Goal: Task Accomplishment & Management: Use online tool/utility

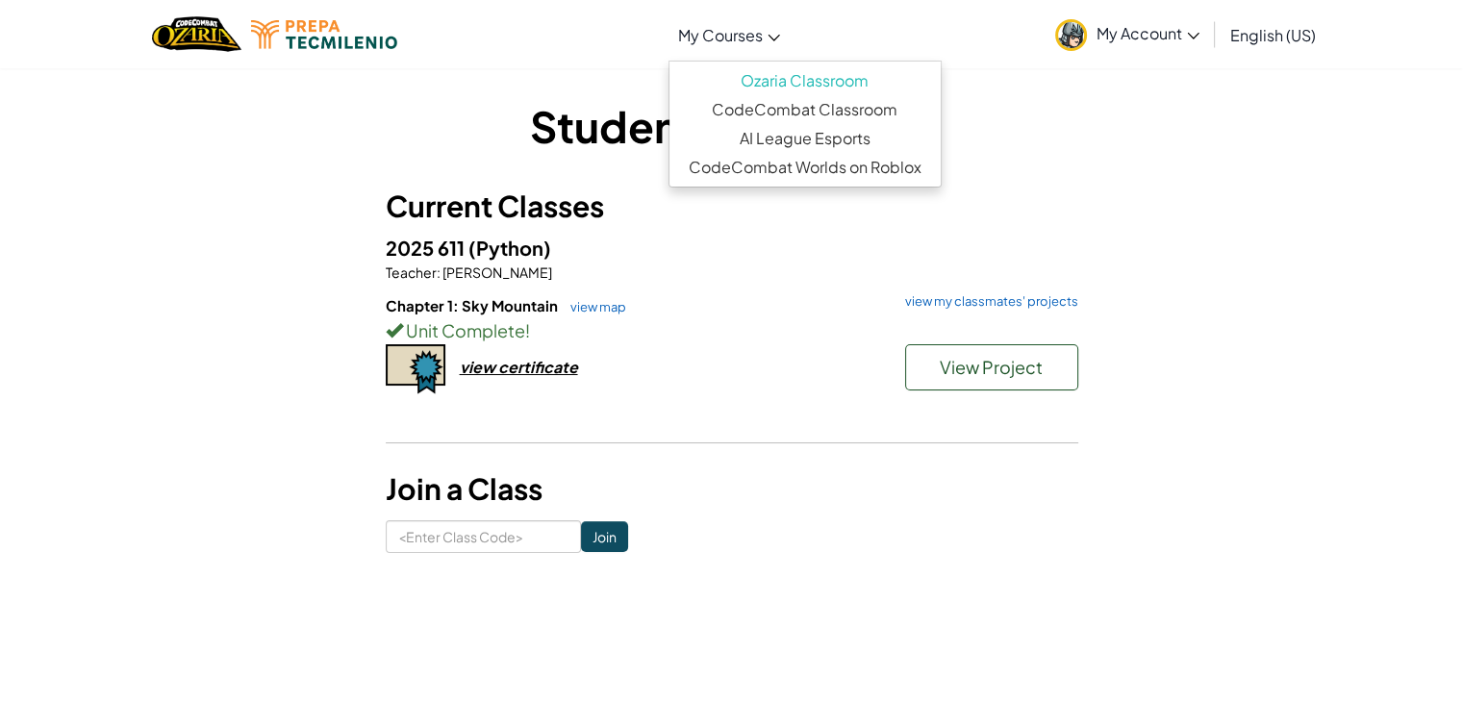
click at [696, 28] on span "My Courses" at bounding box center [720, 35] width 85 height 20
click at [1157, 43] on link "My Account" at bounding box center [1128, 34] width 164 height 61
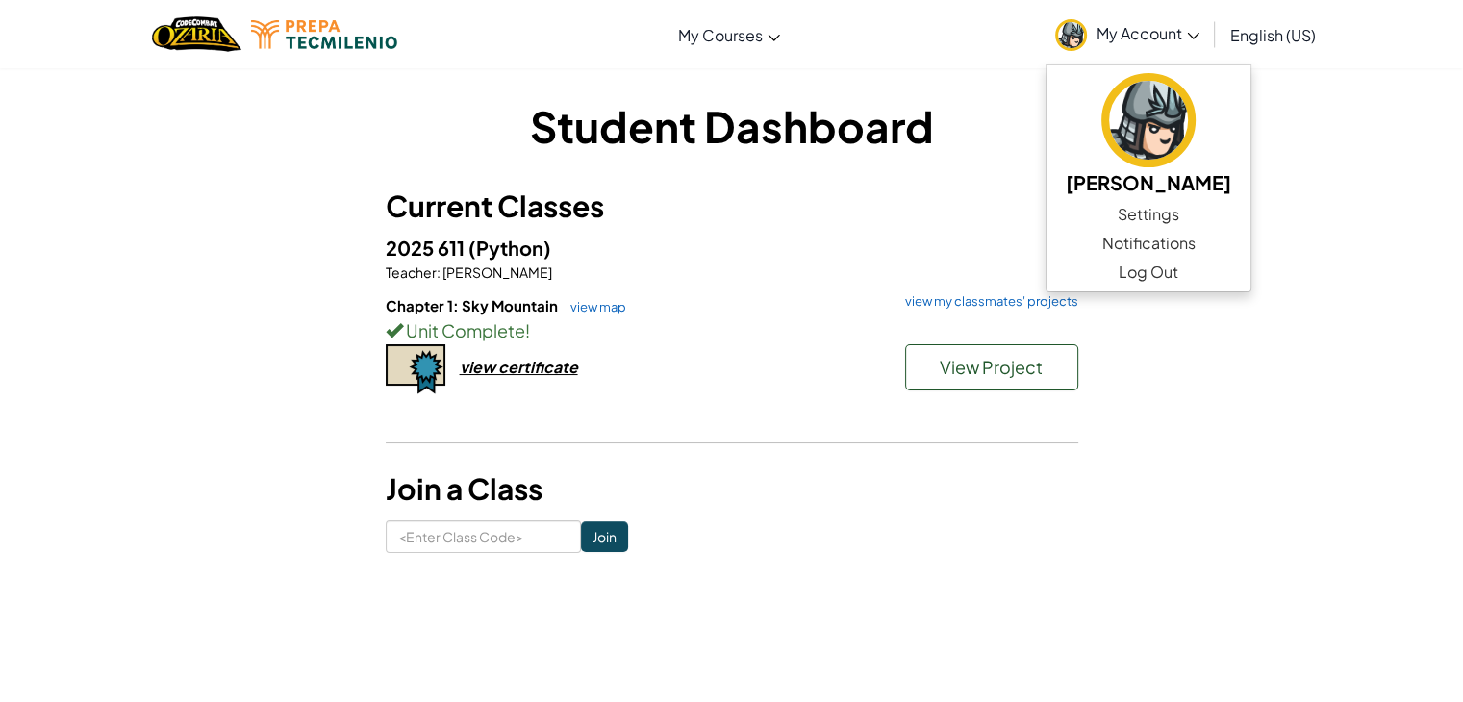
click at [1000, 198] on h3 "Current Classes" at bounding box center [732, 206] width 693 height 43
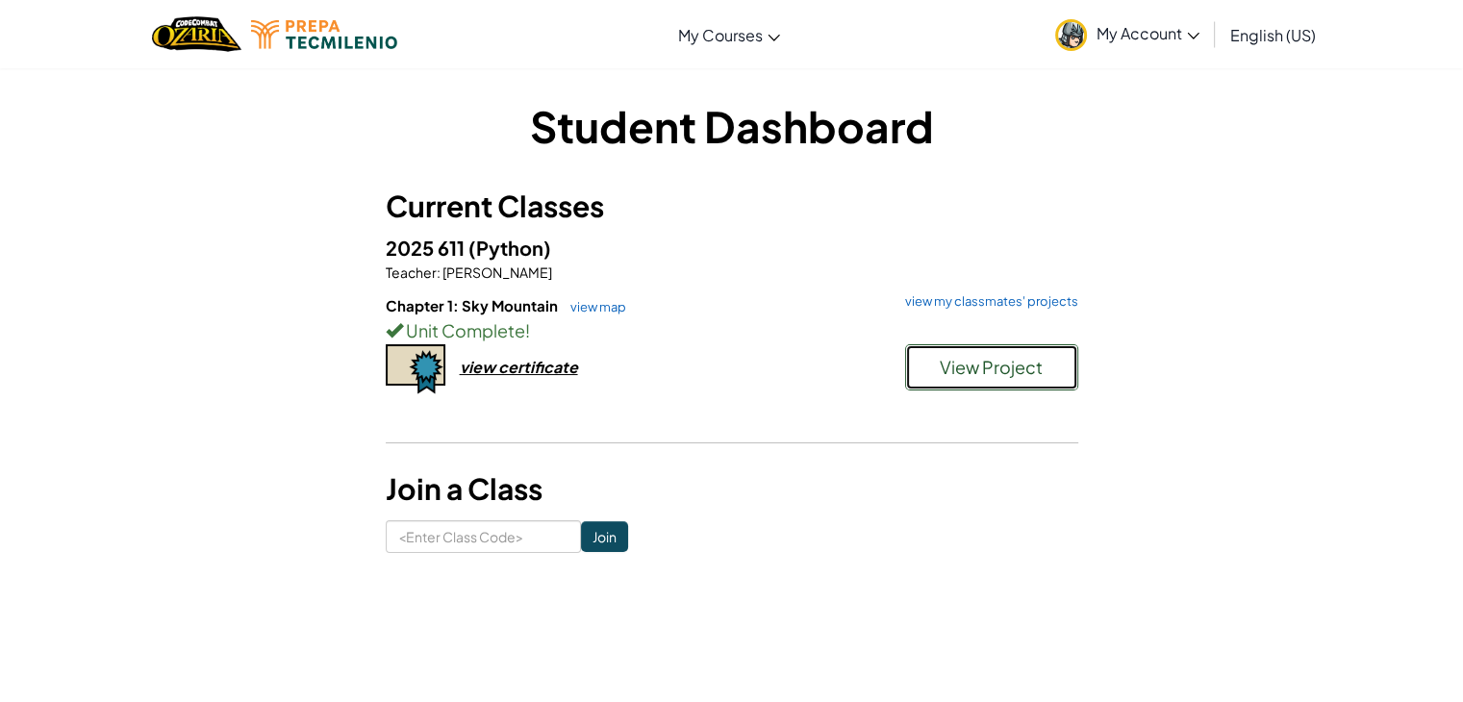
click at [1016, 372] on span "View Project" at bounding box center [991, 367] width 103 height 22
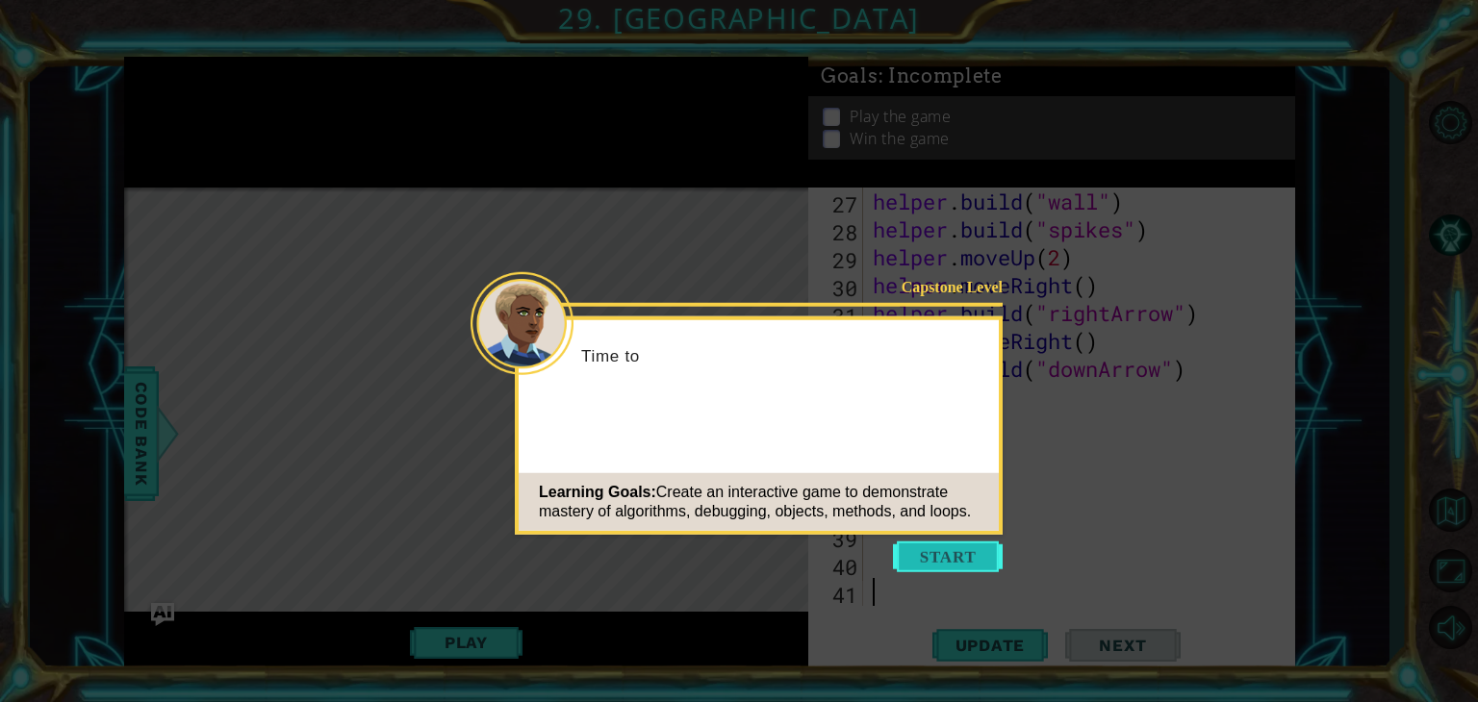
scroll to position [724, 0]
click at [924, 555] on button "Start" at bounding box center [948, 557] width 110 height 31
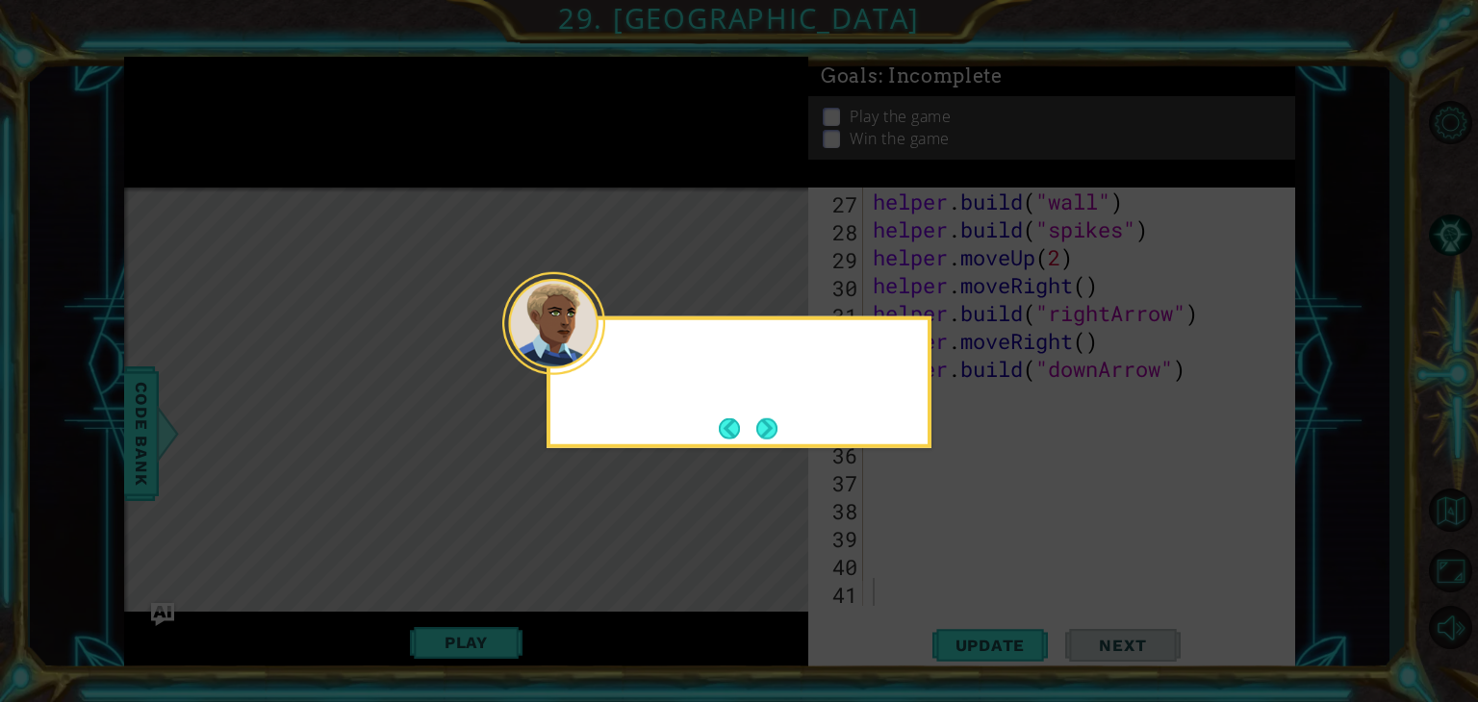
click at [924, 555] on icon at bounding box center [739, 351] width 1478 height 702
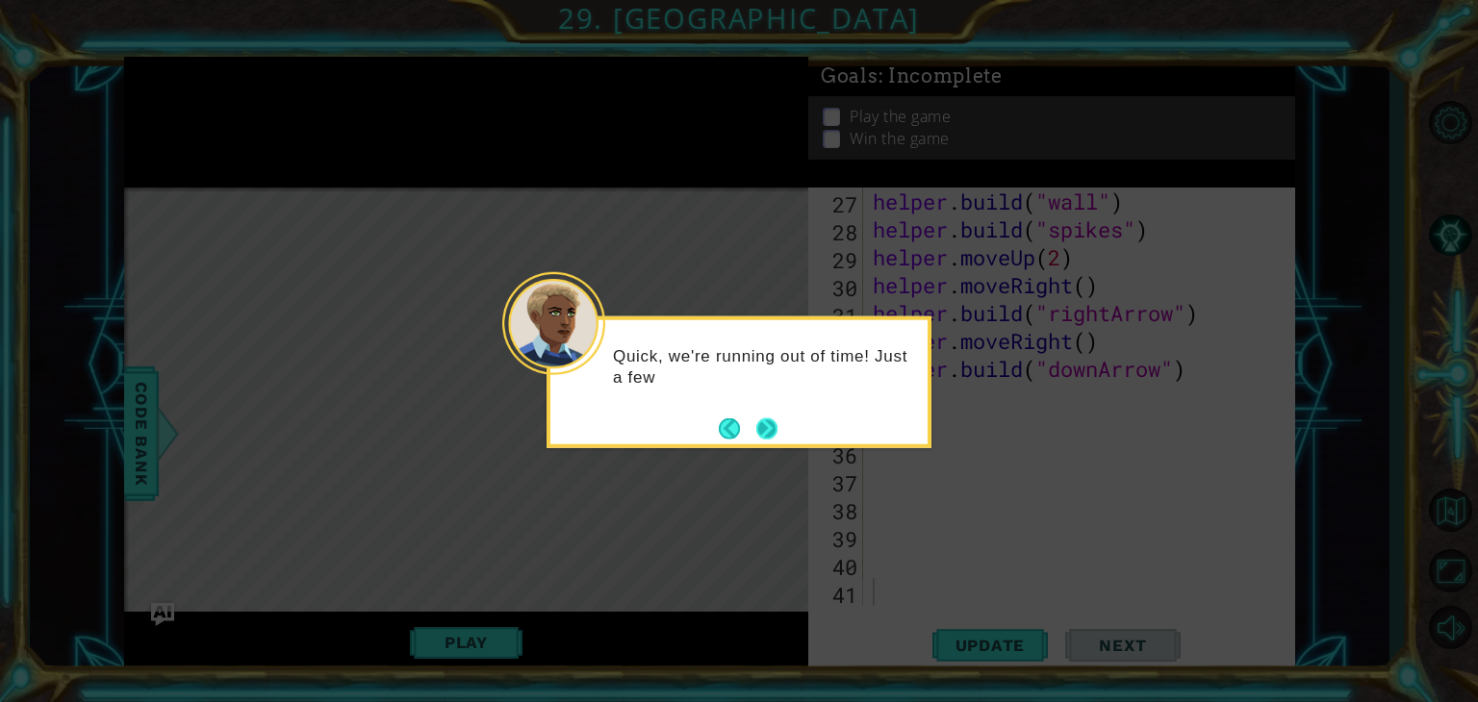
click at [770, 428] on button "Next" at bounding box center [766, 427] width 21 height 21
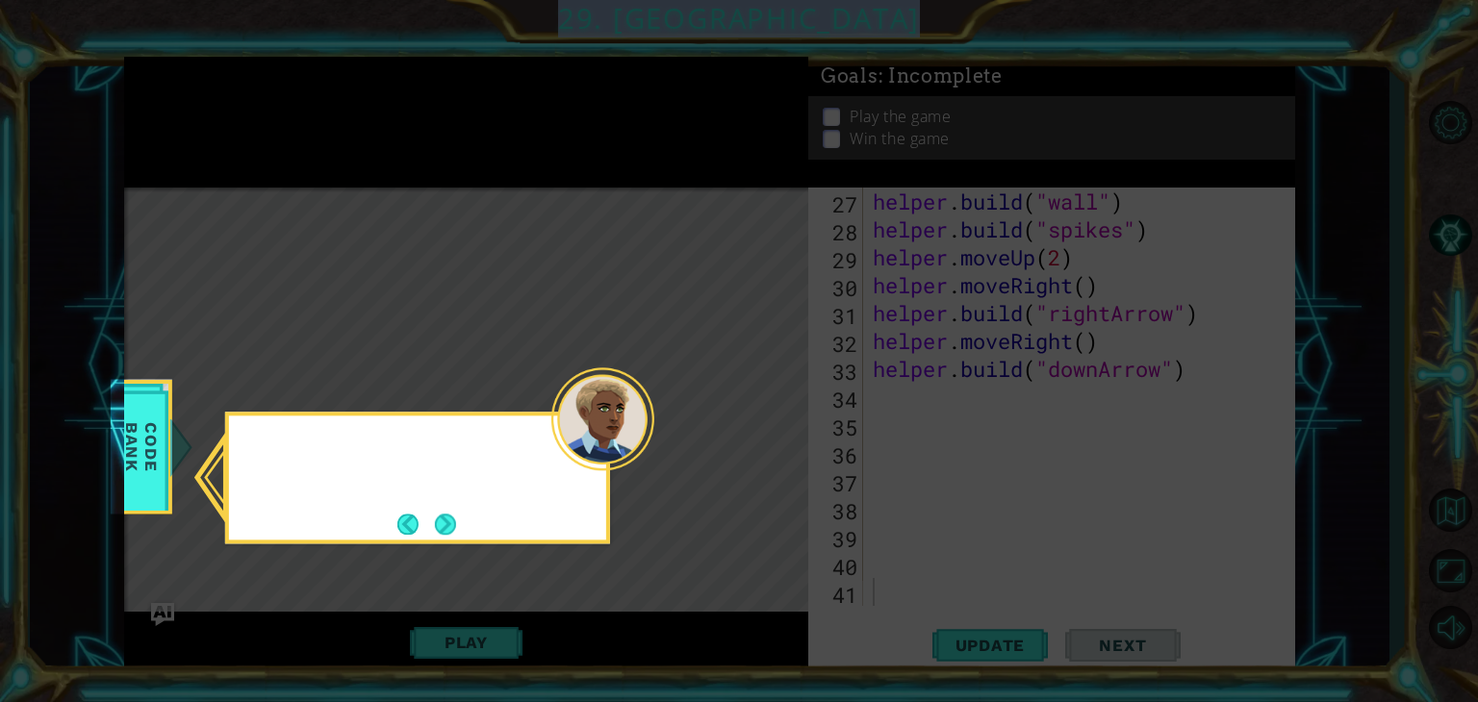
click at [770, 428] on icon at bounding box center [739, 351] width 1478 height 702
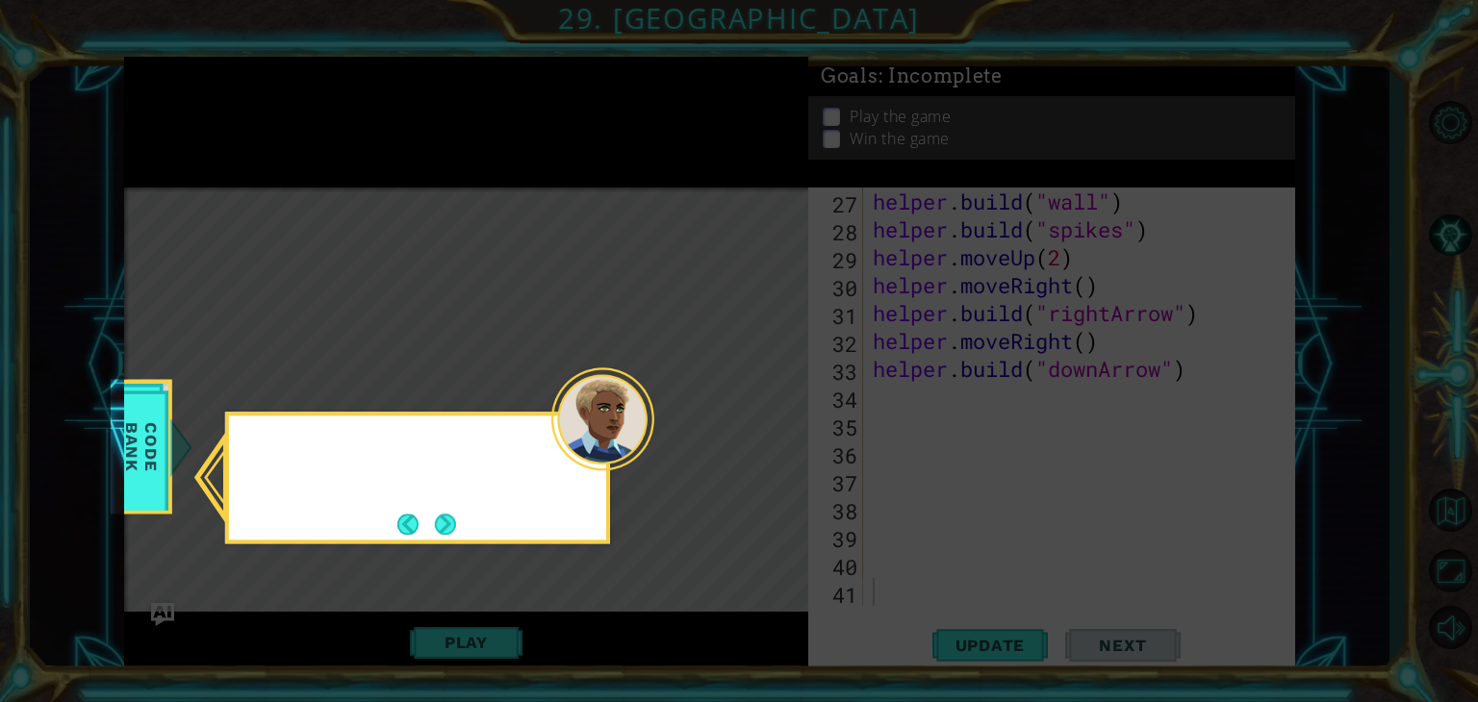
click at [770, 428] on icon at bounding box center [739, 351] width 1478 height 702
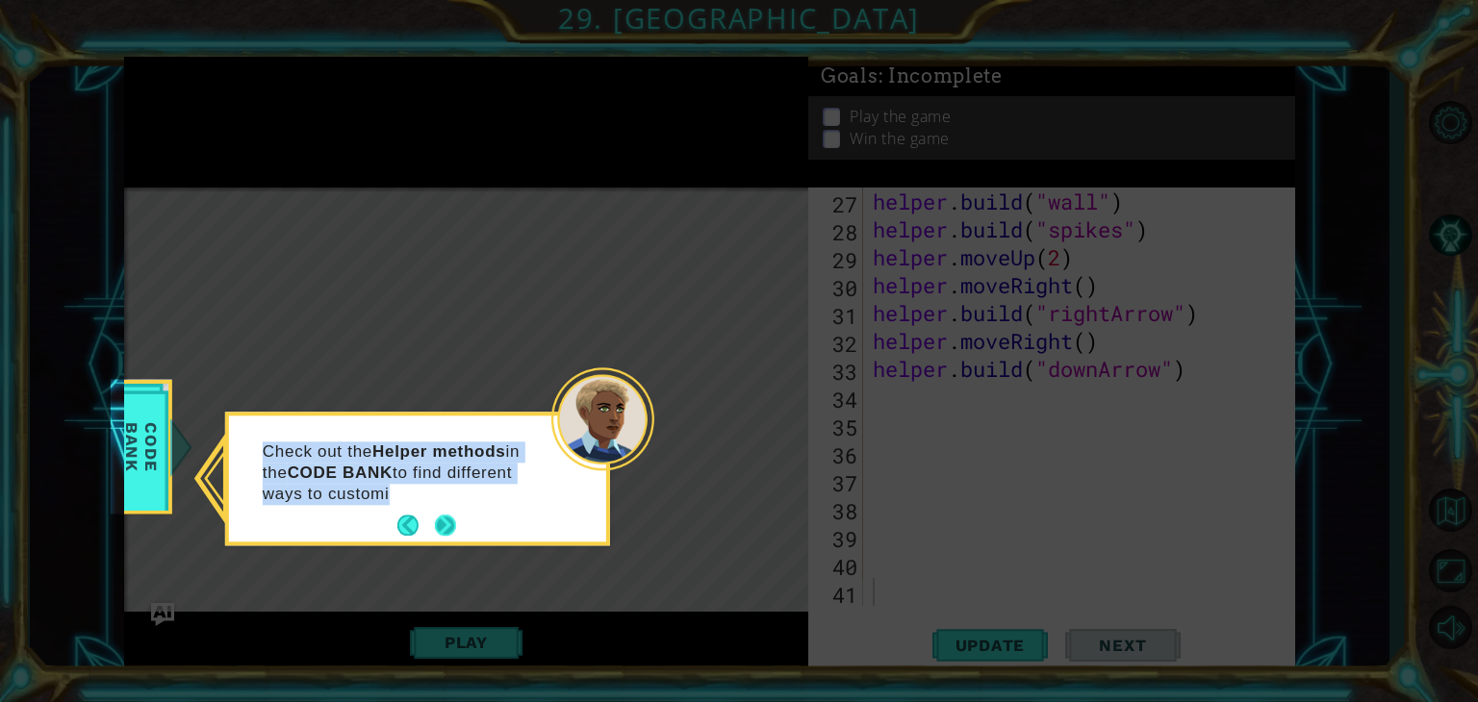
drag, startPoint x: 770, startPoint y: 428, endPoint x: 447, endPoint y: 517, distance: 334.2
click at [447, 517] on body "1 ההההההההההההההההההההההההההההההההההההההההההההההההההההההההההההההההההההההההההההה…" at bounding box center [739, 351] width 1478 height 702
click at [447, 517] on button "Next" at bounding box center [445, 526] width 21 height 21
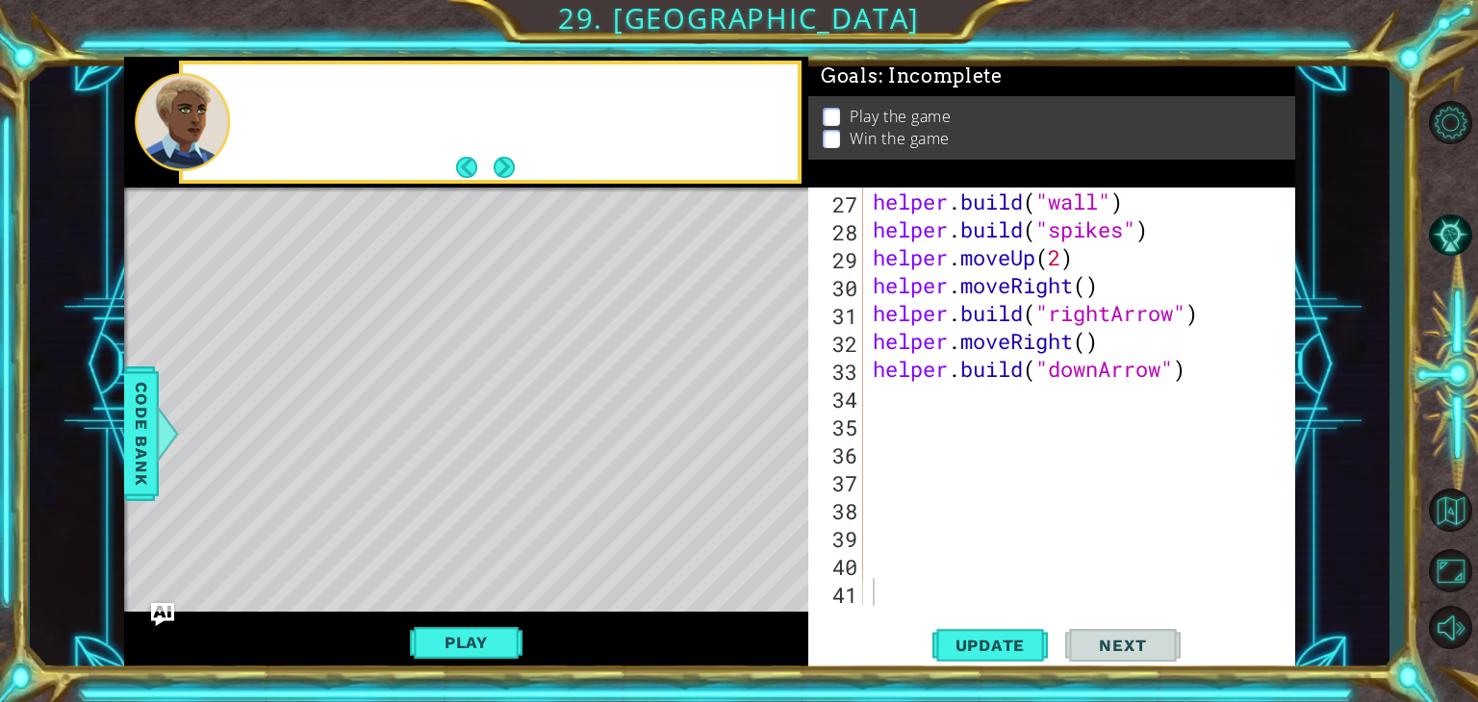
click at [447, 517] on div "Level Map" at bounding box center [568, 471] width 889 height 567
drag, startPoint x: 447, startPoint y: 517, endPoint x: 719, endPoint y: 540, distance: 272.3
click at [719, 540] on div "Level Map" at bounding box center [568, 471] width 889 height 567
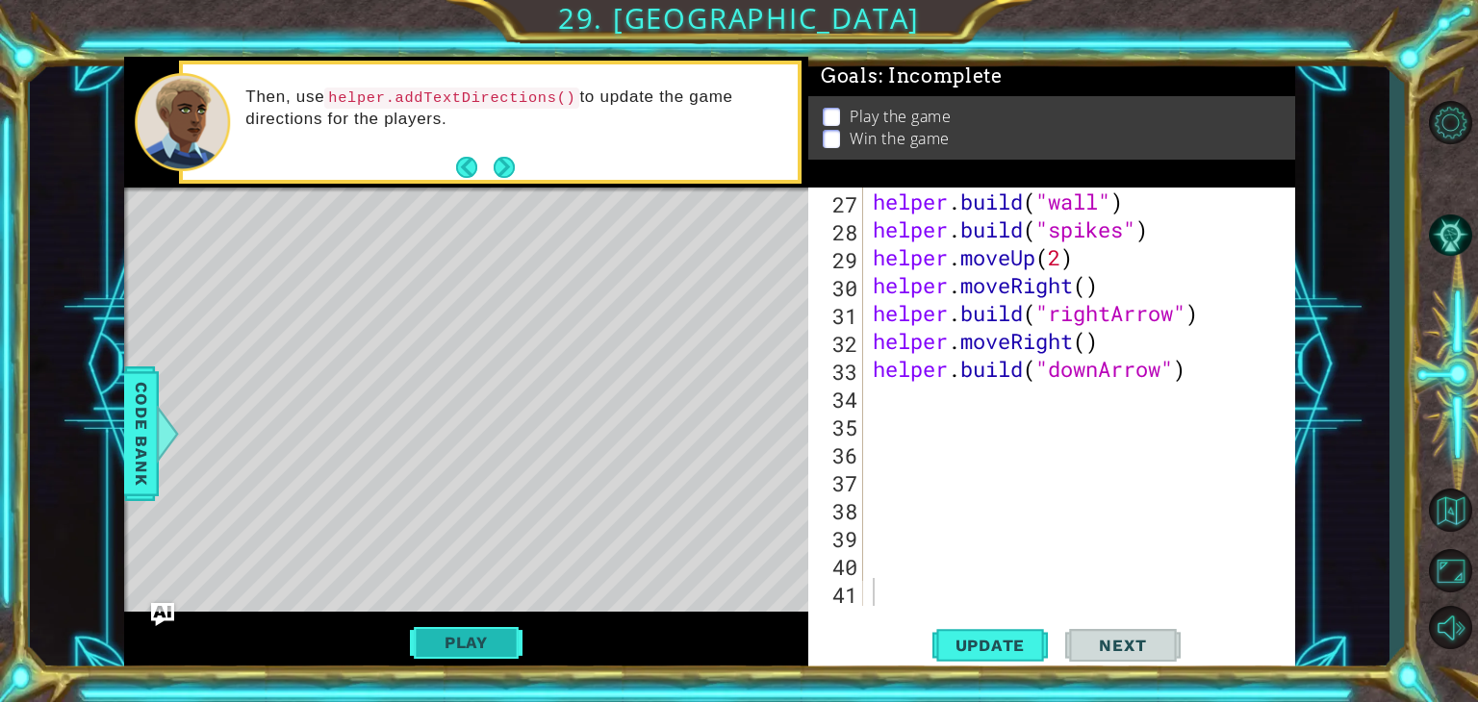
click at [501, 655] on button "Play" at bounding box center [466, 642] width 113 height 37
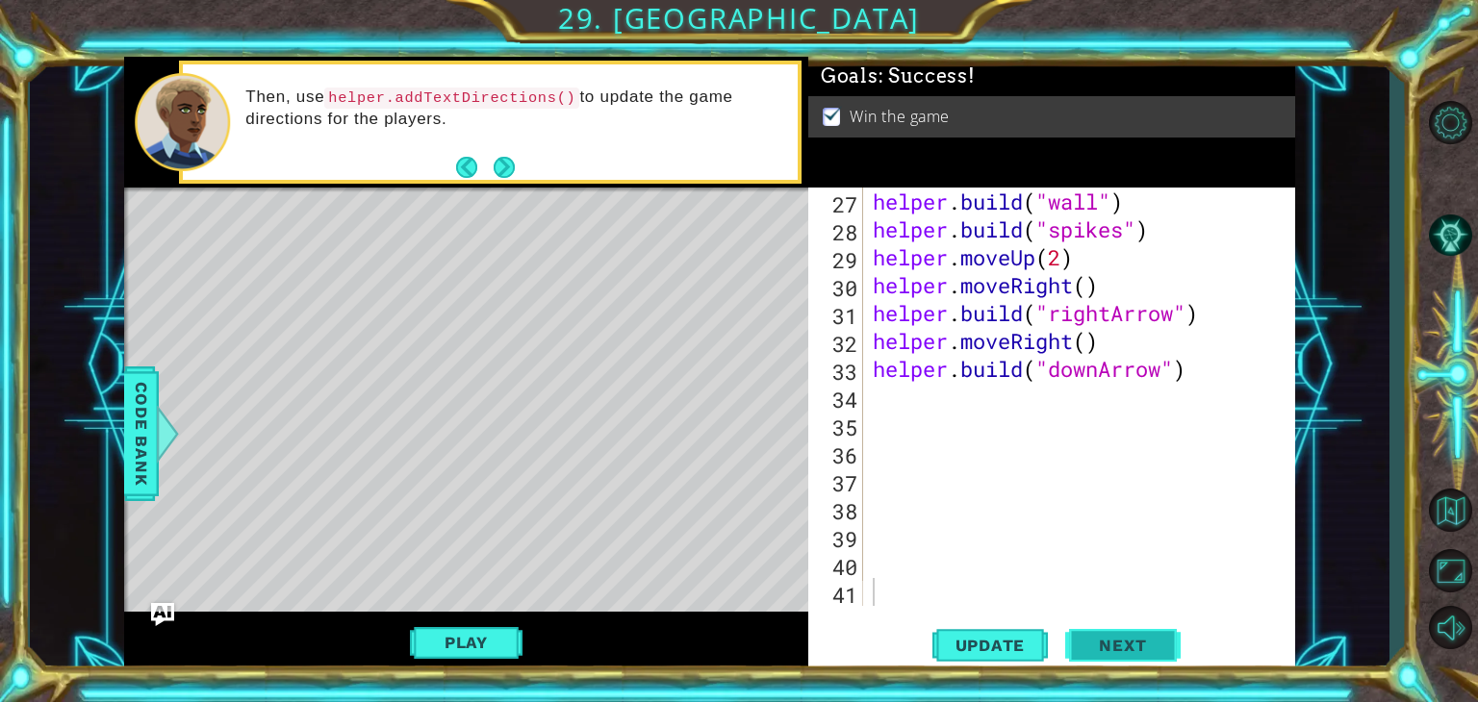
click at [1100, 640] on span "Next" at bounding box center [1122, 646] width 86 height 19
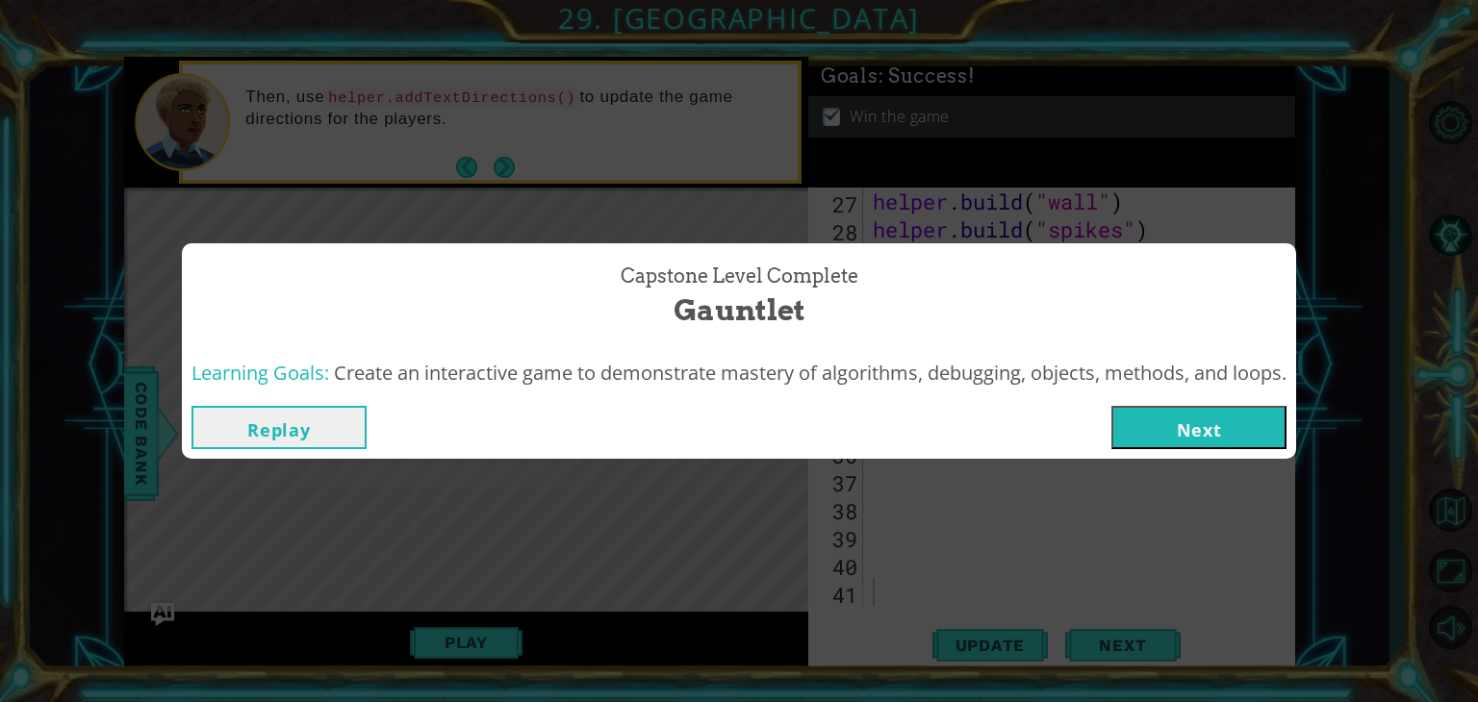
click at [1191, 421] on button "Next" at bounding box center [1198, 427] width 175 height 43
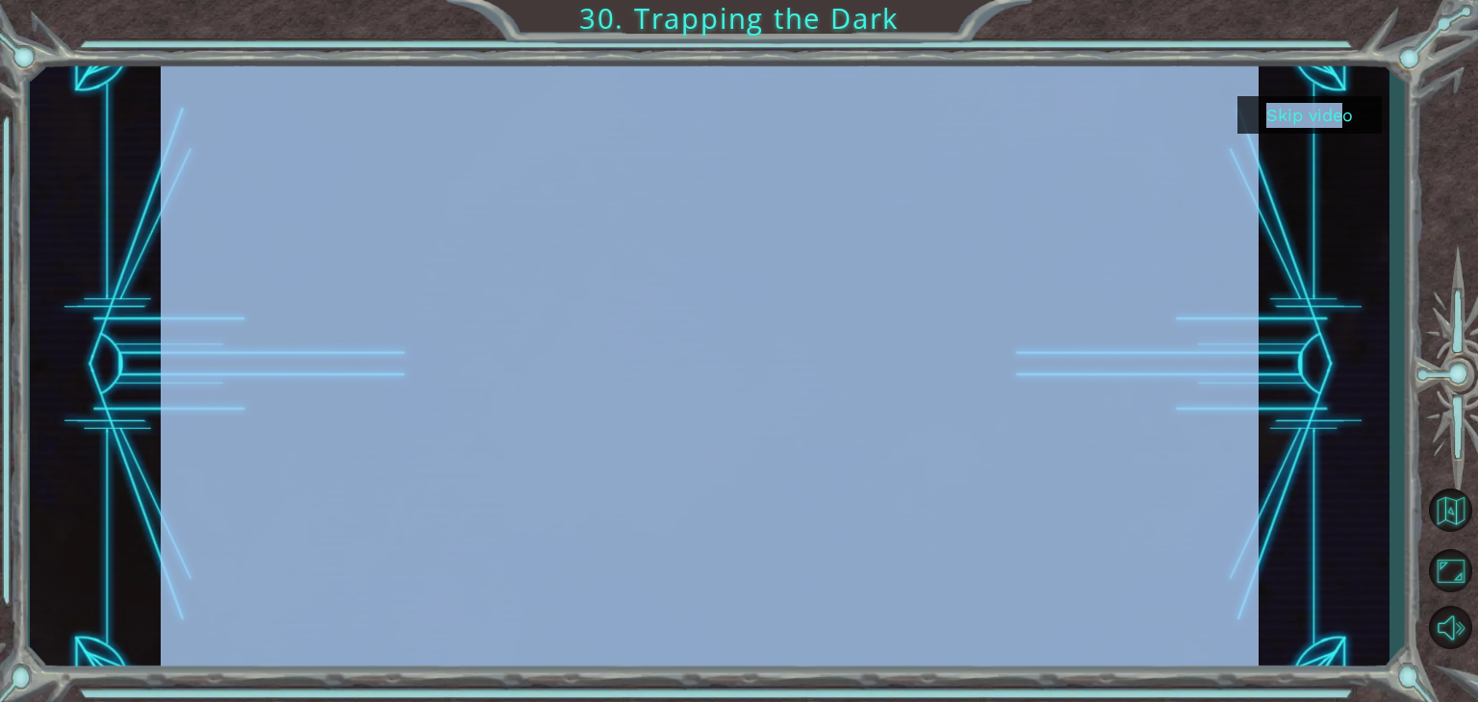
drag, startPoint x: 1306, startPoint y: 94, endPoint x: 1303, endPoint y: 117, distance: 23.3
click at [1303, 117] on div "Skip video" at bounding box center [709, 365] width 1359 height 618
click at [1303, 117] on button "Skip video" at bounding box center [1309, 115] width 144 height 38
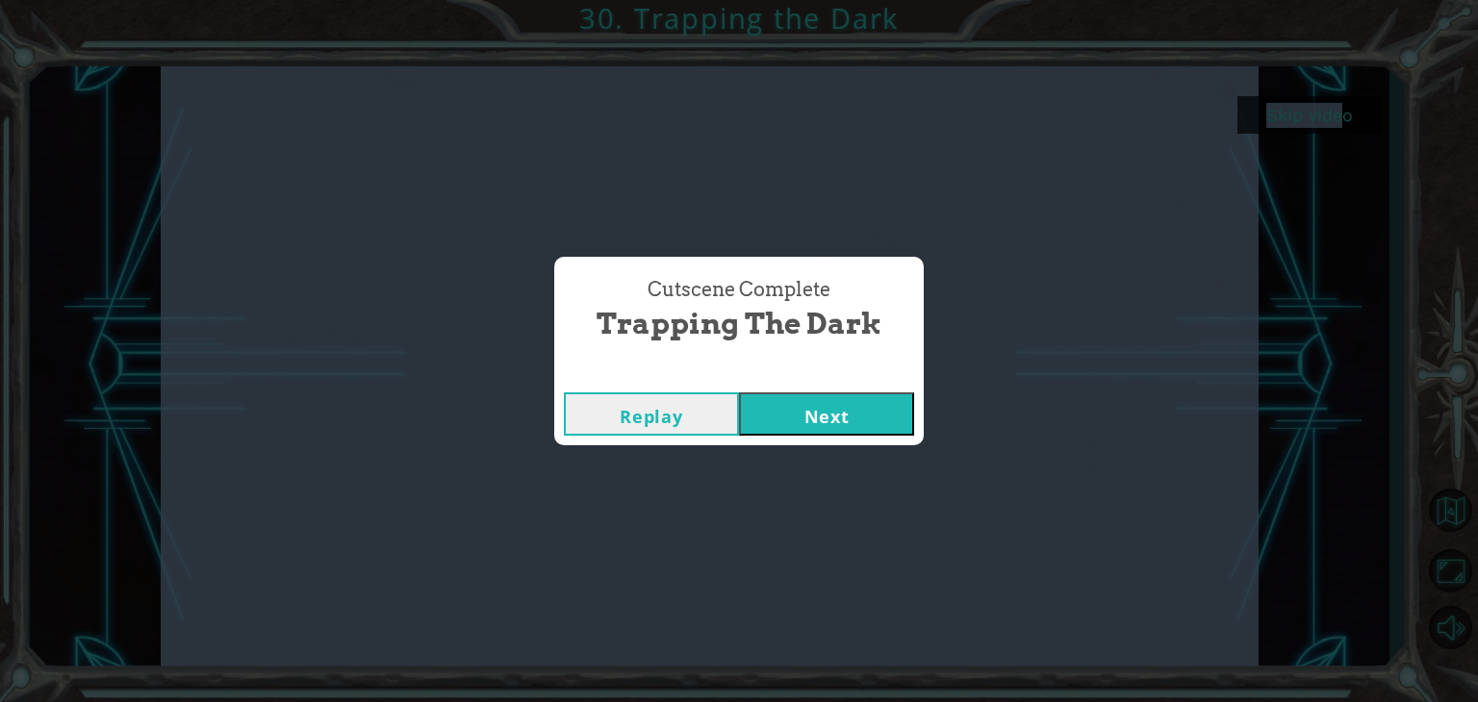
click at [844, 399] on button "Next" at bounding box center [826, 413] width 175 height 43
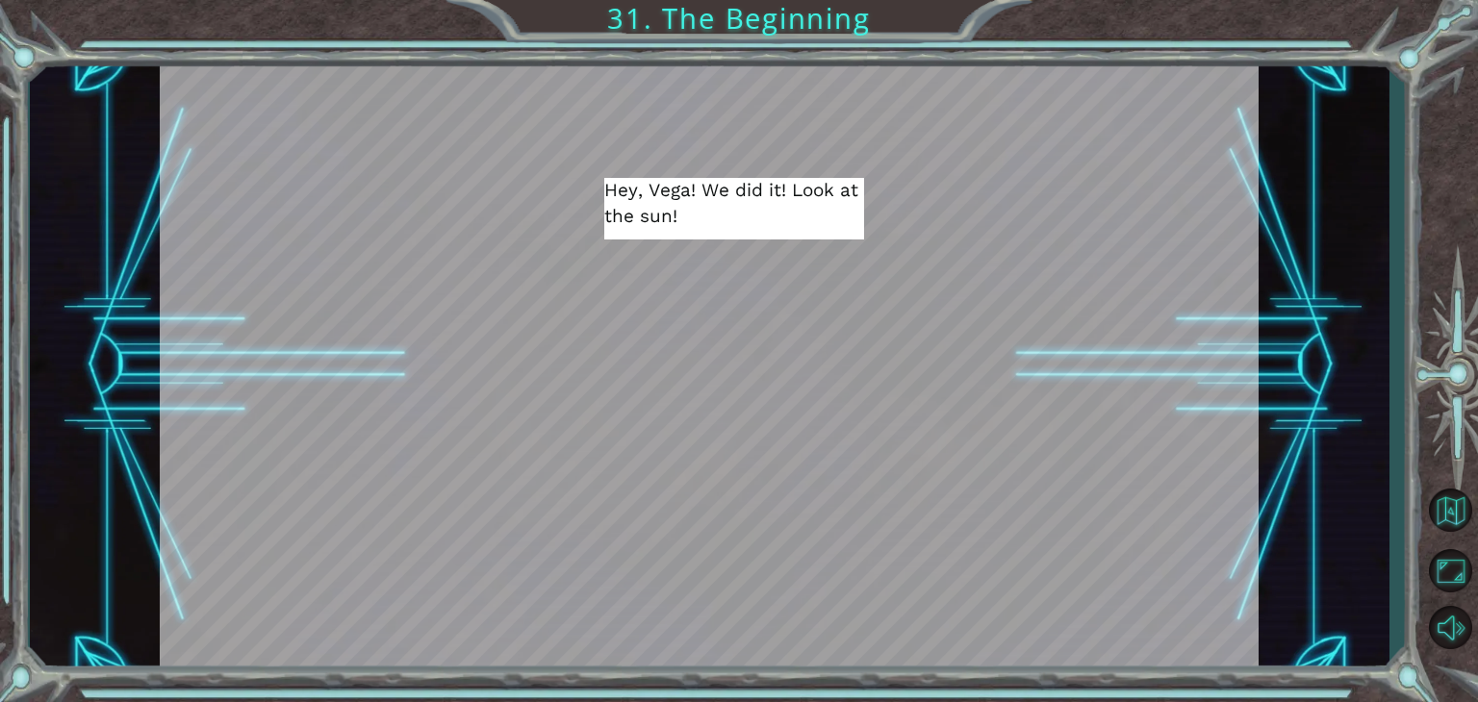
click at [762, 644] on div at bounding box center [763, 648] width 35 height 34
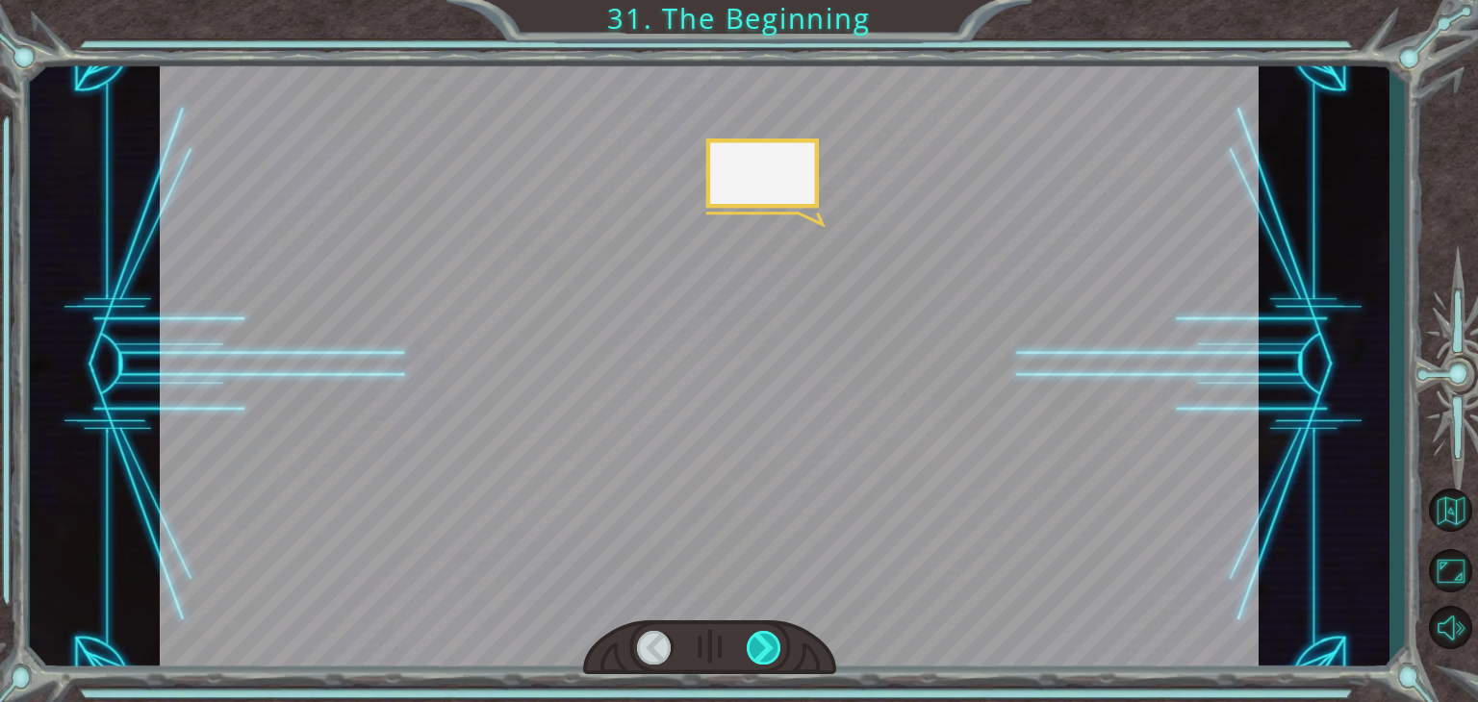
click at [762, 644] on div at bounding box center [763, 648] width 35 height 34
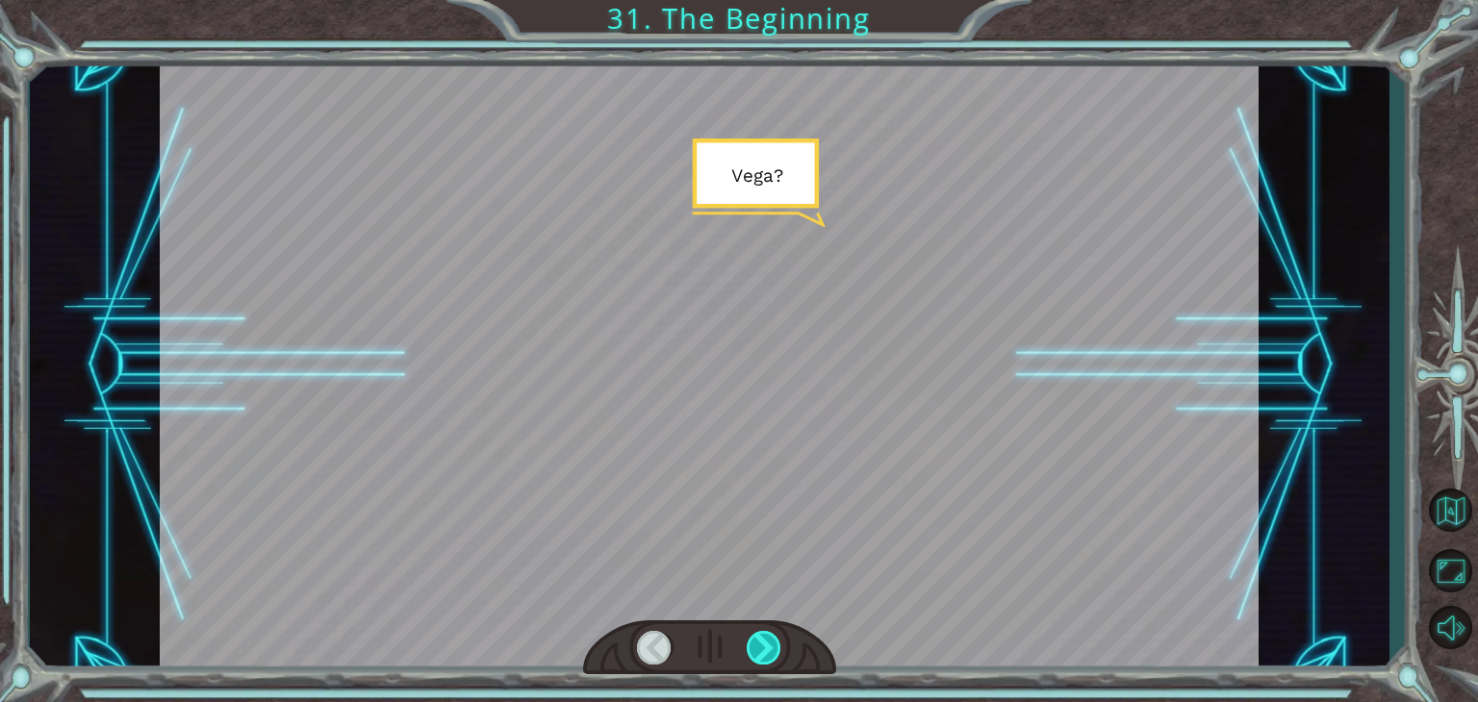
click at [762, 644] on div at bounding box center [763, 648] width 35 height 34
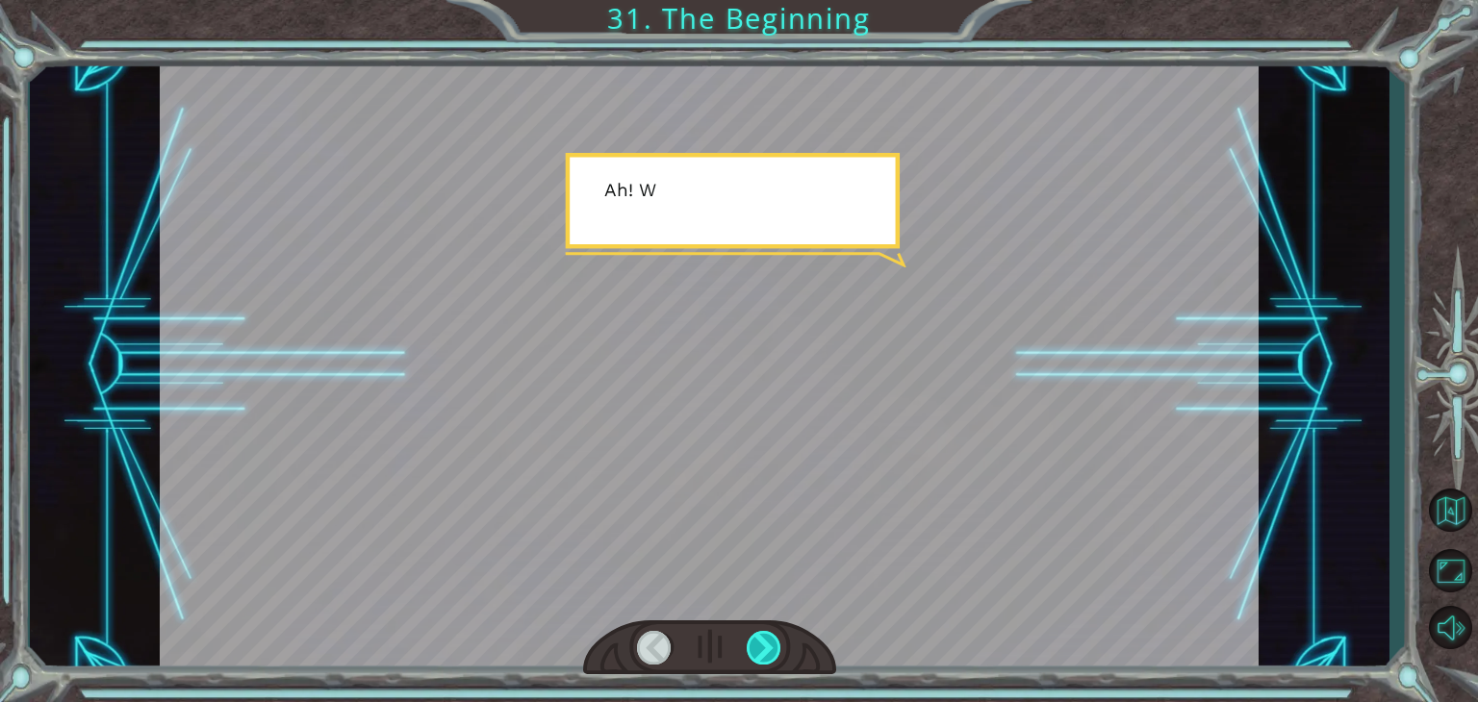
click at [762, 644] on div at bounding box center [763, 648] width 35 height 34
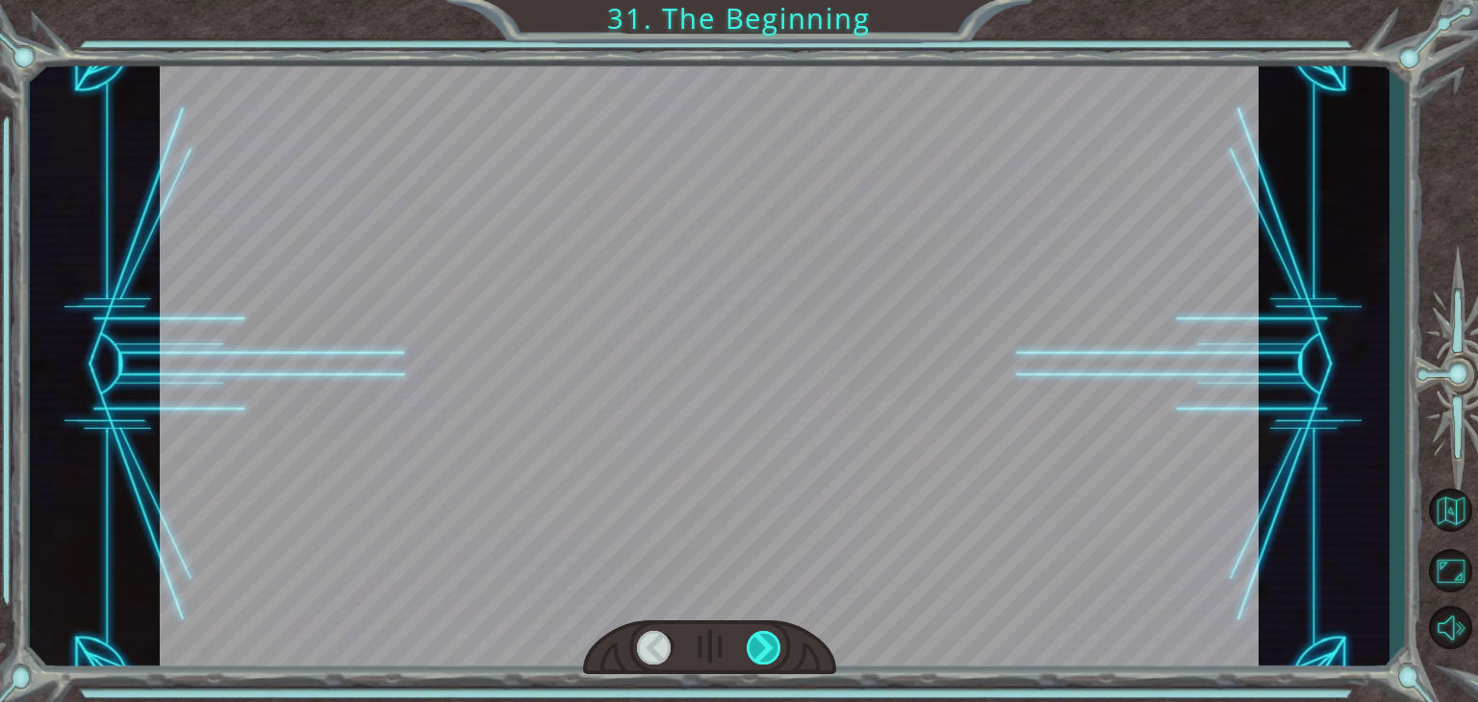
click at [762, 644] on div at bounding box center [763, 648] width 35 height 34
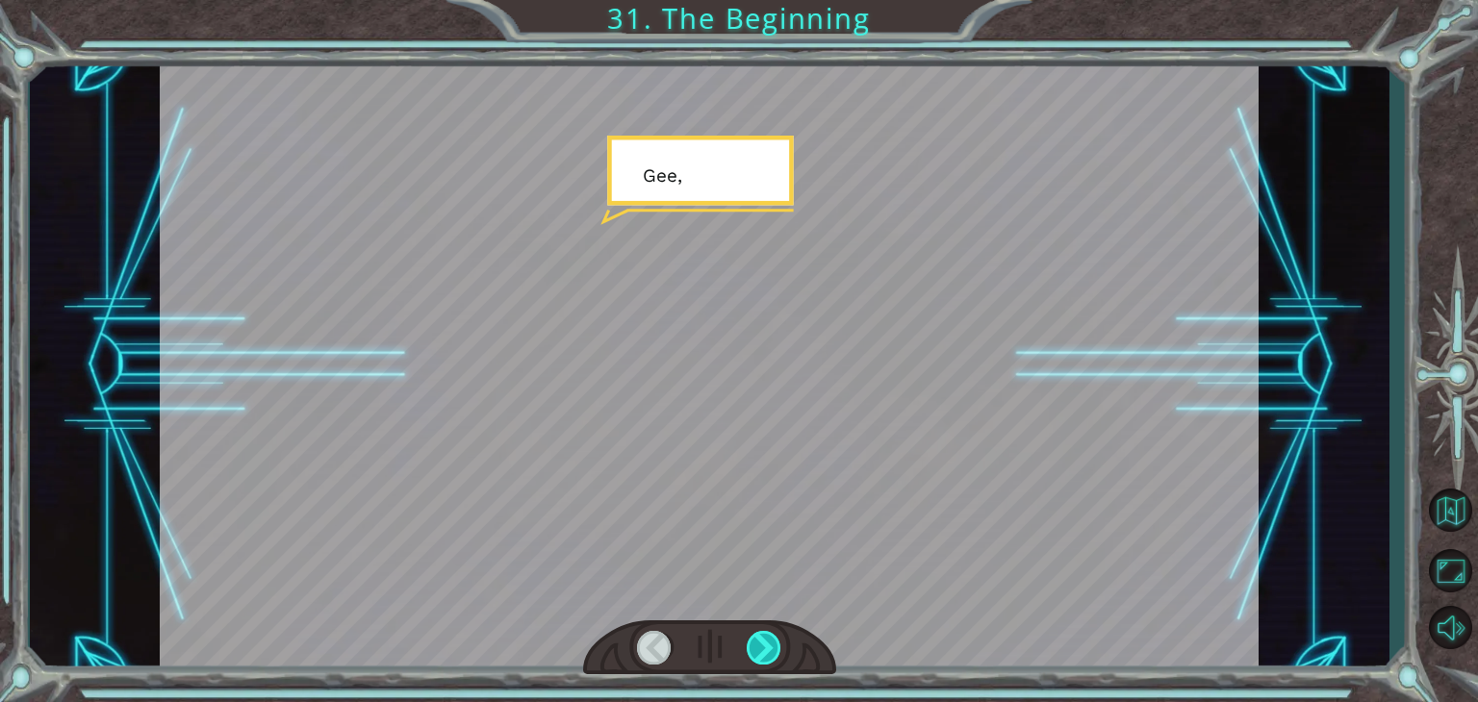
click at [762, 644] on div at bounding box center [763, 648] width 35 height 34
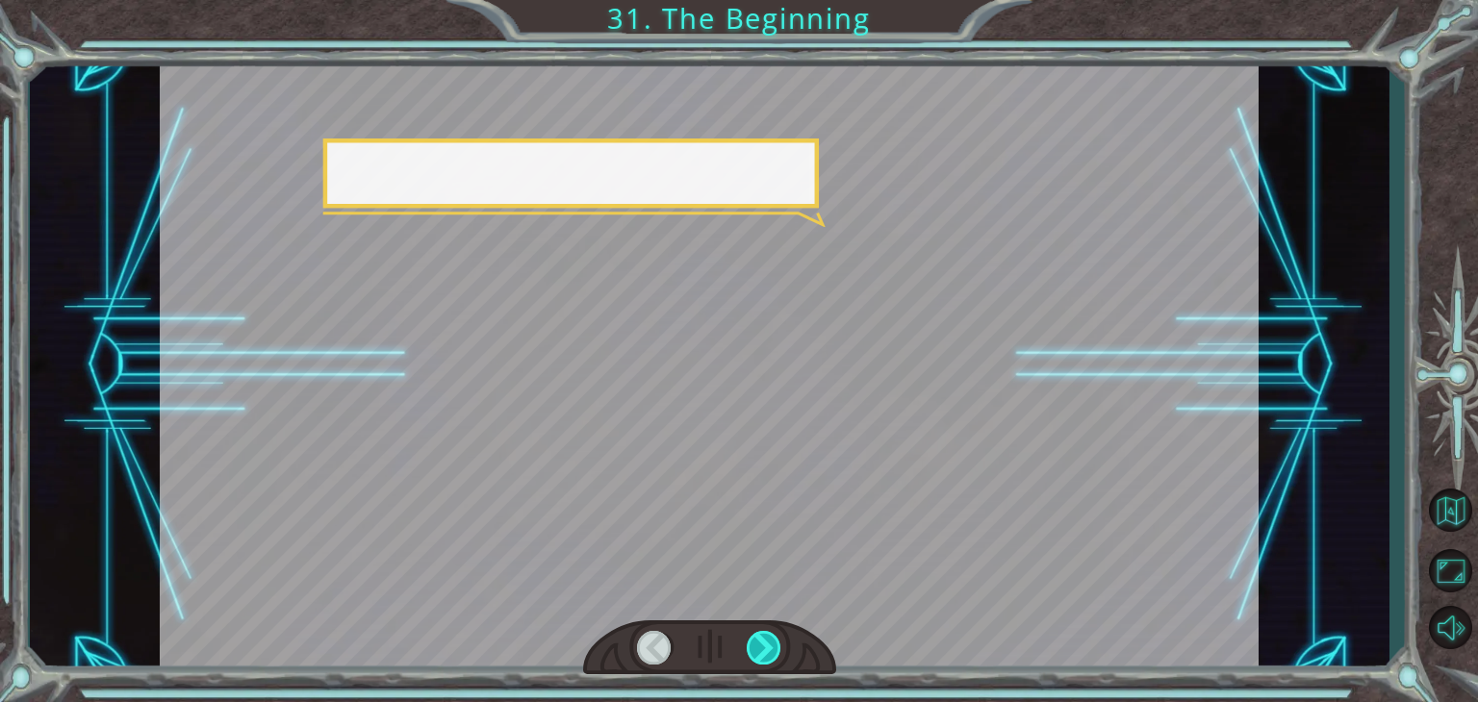
click at [762, 644] on div at bounding box center [763, 648] width 35 height 34
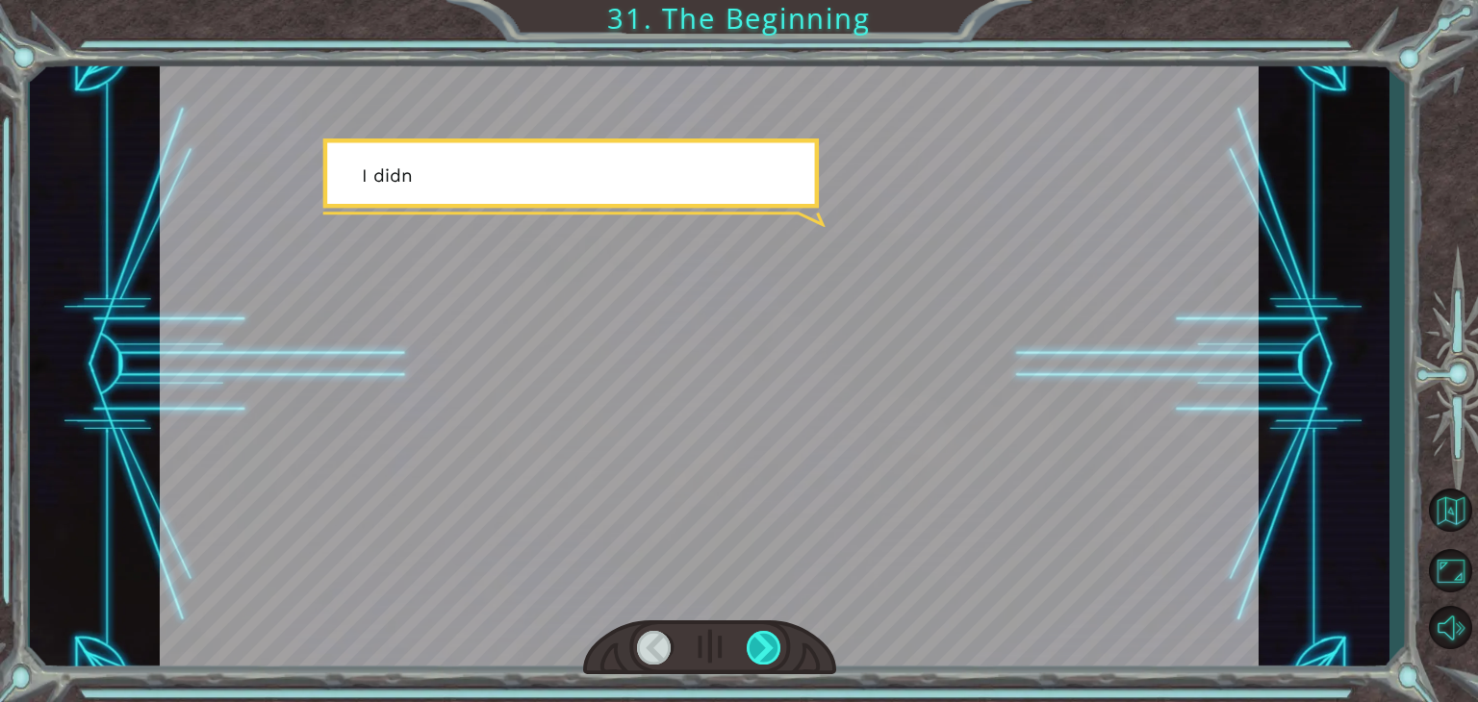
click at [762, 644] on div at bounding box center [763, 648] width 35 height 34
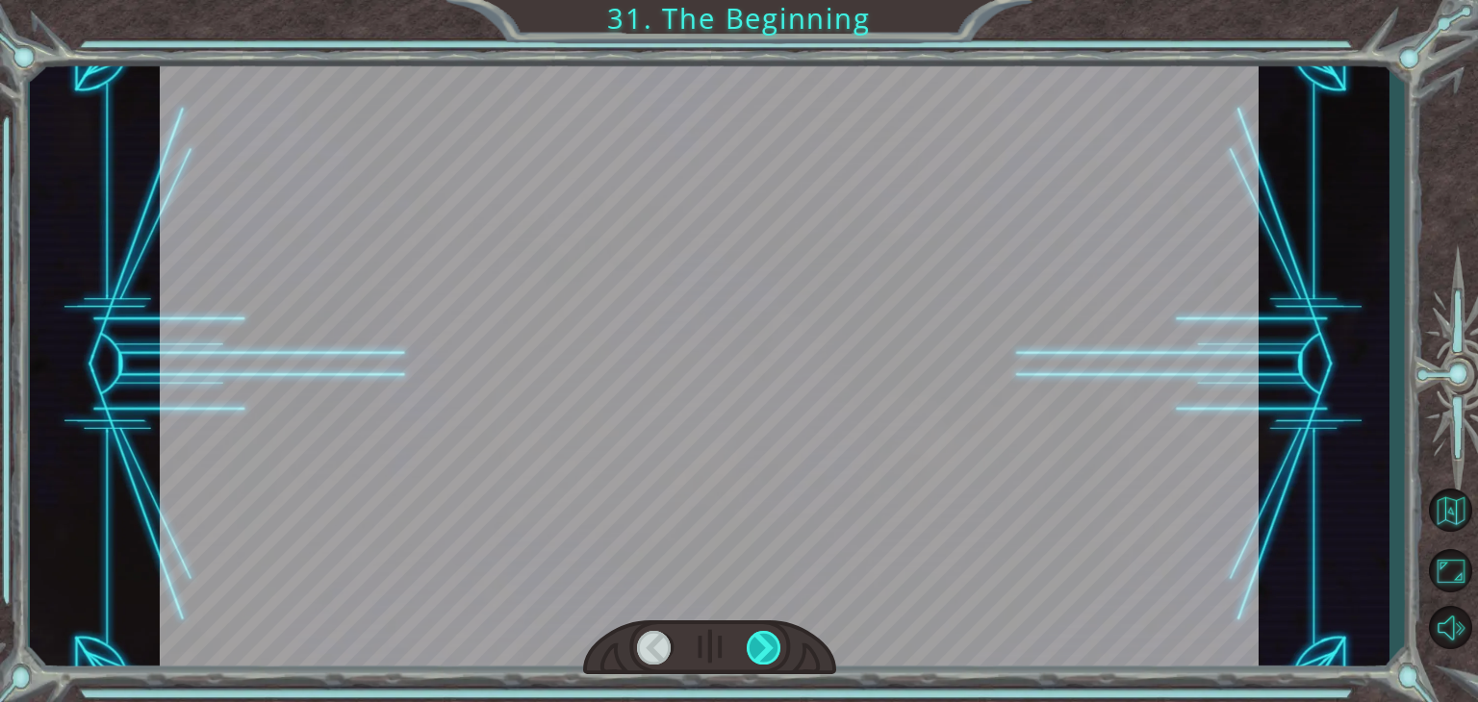
click at [762, 644] on div at bounding box center [763, 648] width 35 height 34
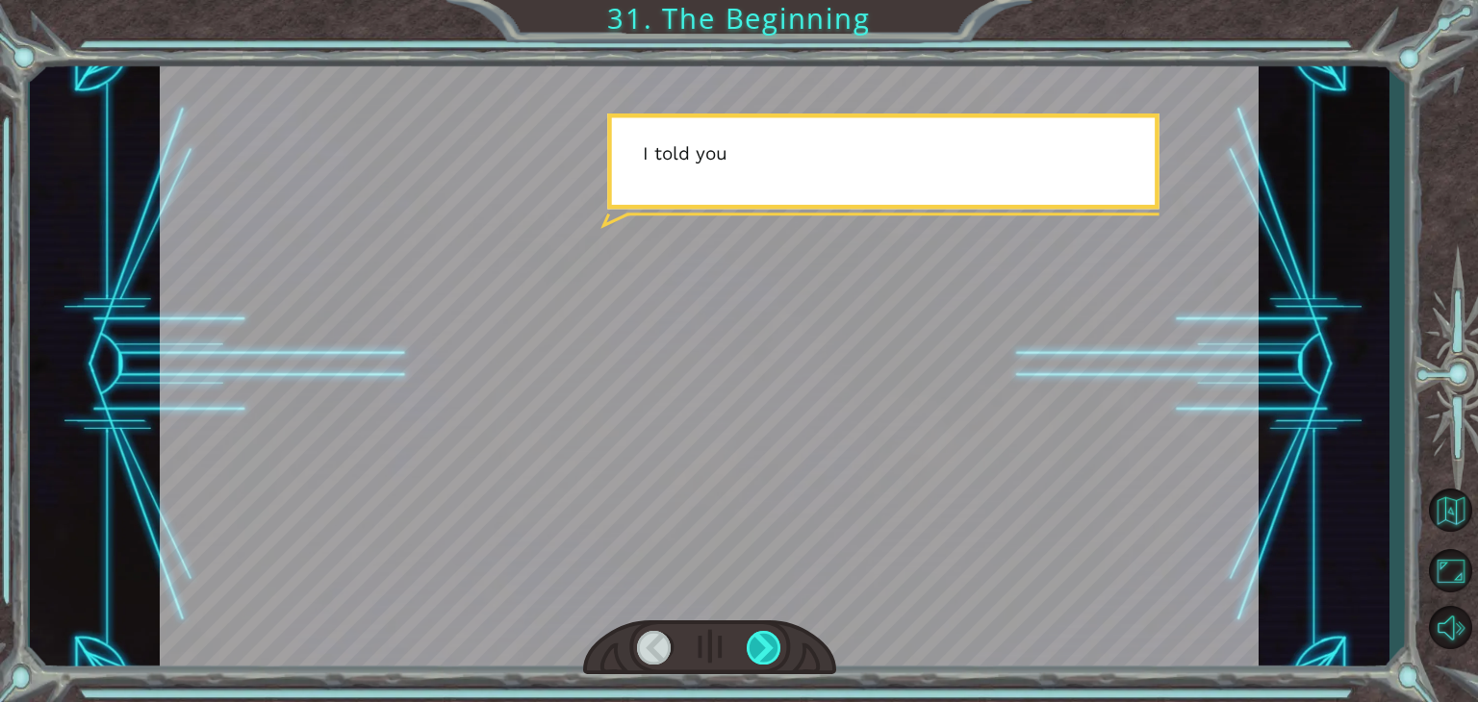
click at [762, 644] on div at bounding box center [763, 648] width 35 height 34
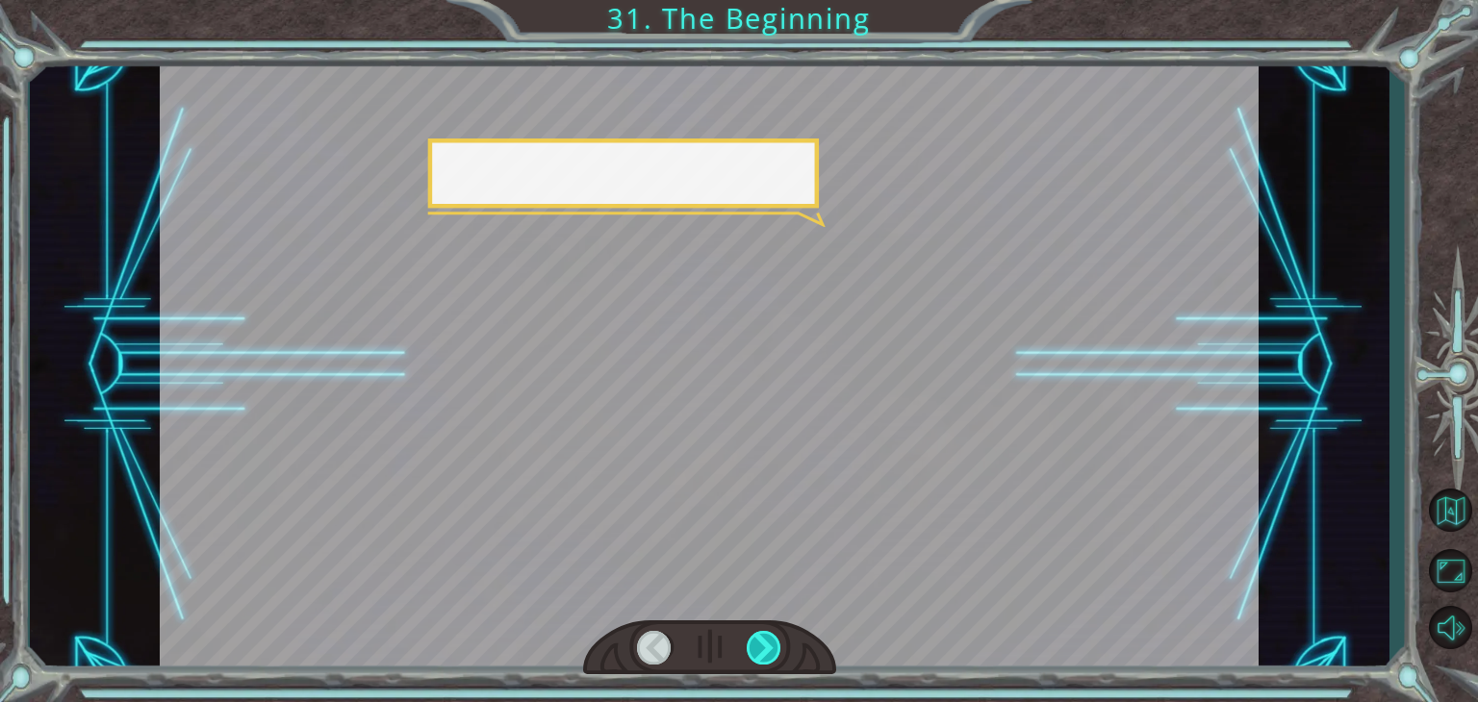
click at [762, 644] on div at bounding box center [763, 648] width 35 height 34
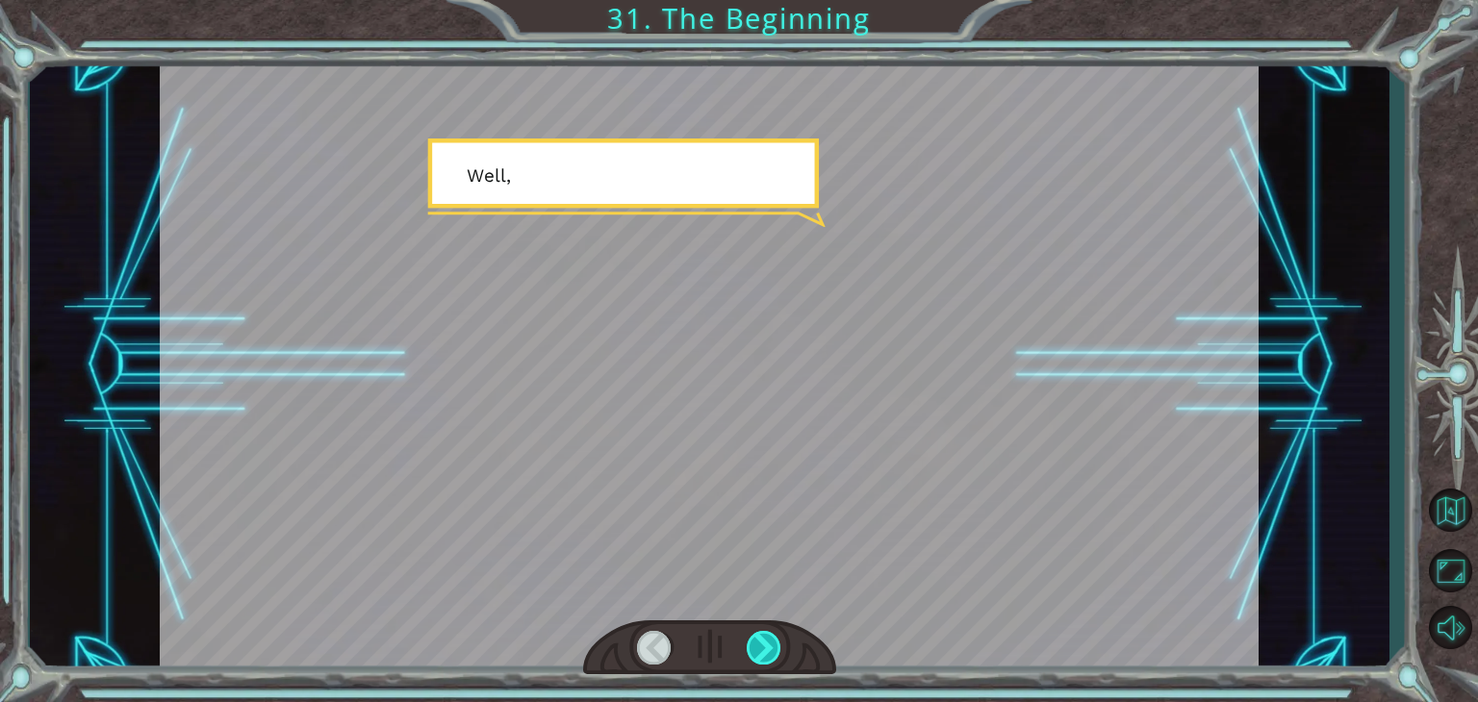
click at [762, 644] on div at bounding box center [763, 648] width 35 height 34
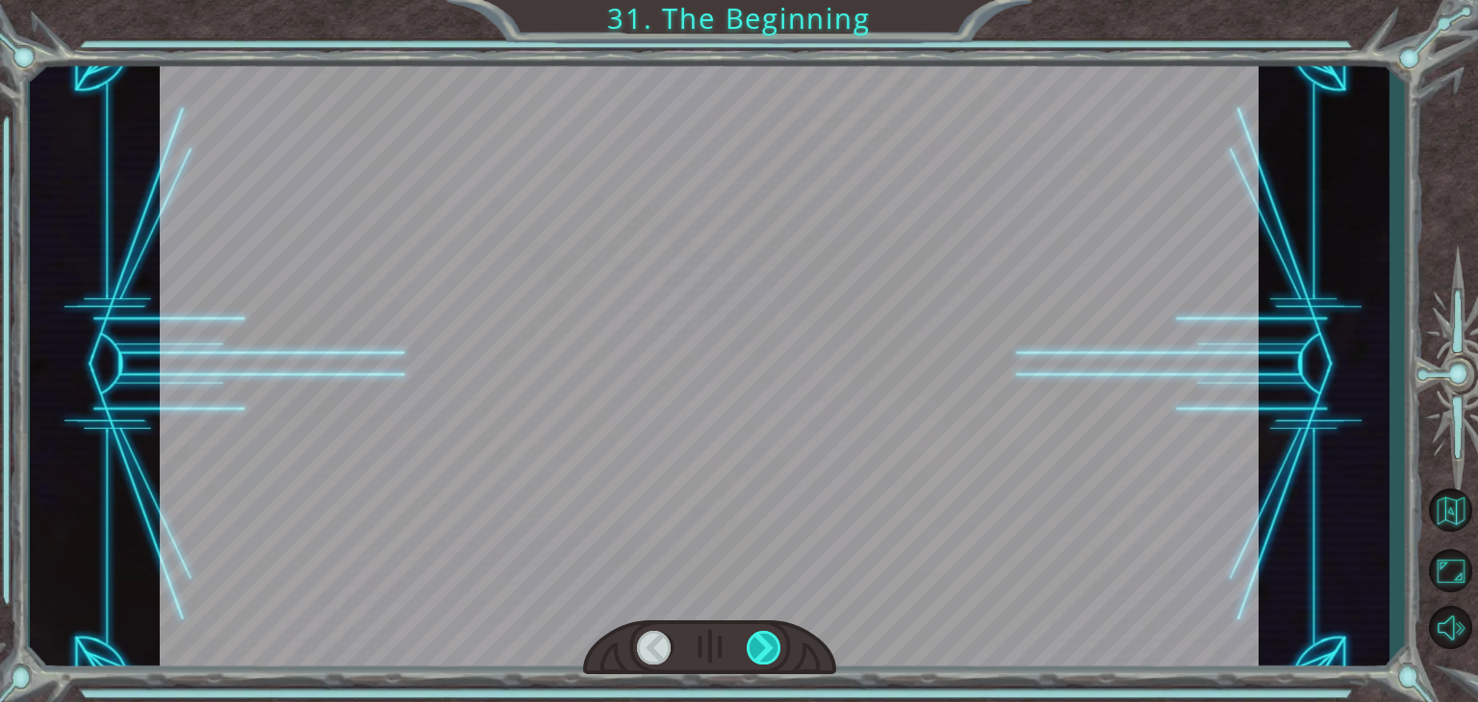
click at [762, 644] on div at bounding box center [763, 648] width 35 height 34
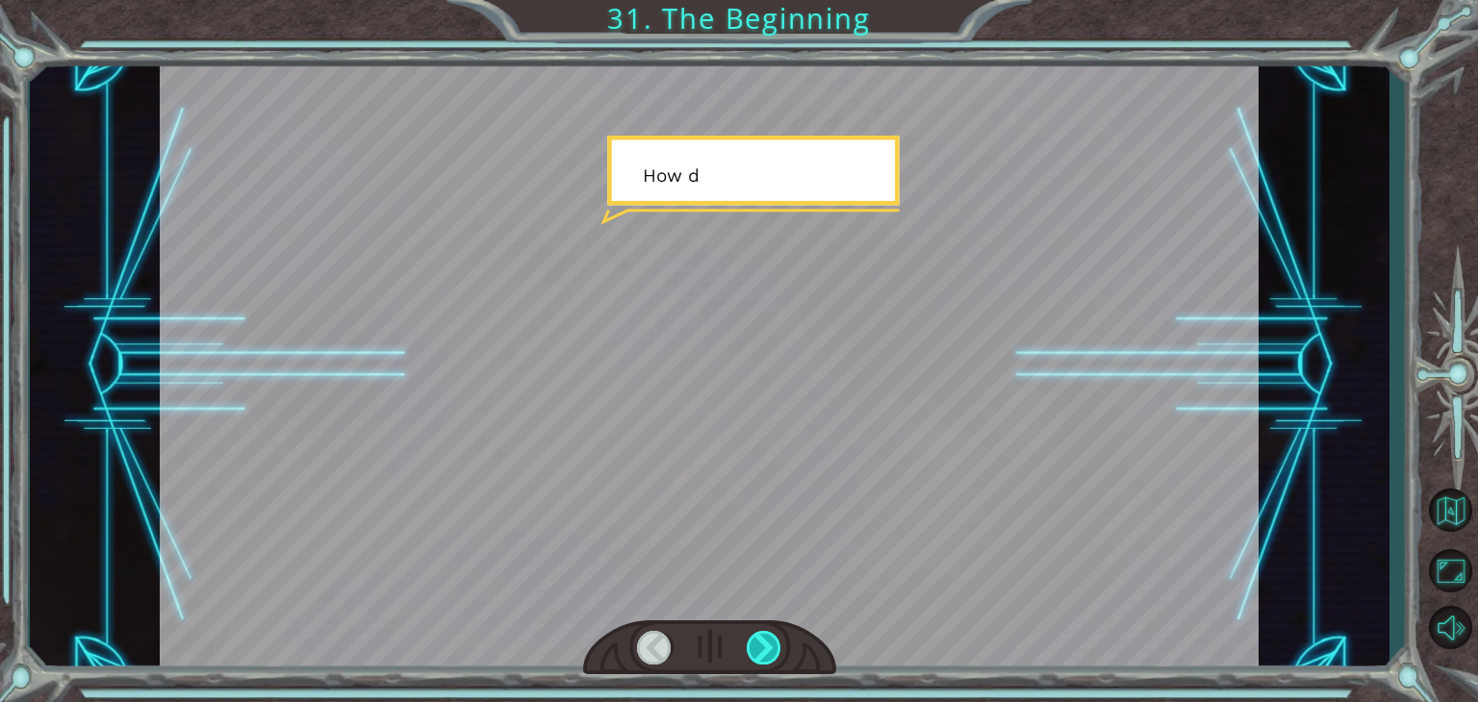
click at [762, 644] on div at bounding box center [763, 648] width 35 height 34
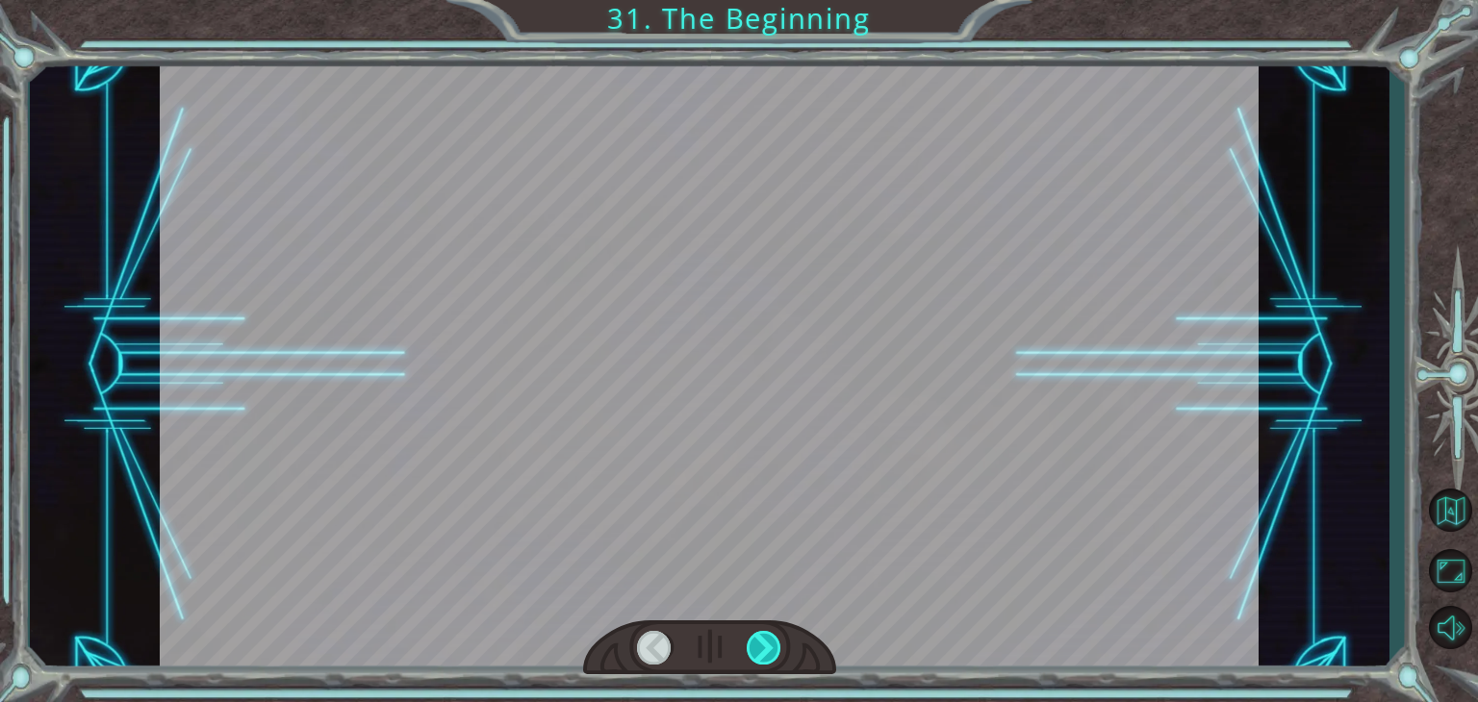
click at [762, 644] on div at bounding box center [763, 648] width 35 height 34
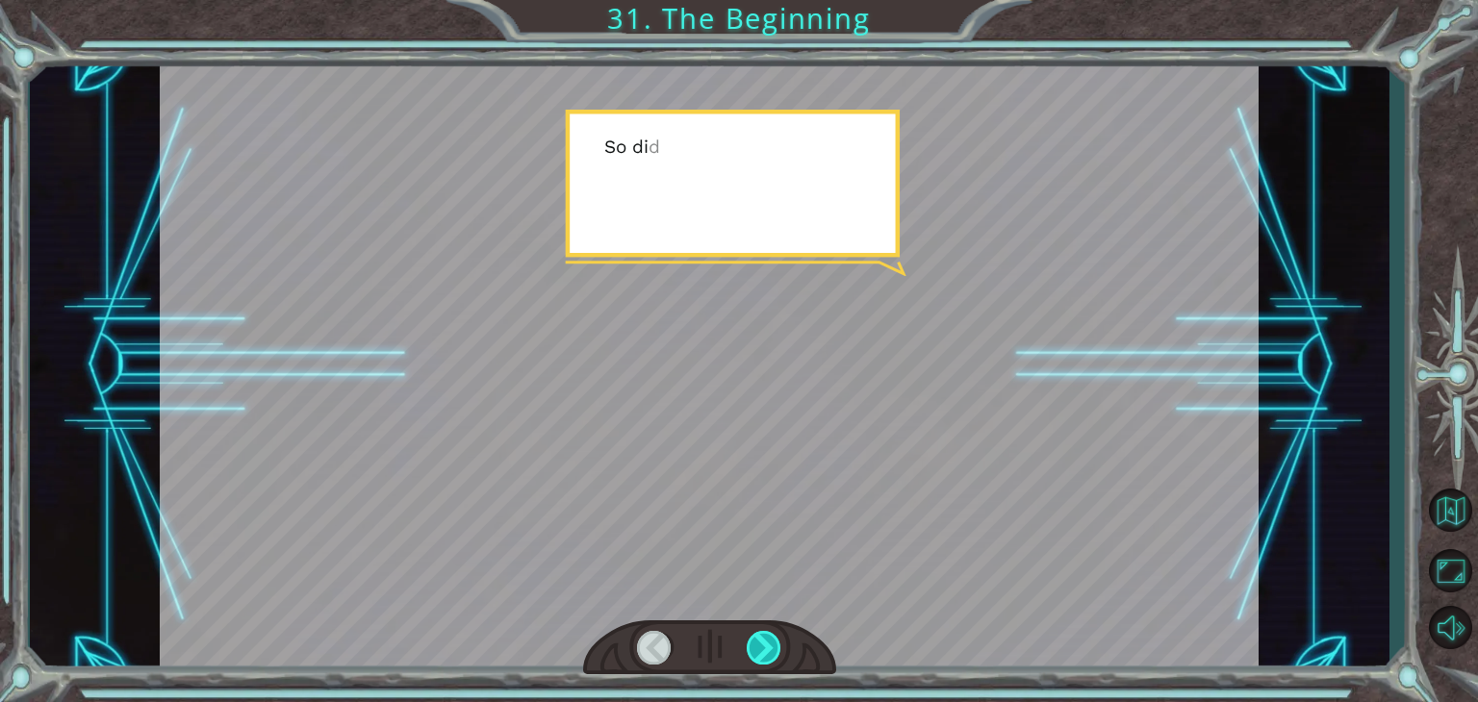
click at [762, 644] on div at bounding box center [763, 648] width 35 height 34
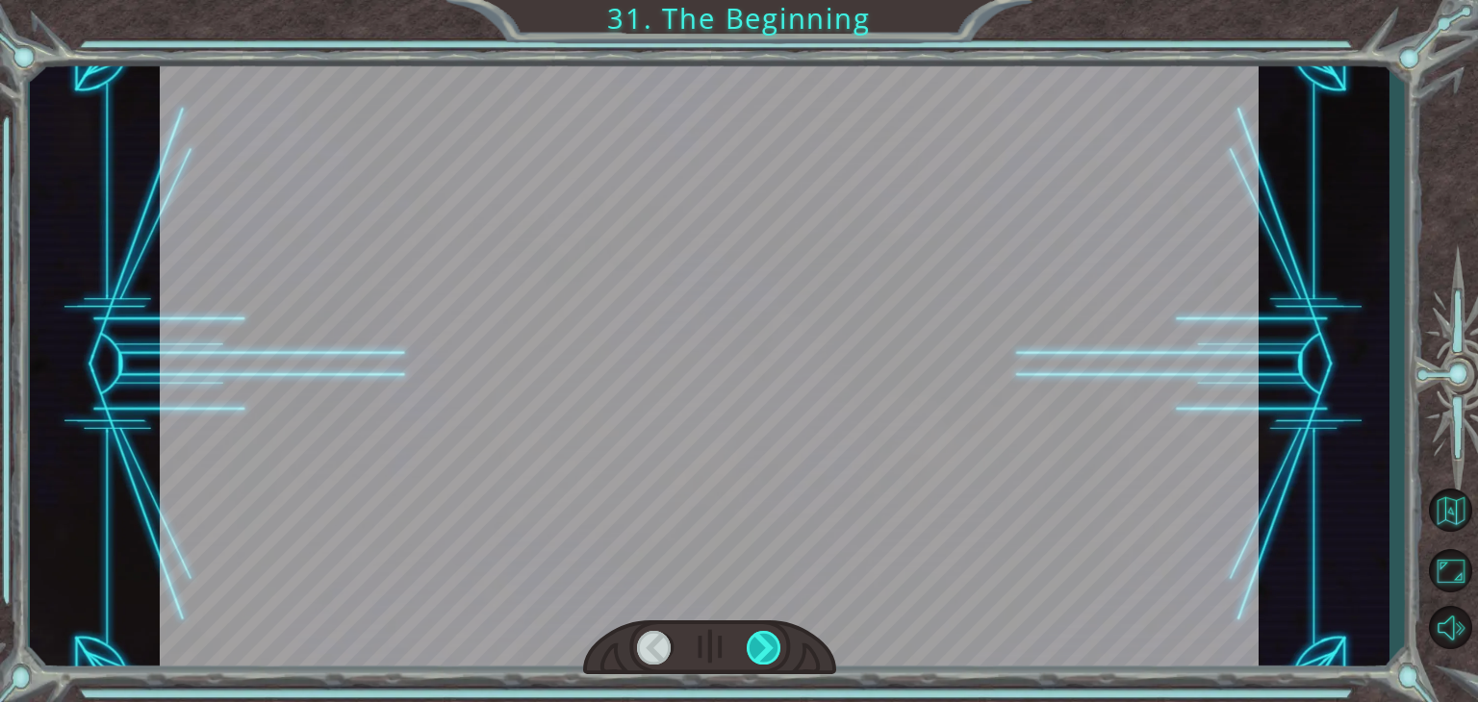
click at [762, 644] on div at bounding box center [763, 648] width 35 height 34
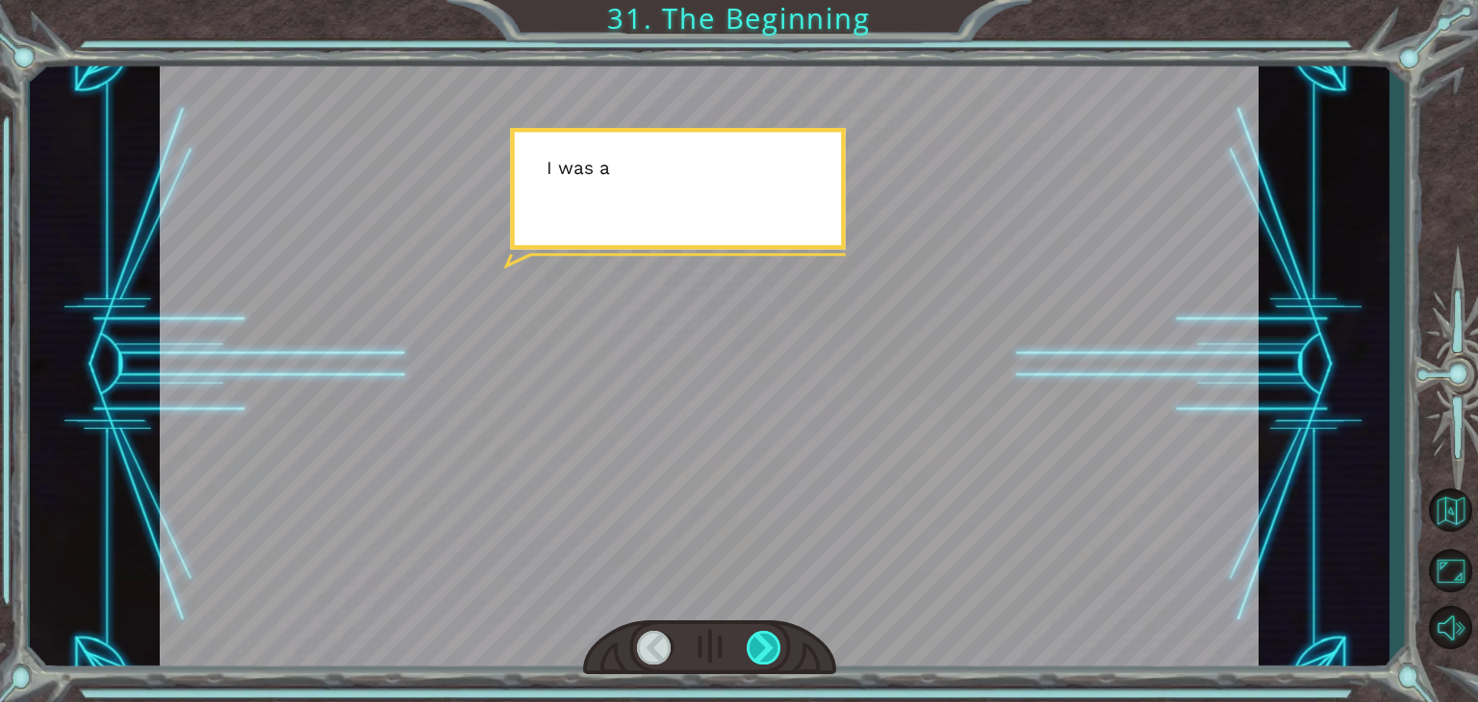
click at [762, 644] on div at bounding box center [763, 648] width 35 height 34
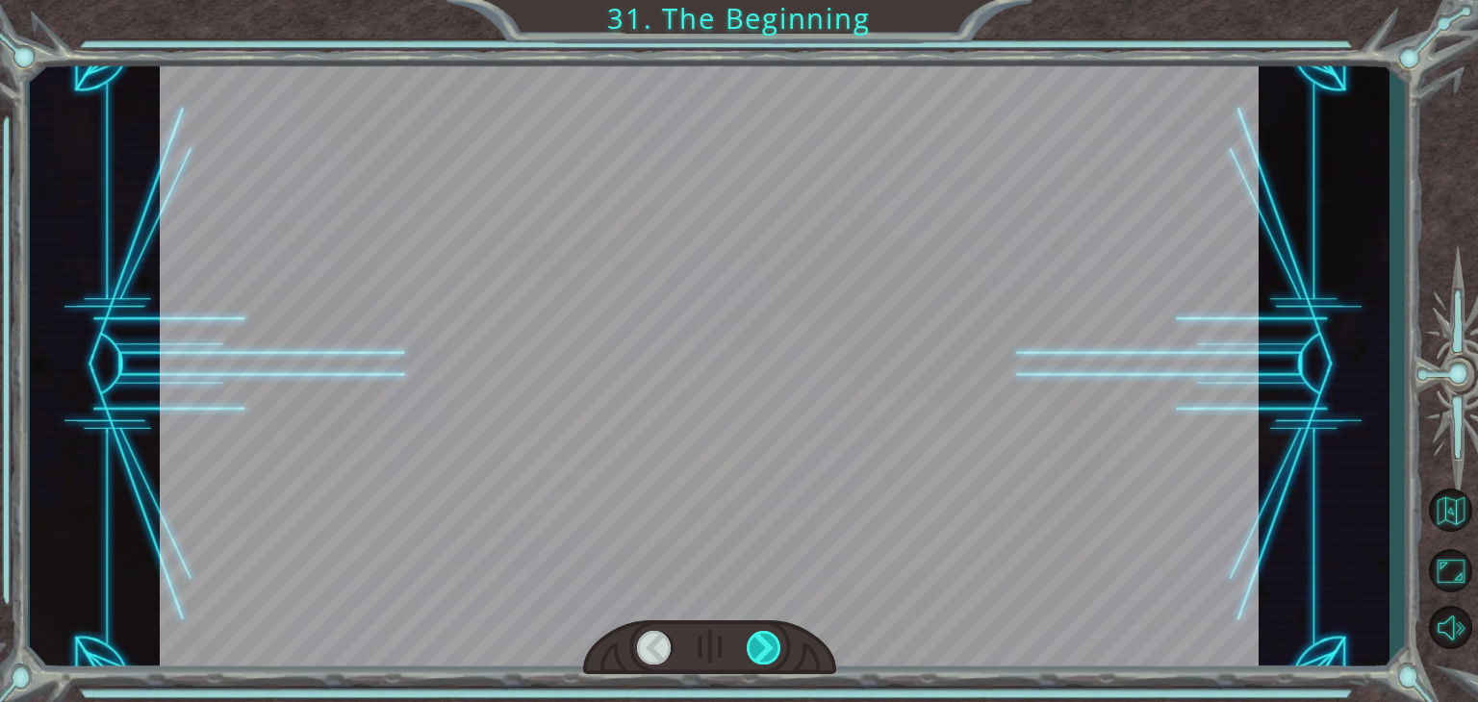
click at [762, 644] on div at bounding box center [763, 648] width 35 height 34
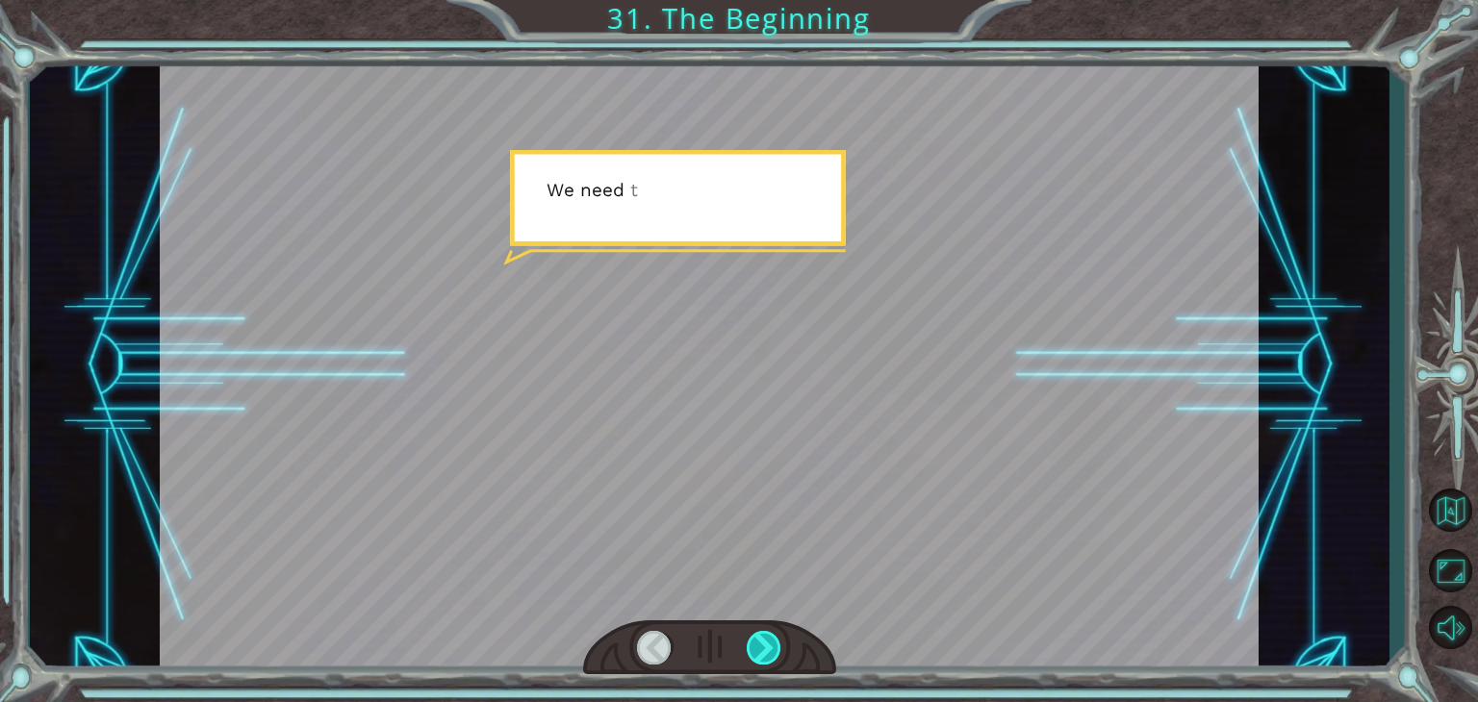
click at [762, 644] on div at bounding box center [763, 648] width 35 height 34
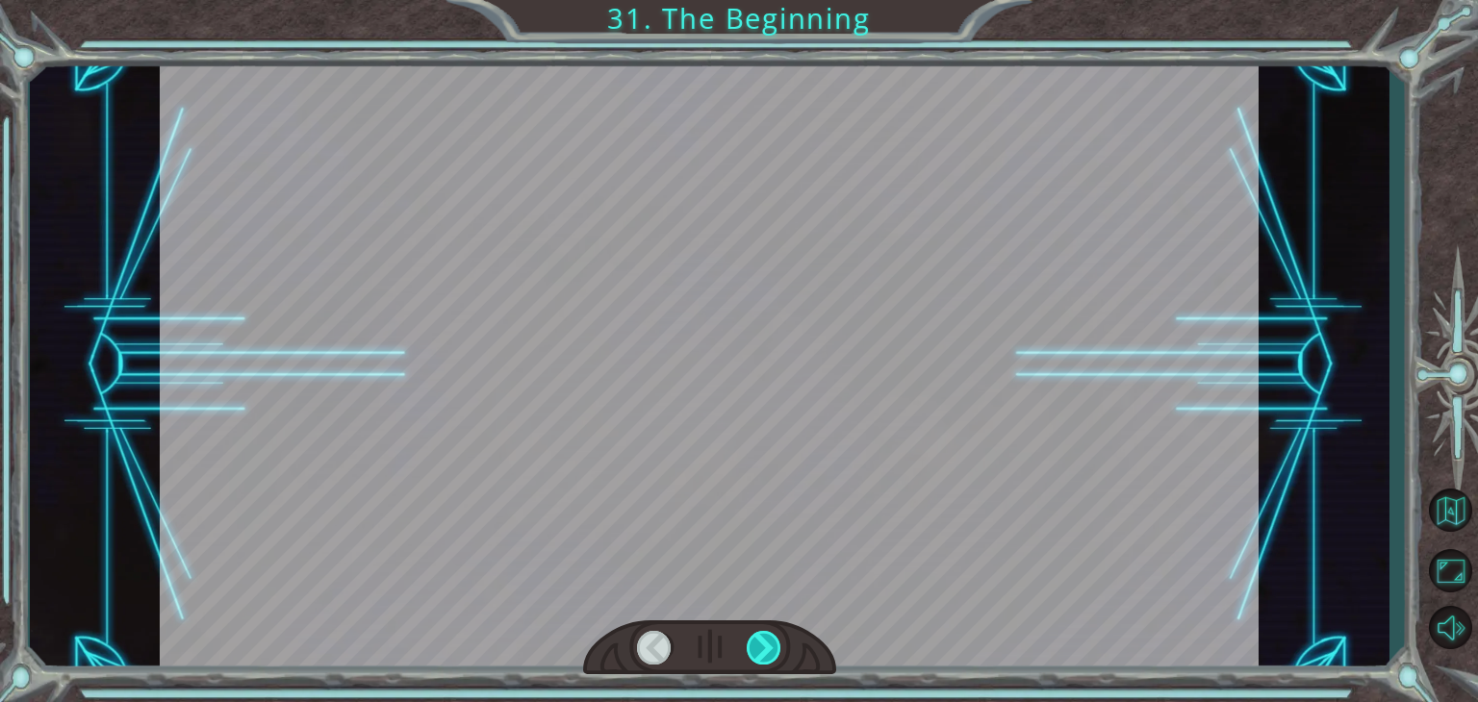
click at [762, 644] on div at bounding box center [763, 648] width 35 height 34
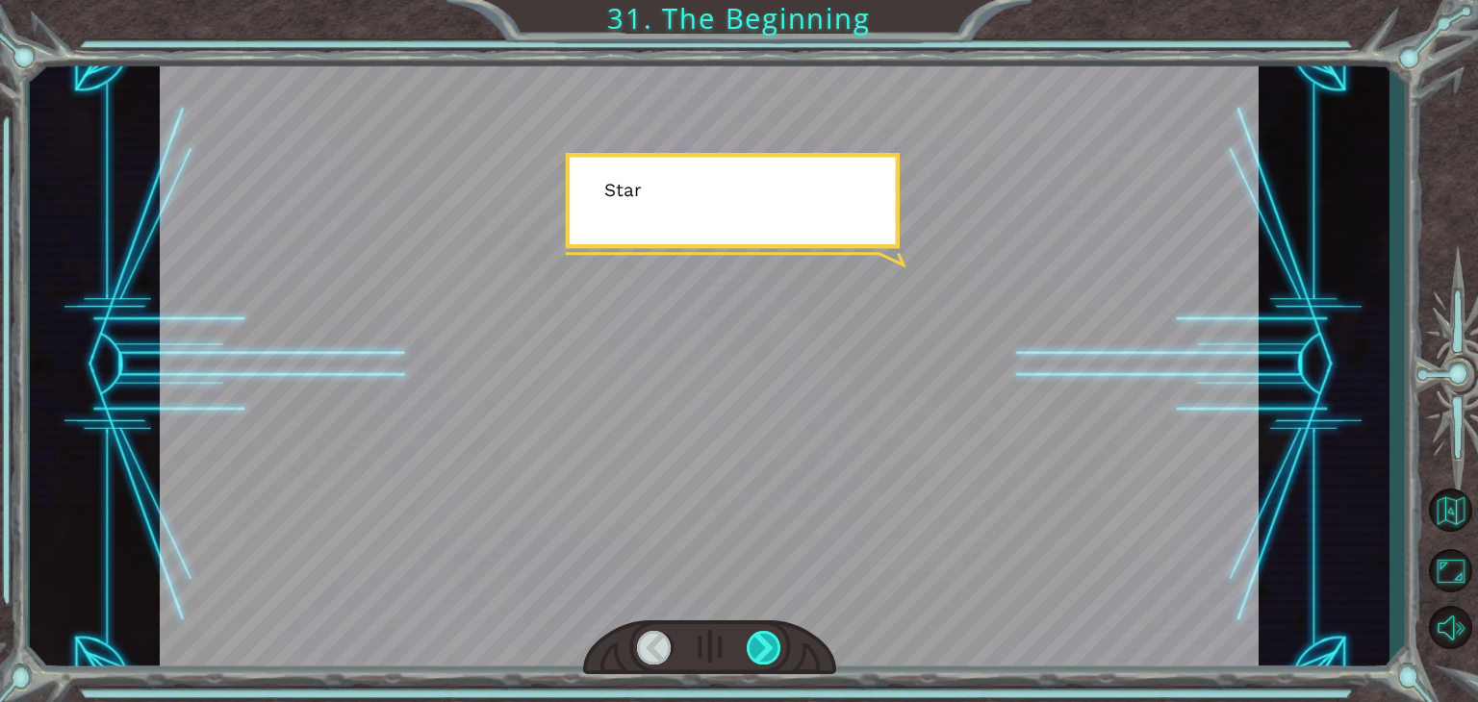
click at [762, 644] on div at bounding box center [763, 648] width 35 height 34
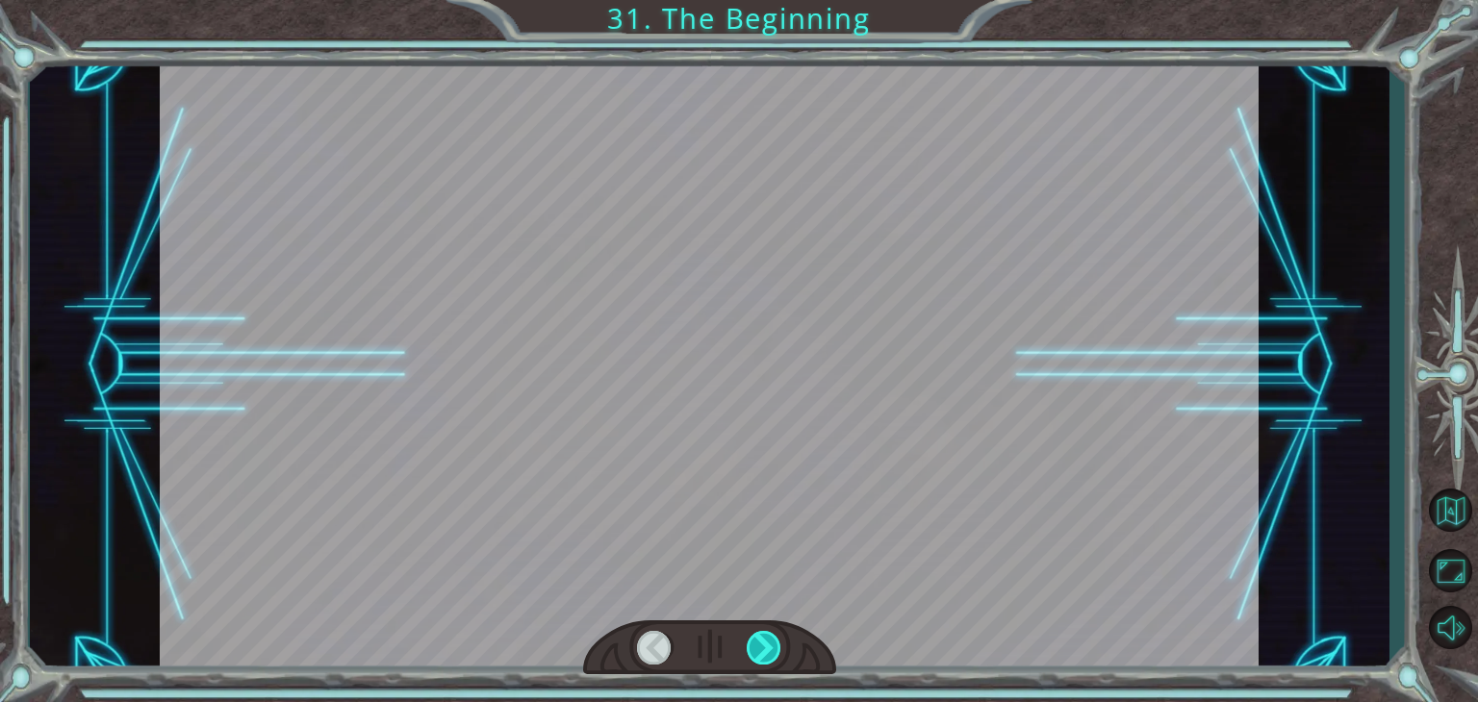
click at [762, 644] on div at bounding box center [763, 648] width 35 height 34
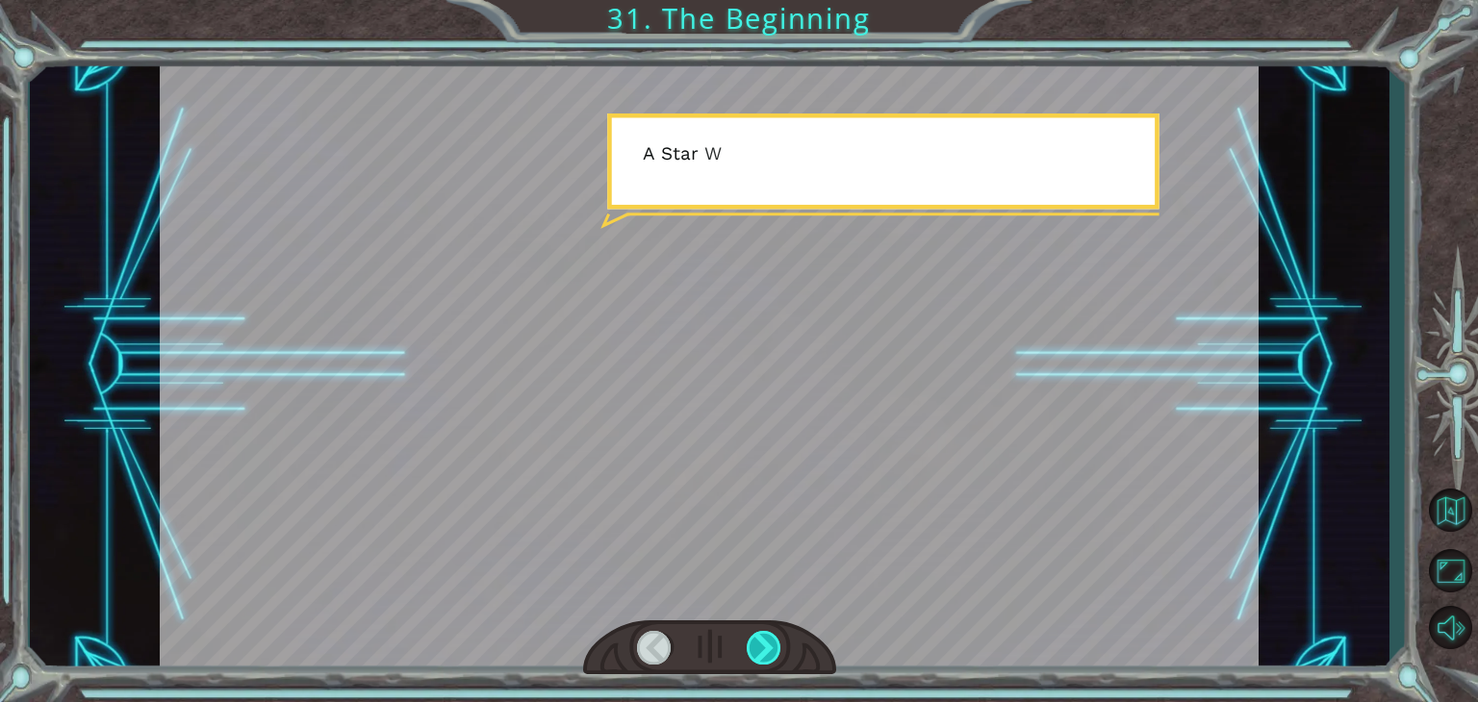
click at [762, 644] on div at bounding box center [763, 648] width 35 height 34
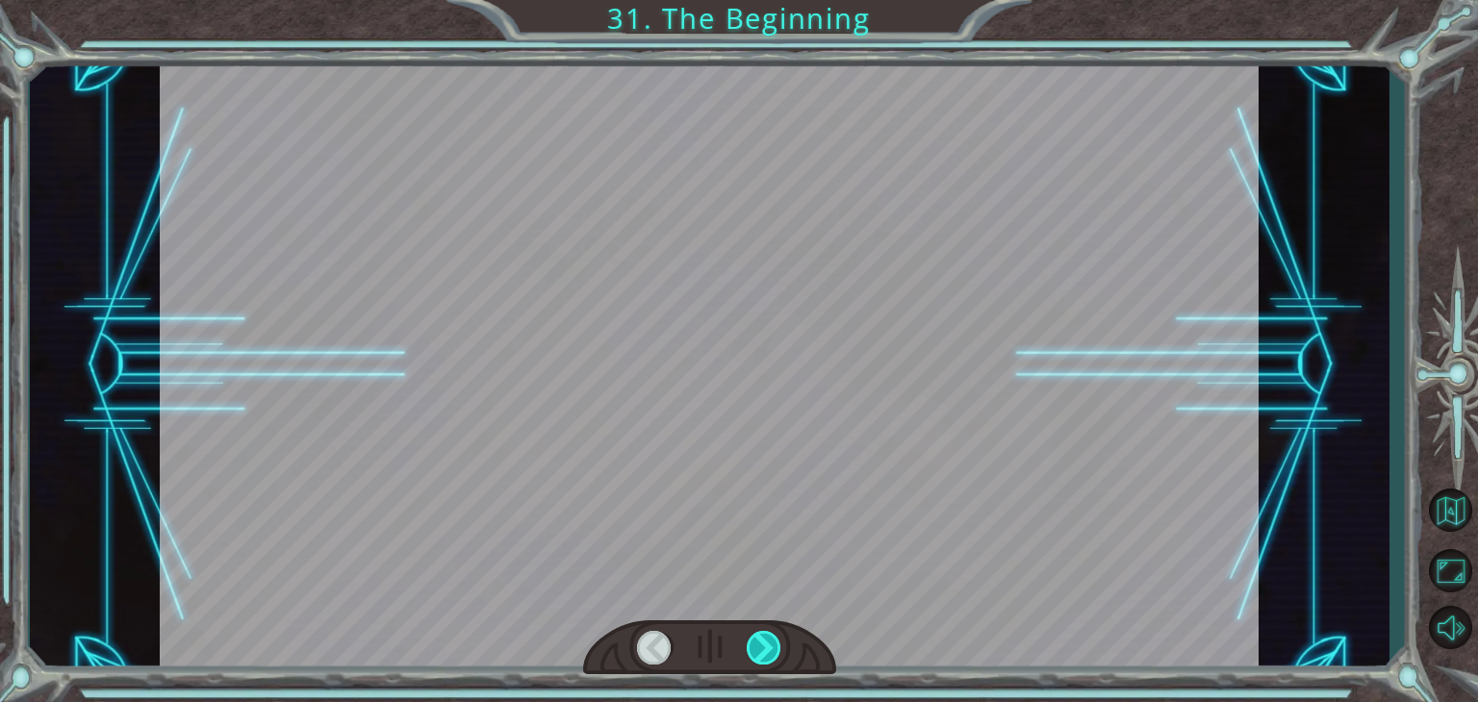
click at [762, 644] on div at bounding box center [763, 648] width 35 height 34
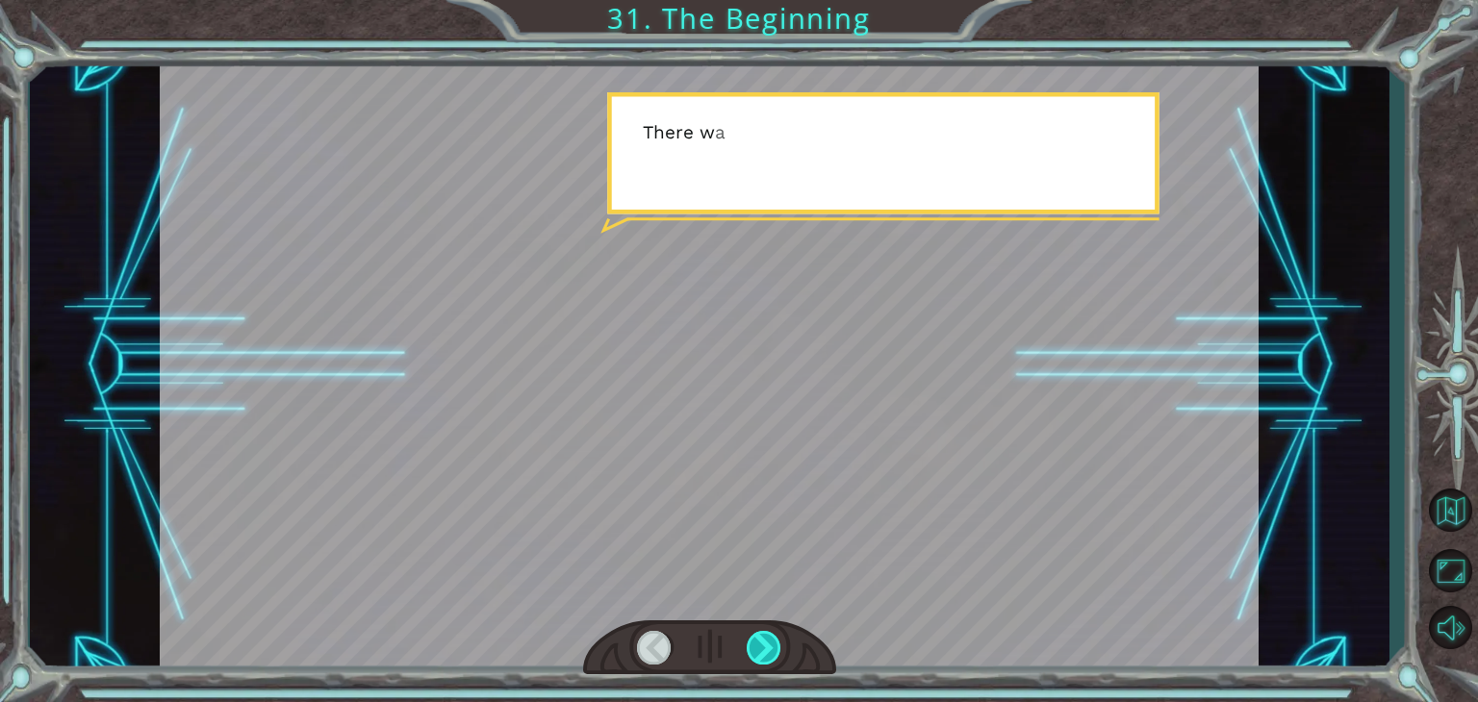
click at [762, 644] on div at bounding box center [763, 648] width 35 height 34
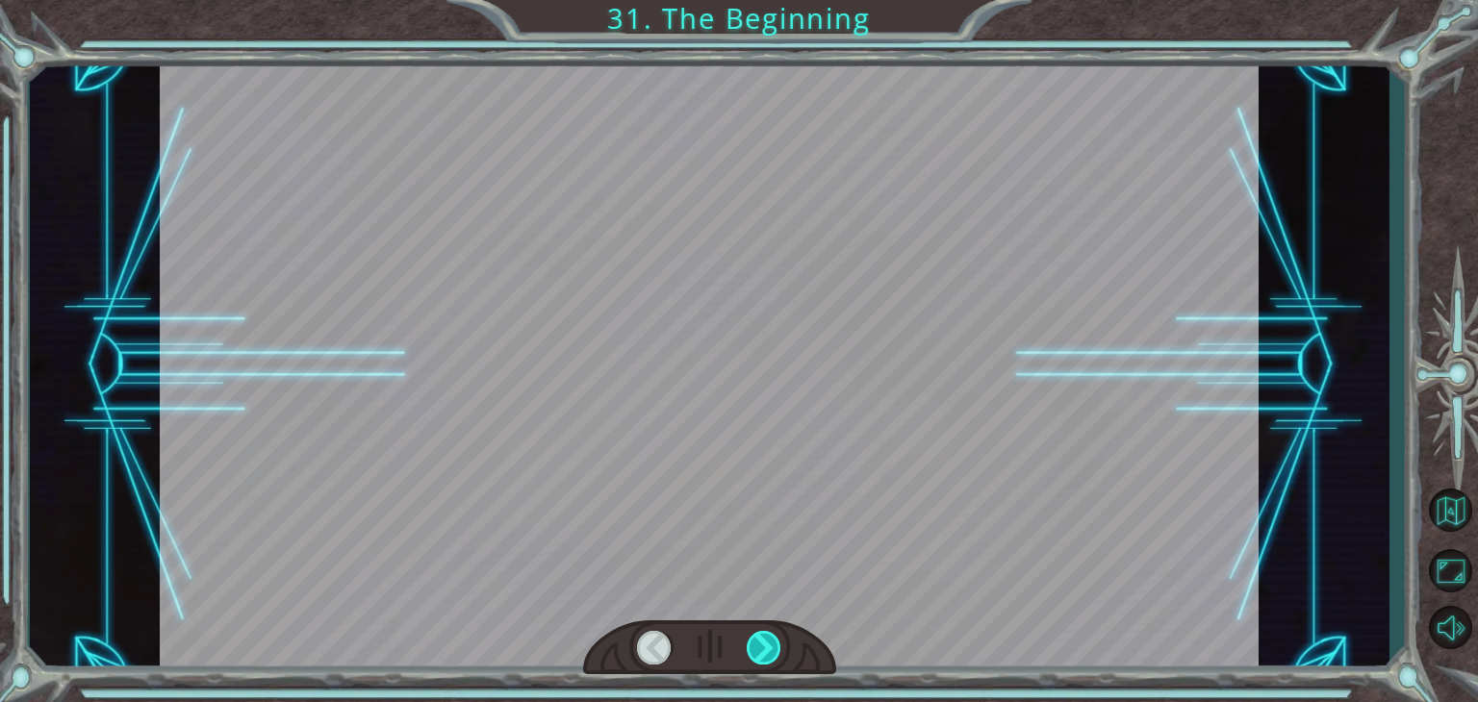
click at [762, 644] on div at bounding box center [763, 648] width 35 height 34
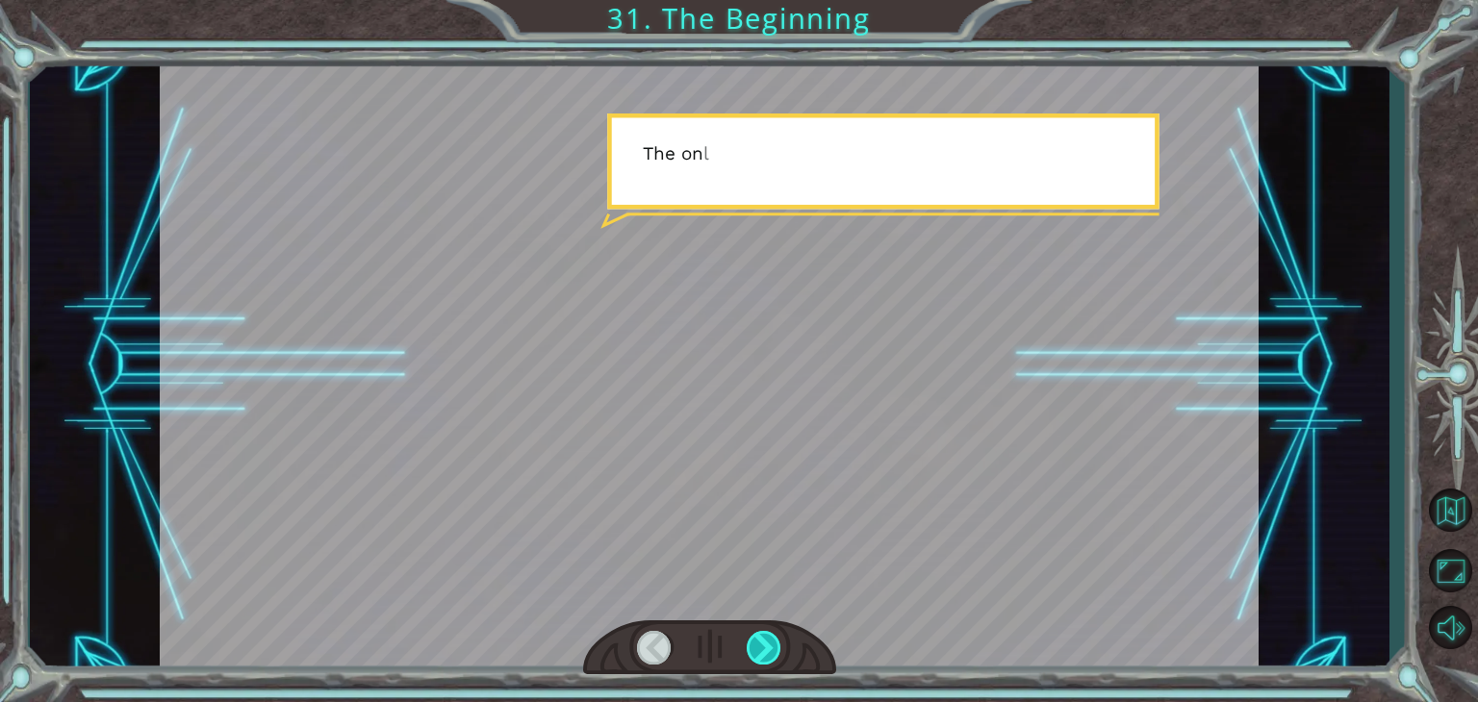
click at [762, 644] on div at bounding box center [763, 648] width 35 height 34
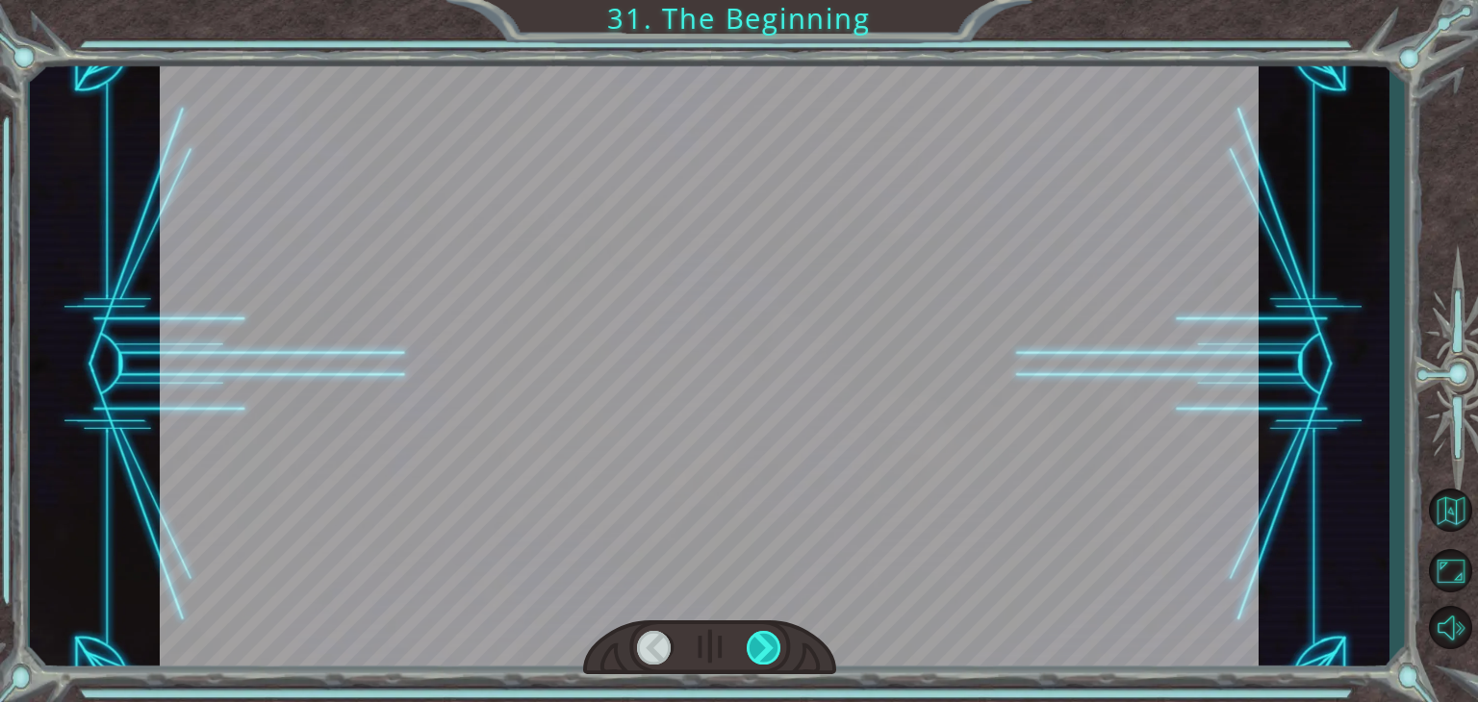
click at [762, 644] on div at bounding box center [763, 648] width 35 height 34
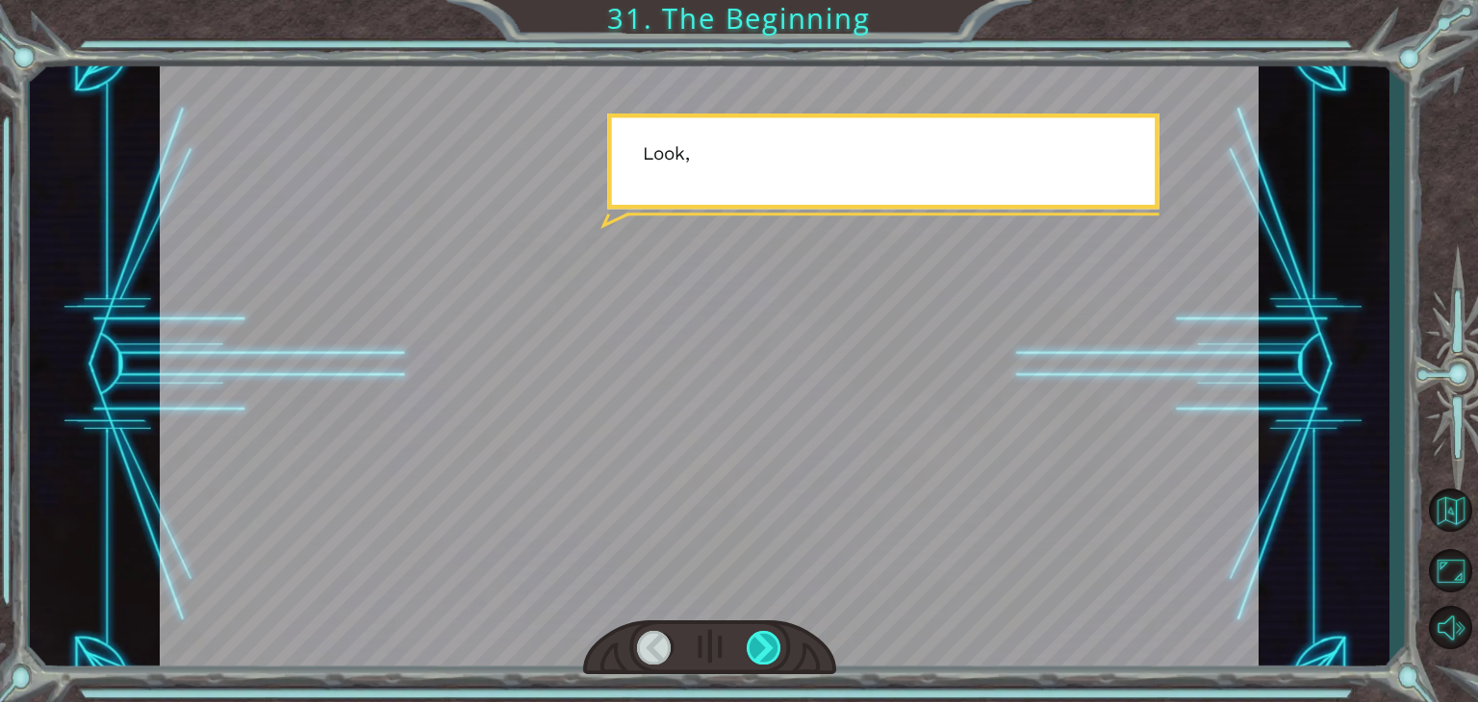
click at [762, 644] on div at bounding box center [763, 648] width 35 height 34
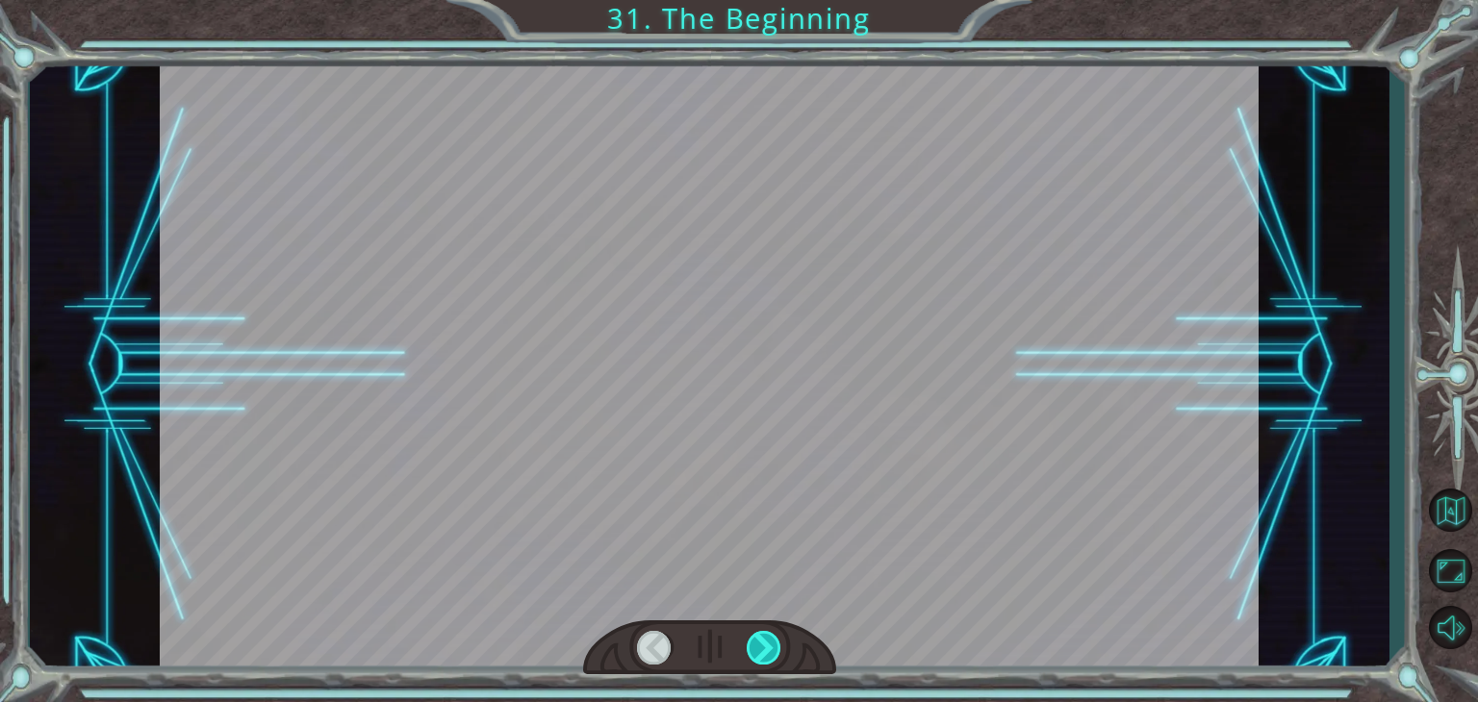
click at [762, 644] on div at bounding box center [763, 648] width 35 height 34
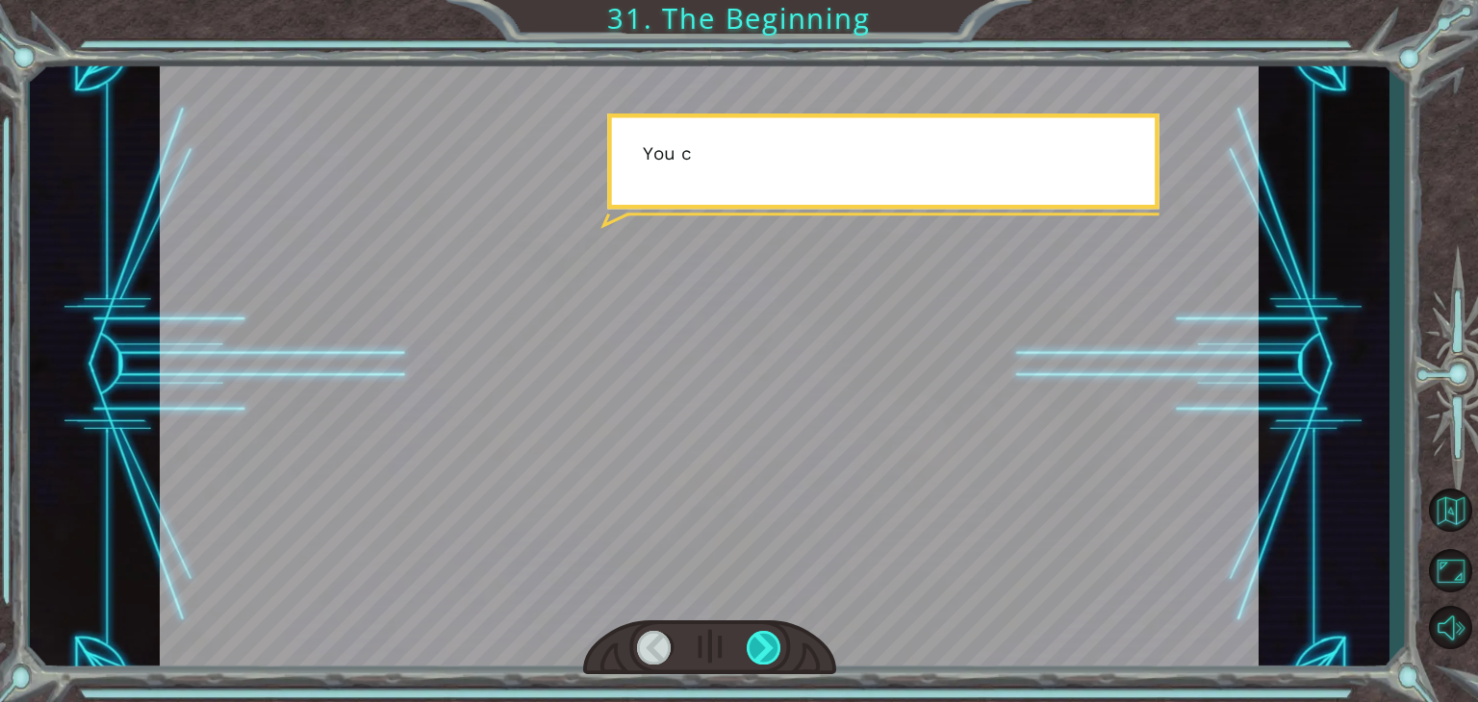
click at [762, 644] on div at bounding box center [763, 648] width 35 height 34
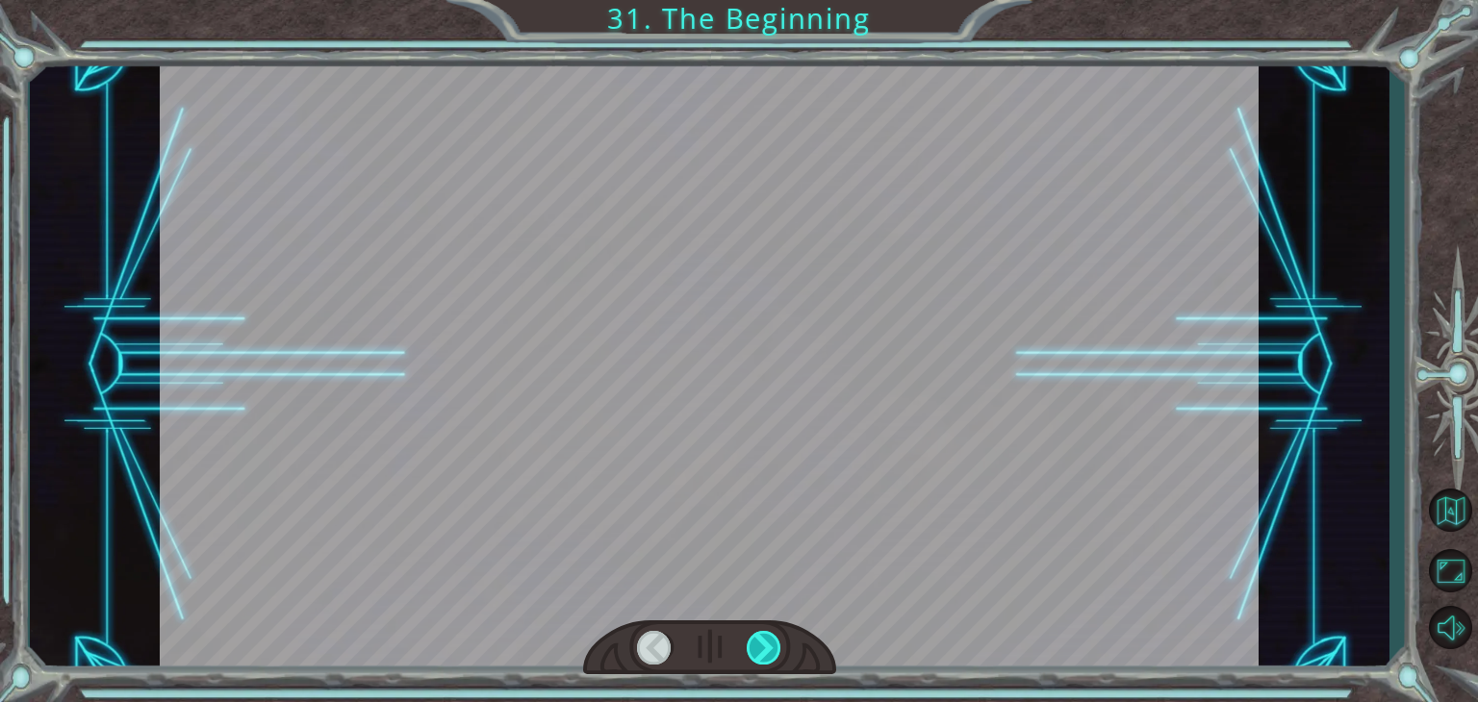
click at [762, 644] on div at bounding box center [763, 648] width 35 height 34
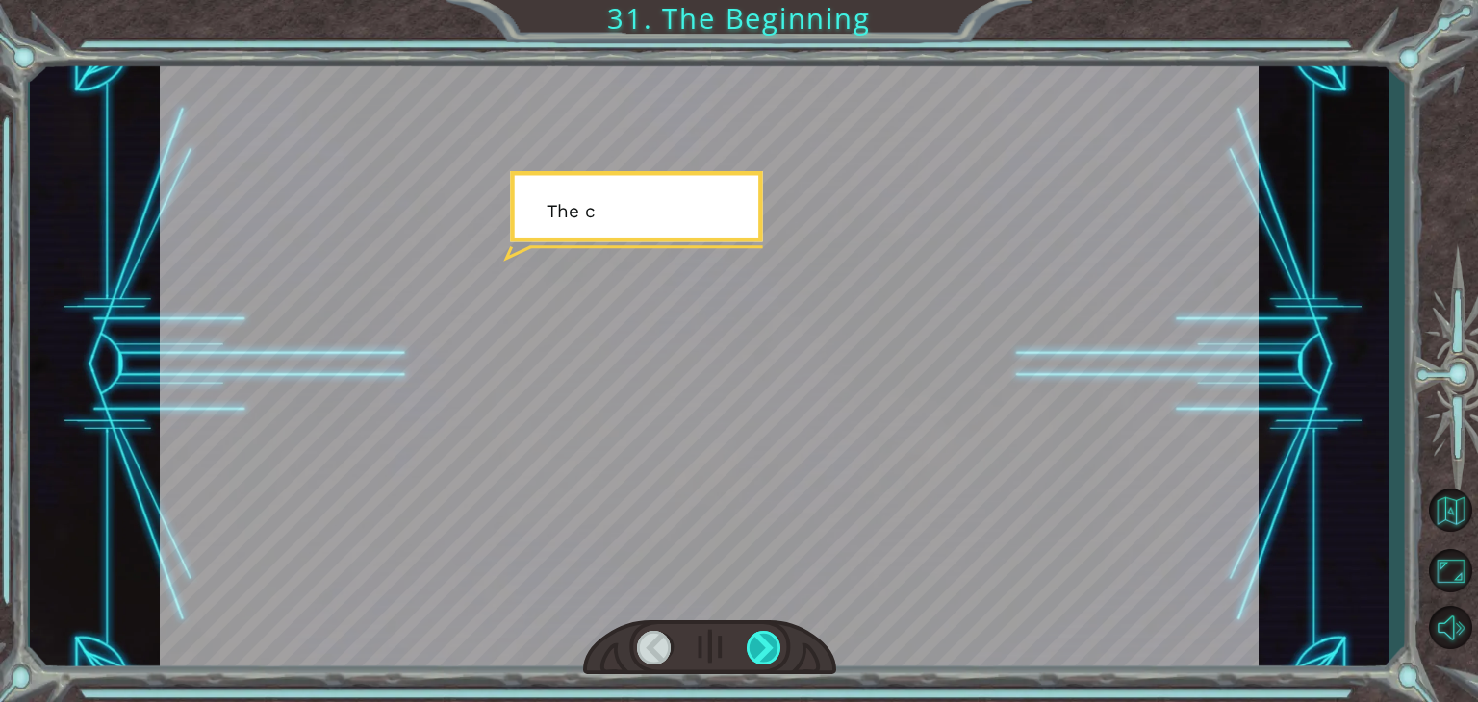
click at [762, 644] on div at bounding box center [763, 648] width 35 height 34
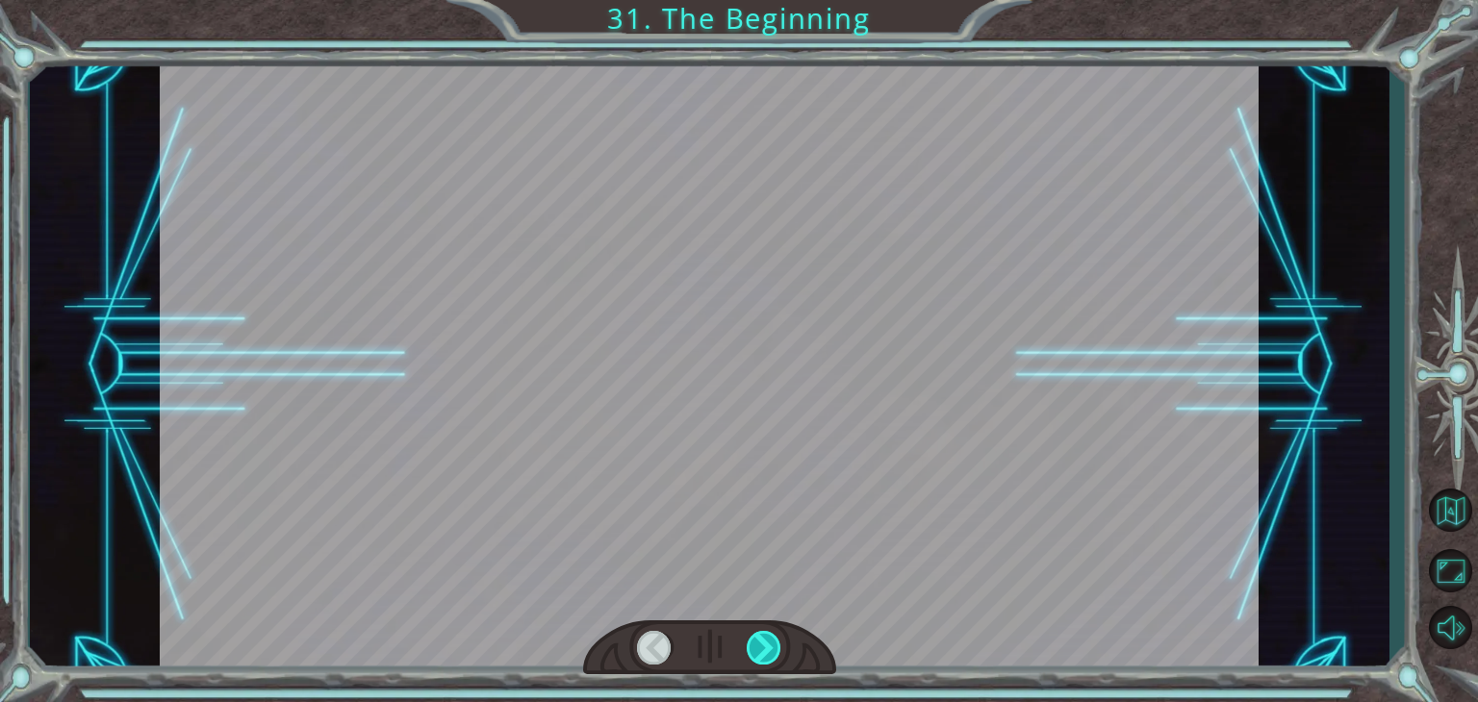
click at [762, 644] on div at bounding box center [763, 648] width 35 height 34
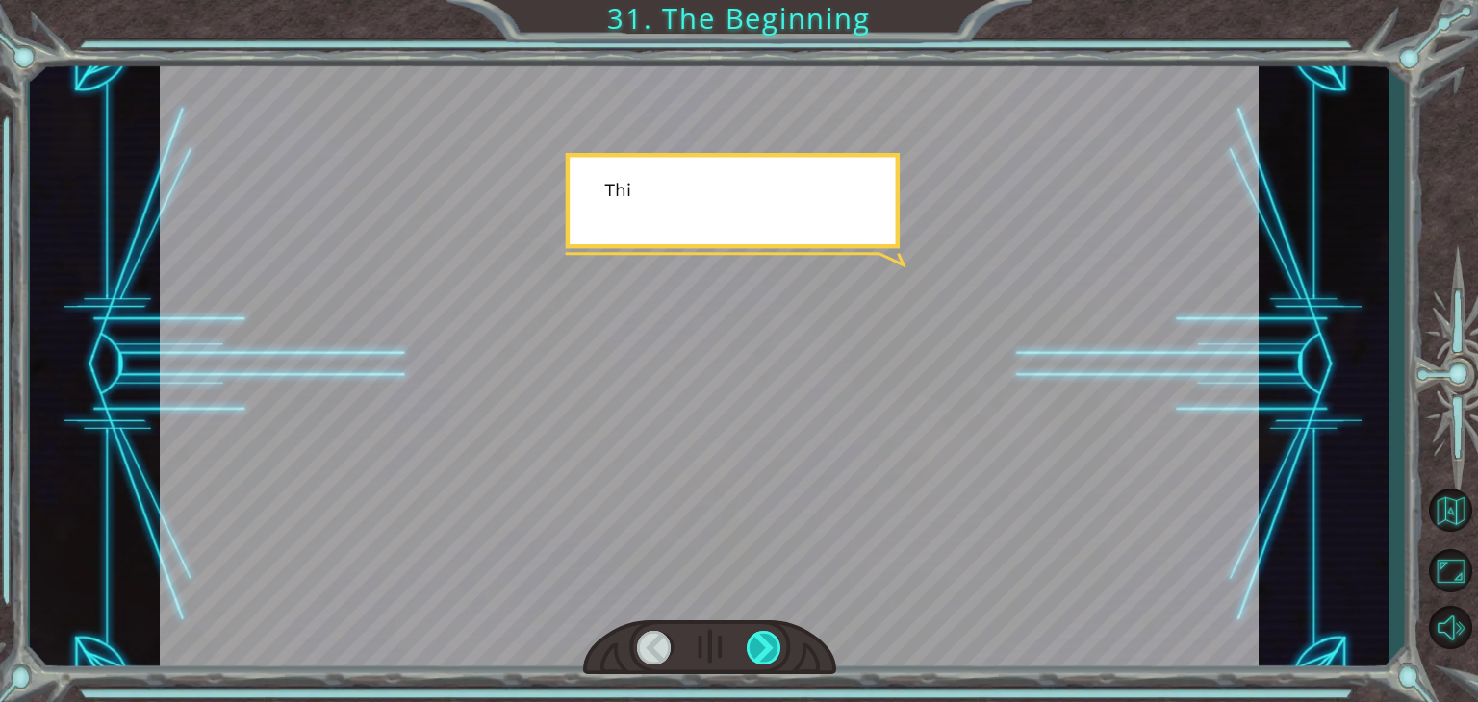
click at [762, 644] on div at bounding box center [763, 648] width 35 height 34
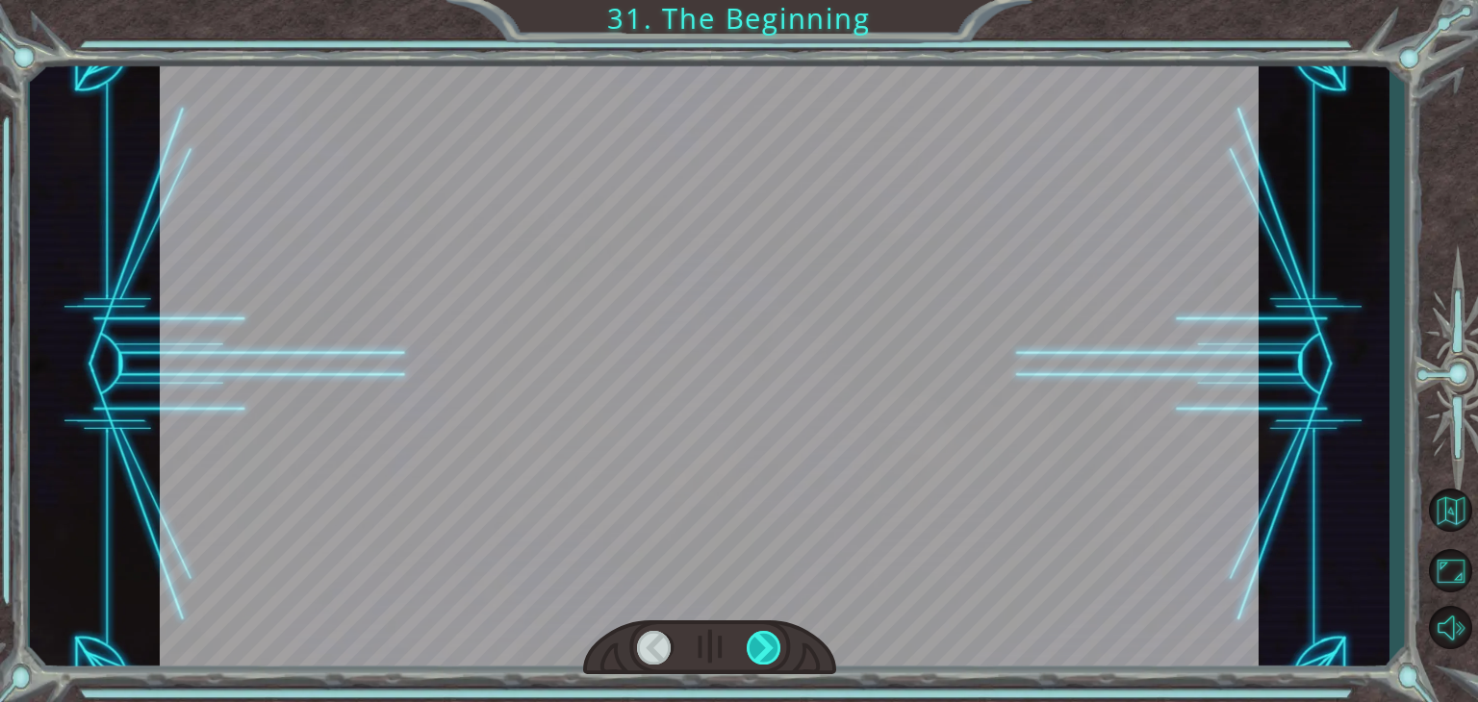
click at [762, 644] on div at bounding box center [763, 648] width 35 height 34
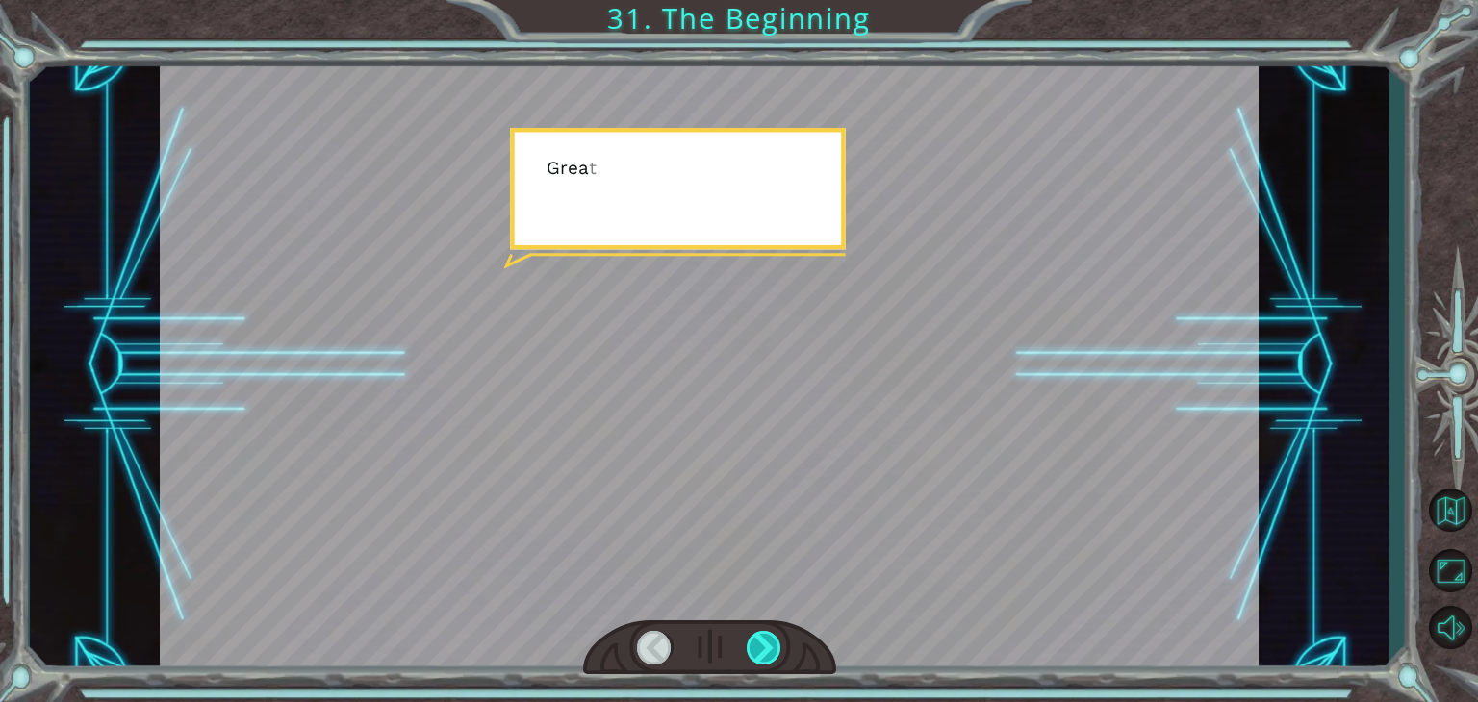
click at [762, 644] on div at bounding box center [763, 648] width 35 height 34
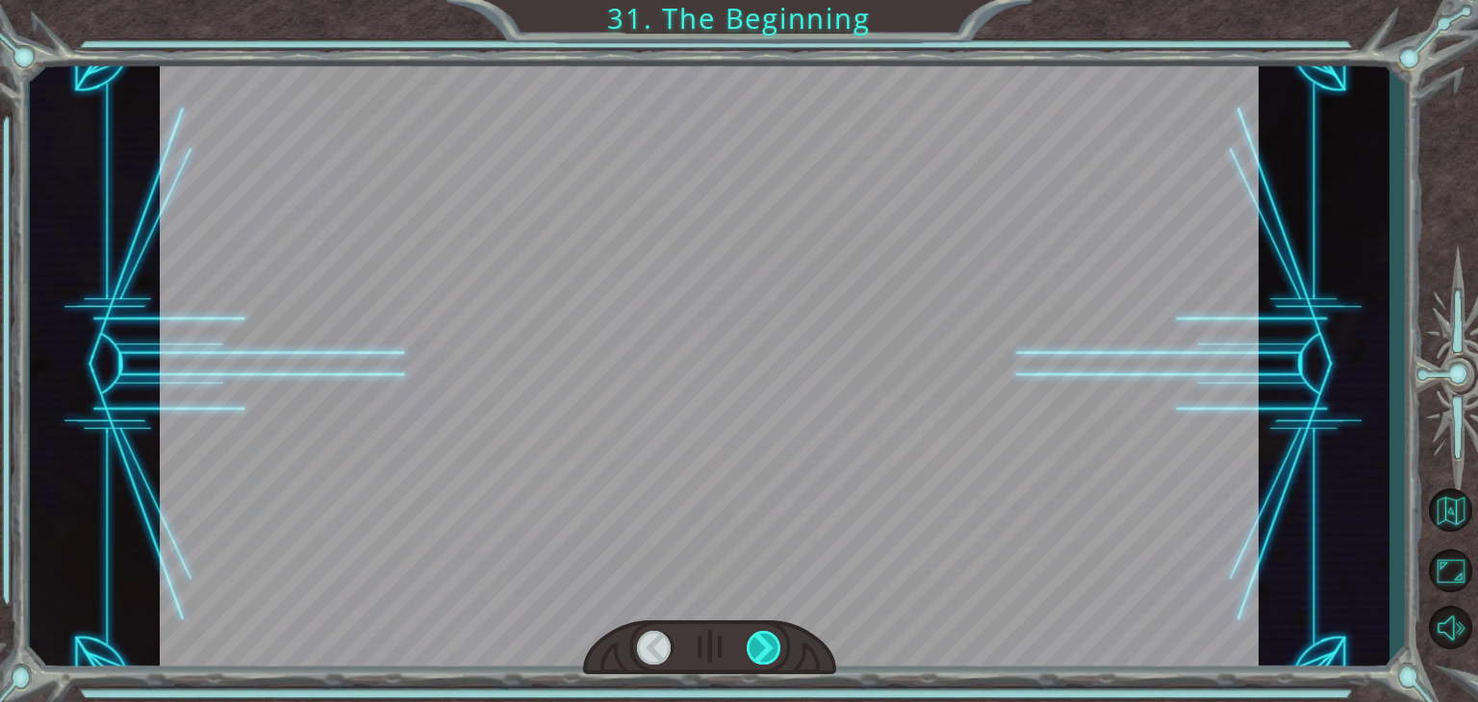
click at [762, 644] on div at bounding box center [763, 648] width 35 height 34
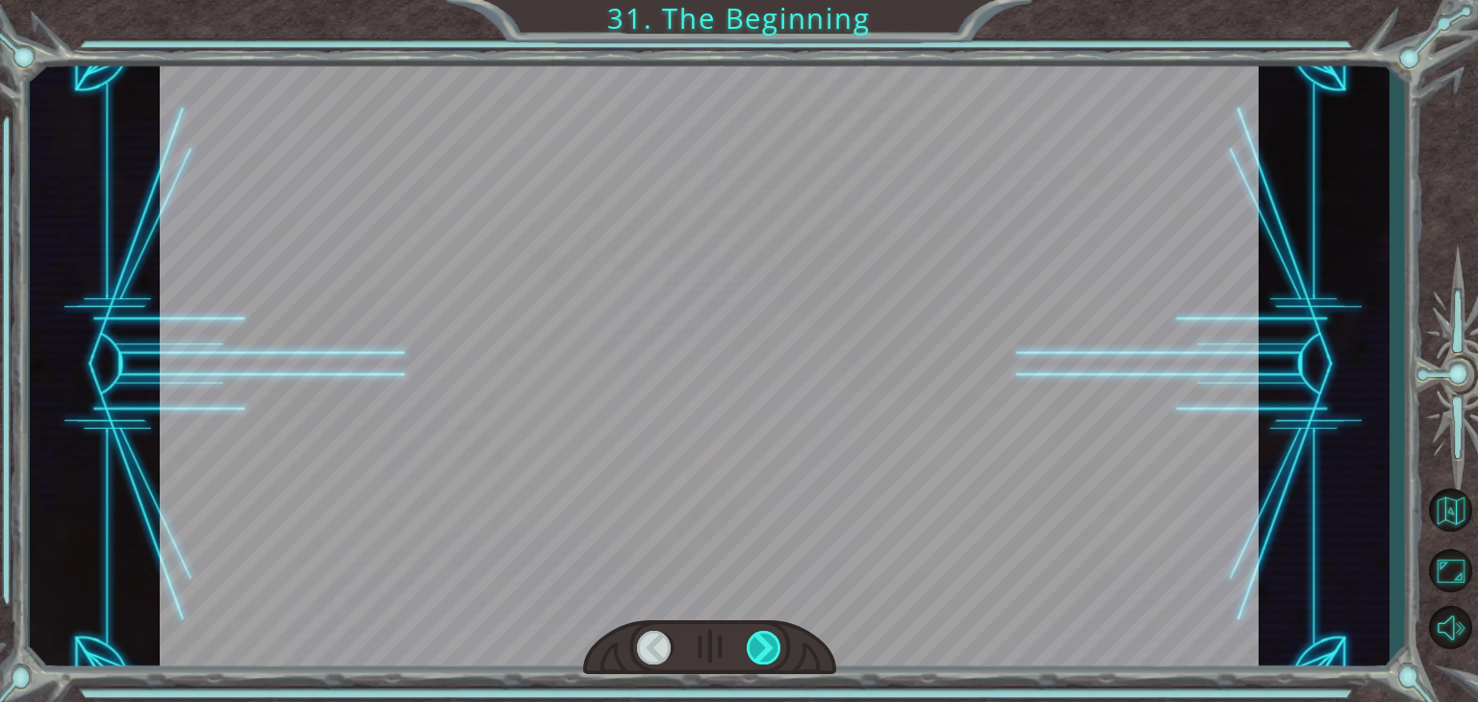
click at [762, 644] on div at bounding box center [763, 648] width 35 height 34
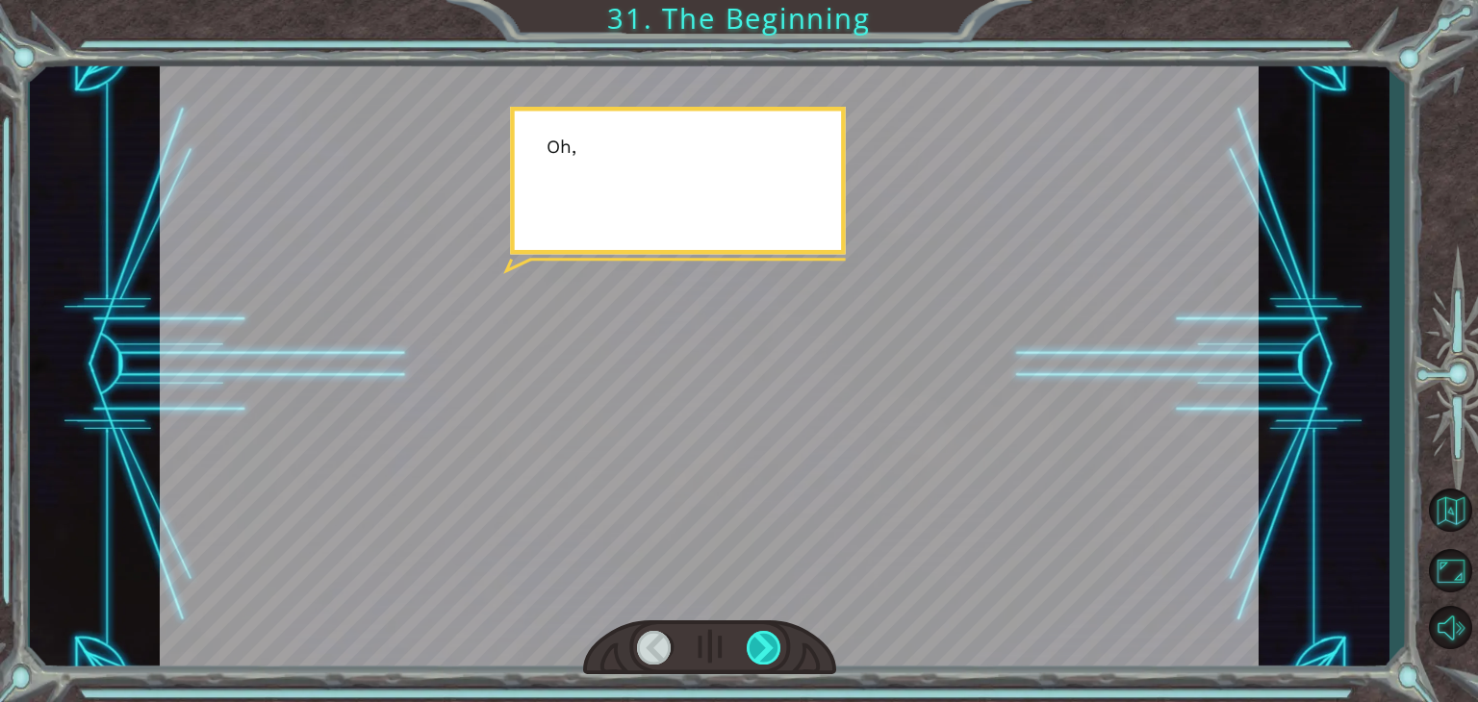
click at [762, 644] on div at bounding box center [763, 648] width 35 height 34
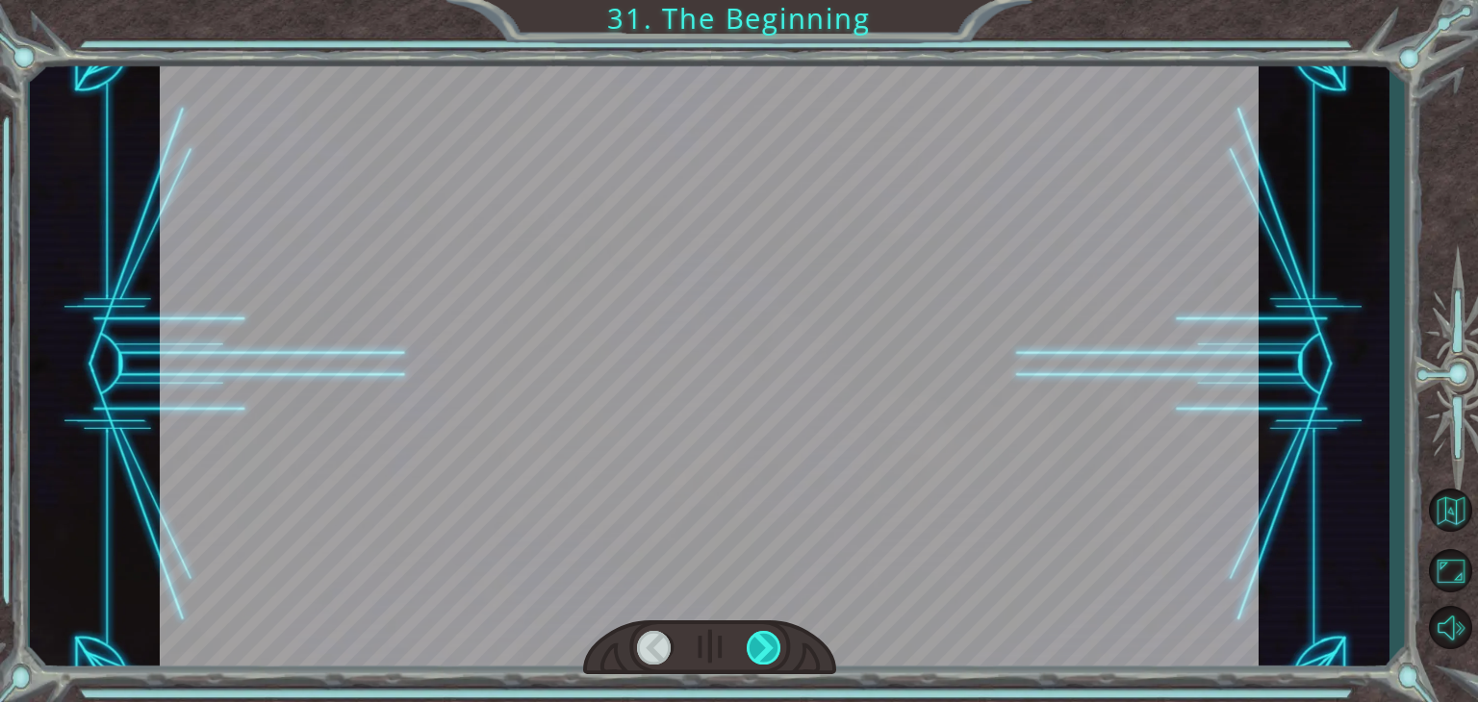
click at [762, 644] on div at bounding box center [763, 648] width 35 height 34
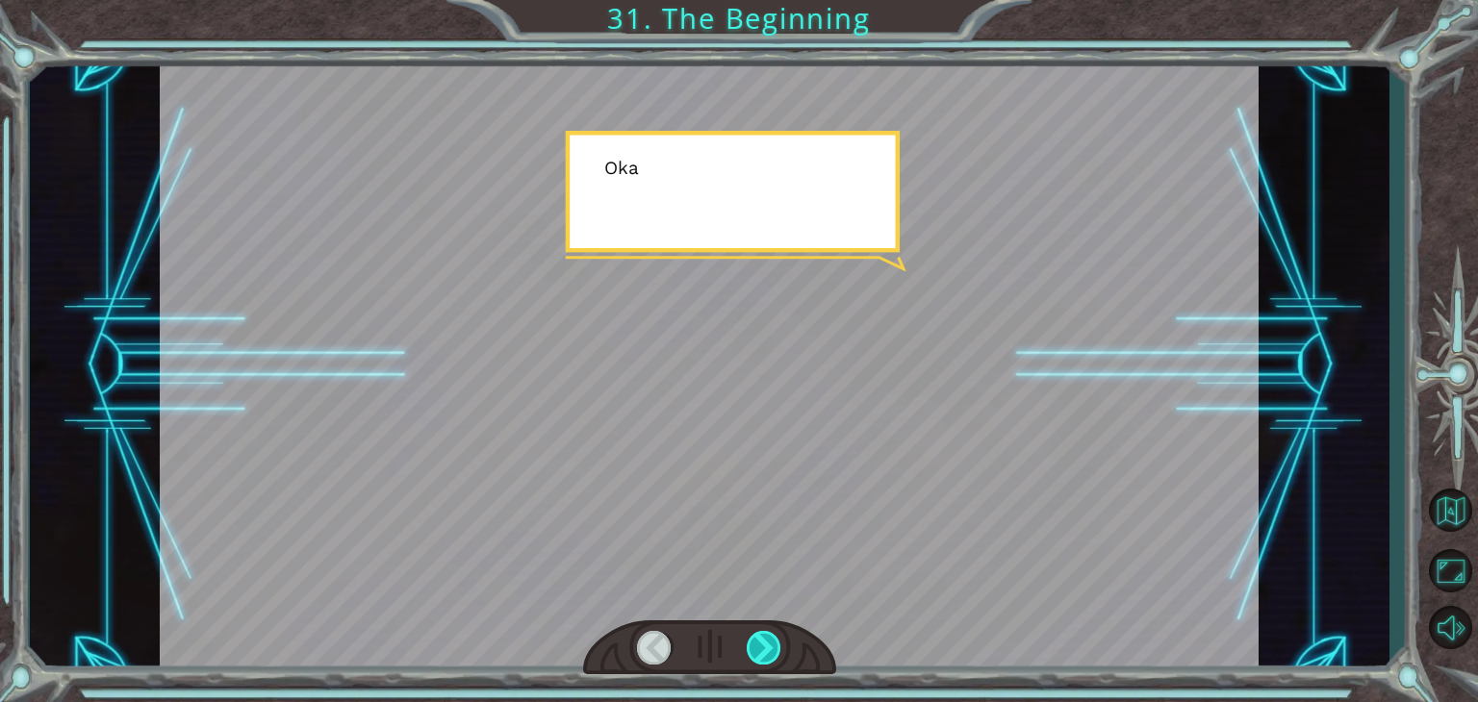
click at [762, 644] on div at bounding box center [763, 648] width 35 height 34
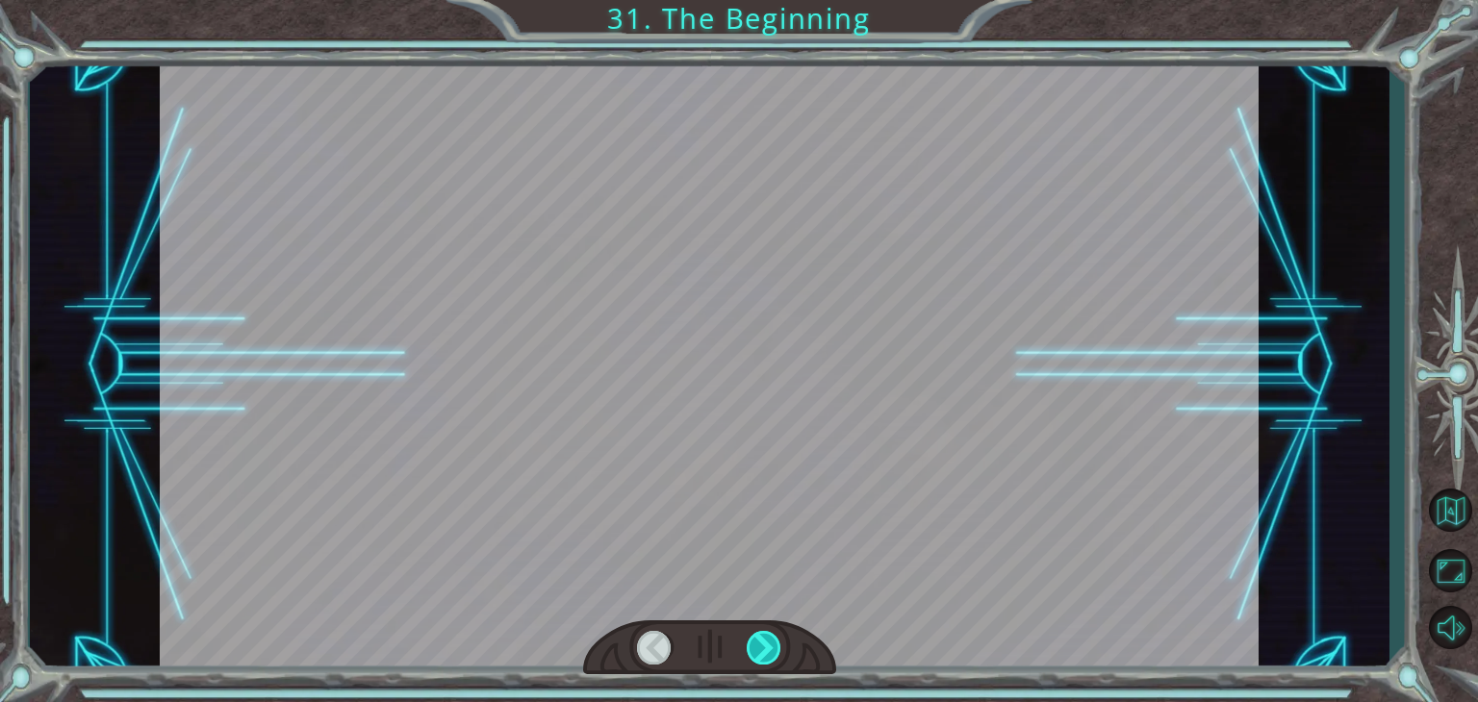
click at [762, 644] on div at bounding box center [763, 648] width 35 height 34
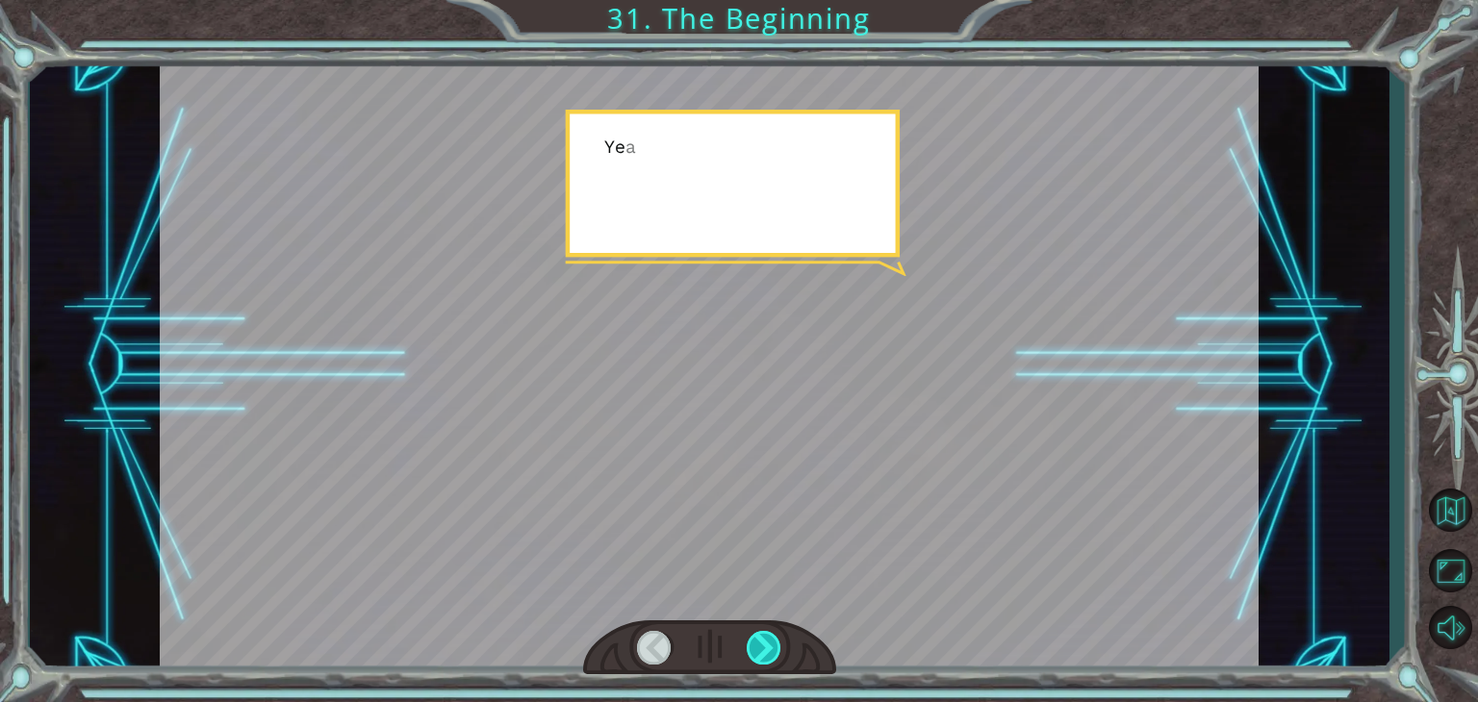
click at [762, 644] on div at bounding box center [763, 648] width 35 height 34
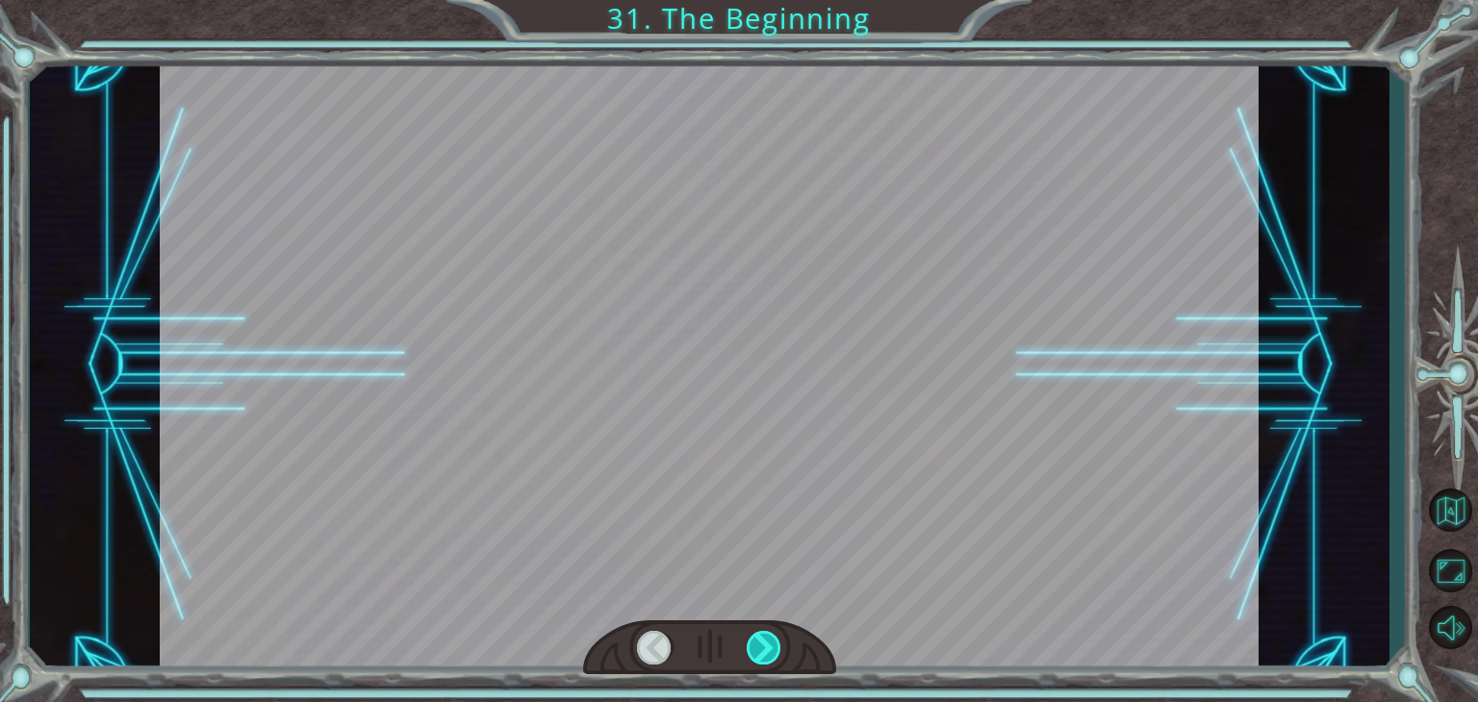
click at [762, 644] on div at bounding box center [763, 648] width 35 height 34
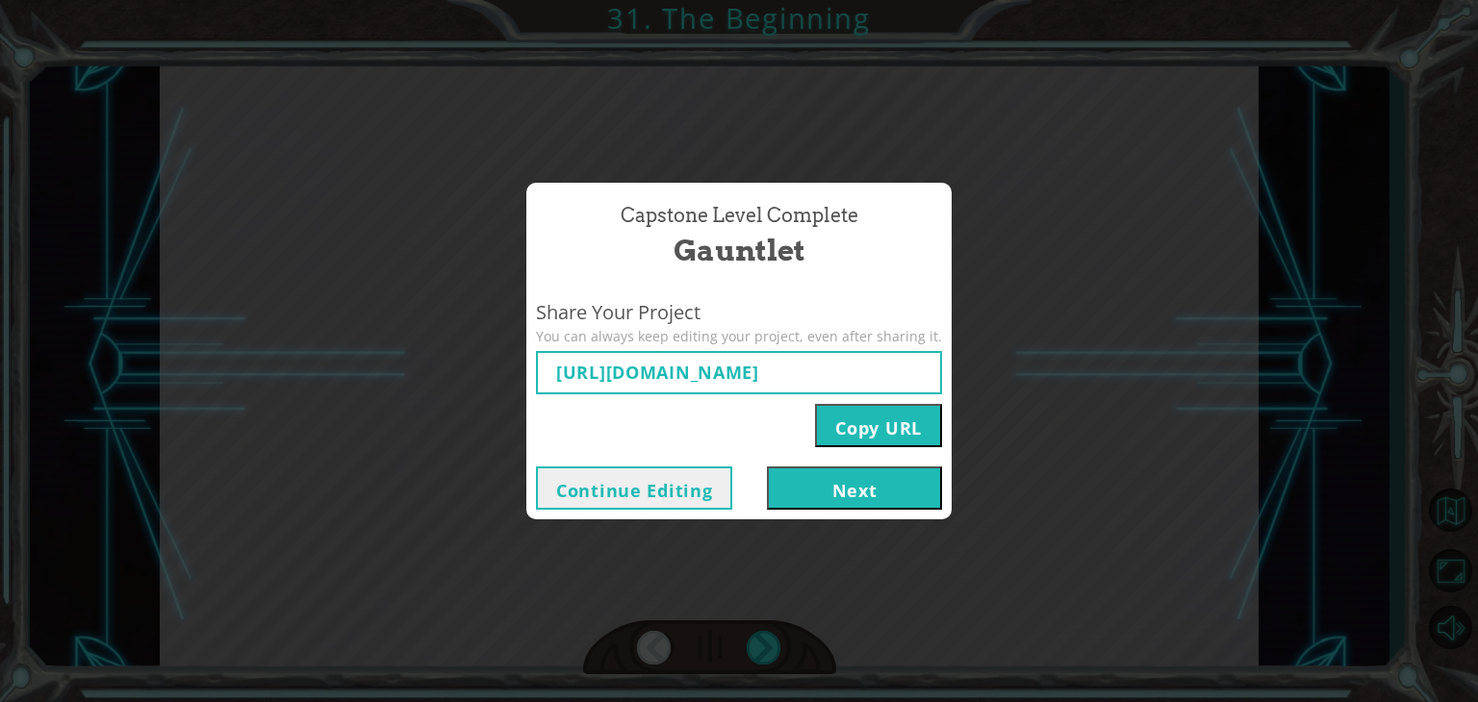
type input "[URL][DOMAIN_NAME]"
click at [828, 495] on button "Next" at bounding box center [854, 488] width 175 height 43
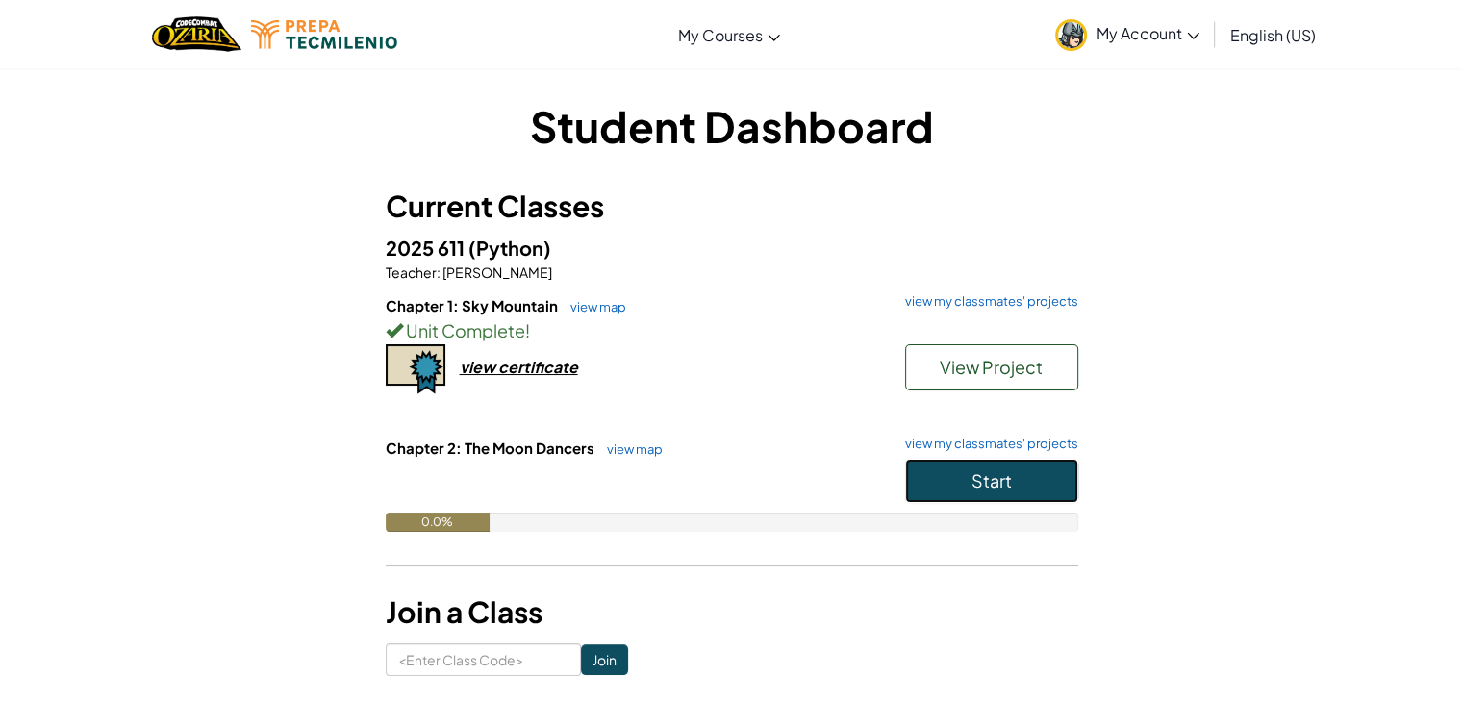
click at [954, 493] on button "Start" at bounding box center [991, 481] width 173 height 44
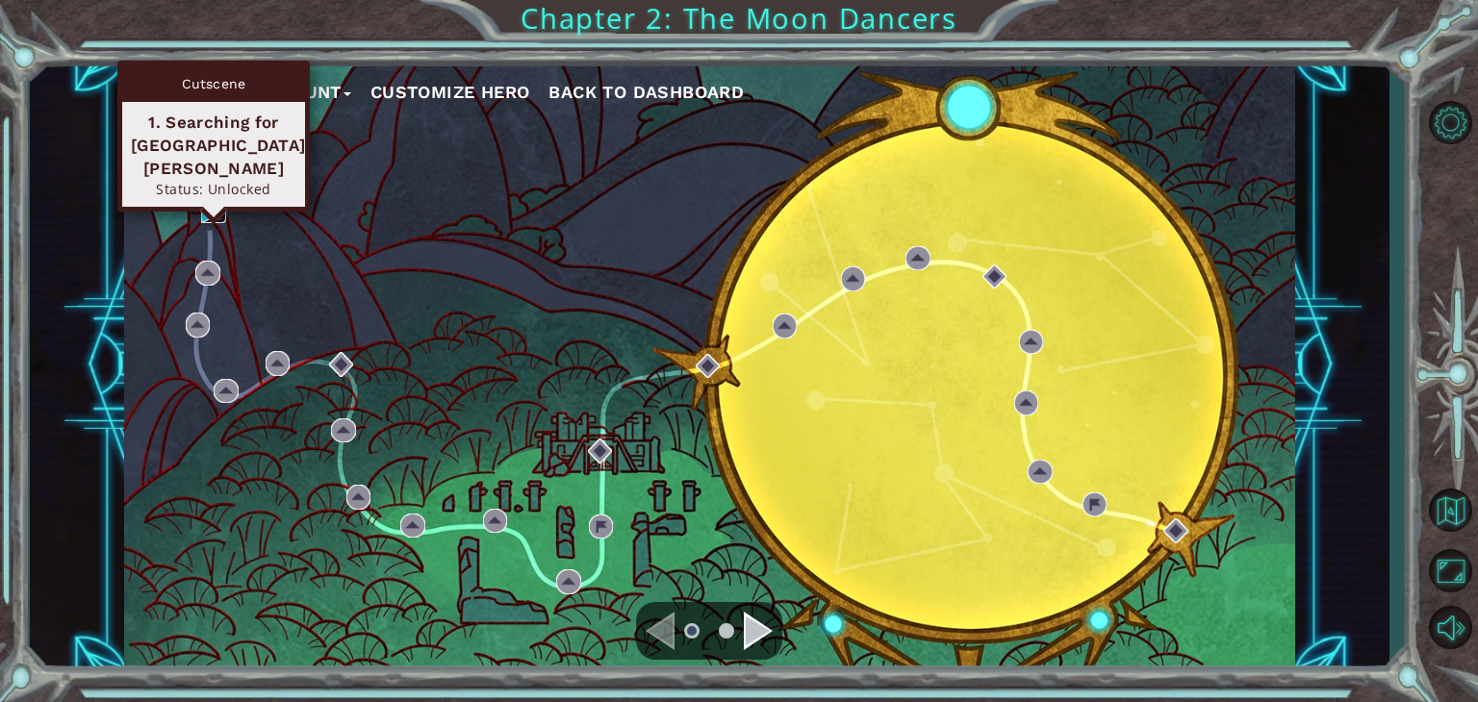
click at [204, 207] on img at bounding box center [213, 211] width 25 height 25
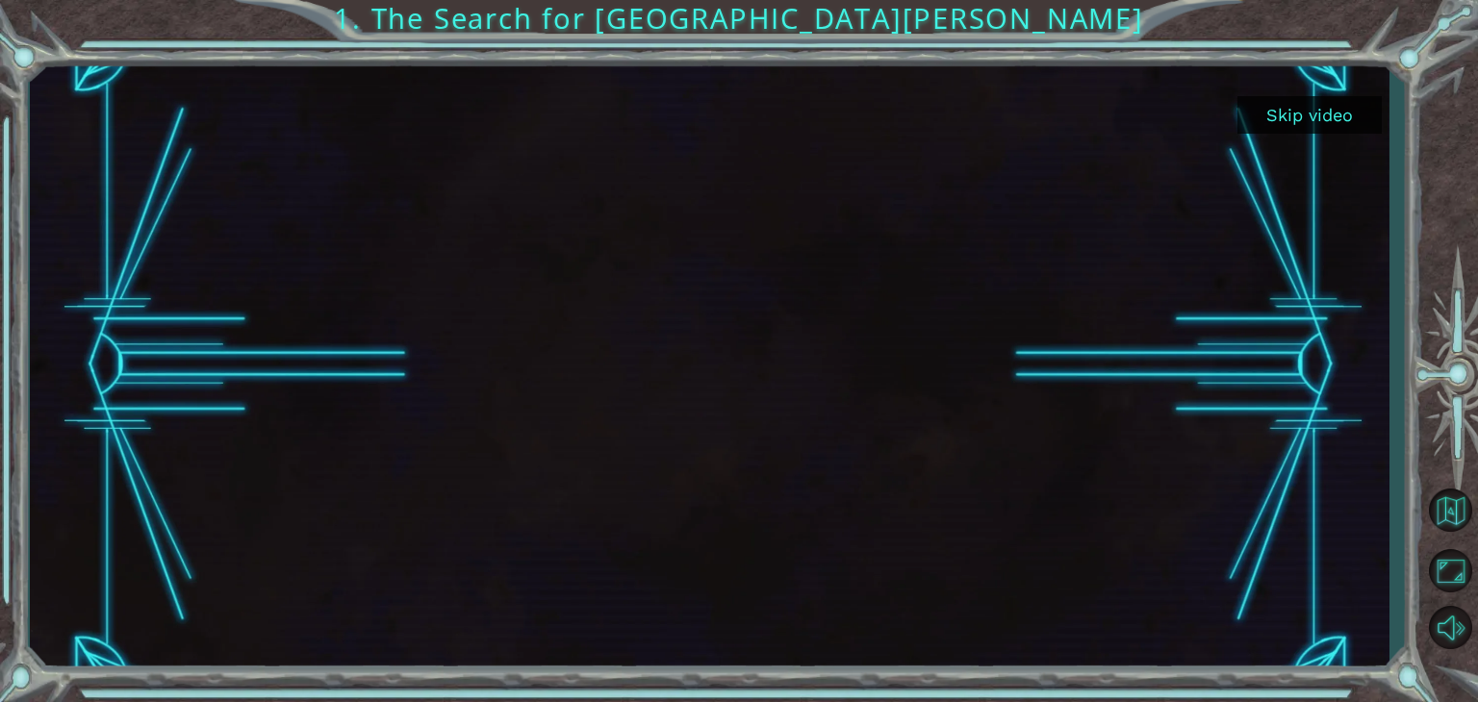
click at [1325, 108] on button "Skip video" at bounding box center [1309, 115] width 144 height 38
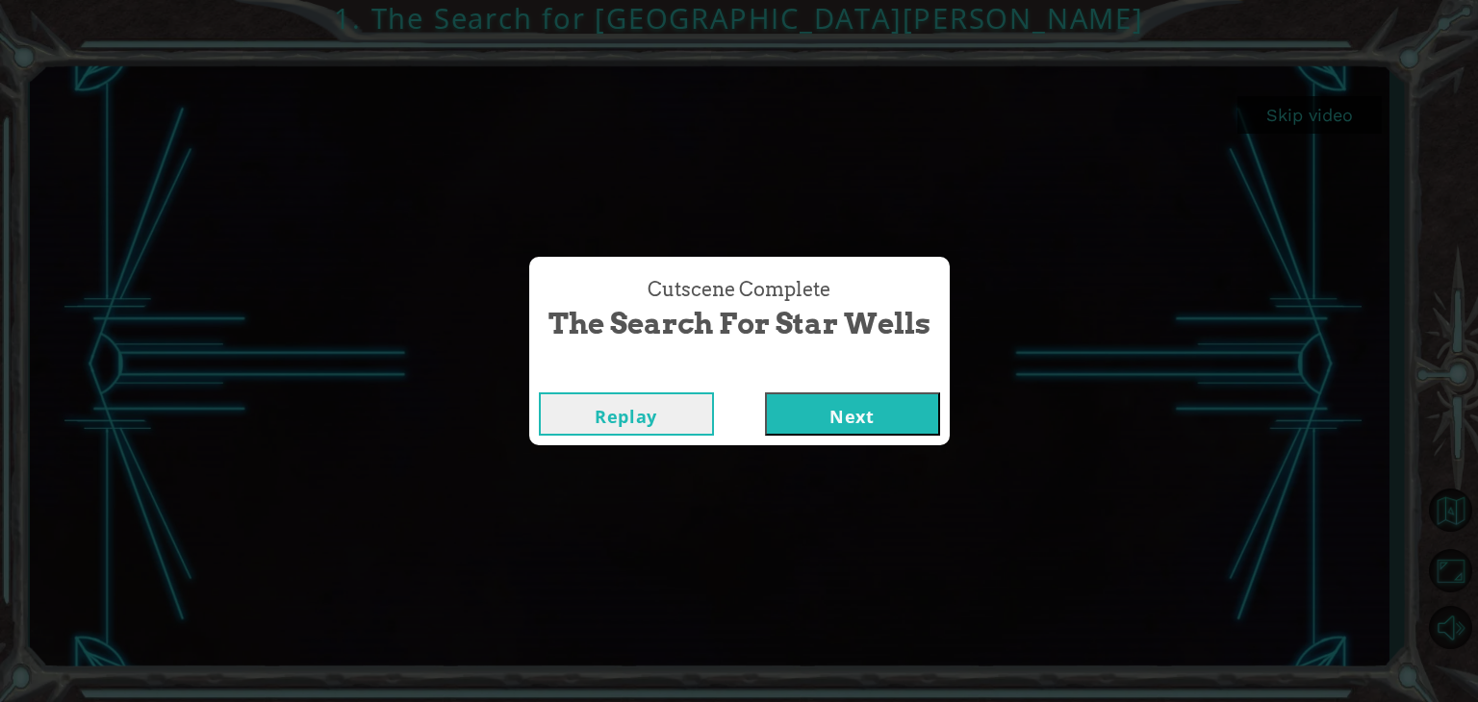
click at [880, 427] on button "Next" at bounding box center [852, 413] width 175 height 43
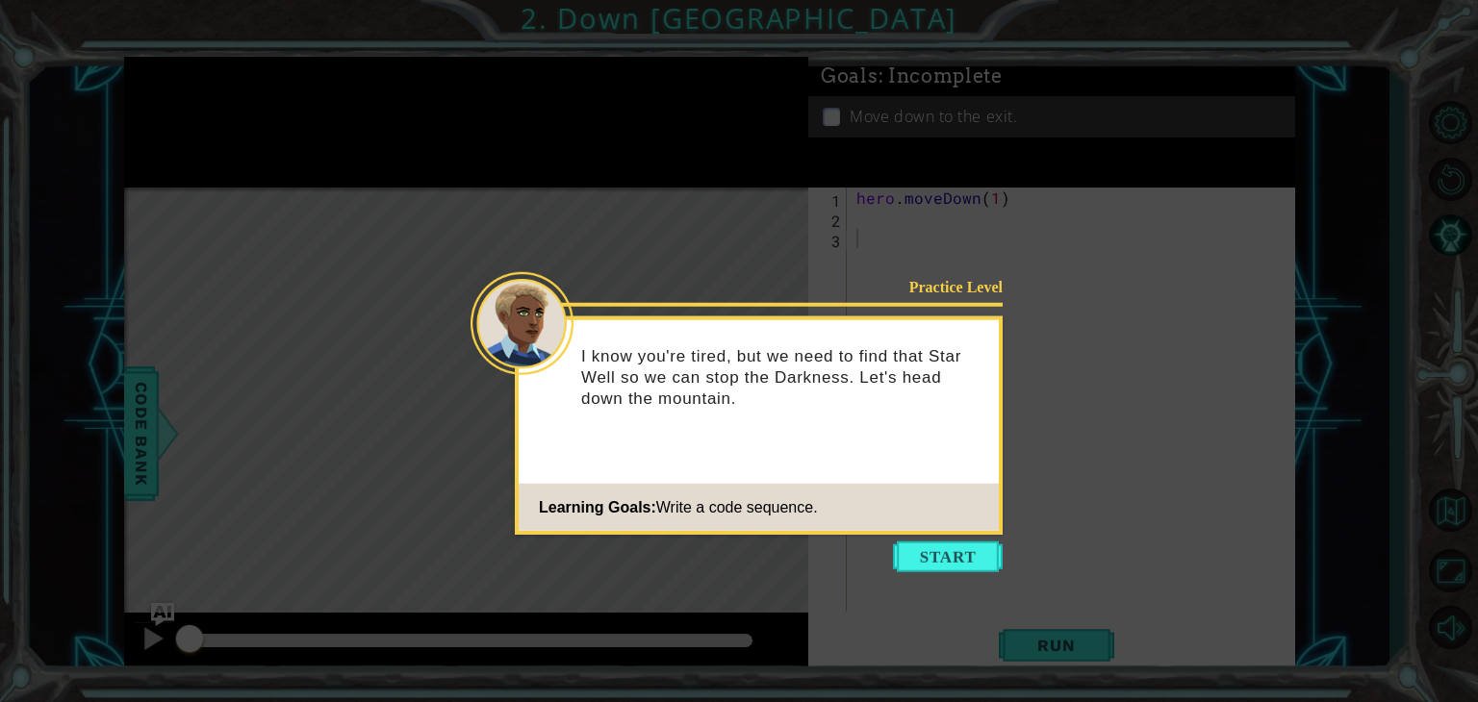
click at [879, 407] on p "I know you're tired, but we need to find that Star Well so we can stop the Dark…" at bounding box center [783, 376] width 404 height 63
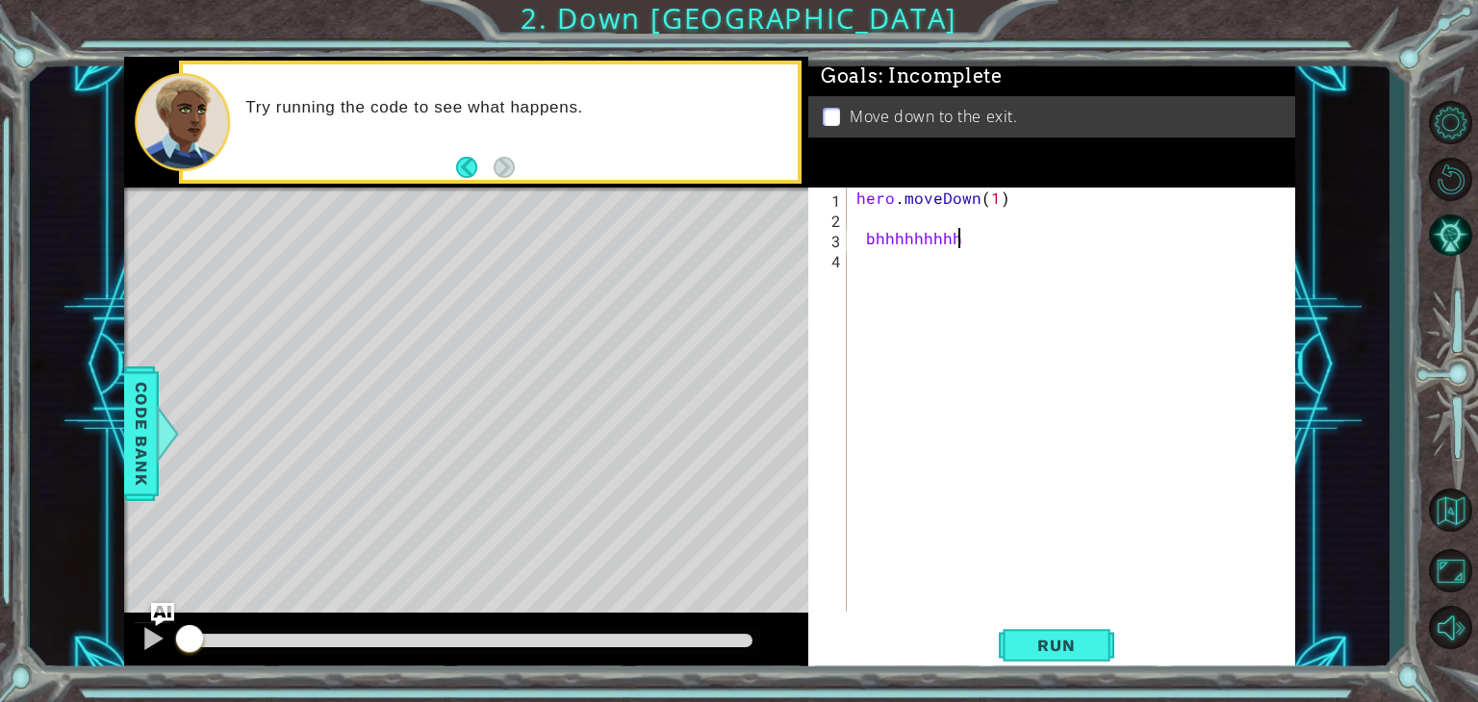
scroll to position [0, 3]
type textarea "b"
type textarea "hero.moveDown("
click at [1448, 179] on button "Restart Level" at bounding box center [1450, 179] width 56 height 51
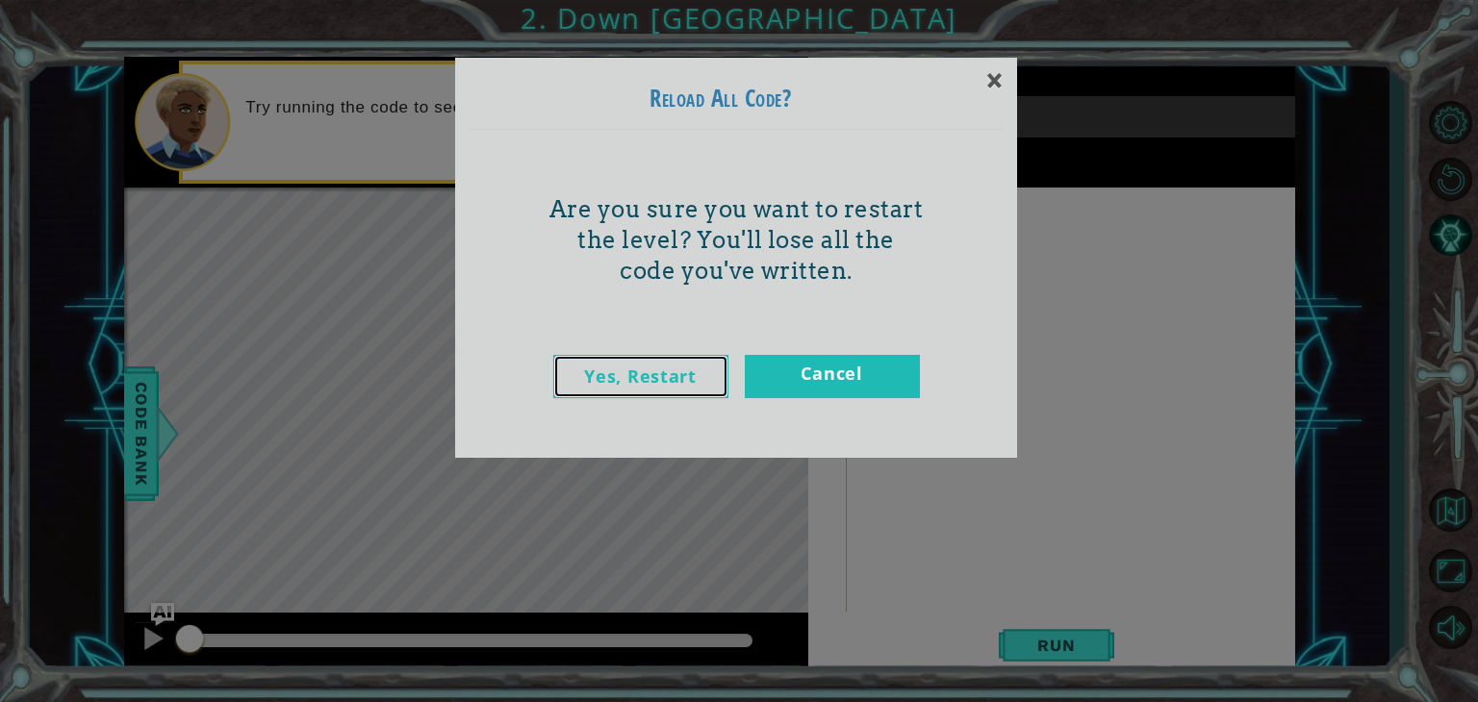
click at [686, 382] on link "Yes, Restart" at bounding box center [640, 376] width 175 height 43
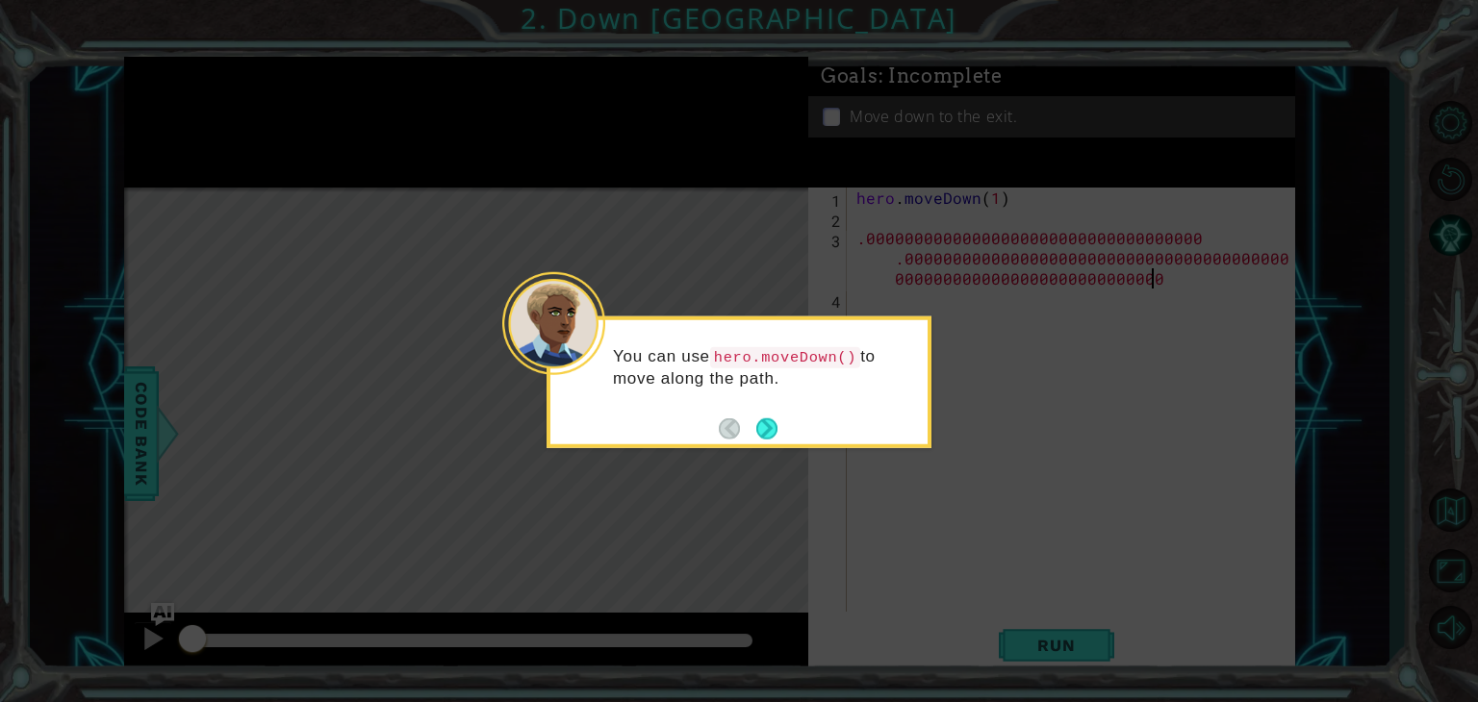
scroll to position [0, 65]
click at [686, 382] on p "You can use hero.moveDown() to move along the path." at bounding box center [763, 366] width 301 height 43
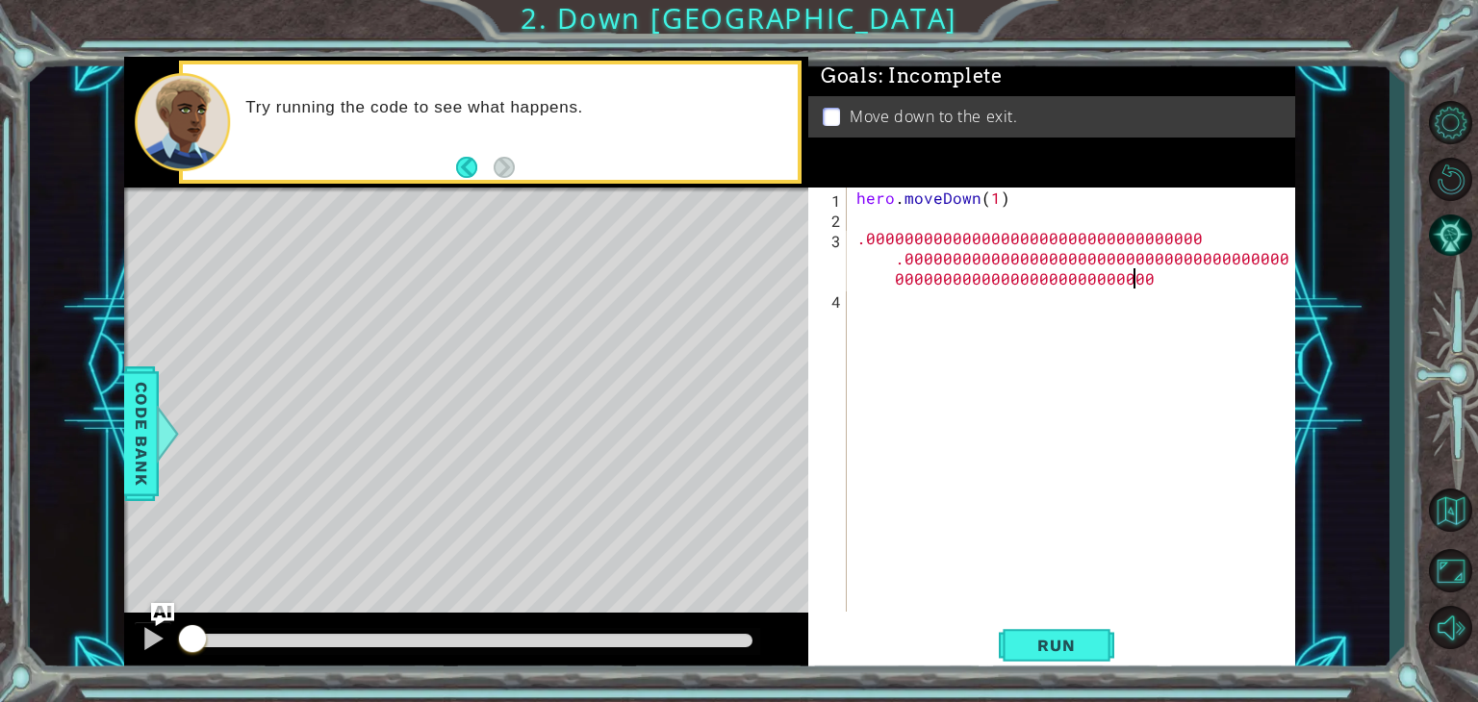
type textarea ".00000000000000000000000000000000000.000000000000000000000000000000000000000000…"
click at [1103, 294] on div "hero . moveDown [PHONE_NUMBER]0000000000 .0000000000000000000000000000000000000…" at bounding box center [1075, 420] width 447 height 465
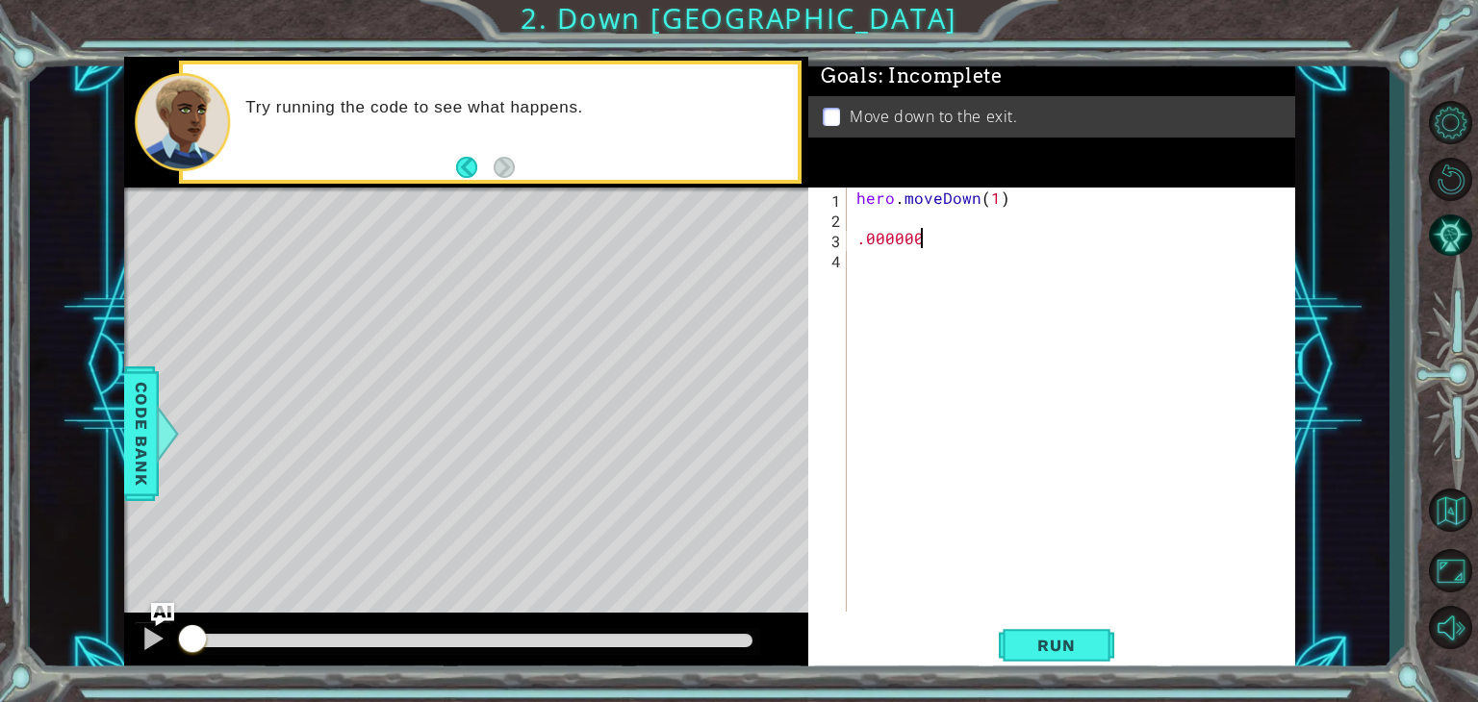
type textarea "."
click at [1051, 649] on span "Run" at bounding box center [1056, 645] width 76 height 19
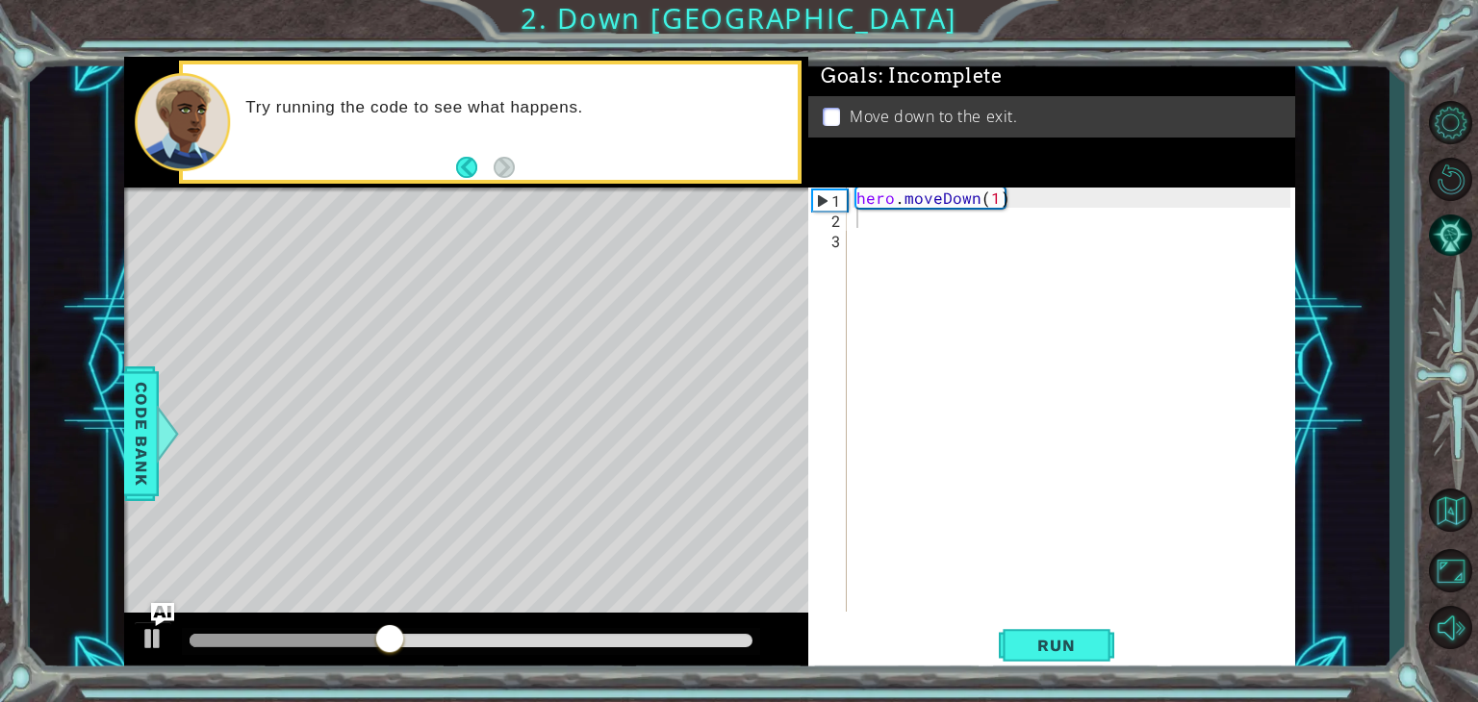
click at [850, 339] on div "1 ההההההההההההההההההההההההההההההההההההההההההההההההההההההההההההההההההההההההההההה…" at bounding box center [709, 366] width 1171 height 618
click at [1042, 652] on span "Run" at bounding box center [1056, 645] width 76 height 19
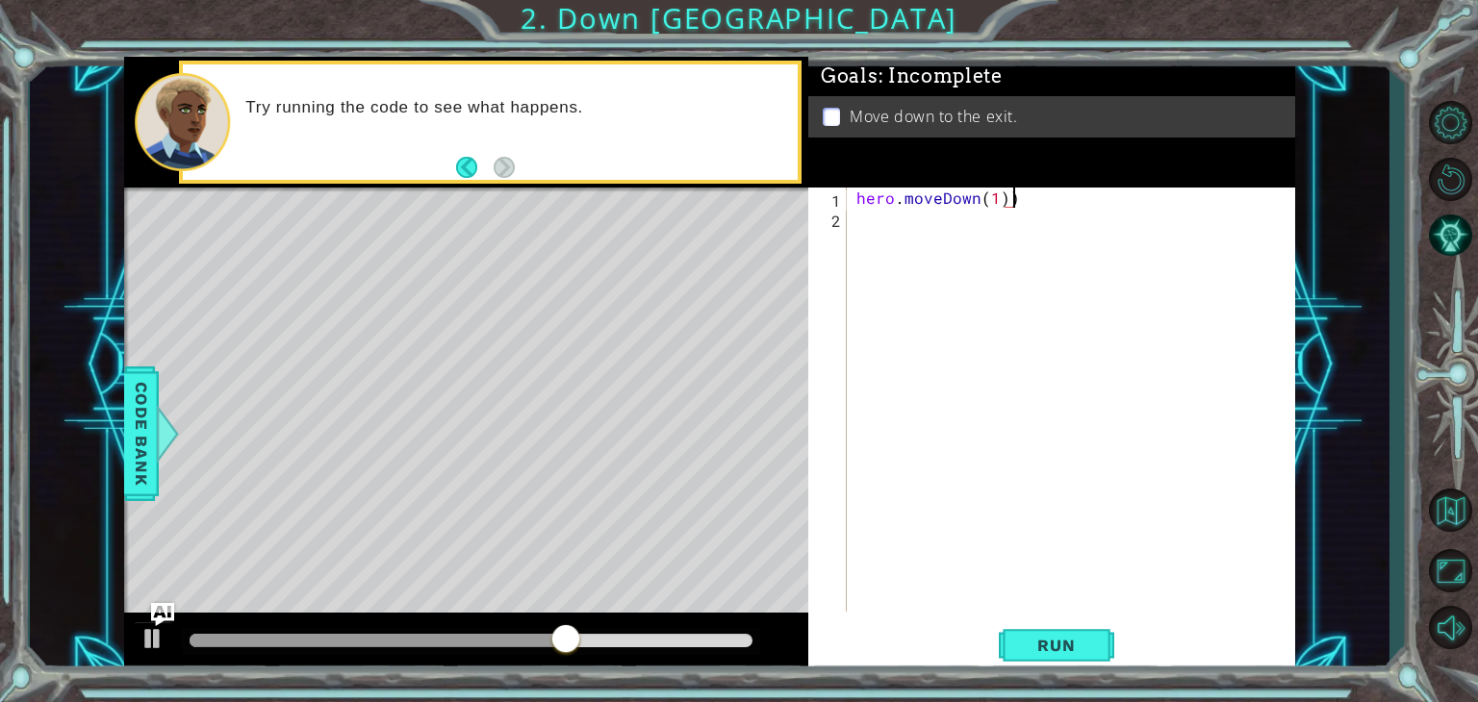
click at [1031, 205] on div "hero . moveDown ( 1 ))" at bounding box center [1075, 420] width 447 height 465
type textarea "hero.moveDown(3)"
click at [1046, 646] on span "Run" at bounding box center [1056, 645] width 76 height 19
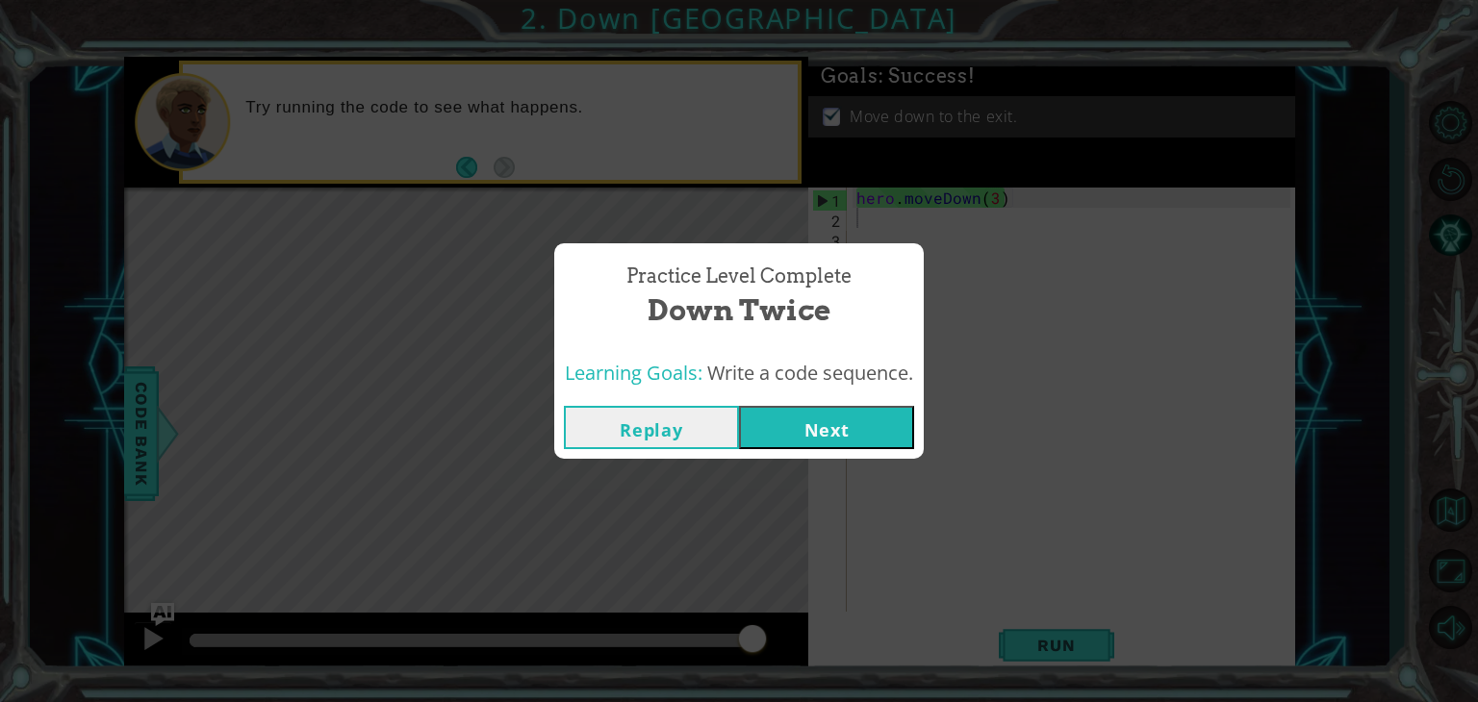
click at [854, 420] on button "Next" at bounding box center [826, 427] width 175 height 43
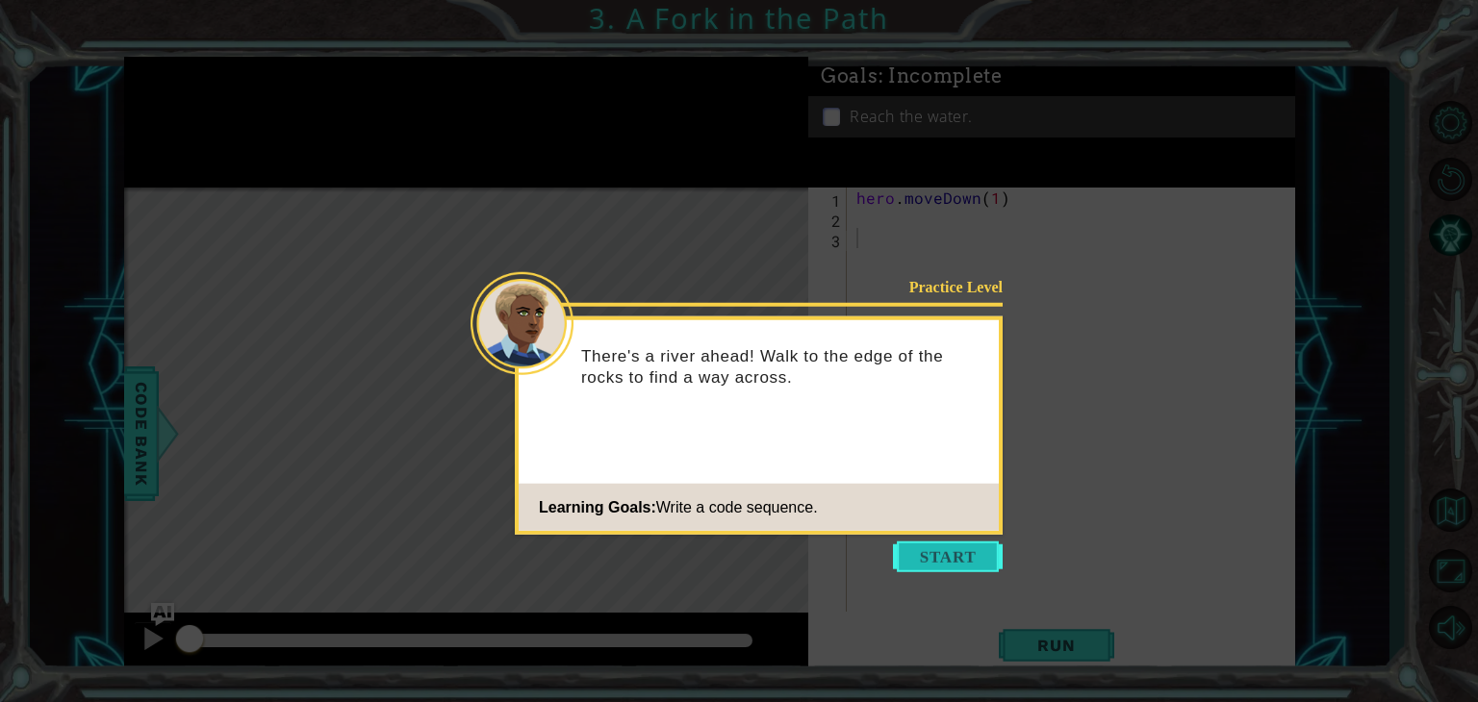
click at [974, 566] on button "Start" at bounding box center [948, 557] width 110 height 31
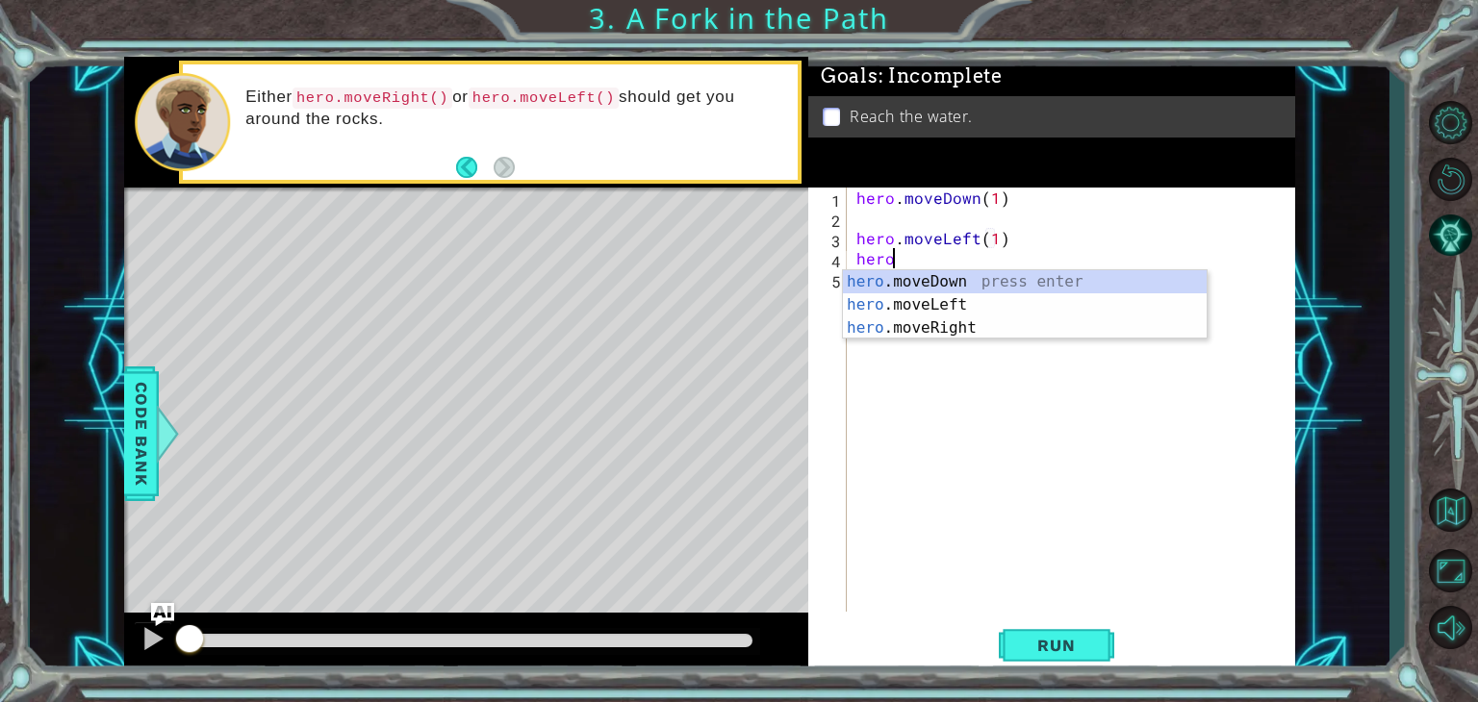
scroll to position [0, 8]
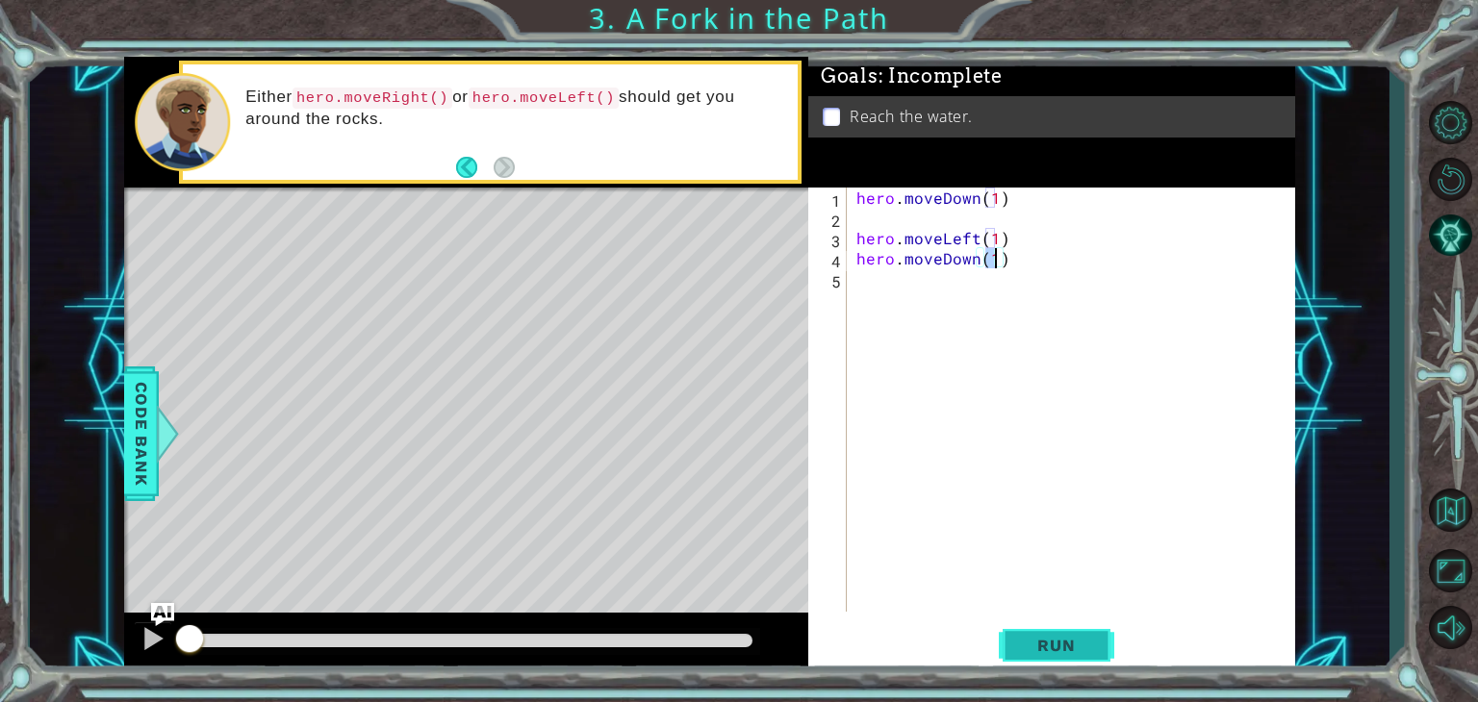
type textarea "hero.moveDown(1)"
click at [1051, 644] on span "Run" at bounding box center [1056, 645] width 76 height 19
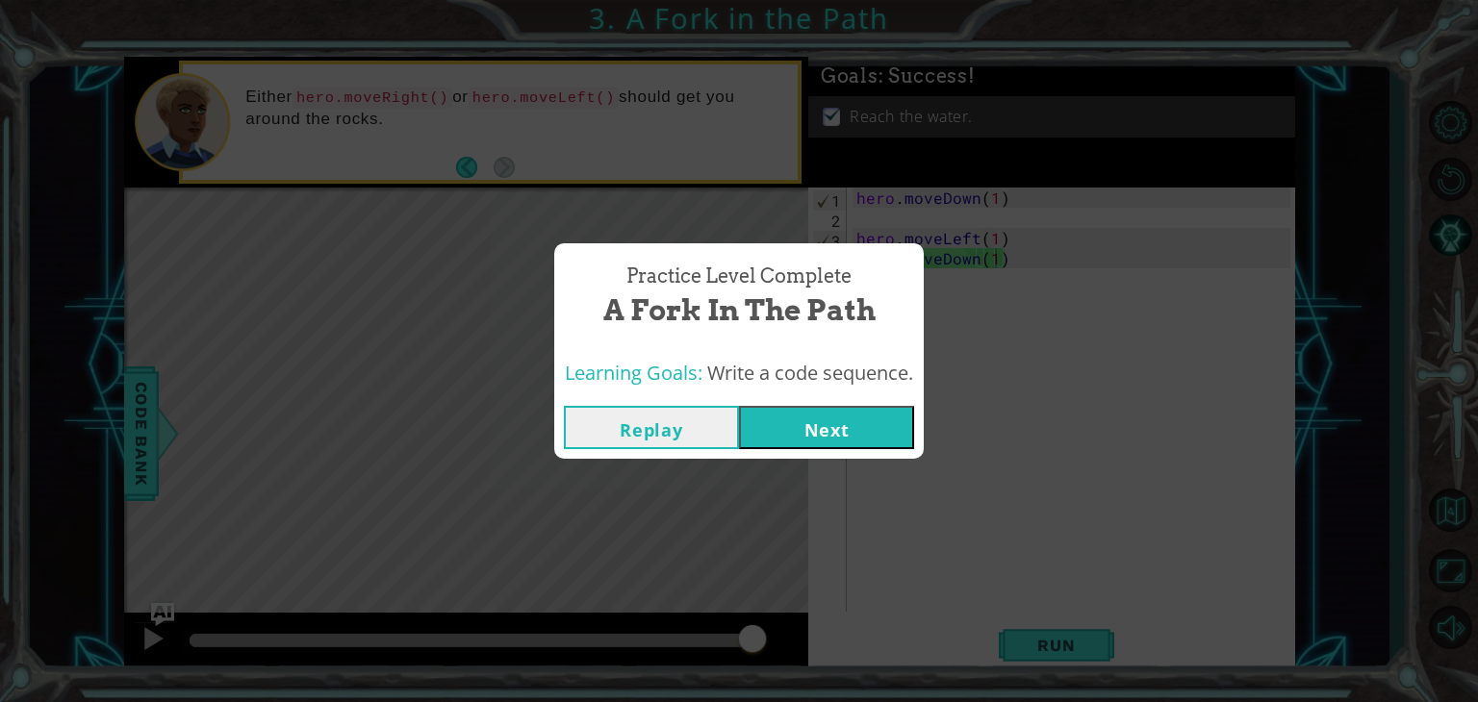
click at [881, 418] on button "Next" at bounding box center [826, 427] width 175 height 43
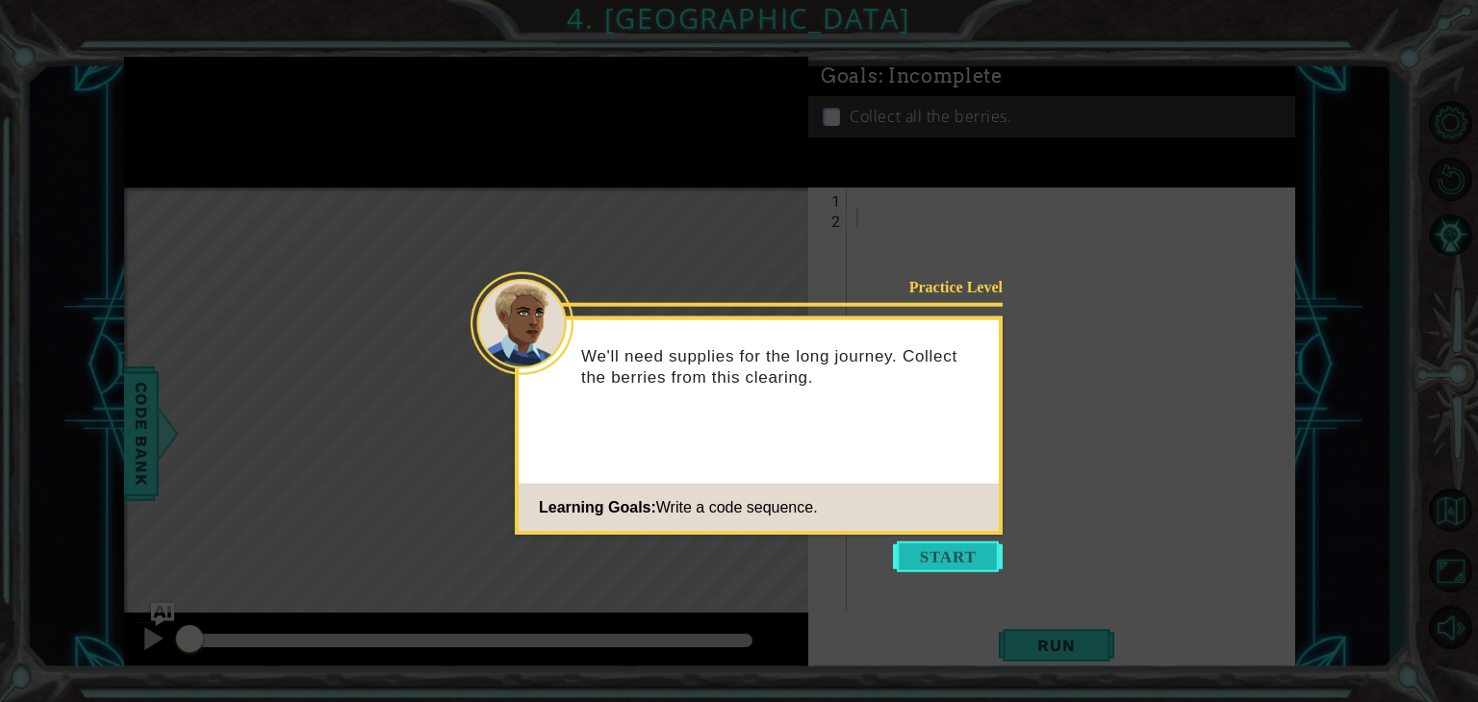
click at [947, 547] on button "Start" at bounding box center [948, 557] width 110 height 31
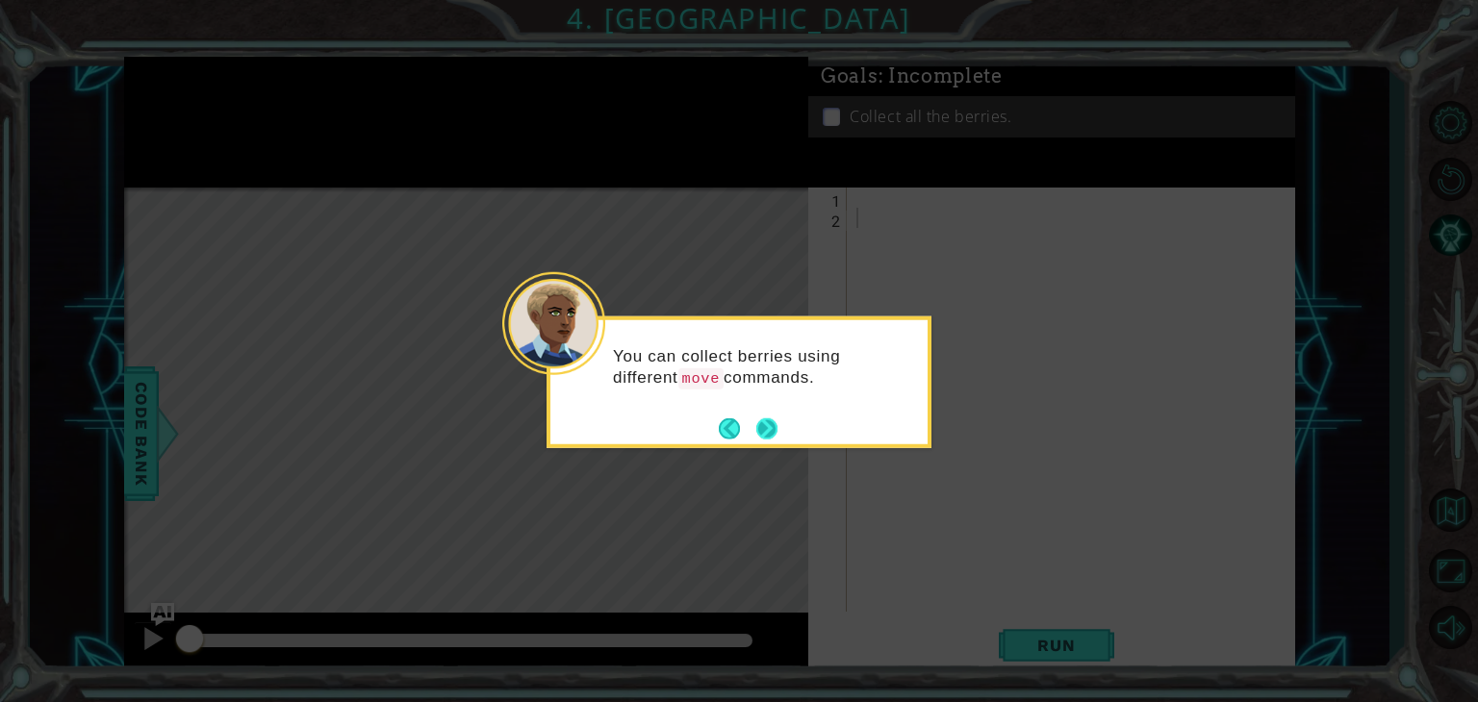
click at [767, 427] on button "Next" at bounding box center [766, 427] width 21 height 21
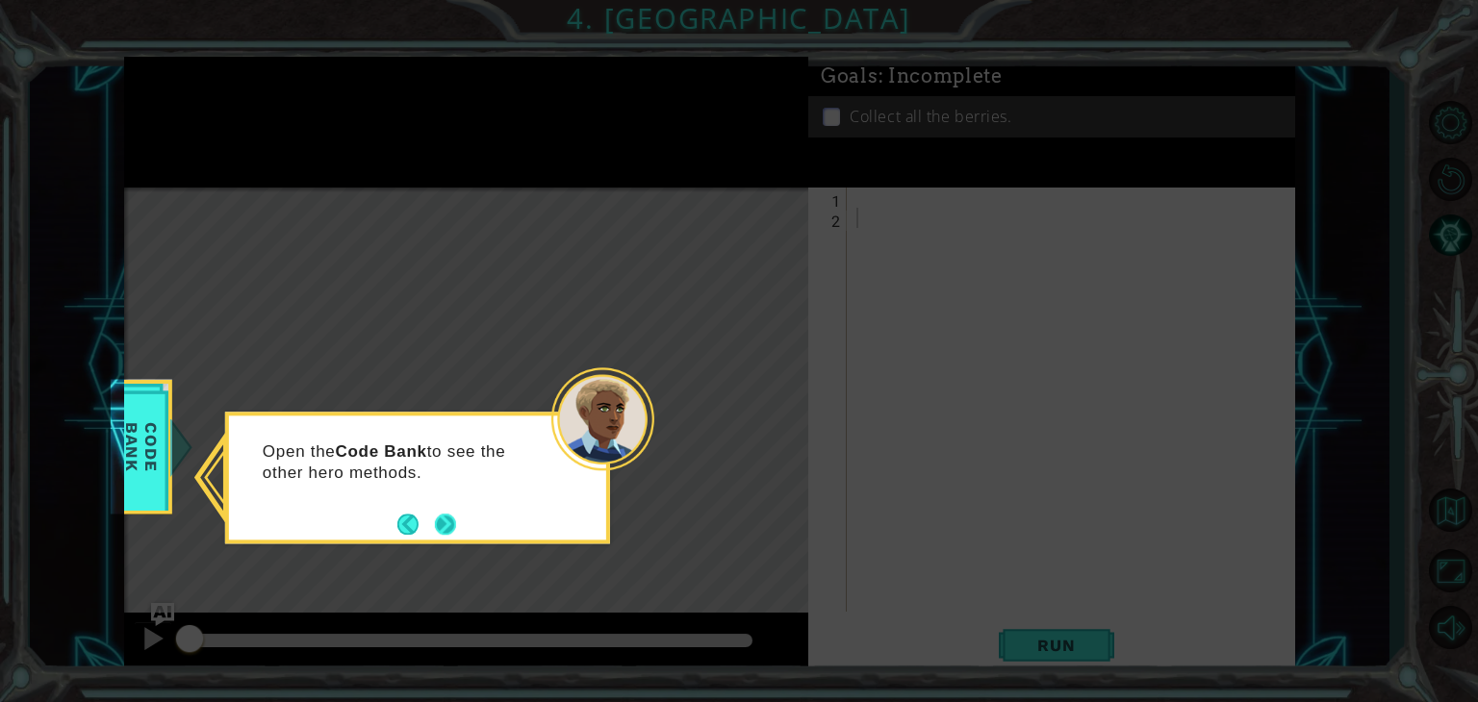
click at [442, 528] on button "Next" at bounding box center [445, 524] width 21 height 21
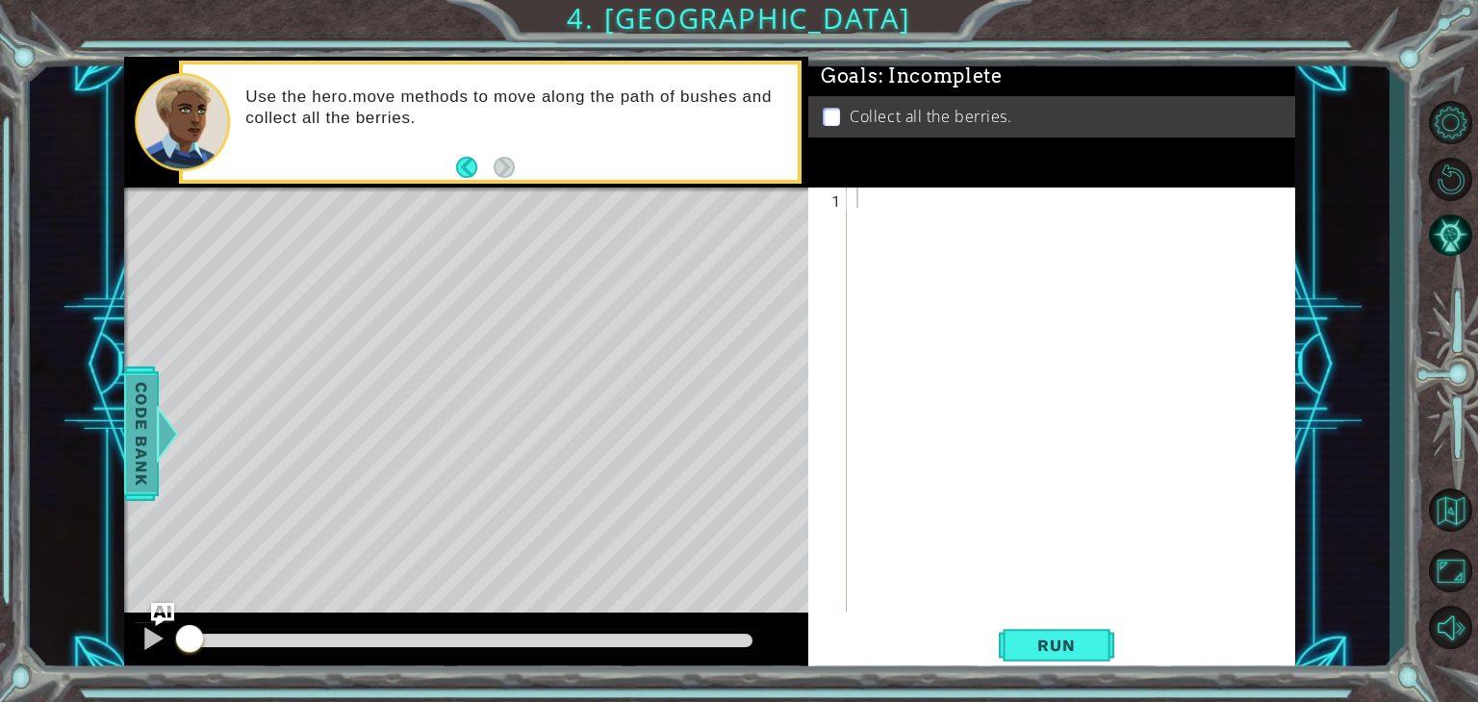
click at [139, 413] on span "Code Bank" at bounding box center [141, 433] width 31 height 117
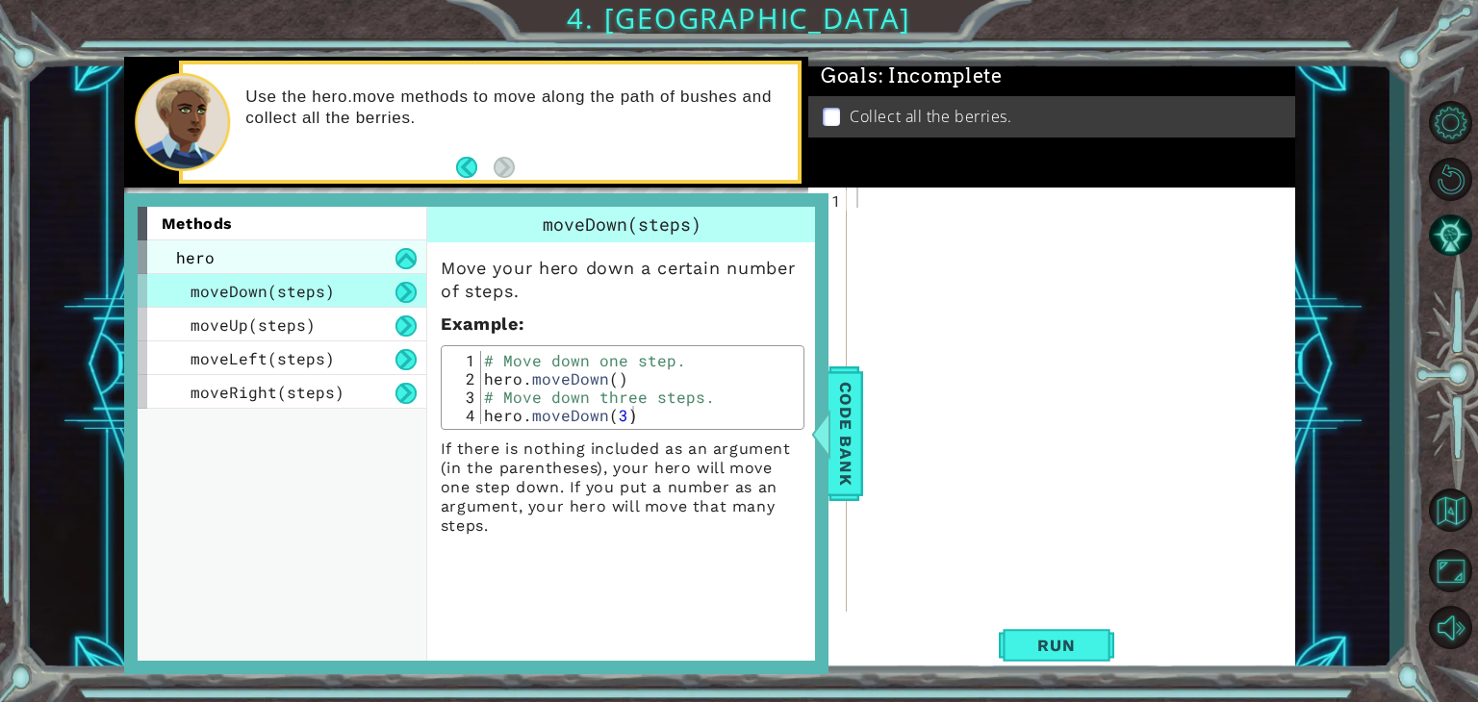
click at [213, 247] on div "hero" at bounding box center [282, 257] width 289 height 34
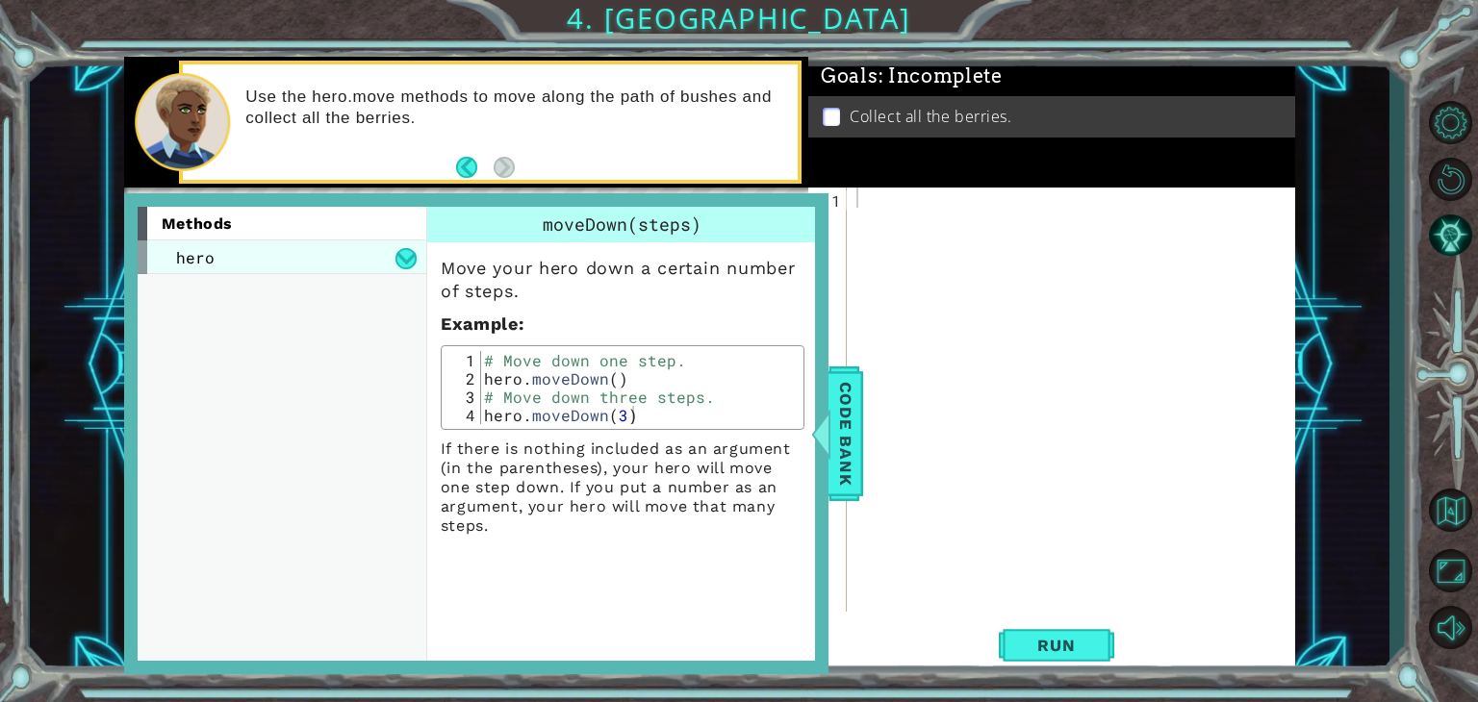
click at [213, 247] on div "hero" at bounding box center [282, 257] width 289 height 34
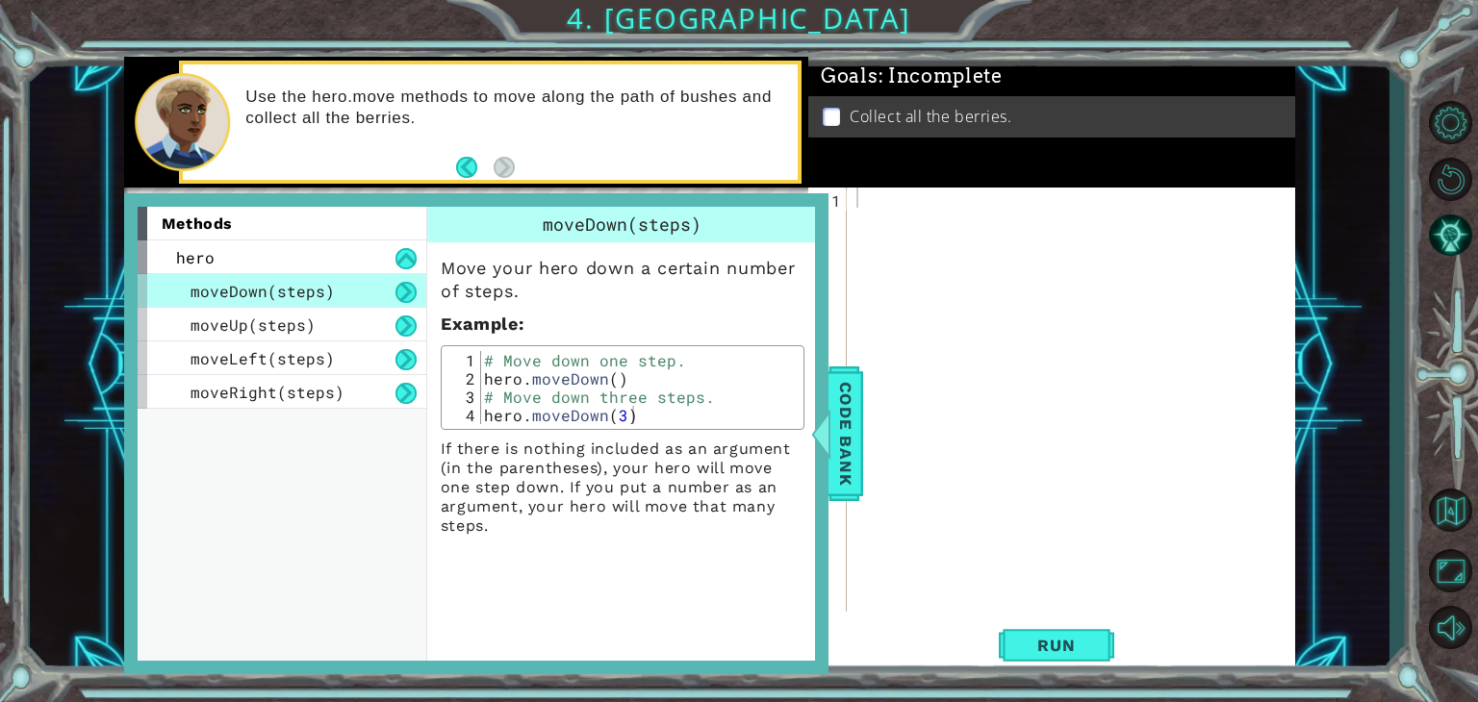
click at [358, 295] on div "moveDown(steps)" at bounding box center [282, 291] width 289 height 34
drag, startPoint x: 410, startPoint y: 300, endPoint x: 408, endPoint y: 326, distance: 26.0
click at [408, 326] on div "moveDown(steps) moveUp(steps) moveLeft(steps) moveRight(steps)" at bounding box center [282, 341] width 289 height 135
click at [408, 326] on button at bounding box center [405, 326] width 21 height 21
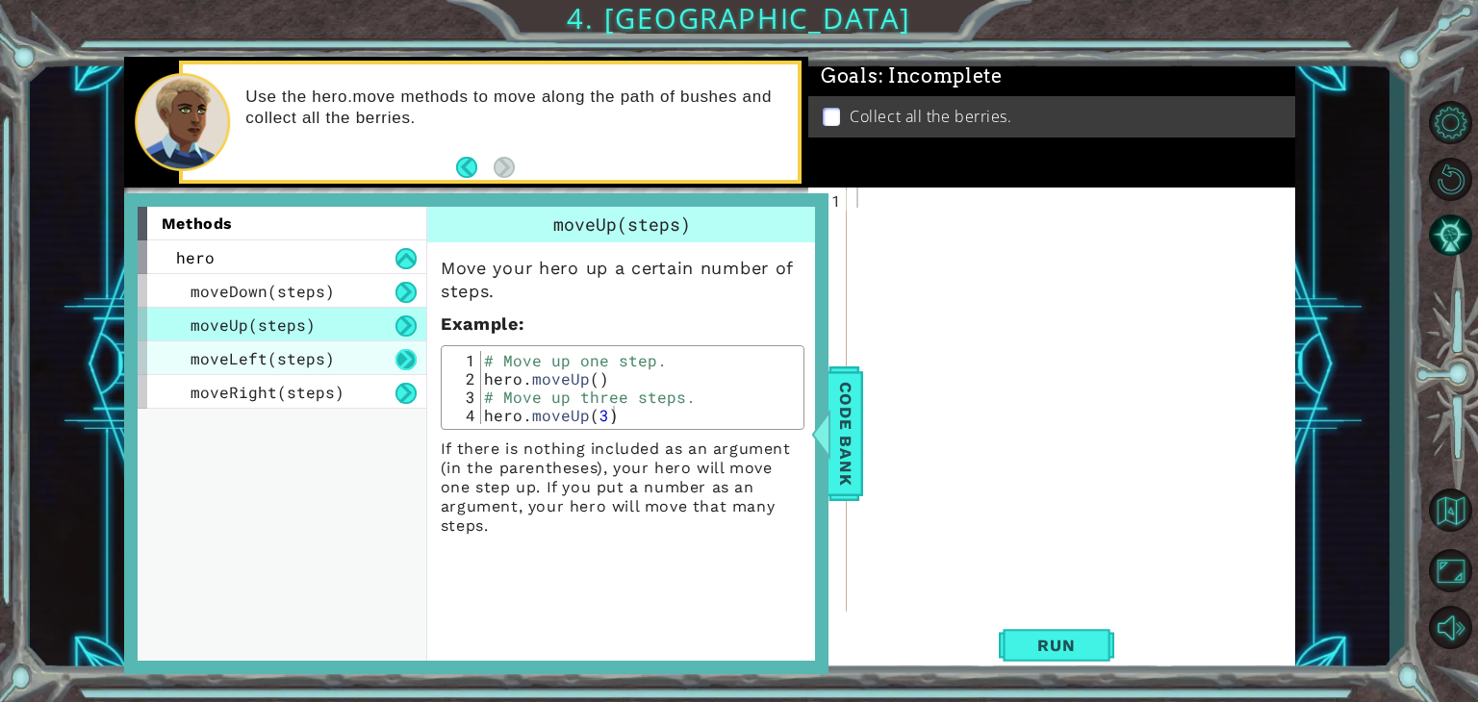
click at [412, 359] on button at bounding box center [405, 359] width 21 height 21
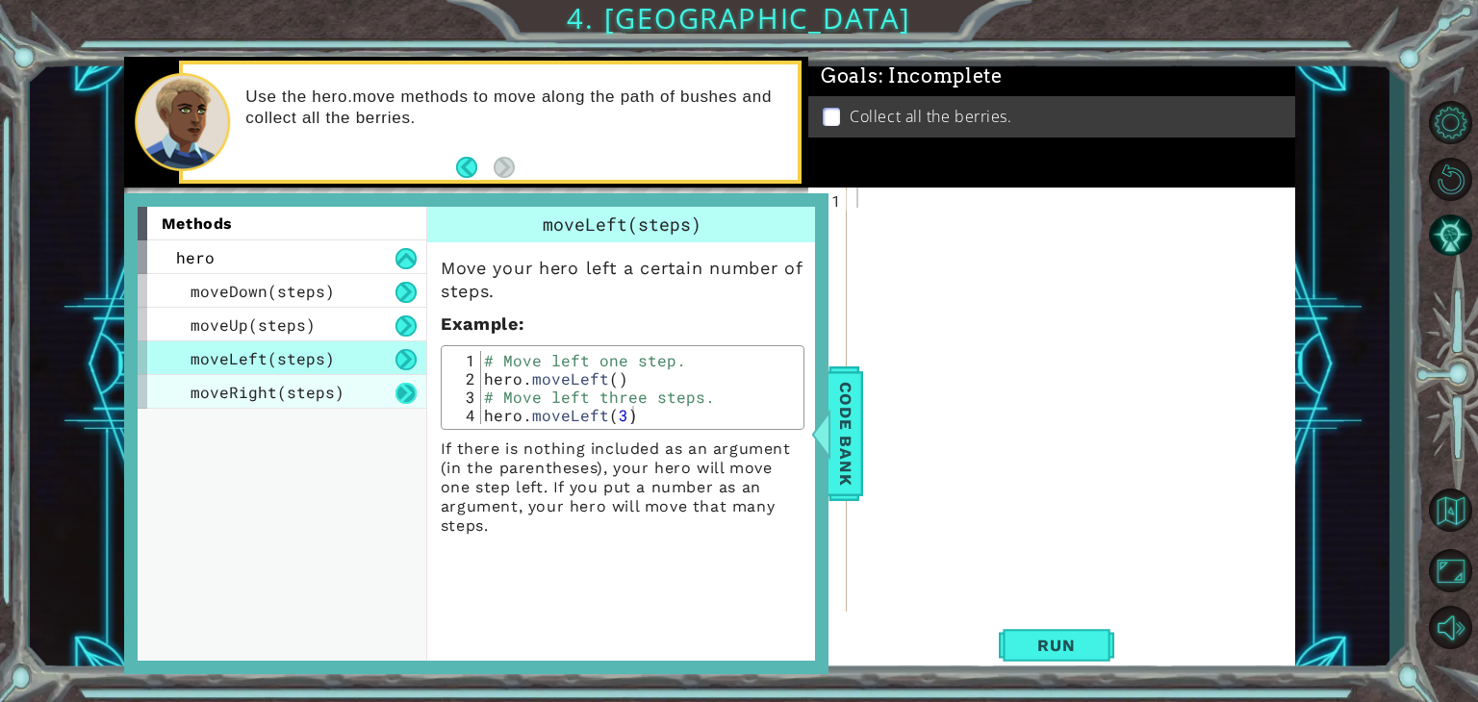
click at [396, 400] on button at bounding box center [405, 393] width 21 height 21
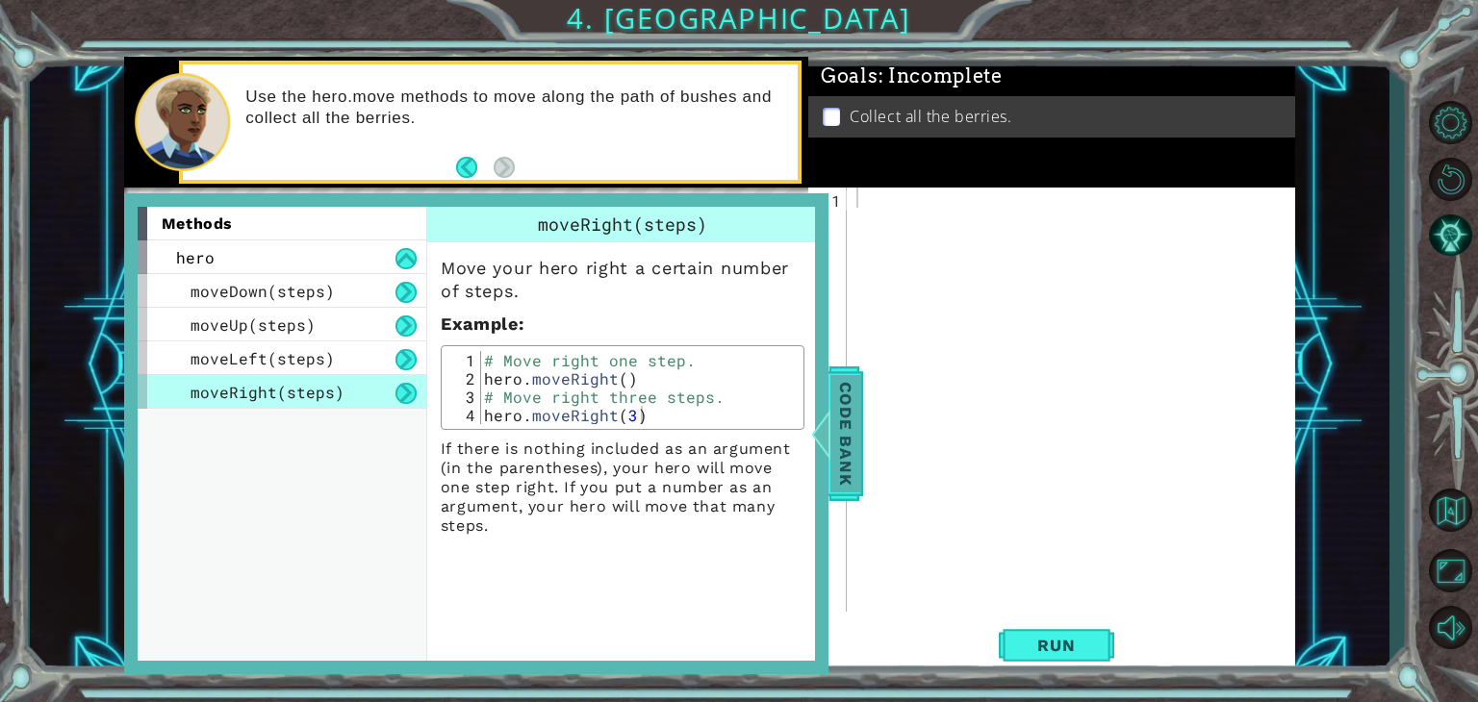
click at [843, 437] on span "Code Bank" at bounding box center [845, 433] width 31 height 117
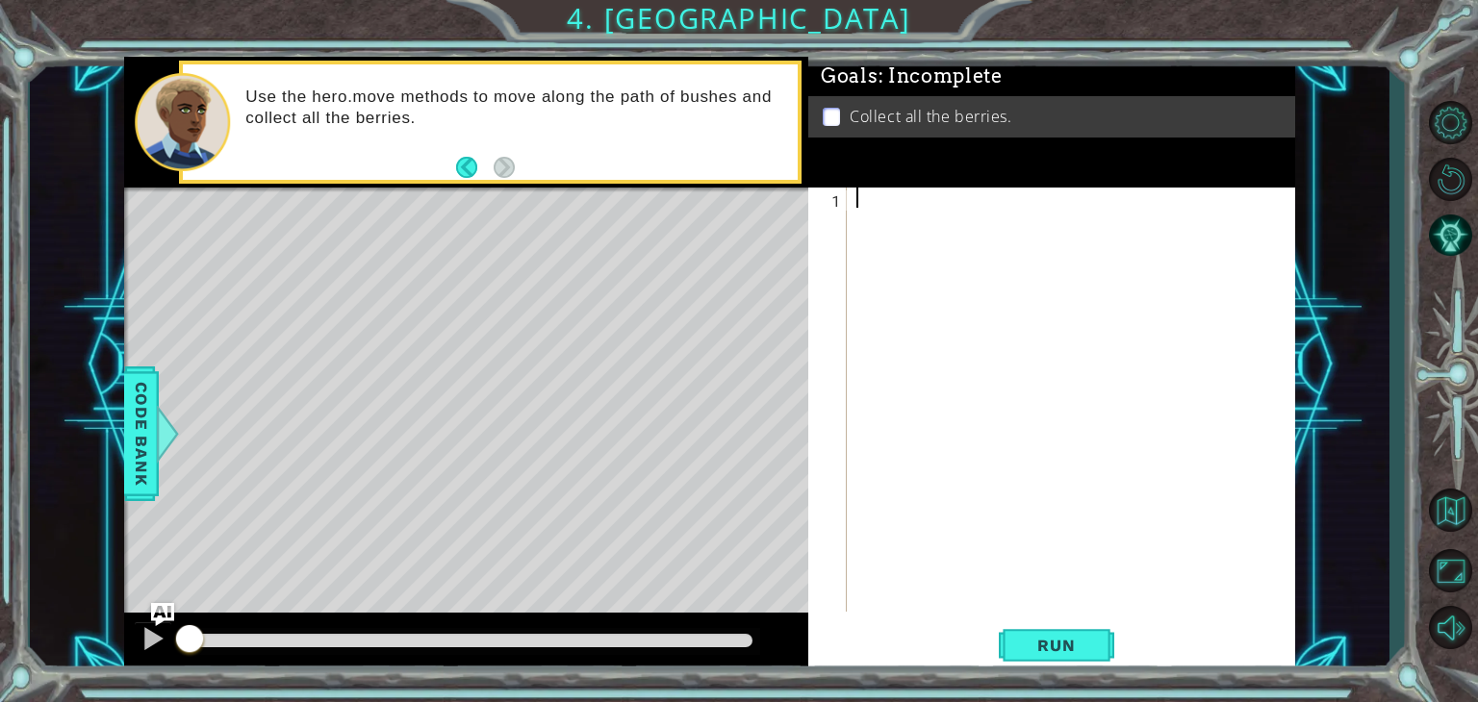
click at [867, 193] on div at bounding box center [1075, 420] width 447 height 465
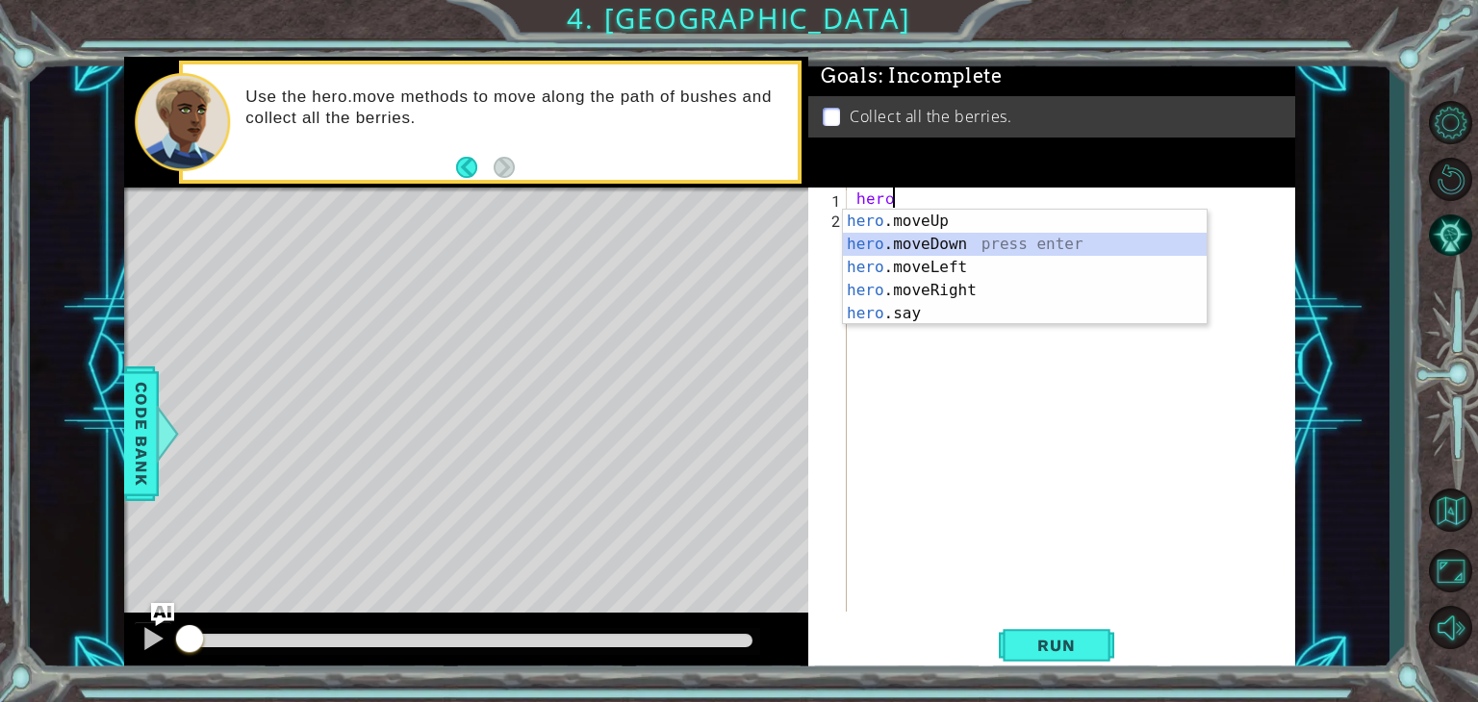
click at [899, 251] on div "hero .moveUp press enter hero .moveDown press enter hero .moveLeft press enter …" at bounding box center [1025, 291] width 364 height 162
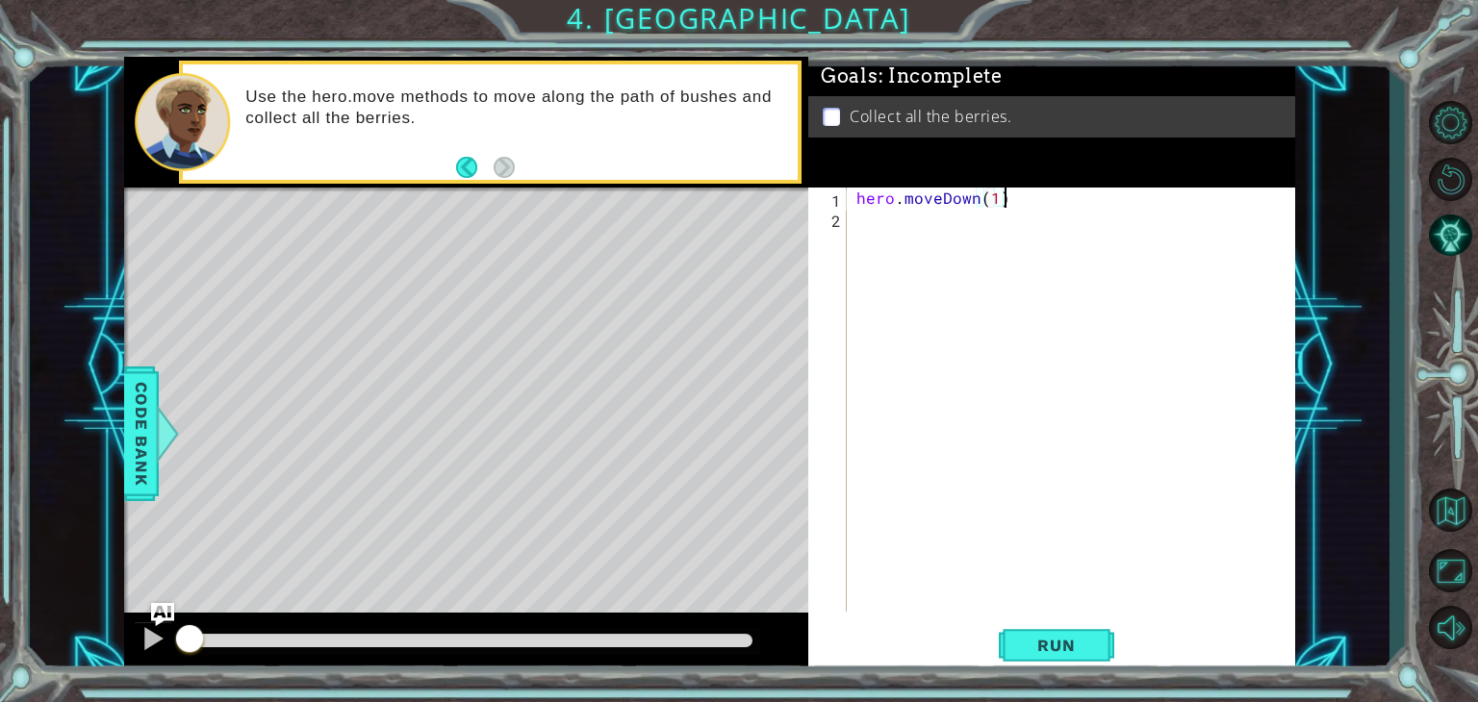
click at [1013, 202] on div "hero . moveDown ( 1 )" at bounding box center [1075, 420] width 447 height 465
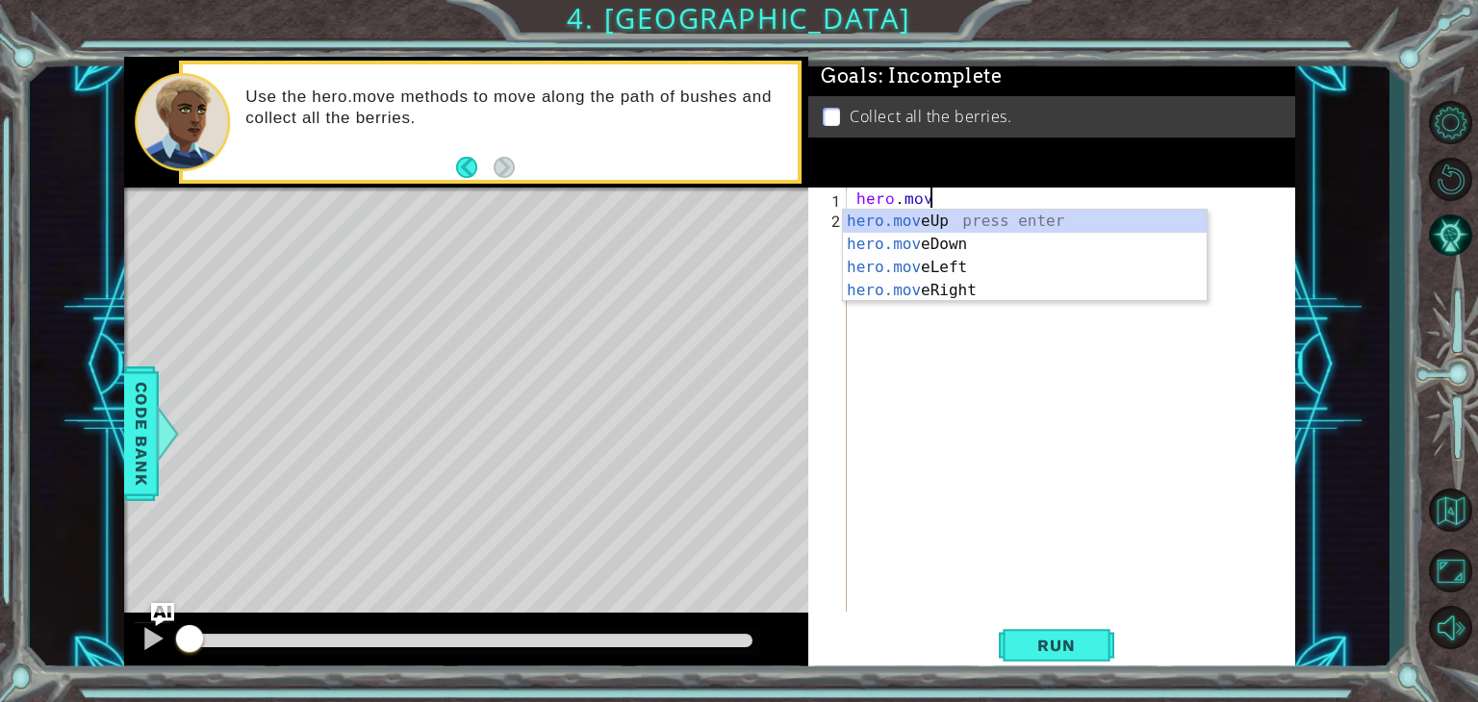
type textarea "h"
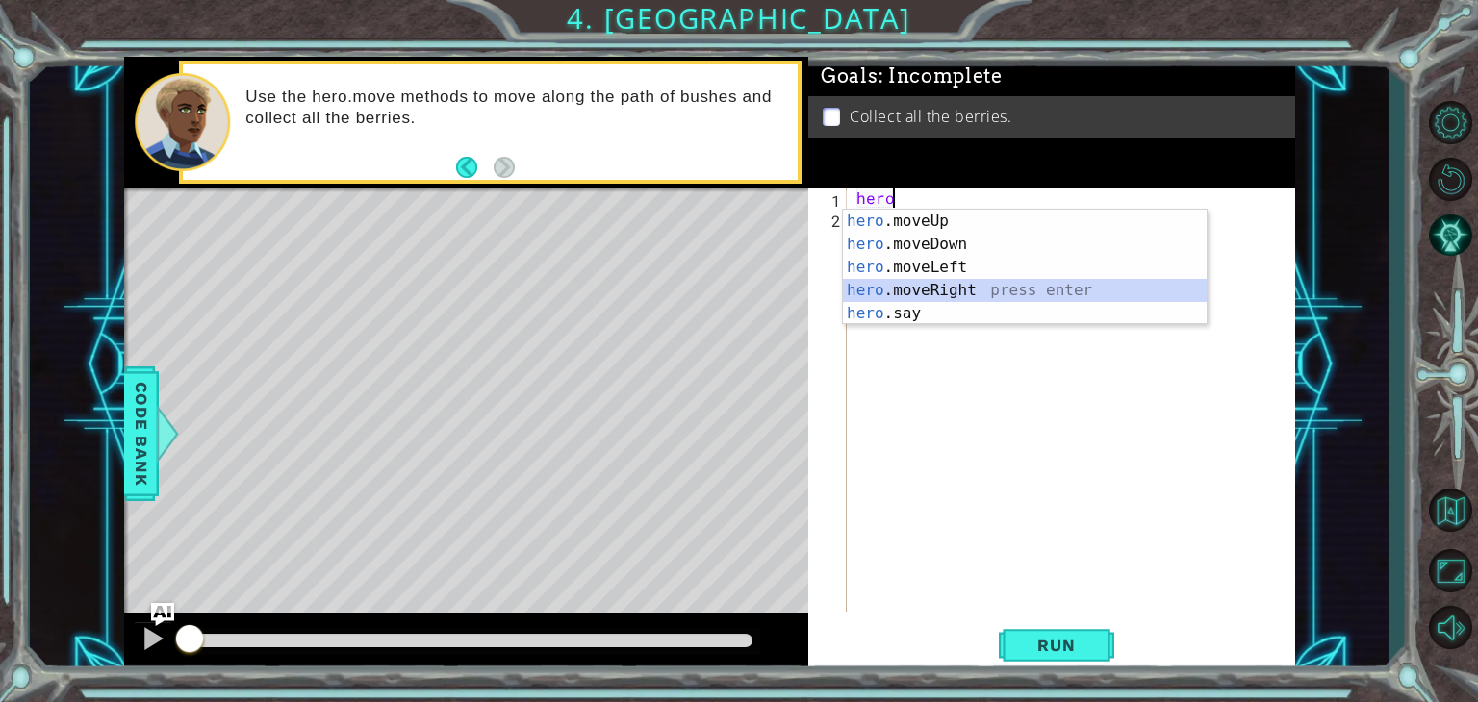
click at [924, 291] on div "hero .moveUp press enter hero .moveDown press enter hero .moveLeft press enter …" at bounding box center [1025, 291] width 364 height 162
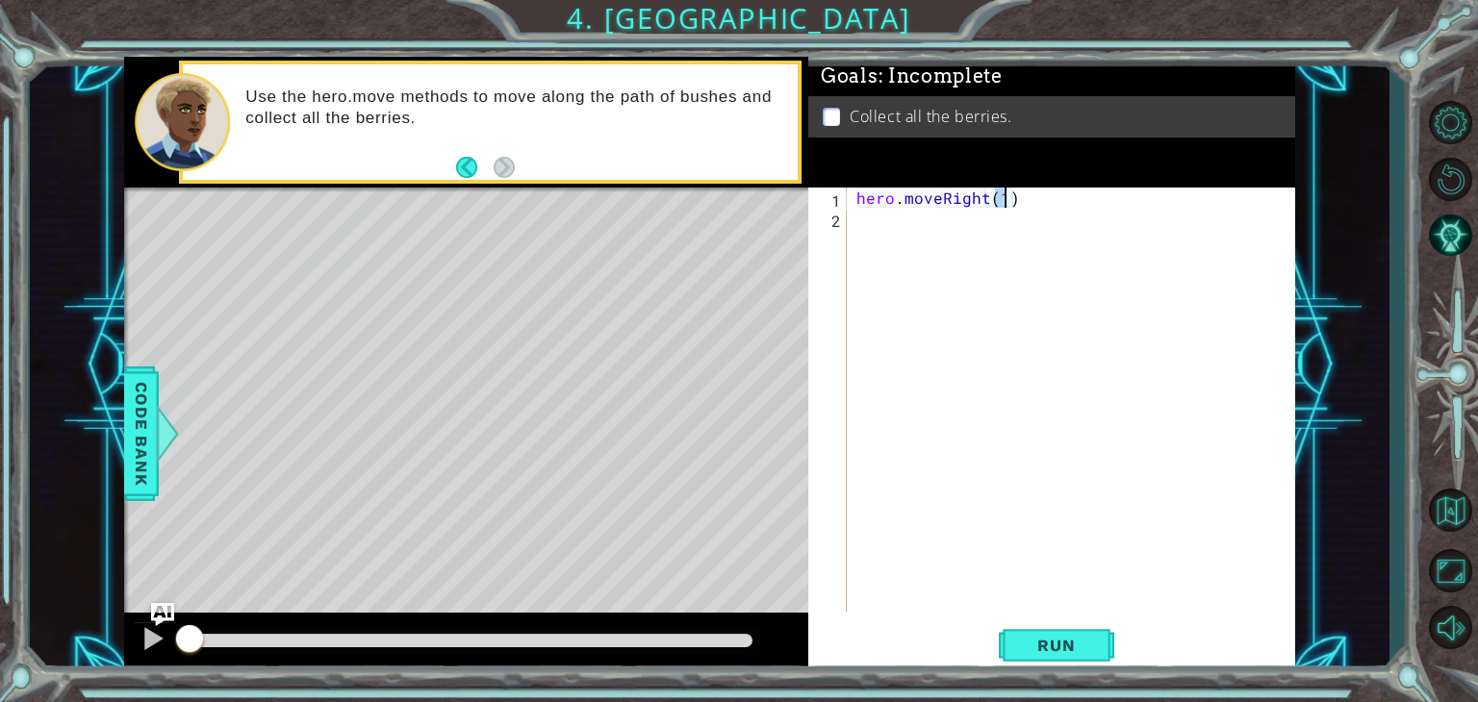
type textarea "hero.moveRight()"
click at [1010, 209] on div "hero . moveRight ( )" at bounding box center [1075, 420] width 447 height 465
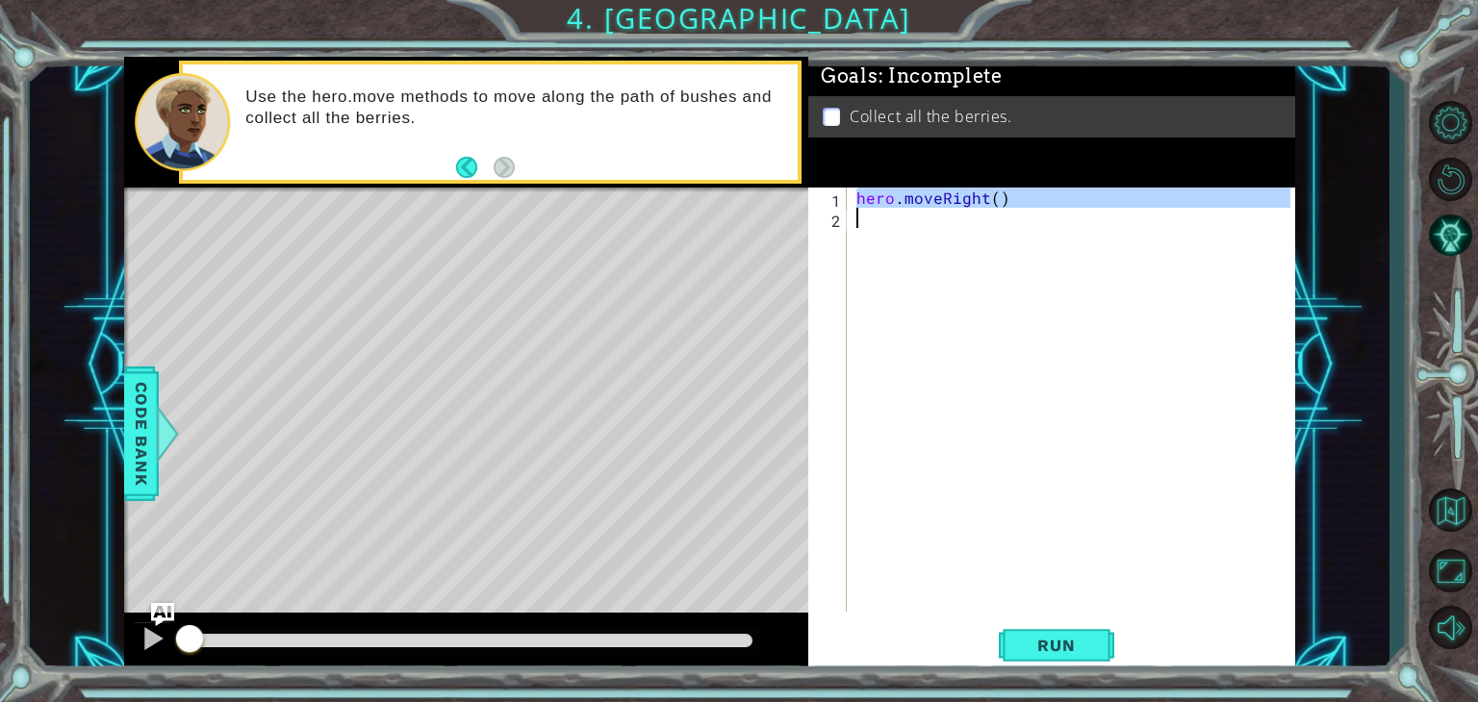
type textarea "hero.moveRight()"
type textarea "for i range(4):"
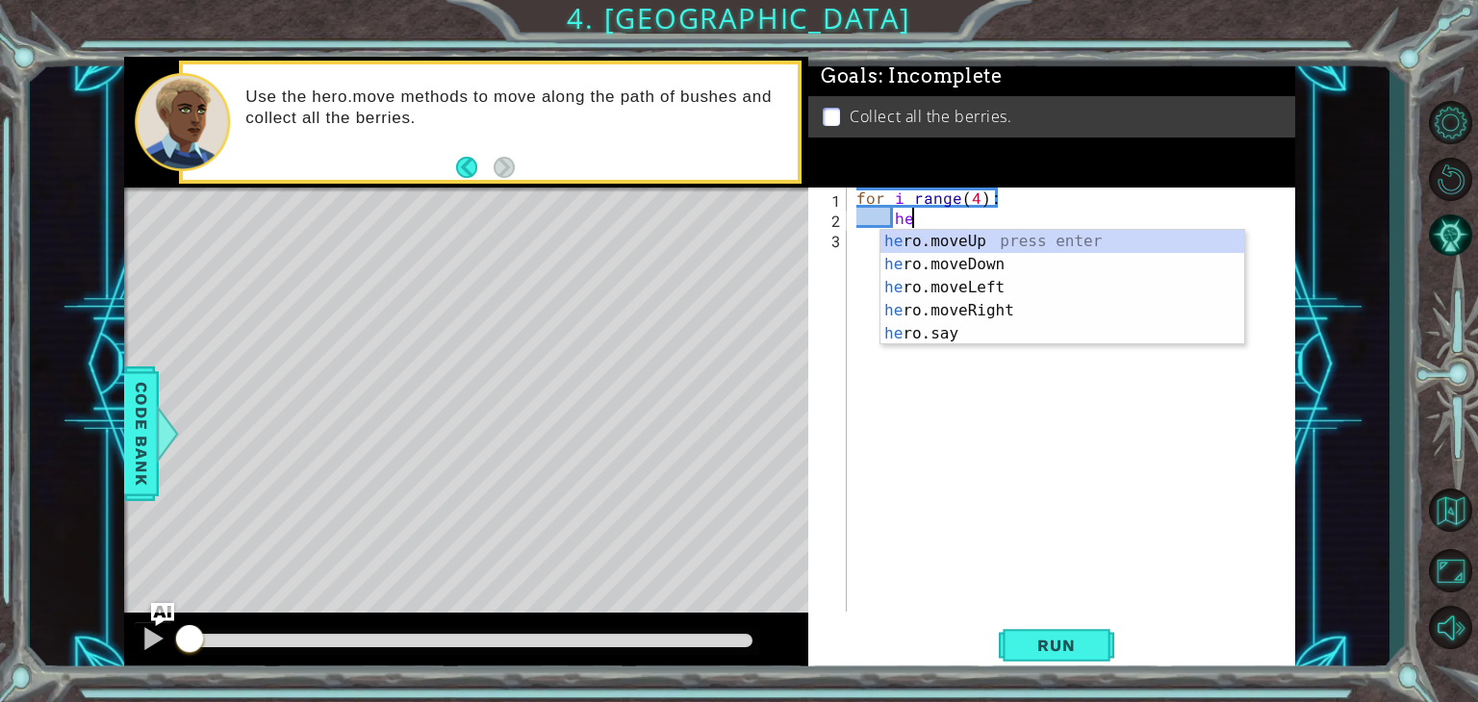
scroll to position [0, 3]
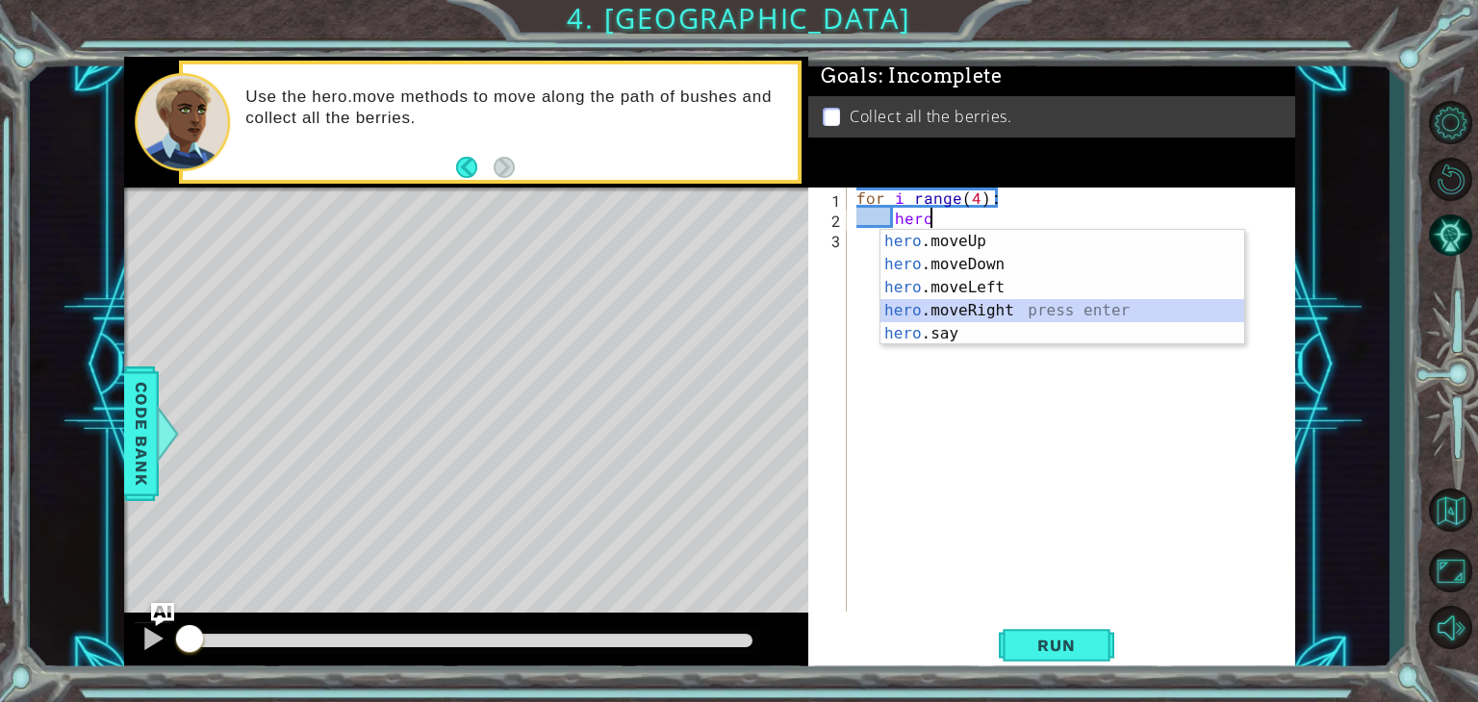
click at [960, 305] on div "hero .moveUp press enter hero .moveDown press enter hero .moveLeft press enter …" at bounding box center [1062, 311] width 364 height 162
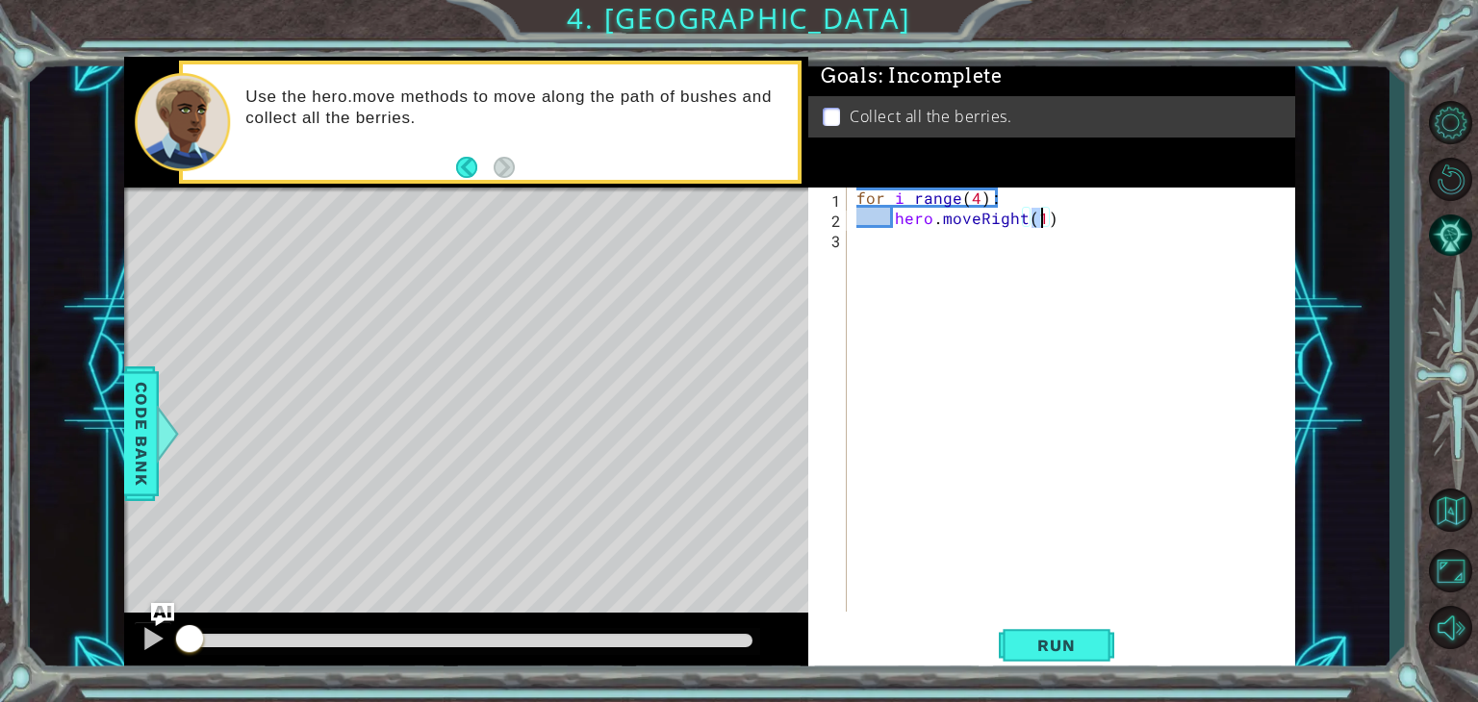
type textarea "hero.moveRight(2)"
click at [1058, 219] on div "for i range ( 4 ) : hero . moveRight ( 2 )" at bounding box center [1075, 420] width 447 height 465
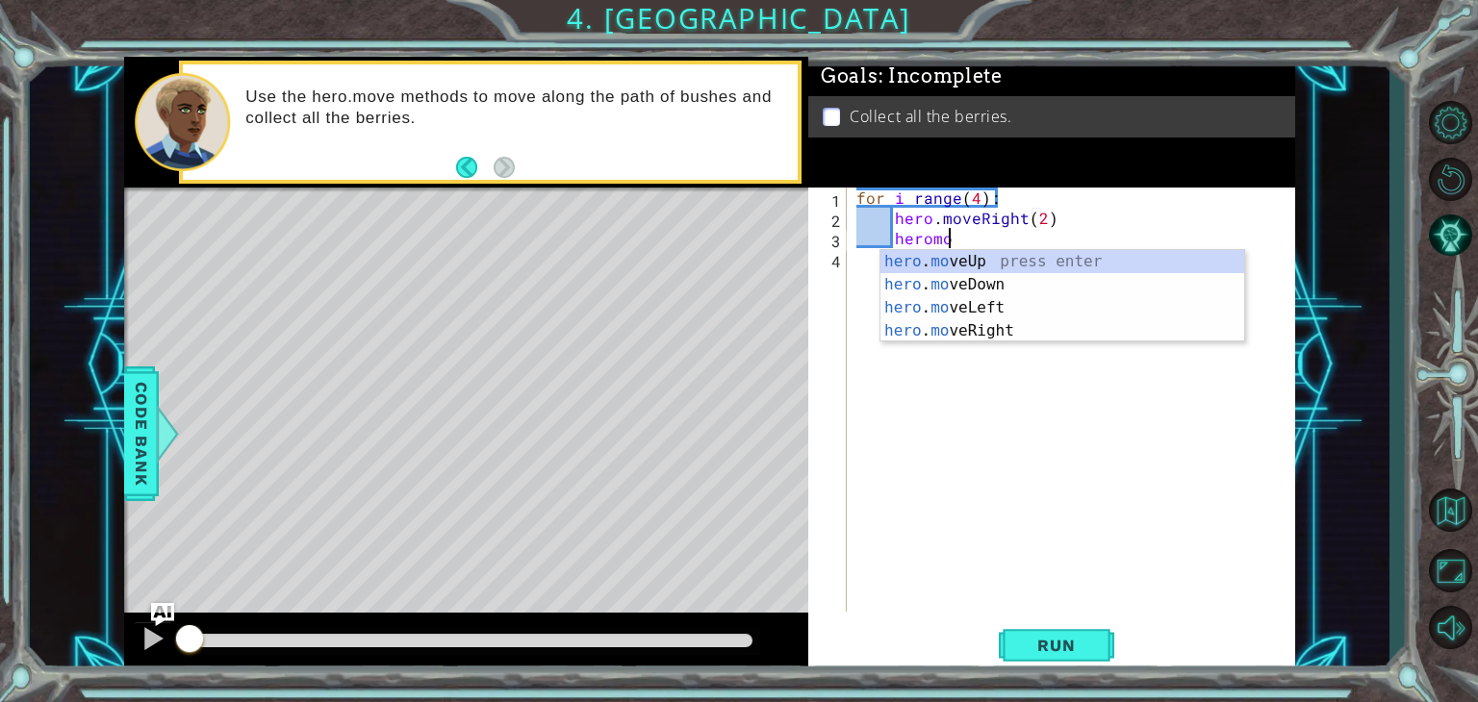
scroll to position [0, 4]
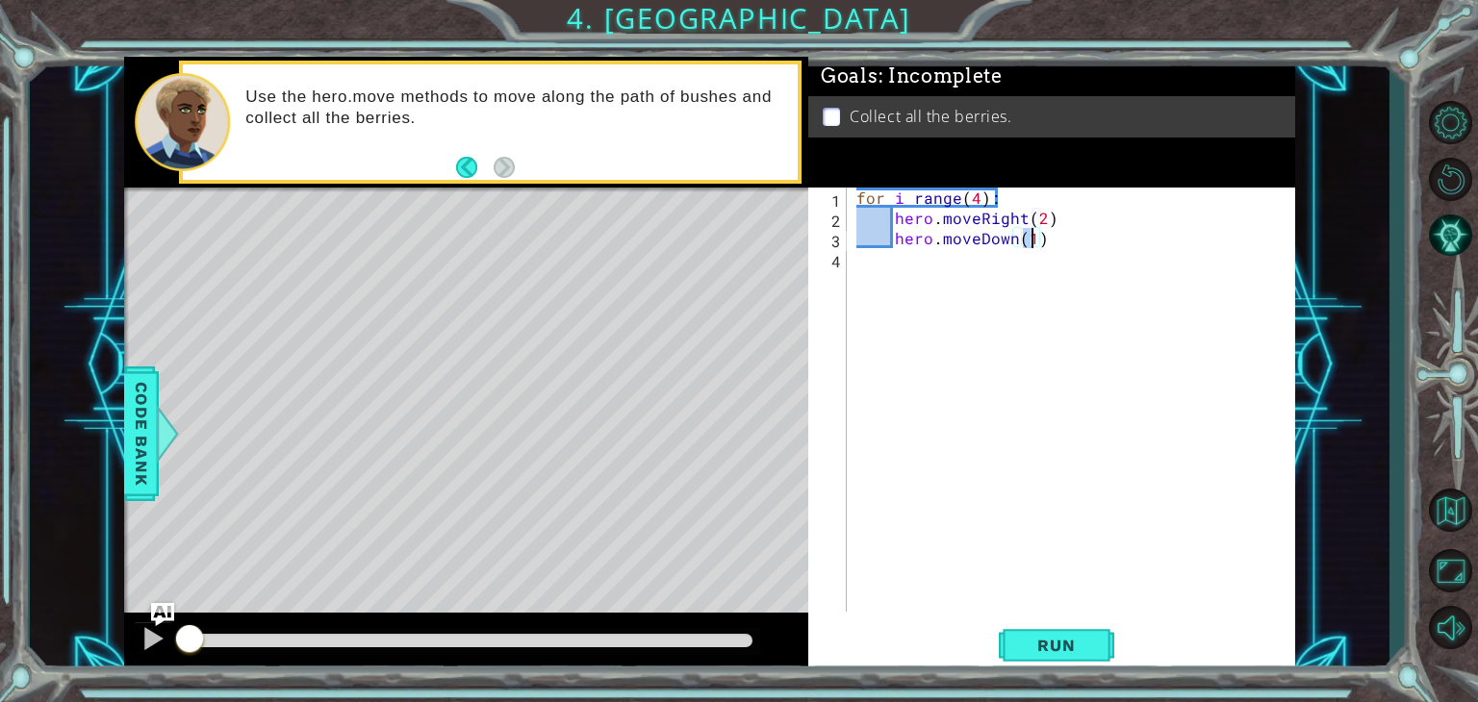
click at [997, 203] on div "for i range ( 4 ) : hero . moveRight ( 2 ) hero . moveDown ( 1 )" at bounding box center [1075, 420] width 447 height 465
type textarea "f"
click at [890, 217] on div "hero . moveRight ( 2 ) hero . moveDown ( 1 )" at bounding box center [1075, 420] width 447 height 465
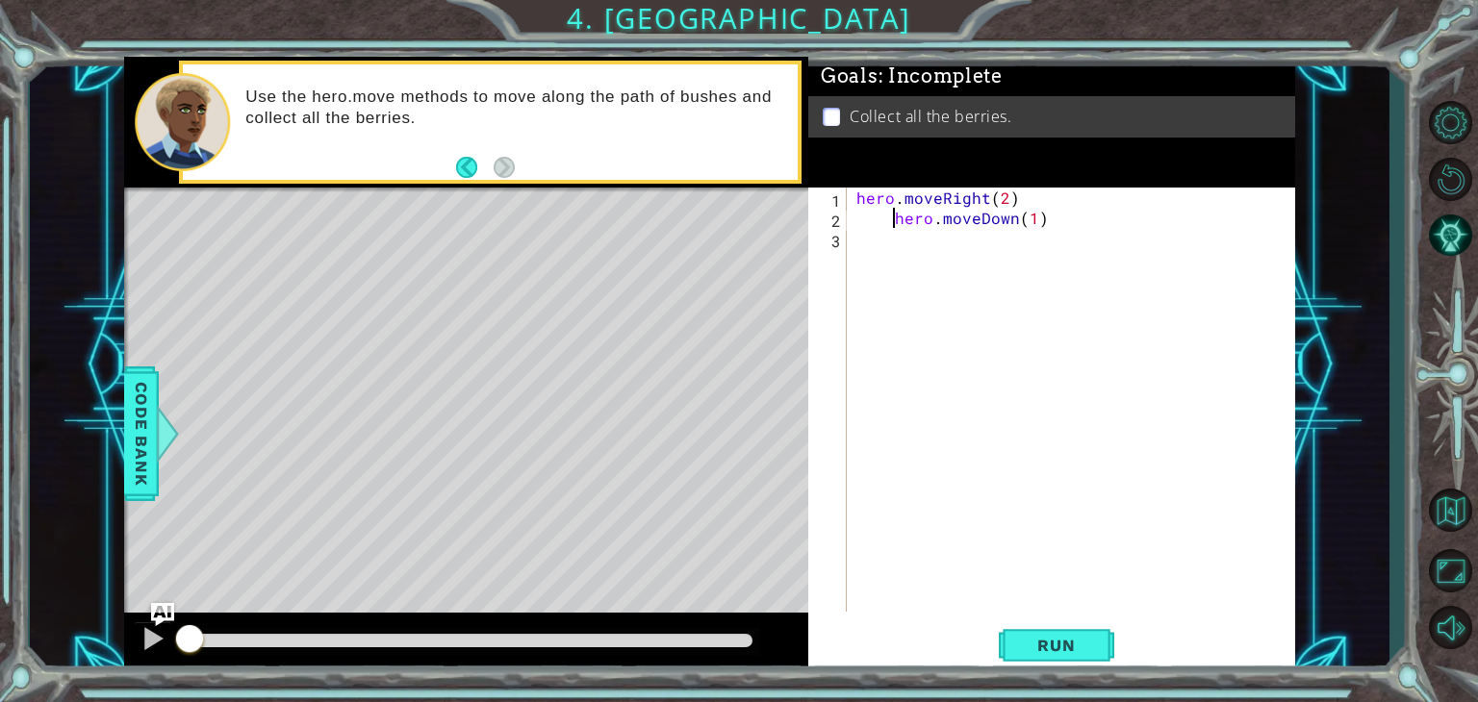
click at [890, 217] on div "hero . moveRight ( 2 ) hero . moveDown ( 1 )" at bounding box center [1075, 420] width 447 height 465
click at [989, 218] on div "hero . moveRight ( 2 ) hero . moveDown ( 1 )" at bounding box center [1075, 420] width 447 height 465
type textarea "hero.moveDown(2)"
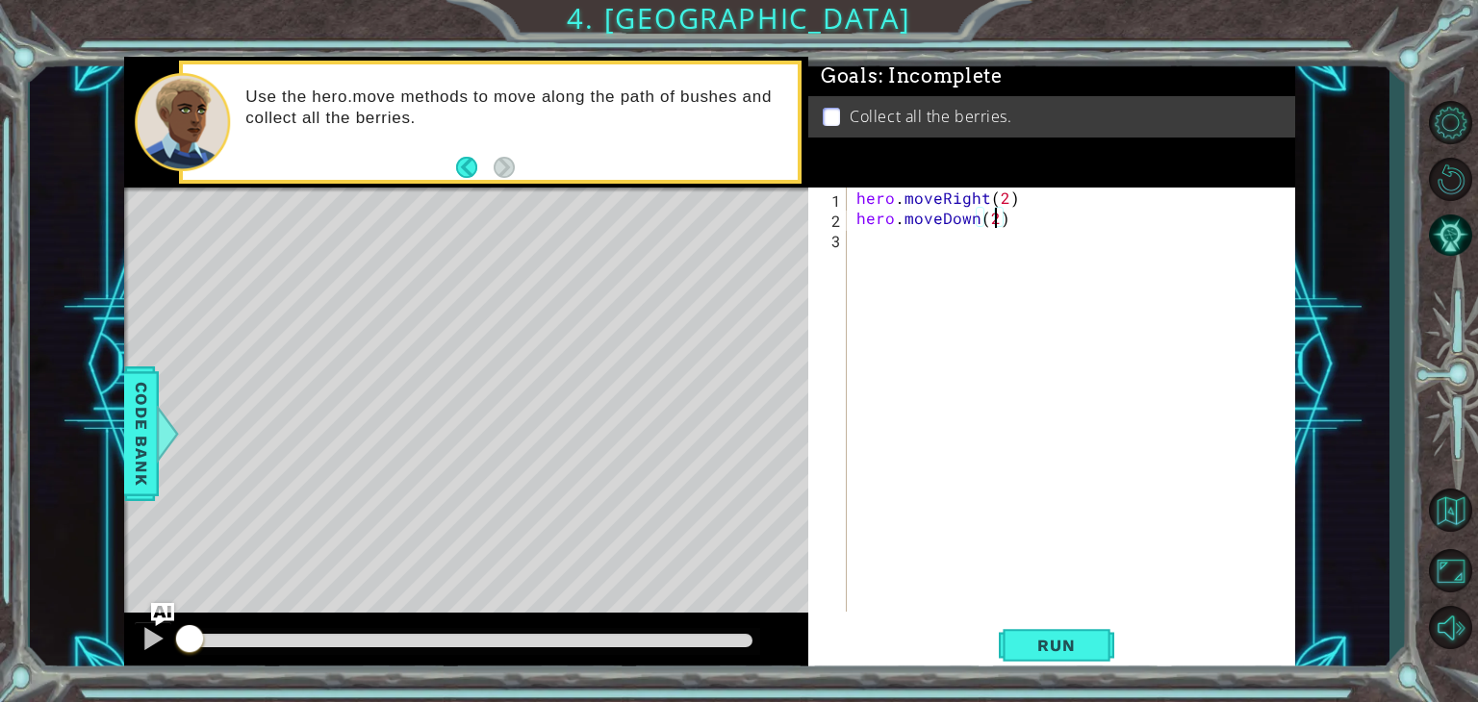
scroll to position [0, 8]
click at [1012, 213] on div "hero . moveRight ( 2 ) hero . moveDown ( 2 )" at bounding box center [1075, 420] width 447 height 465
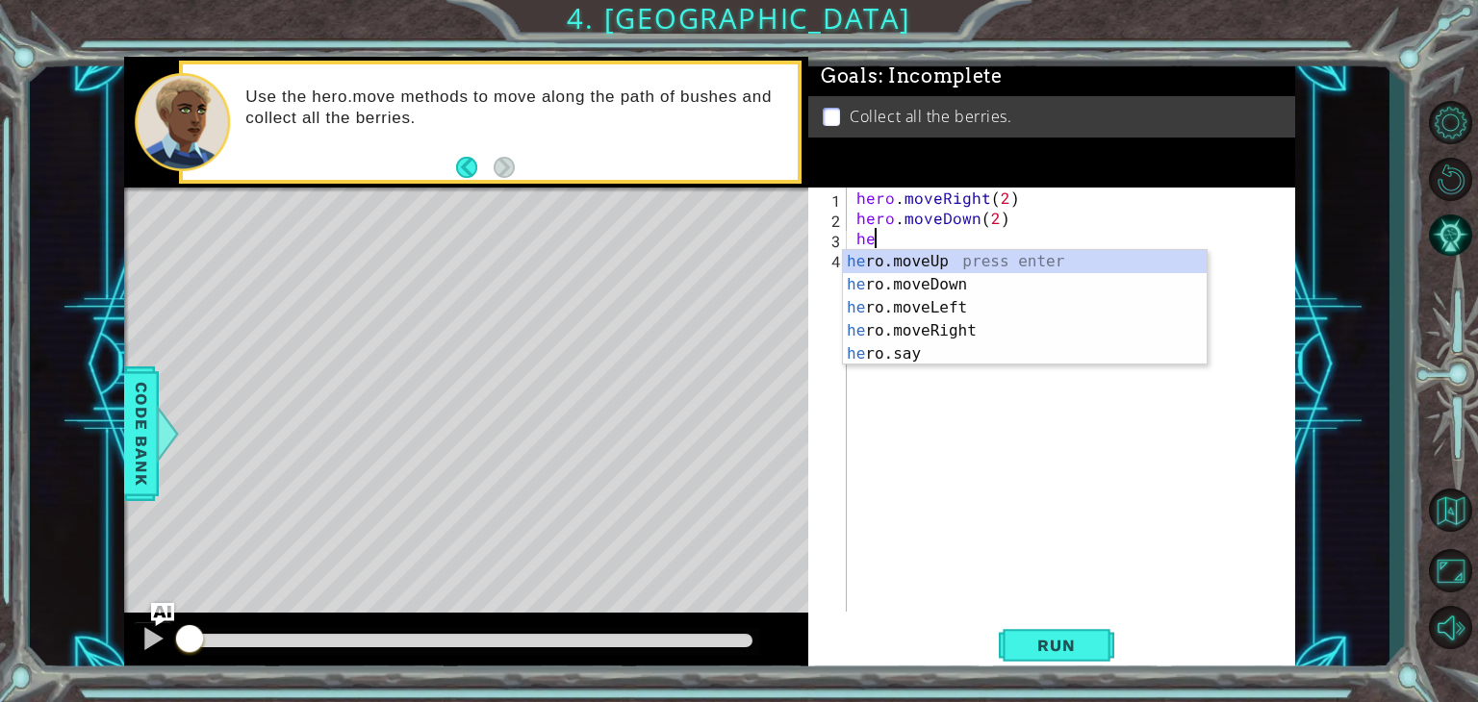
scroll to position [0, 0]
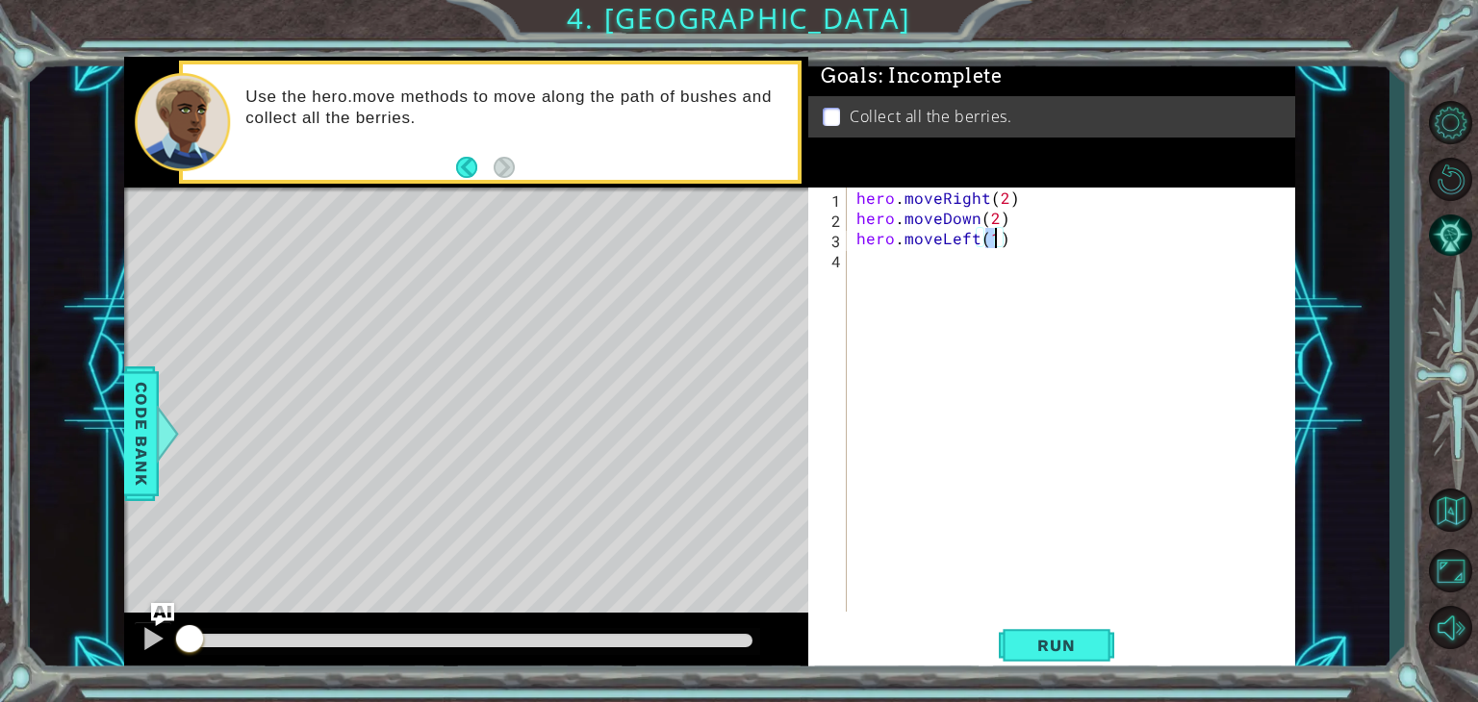
type textarea "hero.moveLeft(2)"
type textarea "hero.moveUp(2)"
click at [1043, 656] on button "Run" at bounding box center [1056, 645] width 115 height 49
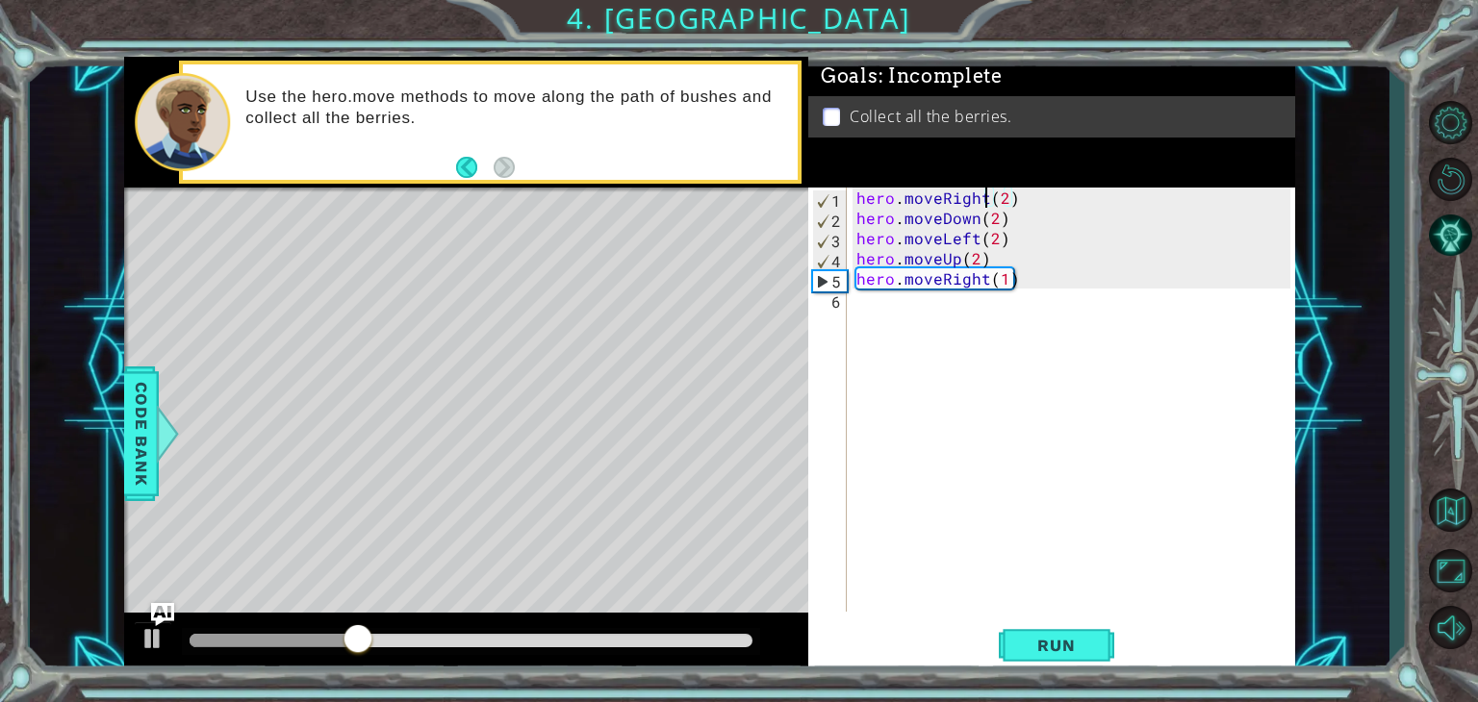
click at [985, 199] on div "hero . moveRight ( 2 ) hero . moveDown ( 2 ) hero . moveLeft ( 2 ) hero . moveU…" at bounding box center [1075, 420] width 447 height 465
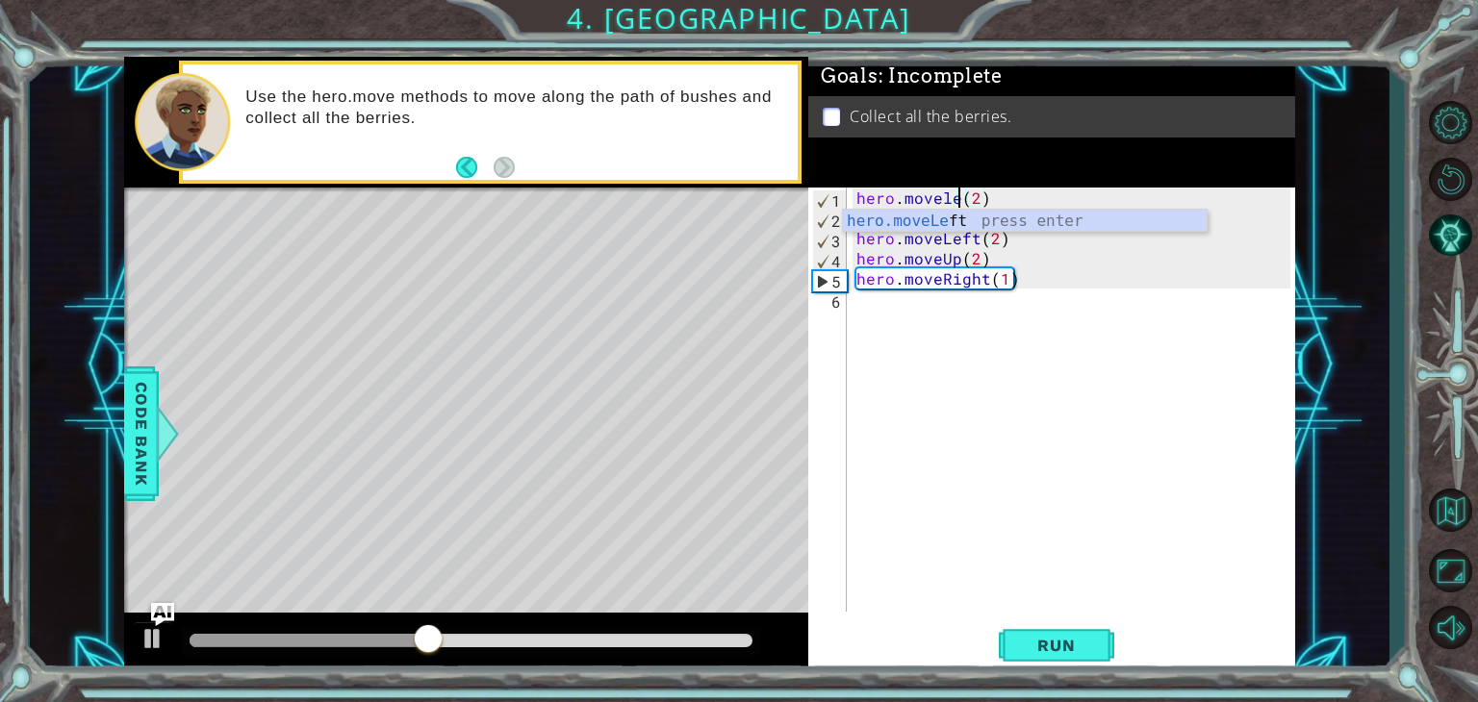
scroll to position [0, 7]
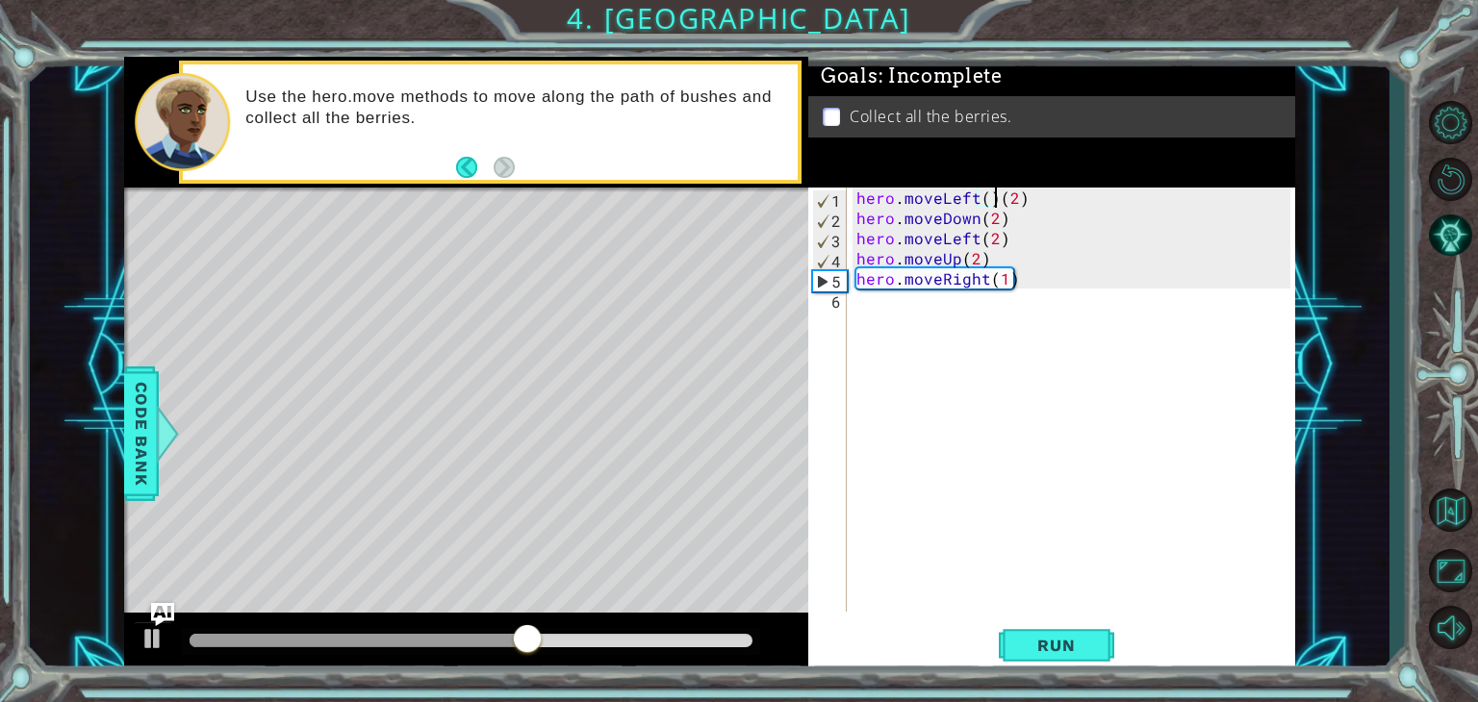
click at [994, 199] on div "hero . moveLeft ( ) ( 2 ) hero . moveDown ( 2 ) hero . moveLeft ( 2 ) hero . mo…" at bounding box center [1075, 420] width 447 height 465
click at [972, 242] on div "hero . moveLeft ( 2 ) hero . moveDown ( 2 ) hero . moveLeft ( 2 ) hero . moveUp…" at bounding box center [1075, 420] width 447 height 465
click at [974, 243] on div "hero . moveLeft ( 2 ) hero . moveDown ( 2 ) hero . moveLeft ( 2 ) hero . moveUp…" at bounding box center [1075, 420] width 447 height 465
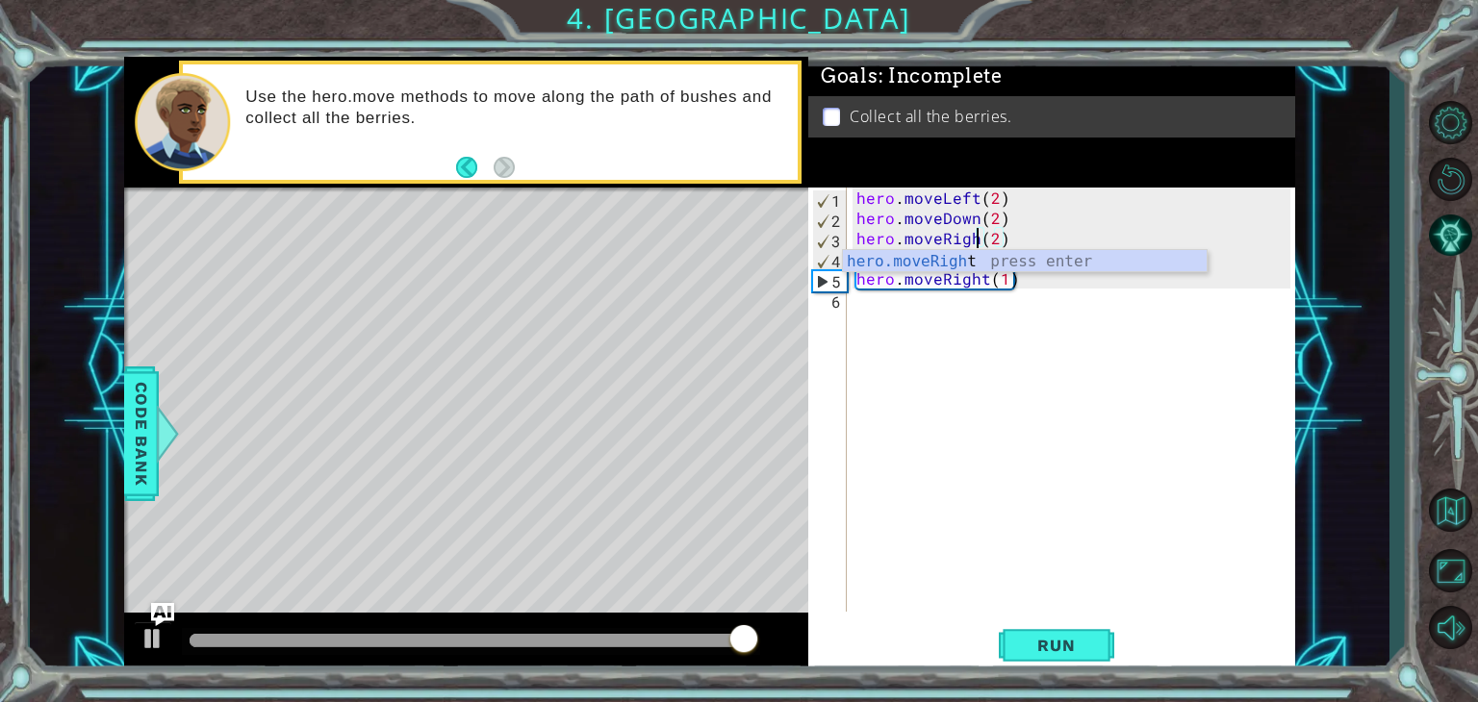
type textarea "hero.moveRight(2)"
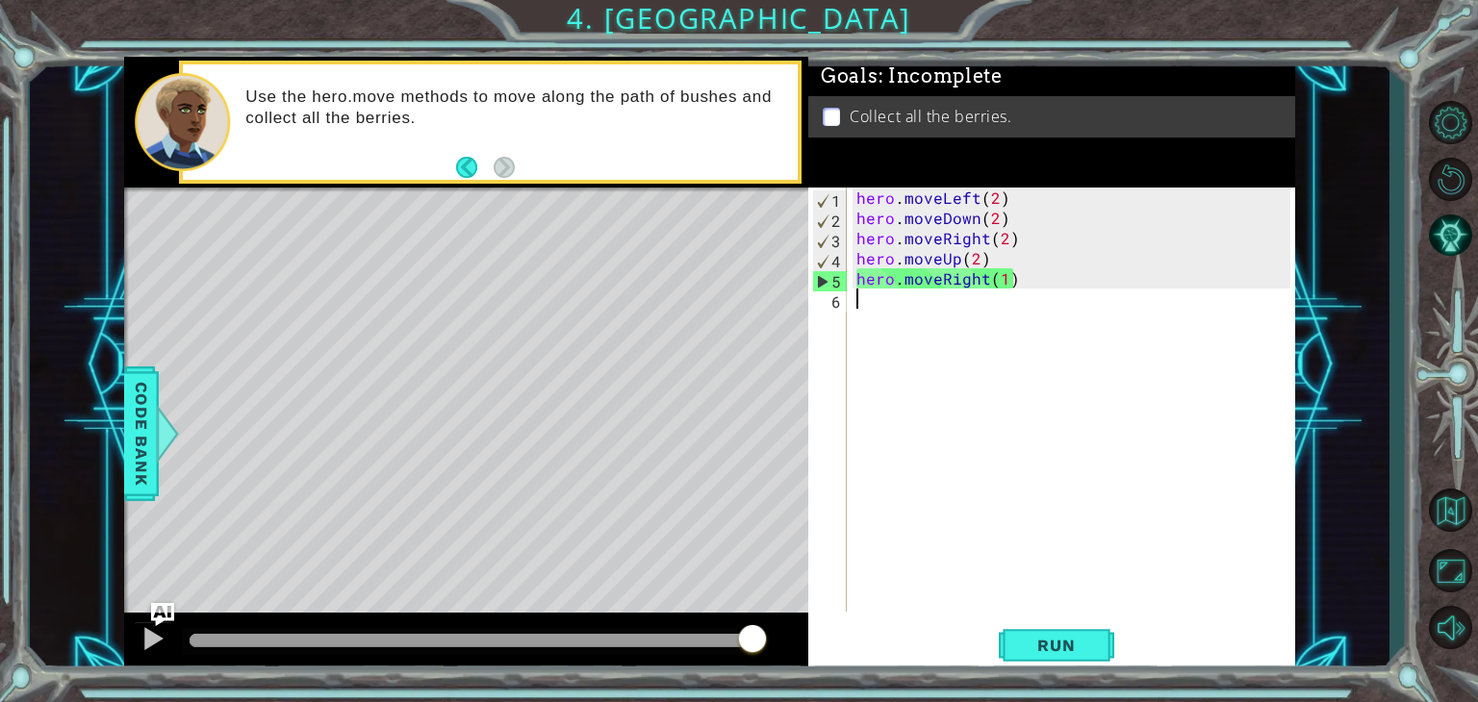
click at [1025, 290] on div "hero . moveLeft ( 2 ) hero . moveDown ( 2 ) hero . moveRight ( 2 ) hero . moveU…" at bounding box center [1075, 420] width 447 height 465
click at [986, 278] on div "hero . moveLeft ( 2 ) hero . moveDown ( 2 ) hero . moveRight ( 2 ) hero . moveU…" at bounding box center [1075, 420] width 447 height 465
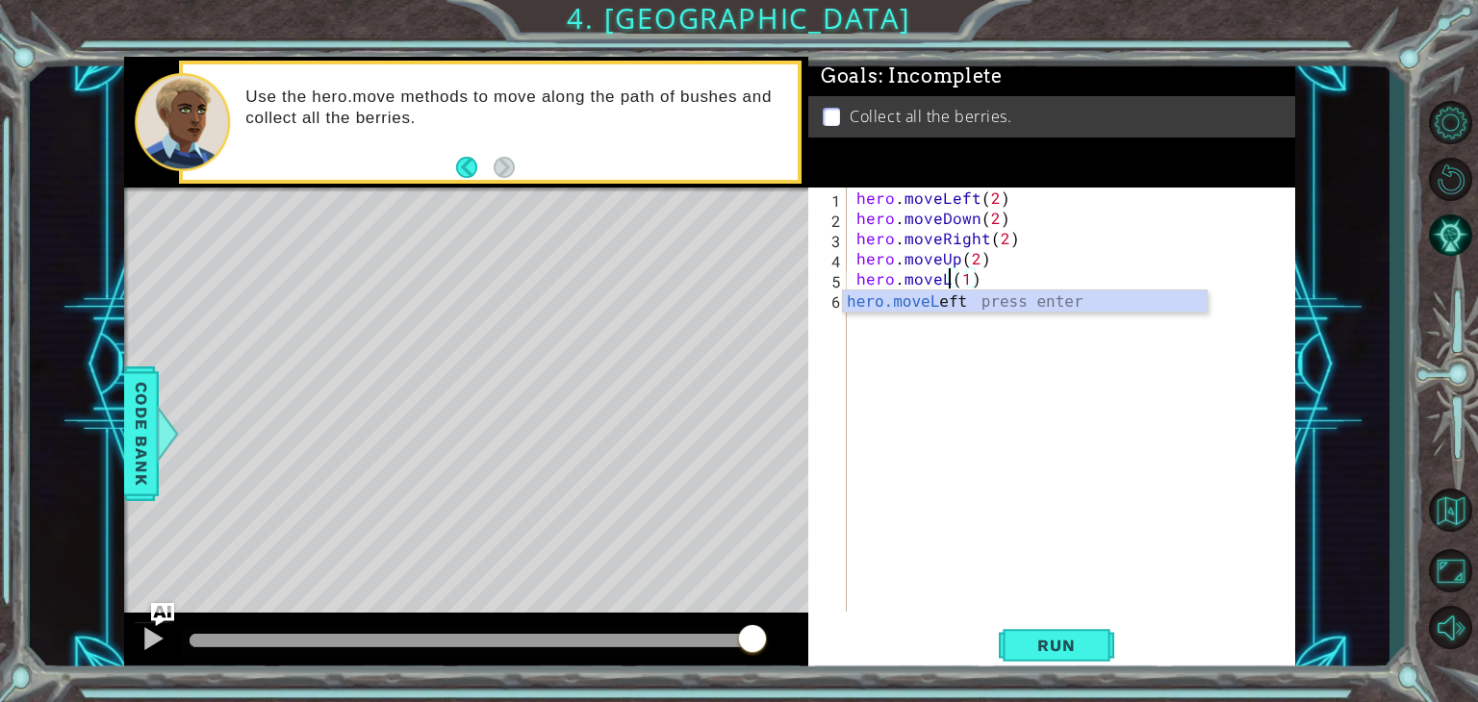
scroll to position [0, 7]
type textarea "hero.moveLeft(1)"
click at [1036, 624] on button "Run" at bounding box center [1056, 645] width 115 height 49
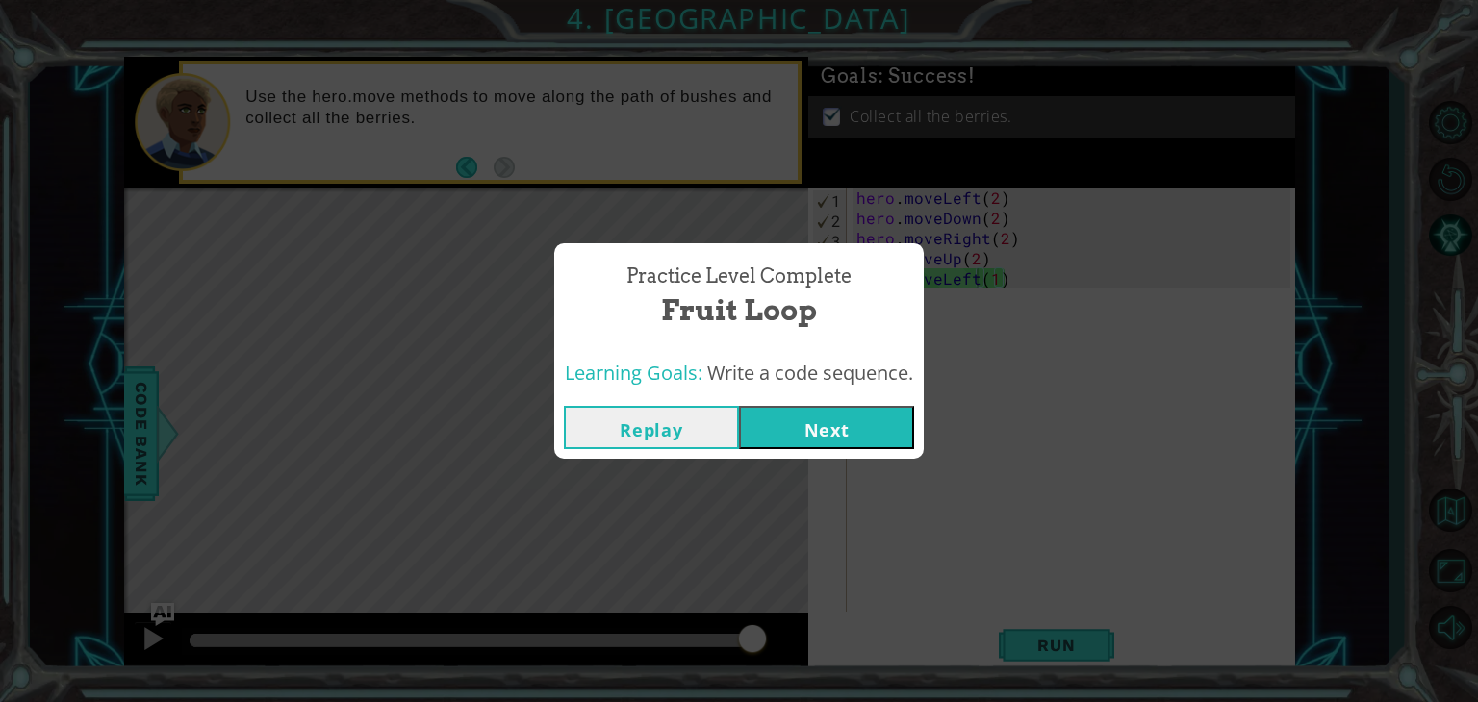
click at [844, 424] on button "Next" at bounding box center [826, 427] width 175 height 43
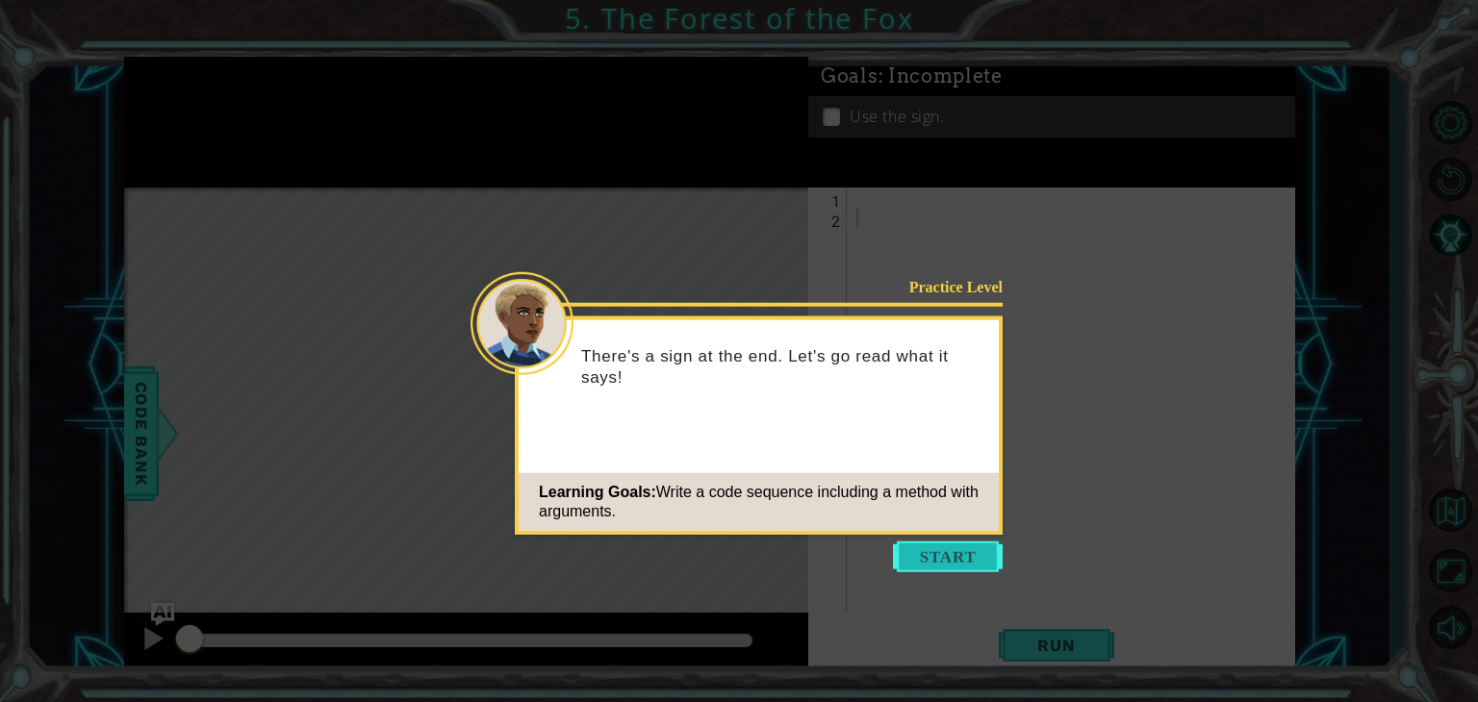
click at [960, 567] on button "Start" at bounding box center [948, 557] width 110 height 31
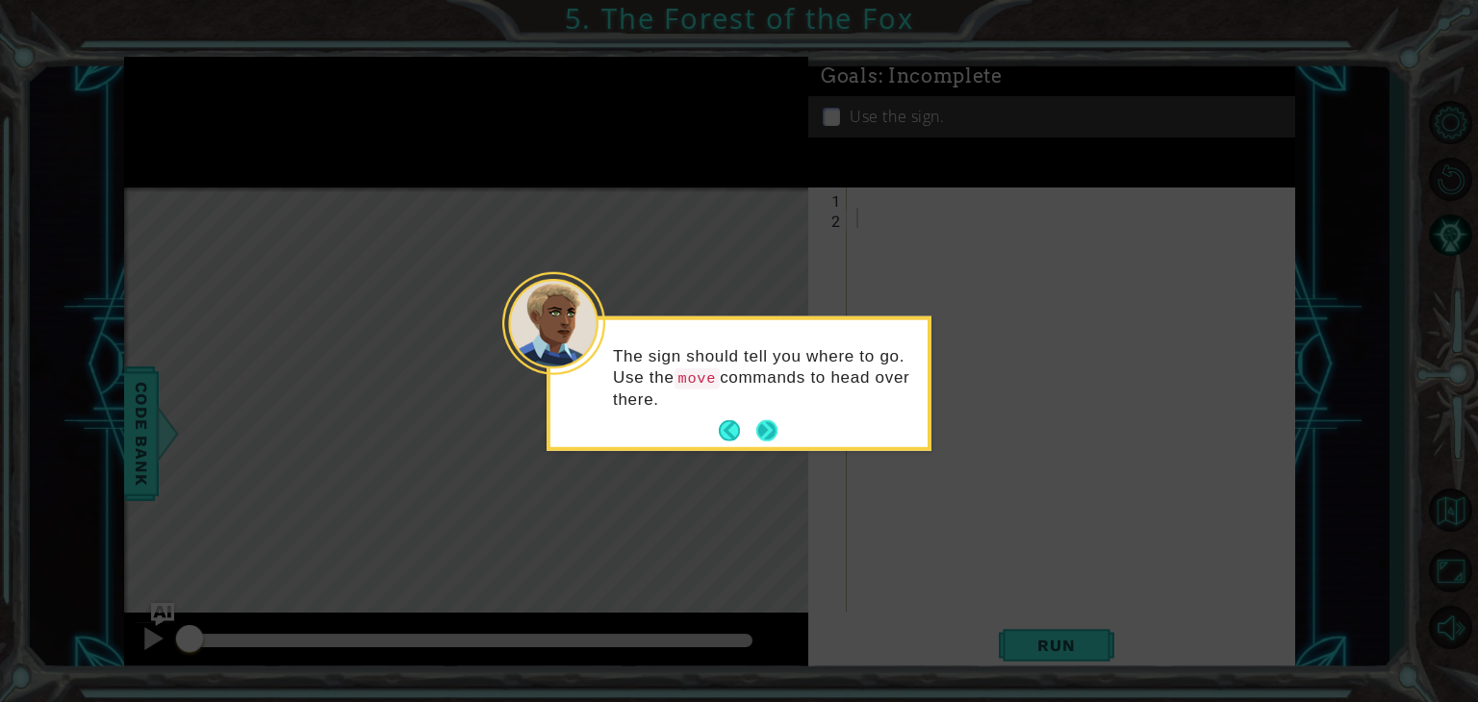
click at [770, 434] on button "Next" at bounding box center [766, 430] width 21 height 21
click at [770, 434] on button "Next" at bounding box center [766, 427] width 21 height 21
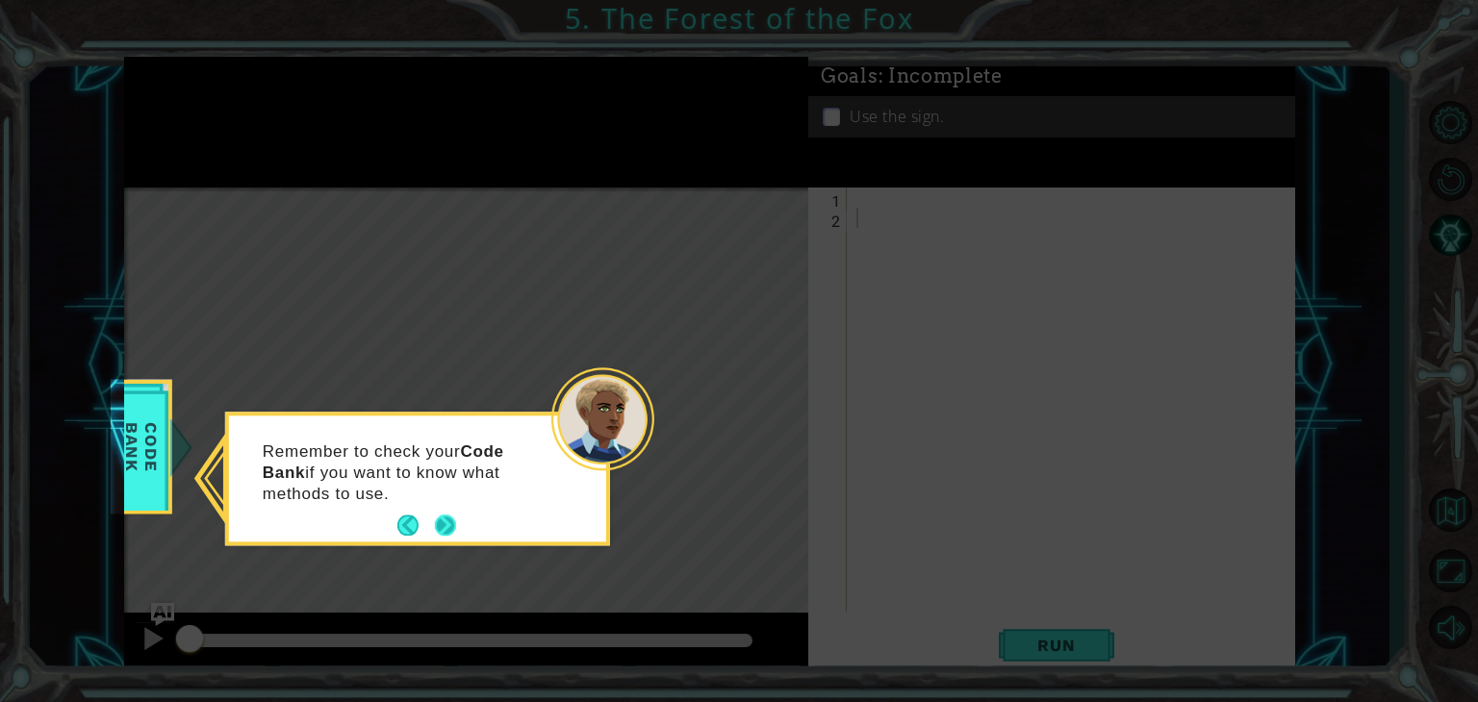
click at [450, 532] on button "Next" at bounding box center [445, 526] width 21 height 21
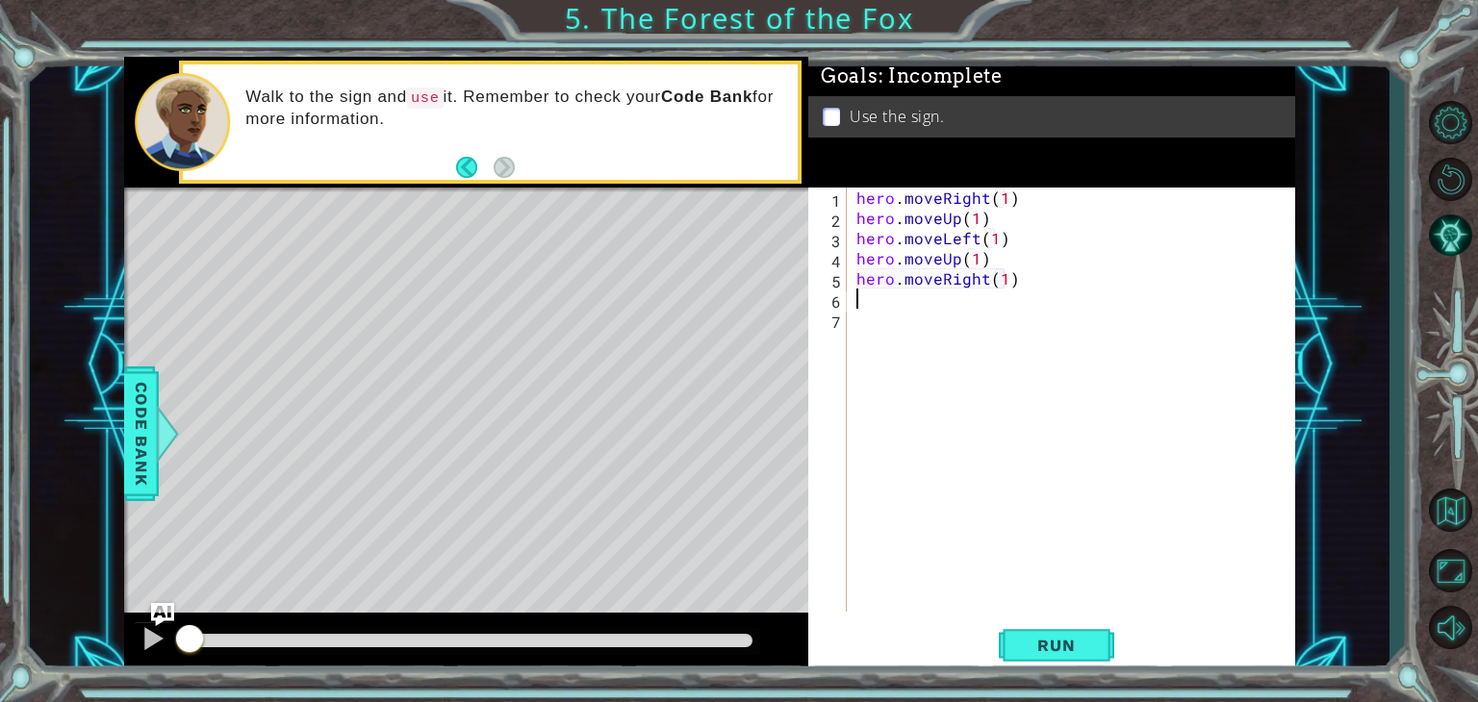
click at [1000, 281] on div "hero . moveRight ( 1 ) hero . moveUp ( 1 ) hero . moveLeft ( 1 ) hero . moveUp …" at bounding box center [1075, 420] width 447 height 465
type textarea "hero.moveRight(2)"
click at [1041, 632] on button "Run" at bounding box center [1056, 645] width 115 height 49
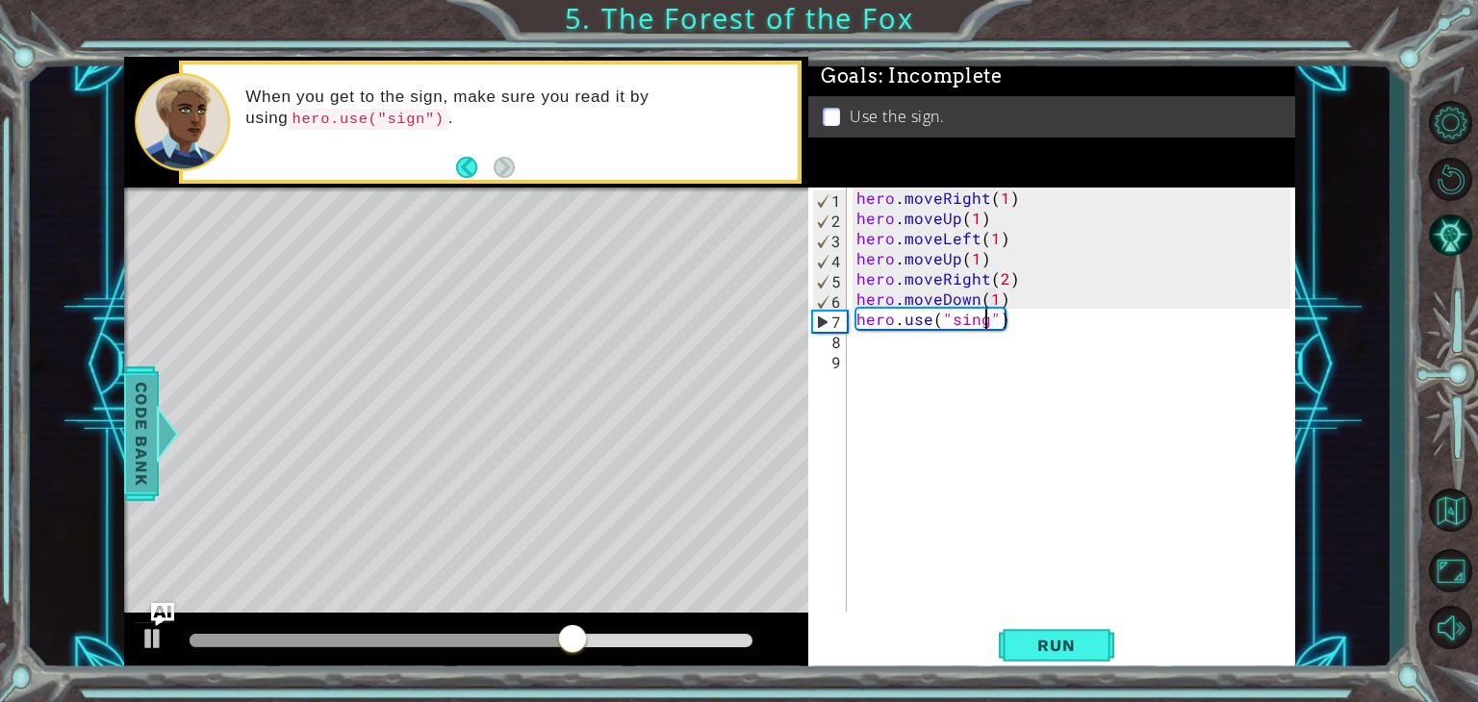
click at [155, 405] on div at bounding box center [167, 434] width 24 height 58
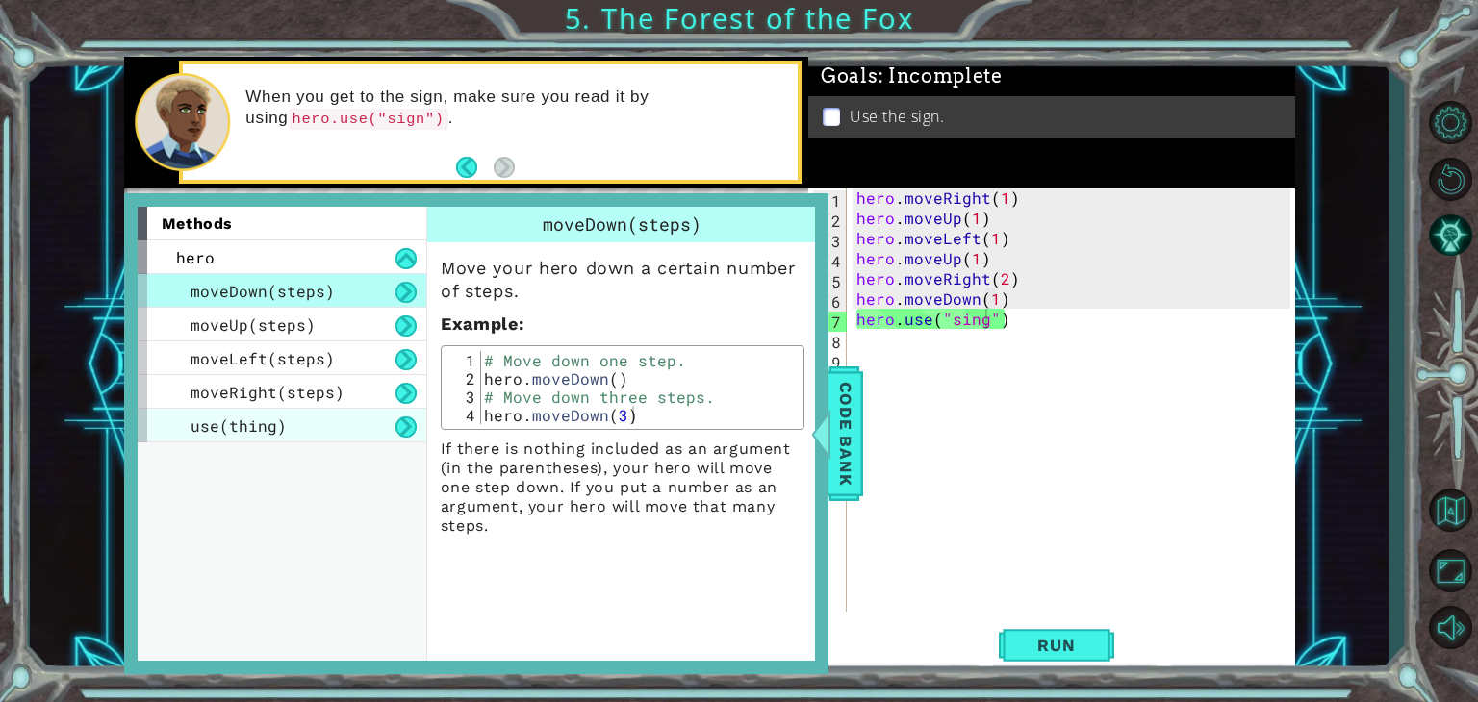
click at [303, 409] on div "use(thing)" at bounding box center [282, 426] width 289 height 34
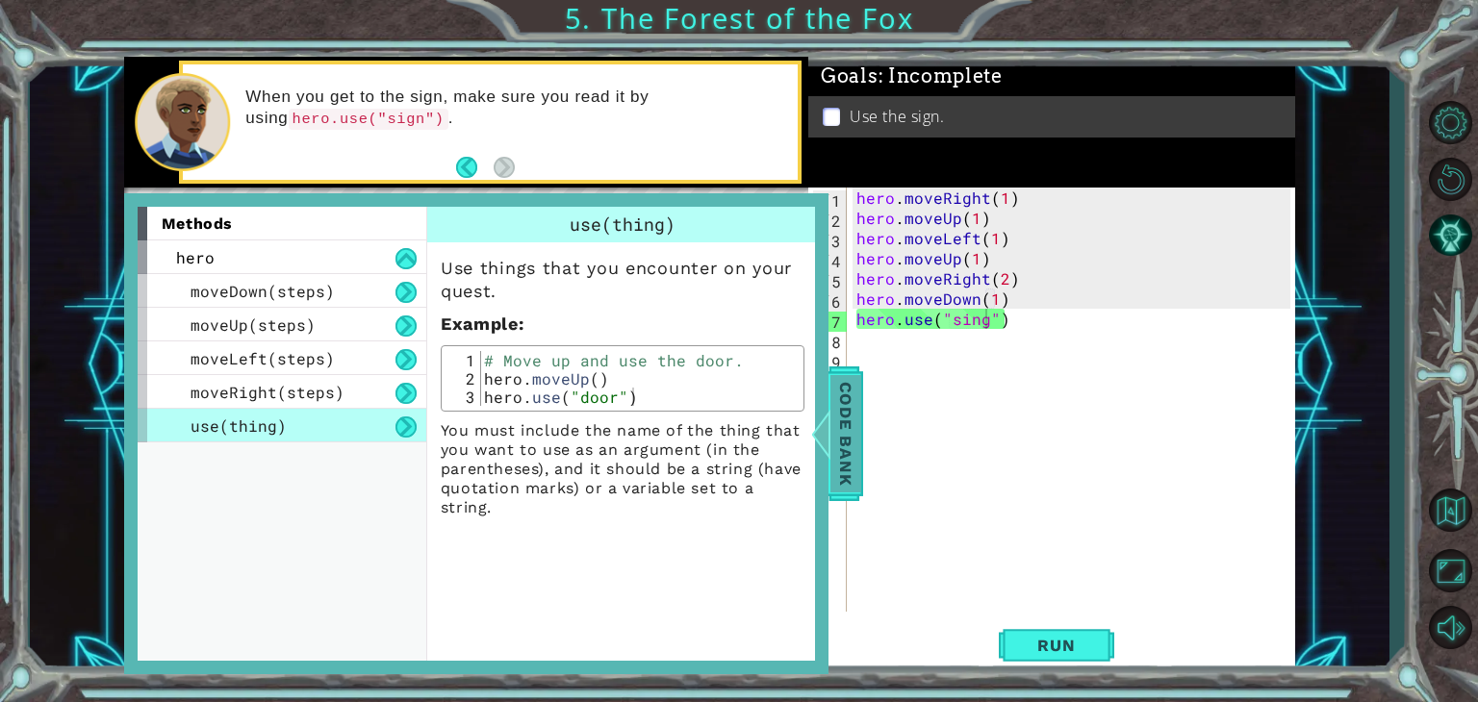
click at [848, 447] on span "Code Bank" at bounding box center [845, 433] width 31 height 117
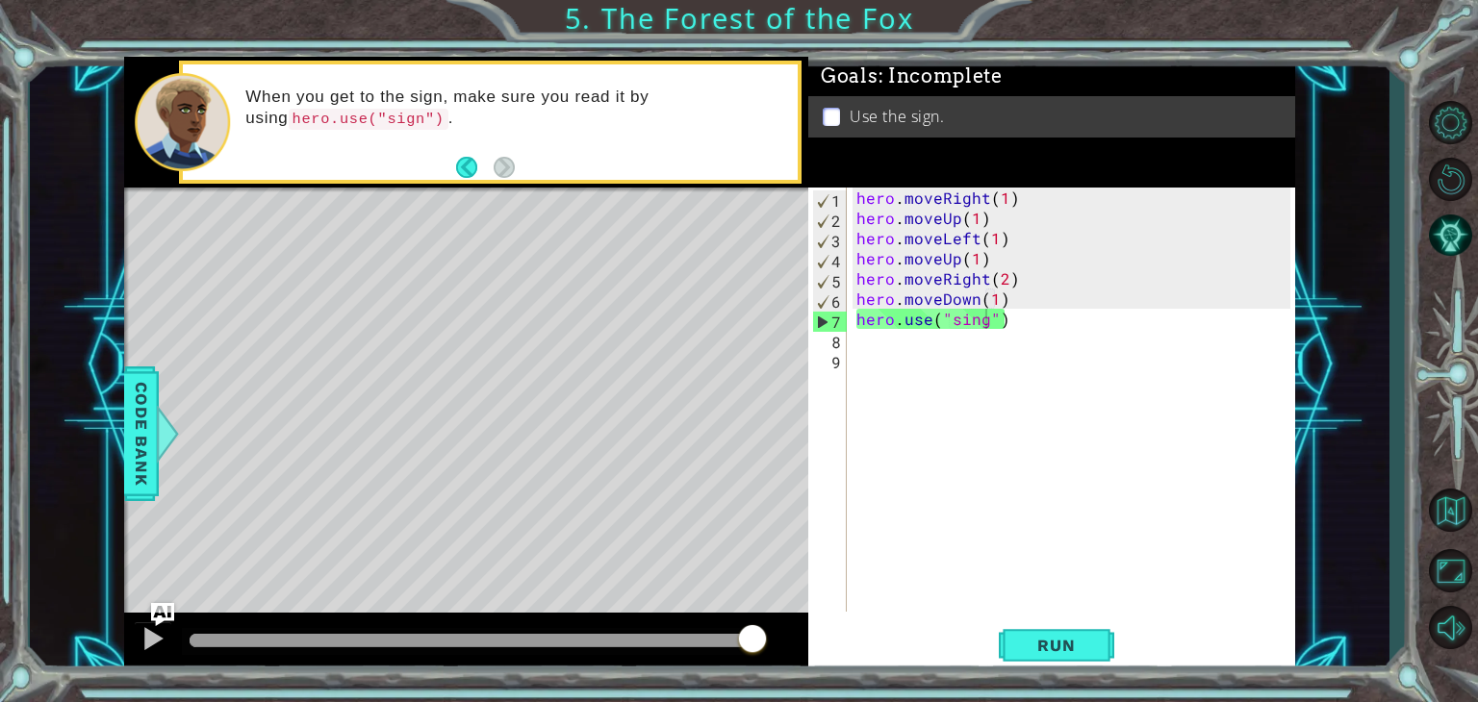
type textarea "hero.moveDown(1)"
click at [1008, 302] on div "hero . moveRight ( 1 ) hero . moveUp ( 1 ) hero . moveLeft ( 1 ) hero . moveUp …" at bounding box center [1075, 420] width 447 height 465
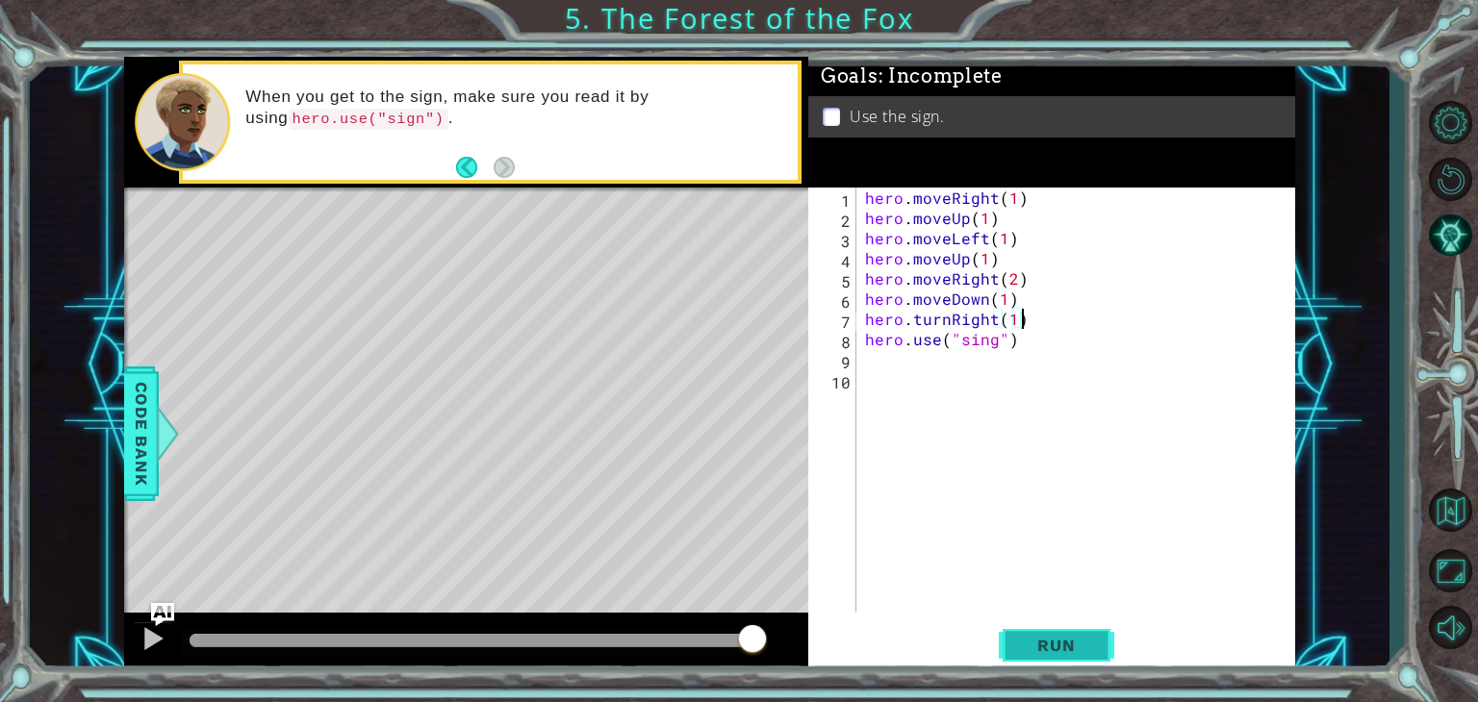
click at [1038, 636] on span "Run" at bounding box center [1056, 645] width 76 height 19
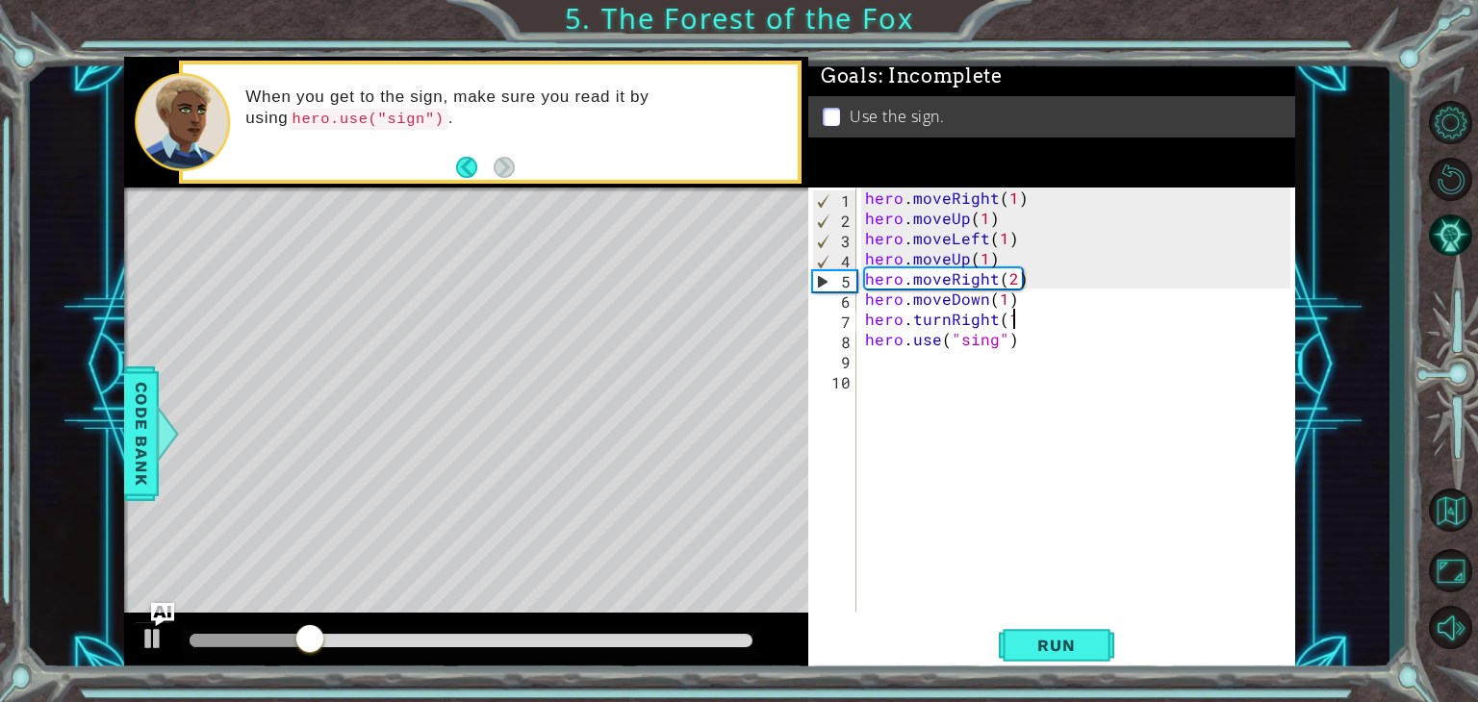
type textarea "hero.use("sing")"
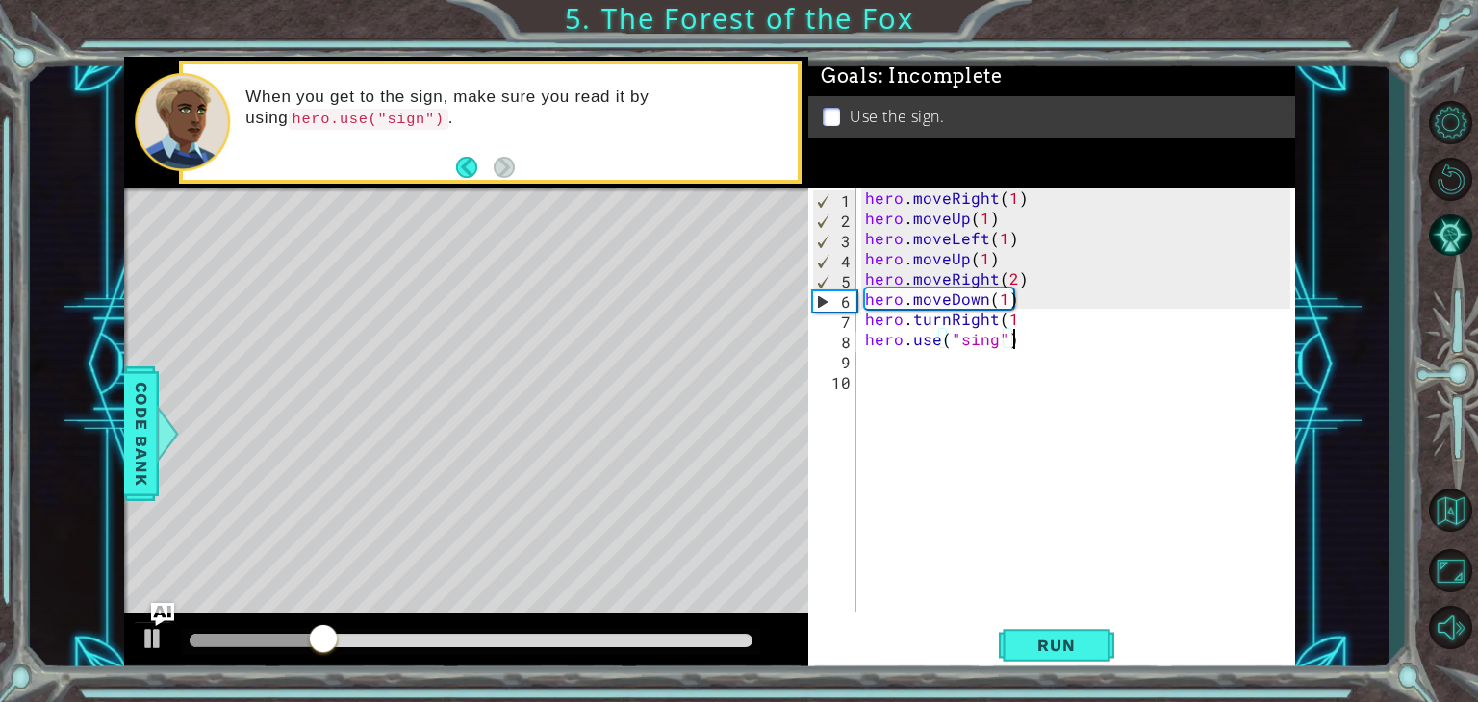
scroll to position [0, 0]
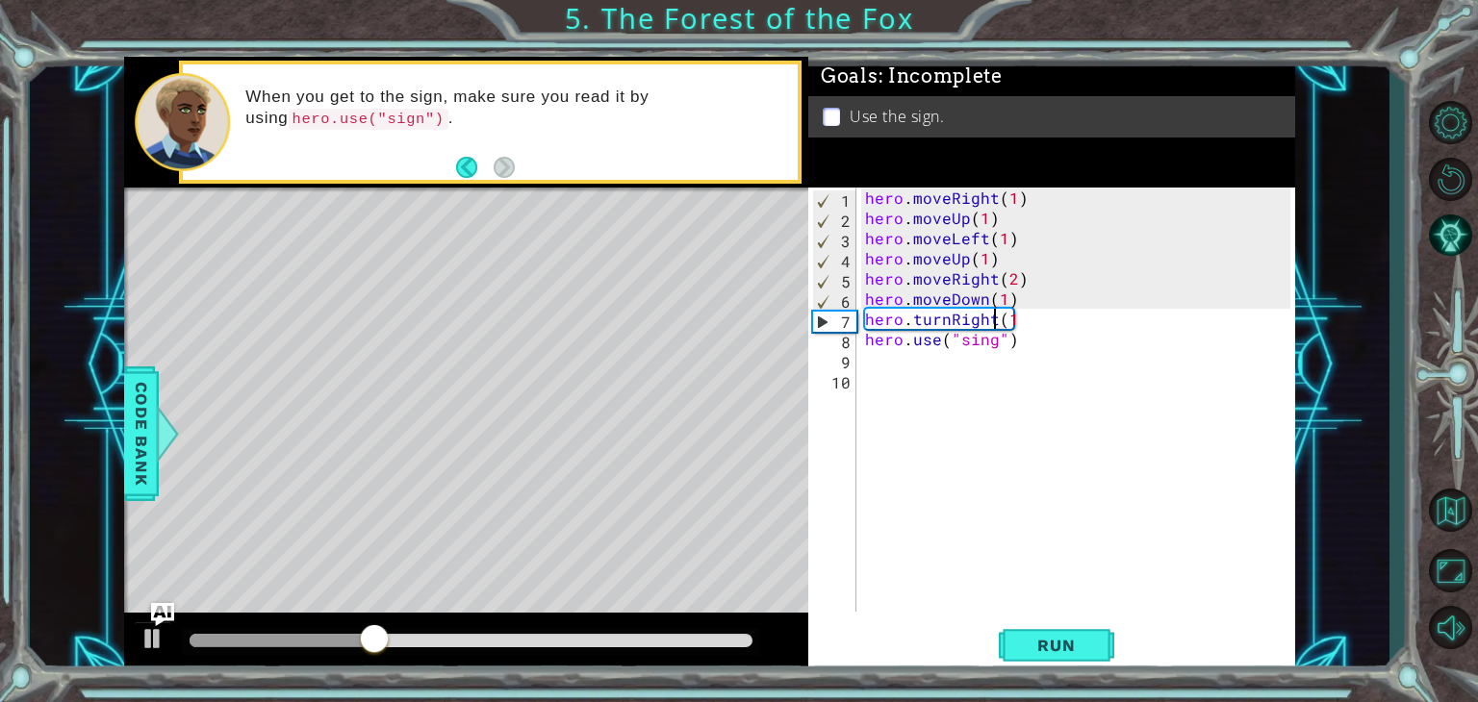
click at [994, 313] on div "hero . moveRight ( 1 ) hero . moveUp ( 1 ) hero . moveLeft ( 1 ) hero . moveUp …" at bounding box center [1080, 420] width 439 height 465
click at [951, 323] on div "hero . moveRight ( 1 ) hero . moveUp ( 1 ) hero . moveLeft ( 1 ) hero . moveUp …" at bounding box center [1080, 420] width 439 height 465
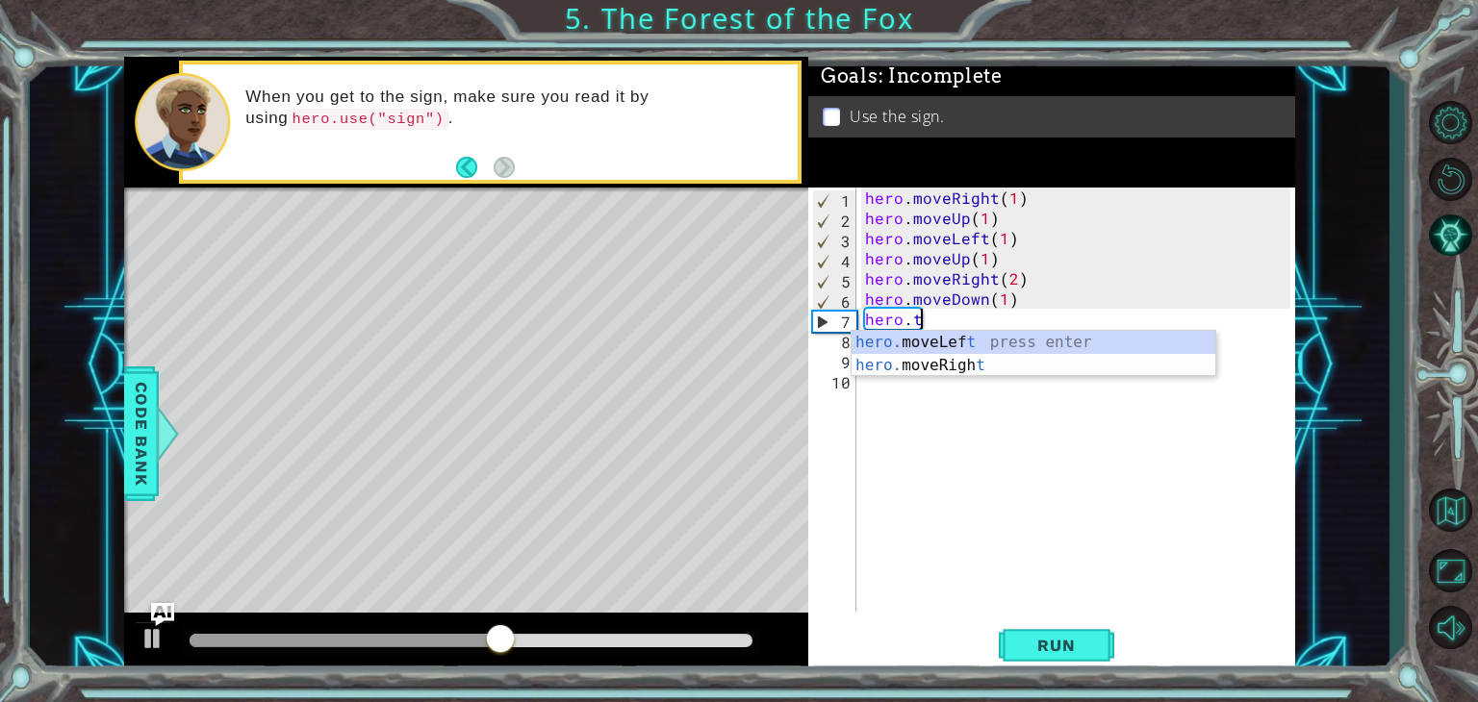
scroll to position [0, 1]
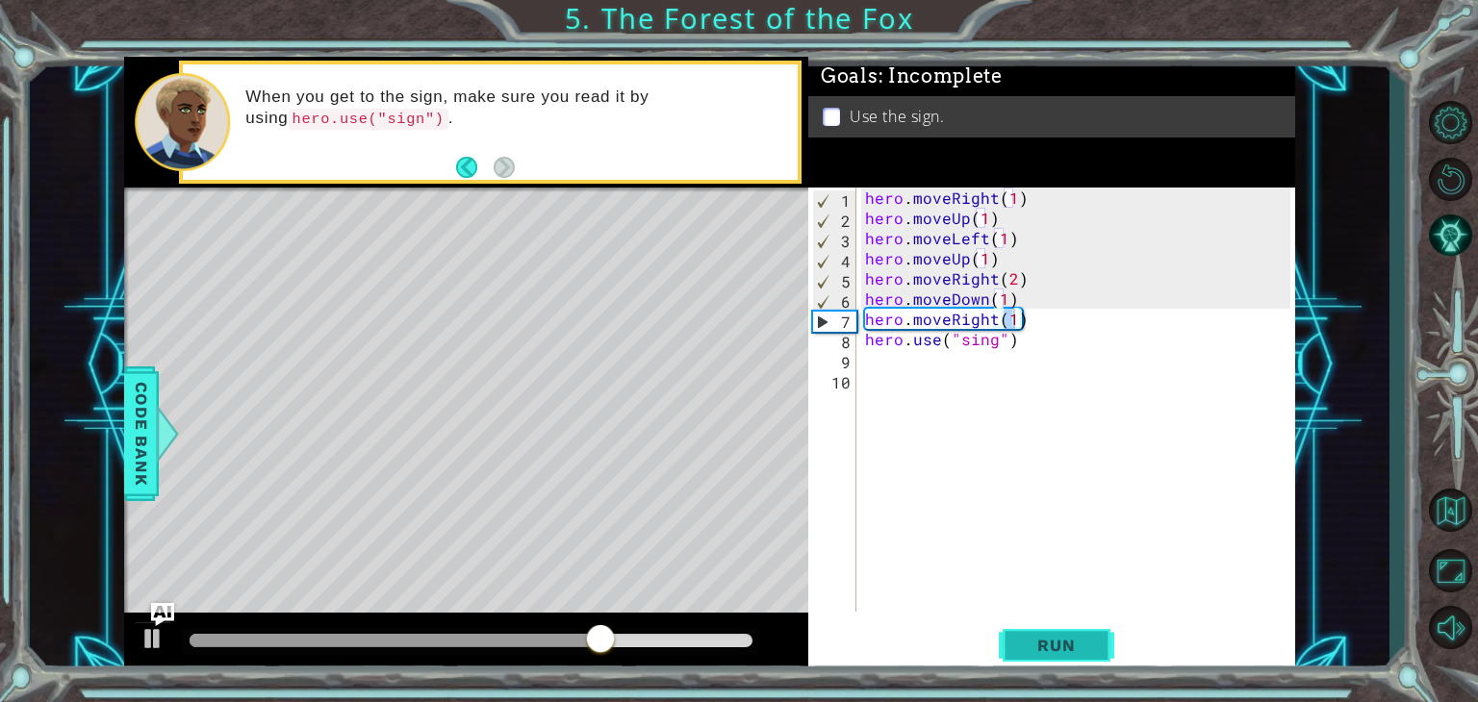
click at [1036, 642] on span "Run" at bounding box center [1056, 645] width 76 height 19
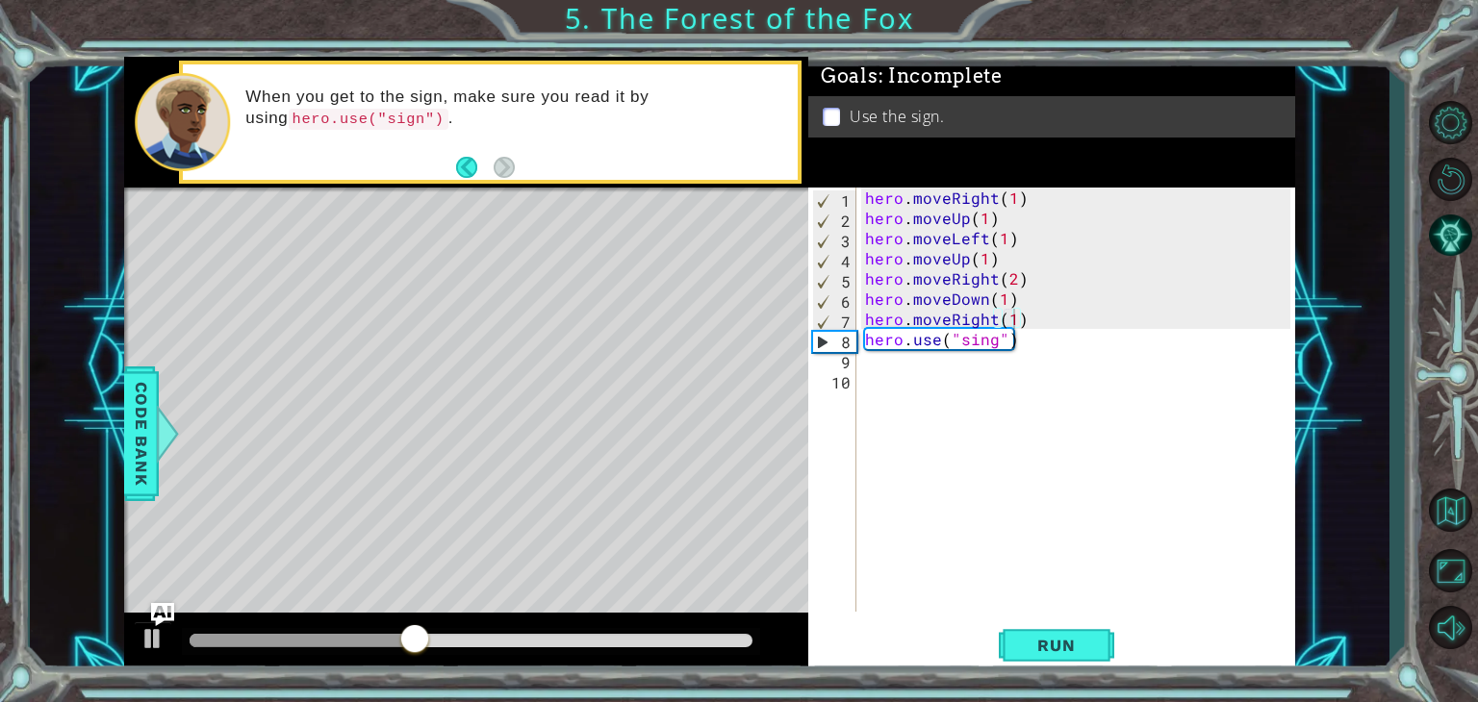
click at [628, 409] on div "Level Map" at bounding box center [568, 471] width 889 height 567
click at [993, 344] on div "hero . moveRight ( 1 ) hero . moveUp ( 1 ) hero . moveLeft ( 1 ) hero . moveUp …" at bounding box center [1080, 420] width 439 height 465
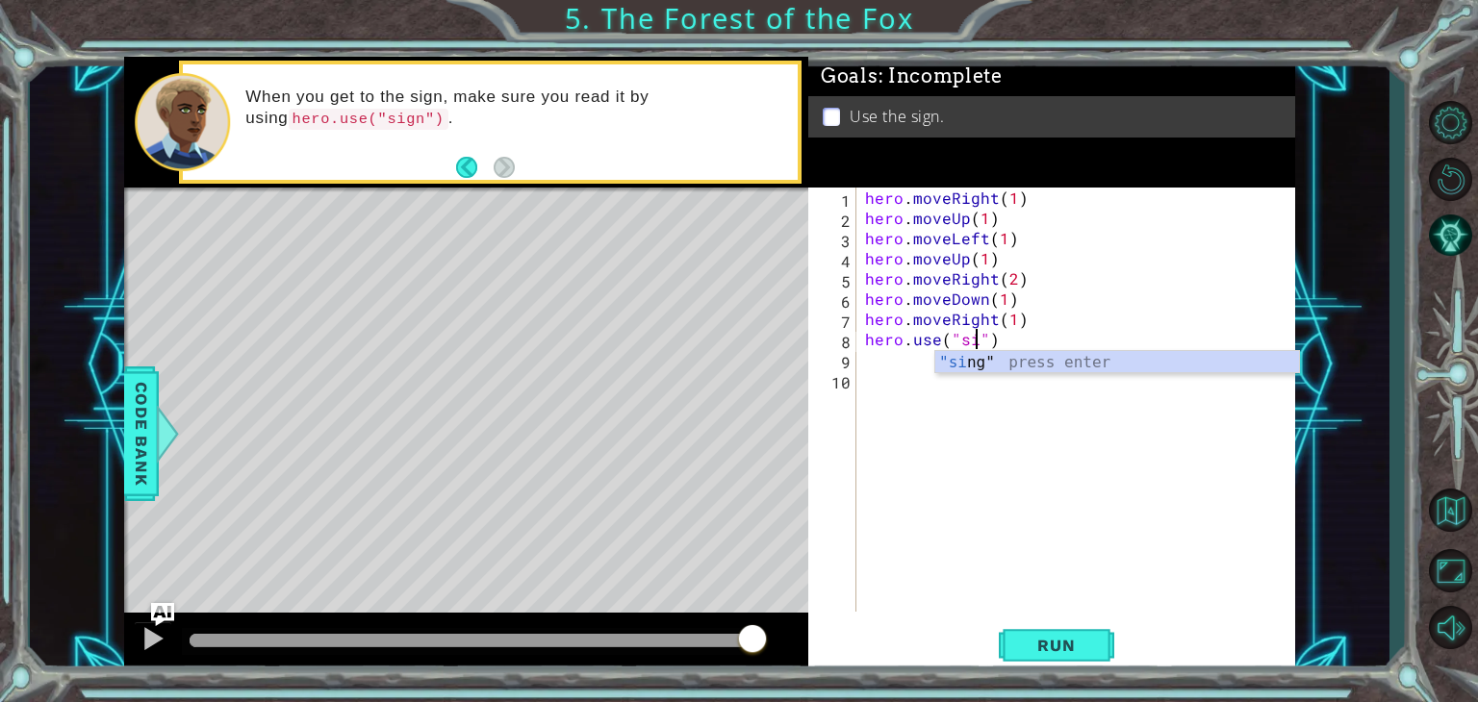
scroll to position [0, 8]
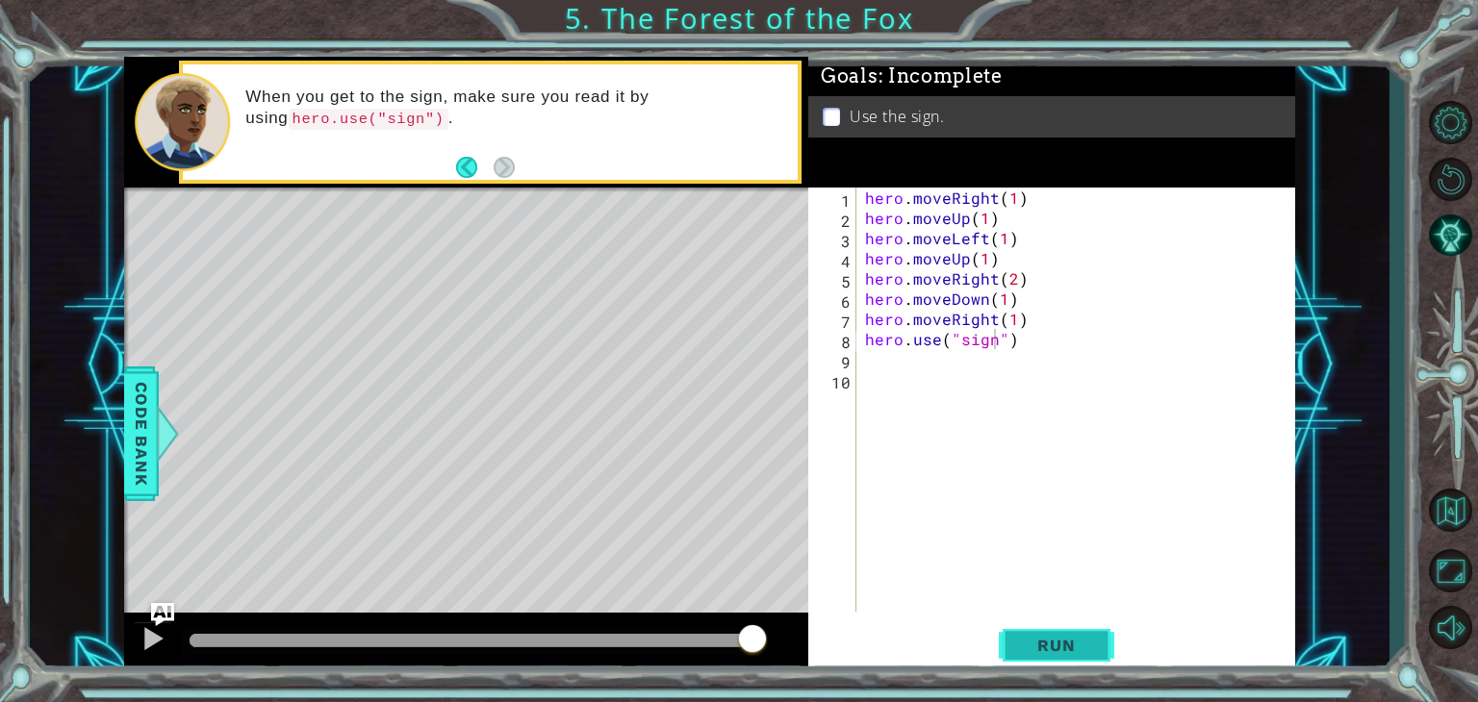
click at [1032, 650] on span "Run" at bounding box center [1056, 645] width 76 height 19
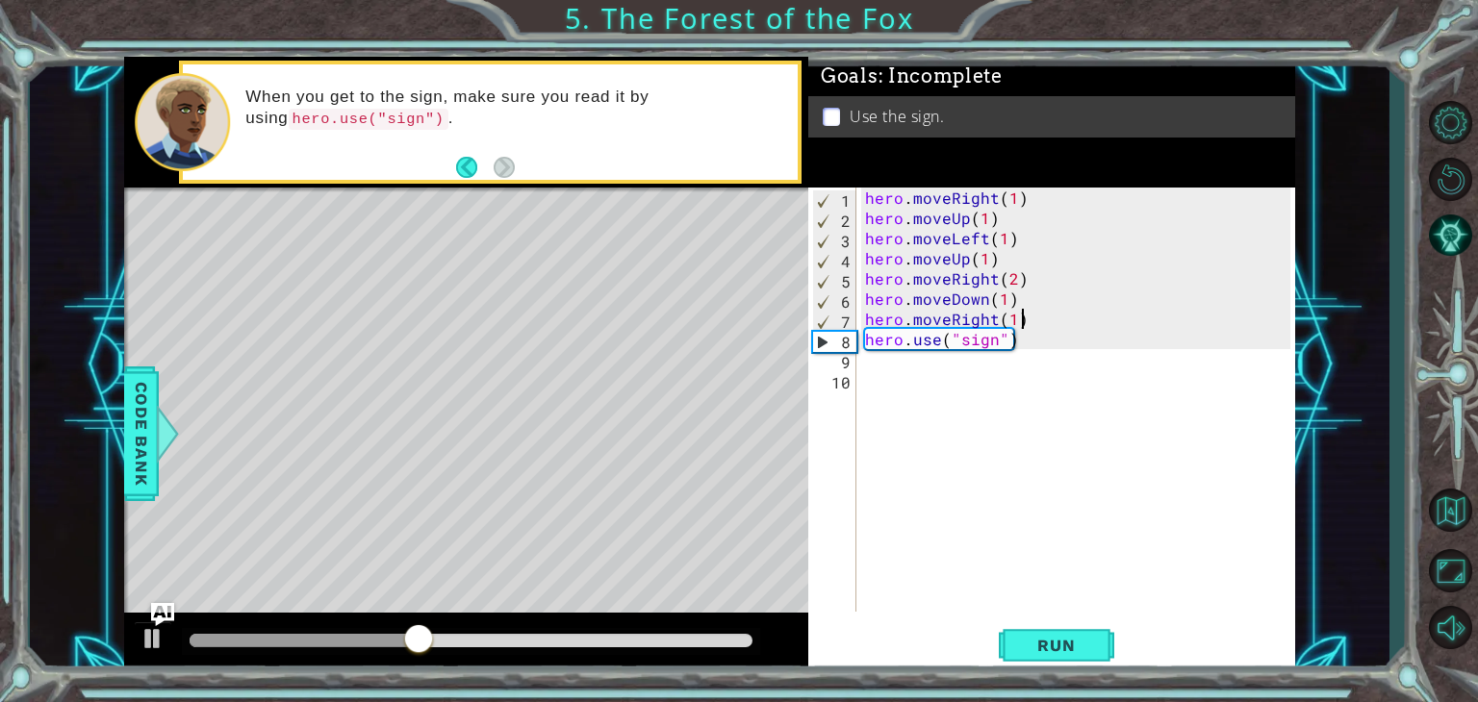
click at [1027, 320] on div "hero . moveRight ( 1 ) hero . moveUp ( 1 ) hero . moveLeft ( 1 ) hero . moveUp …" at bounding box center [1080, 420] width 439 height 465
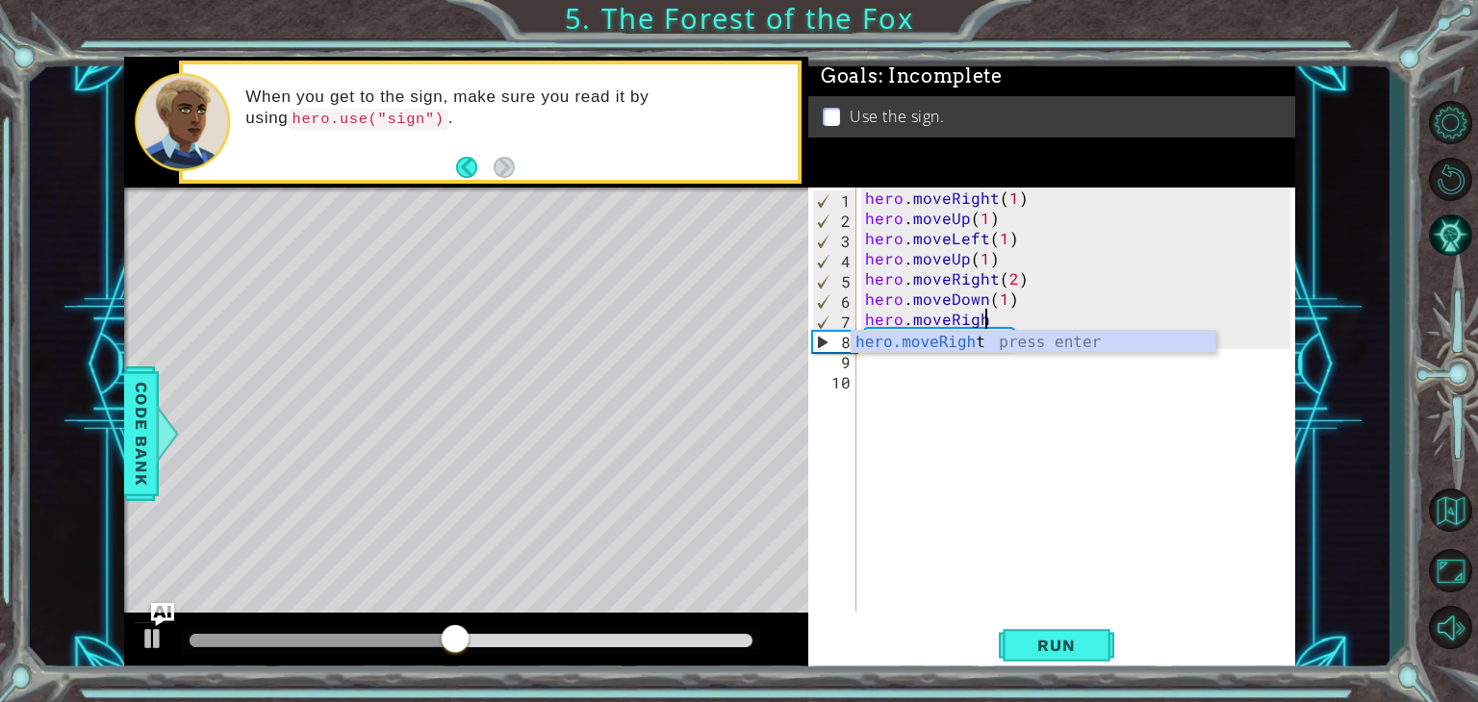
scroll to position [0, 0]
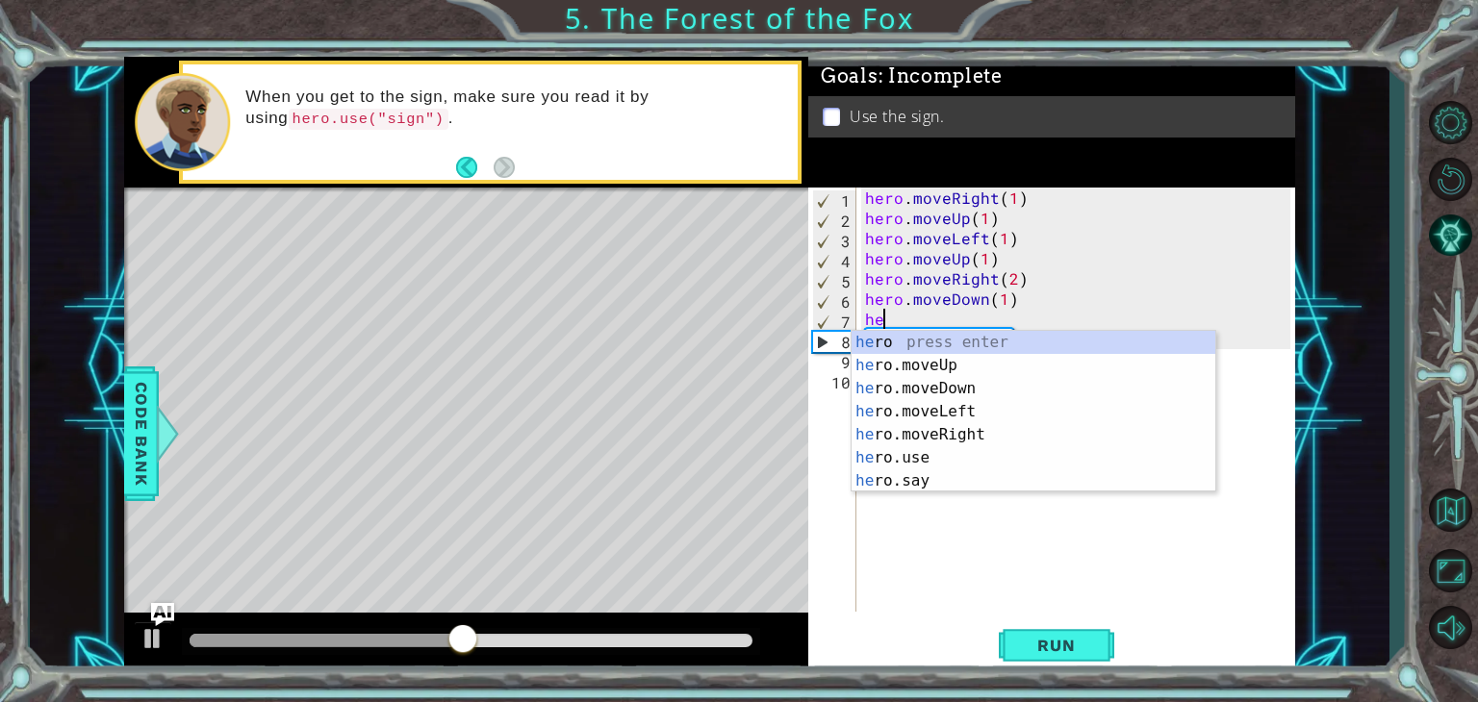
type textarea "h"
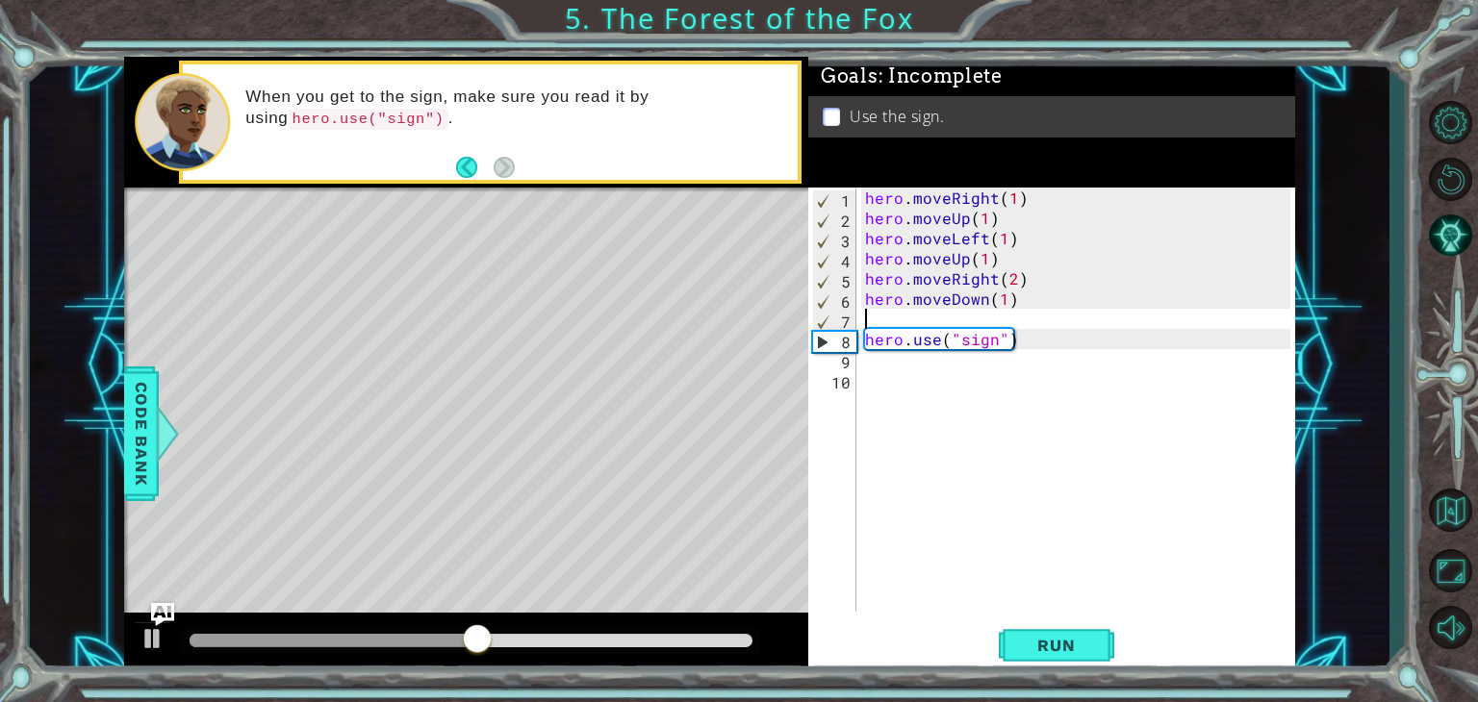
type textarea "hero.moveDown(1)"
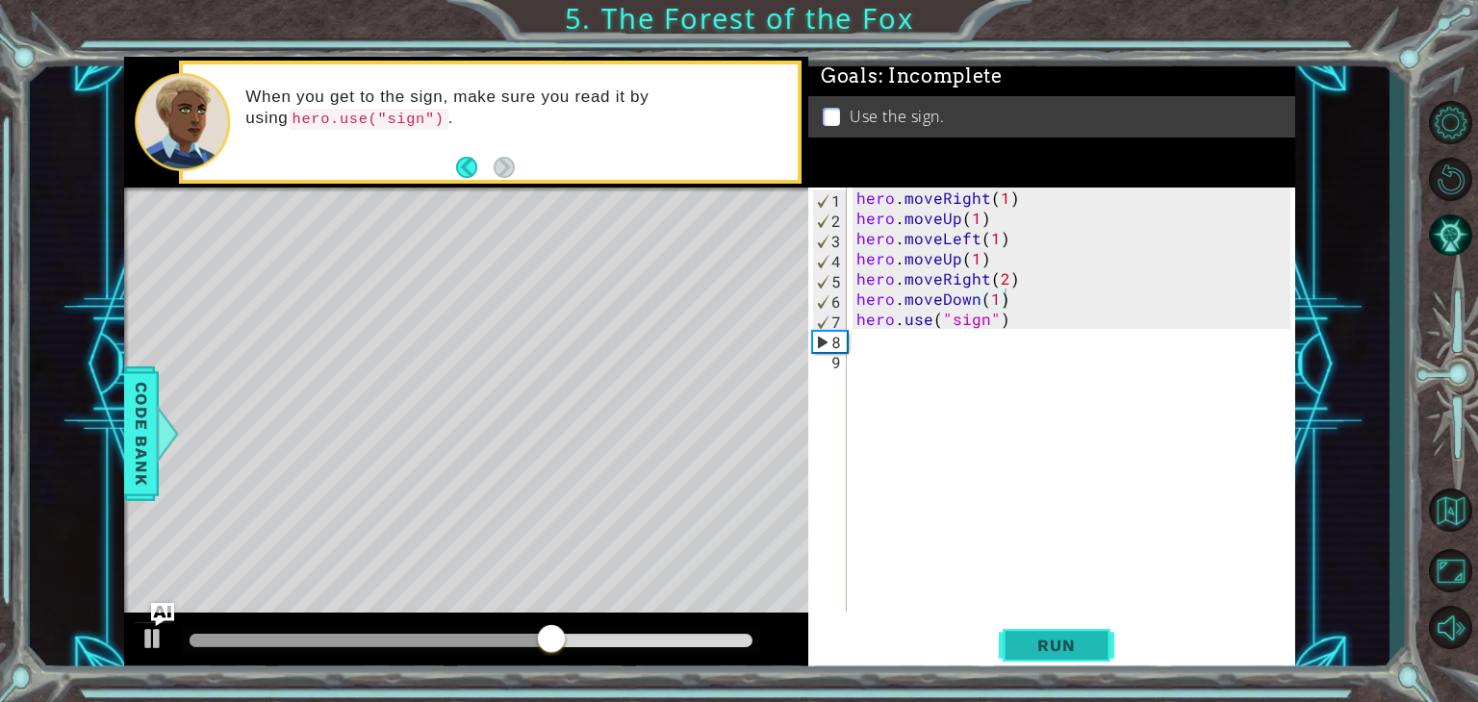
click at [1062, 641] on span "Run" at bounding box center [1056, 645] width 76 height 19
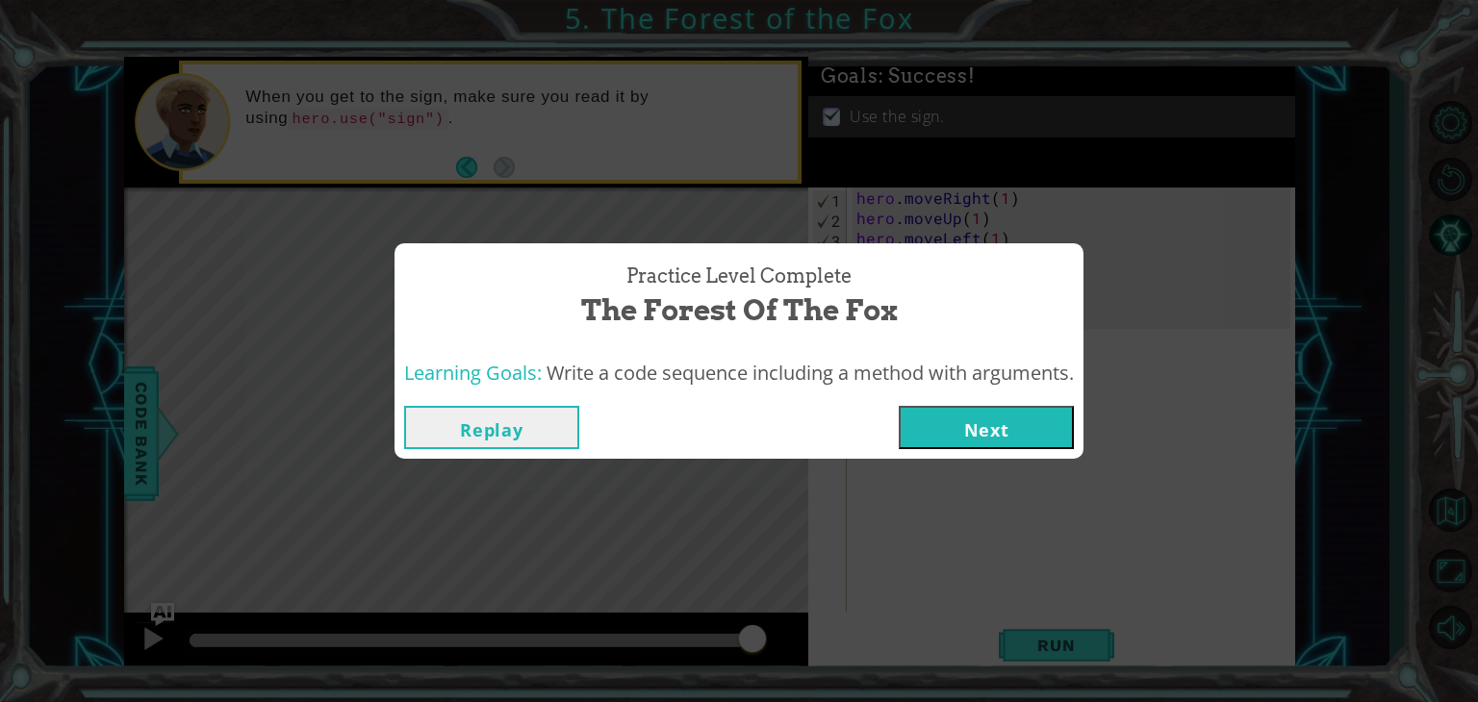
click at [1025, 404] on div "Replay Next" at bounding box center [738, 427] width 689 height 63
click at [1021, 440] on button "Next" at bounding box center [985, 427] width 175 height 43
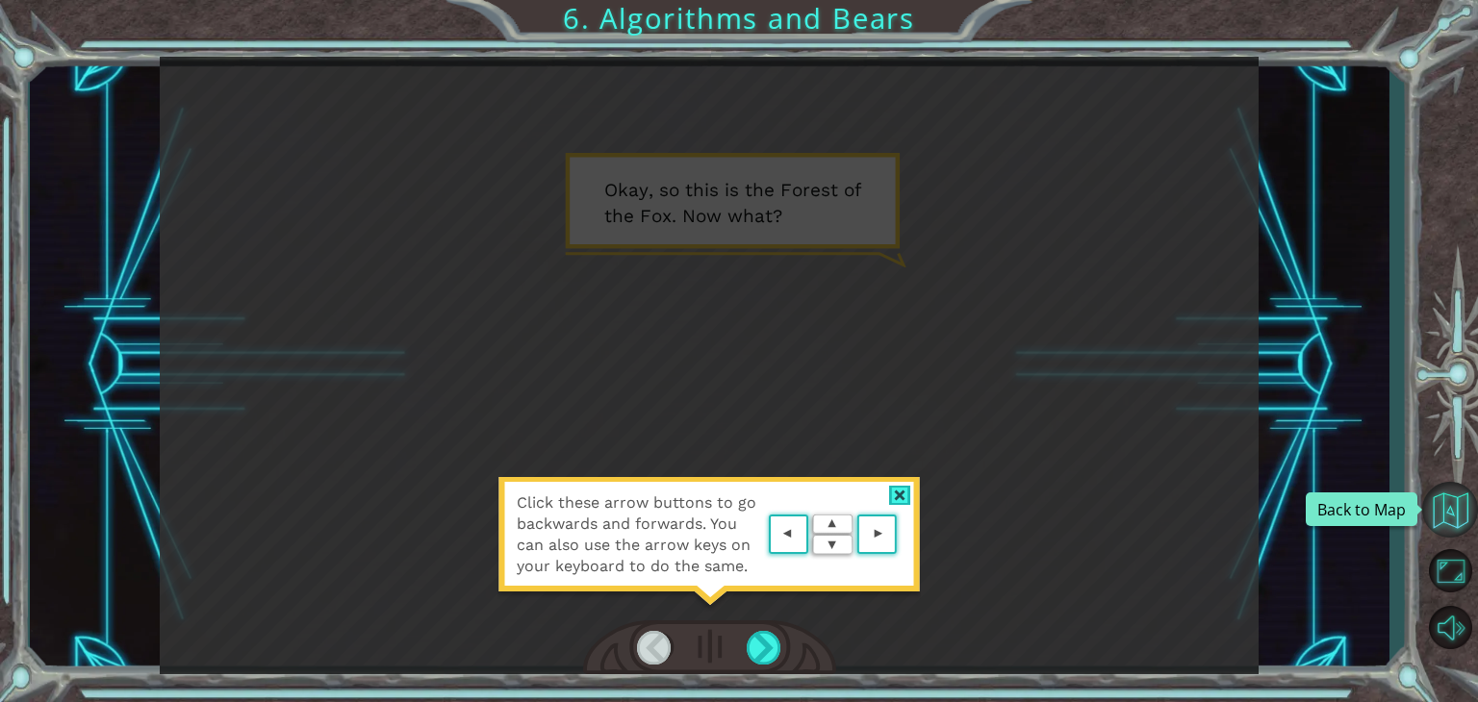
click at [1437, 493] on button "Back to Map" at bounding box center [1450, 510] width 56 height 56
